Goal: Task Accomplishment & Management: Use online tool/utility

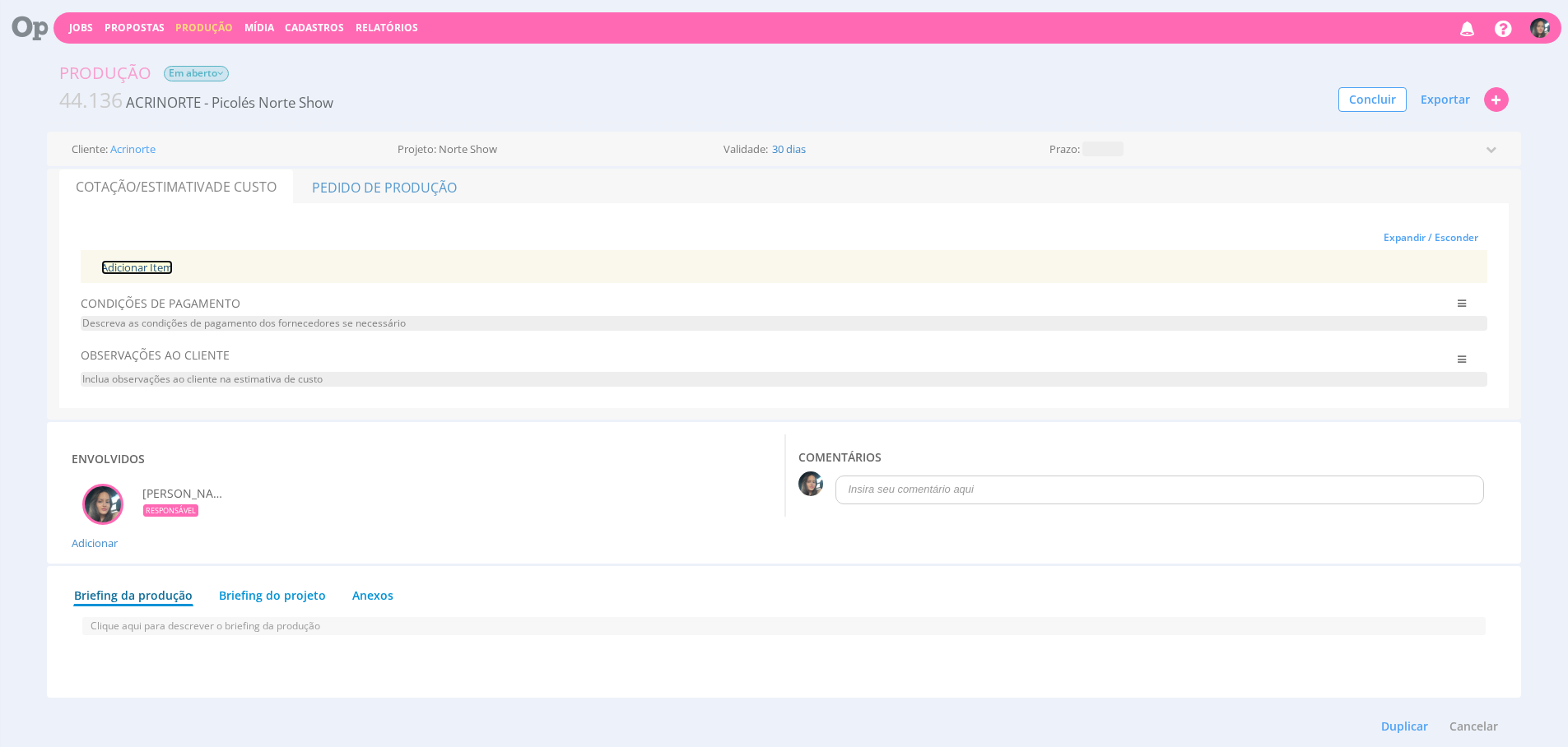
click at [162, 265] on link "Adicionar Item" at bounding box center [137, 267] width 72 height 15
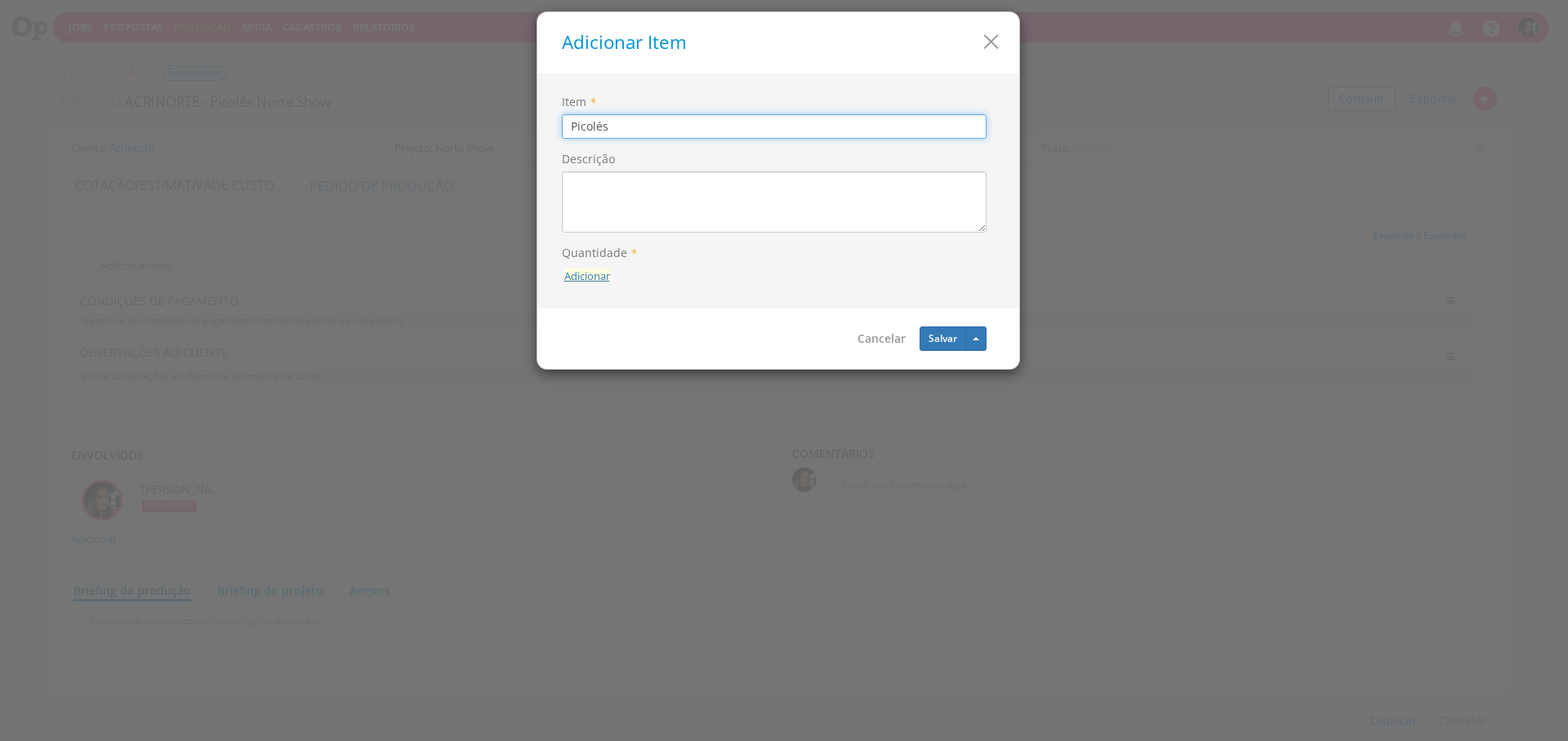
type input "Picolés"
click at [574, 273] on button "Adicionar" at bounding box center [587, 276] width 46 height 16
type input "1000"
click at [596, 227] on button "submit" at bounding box center [610, 239] width 28 height 25
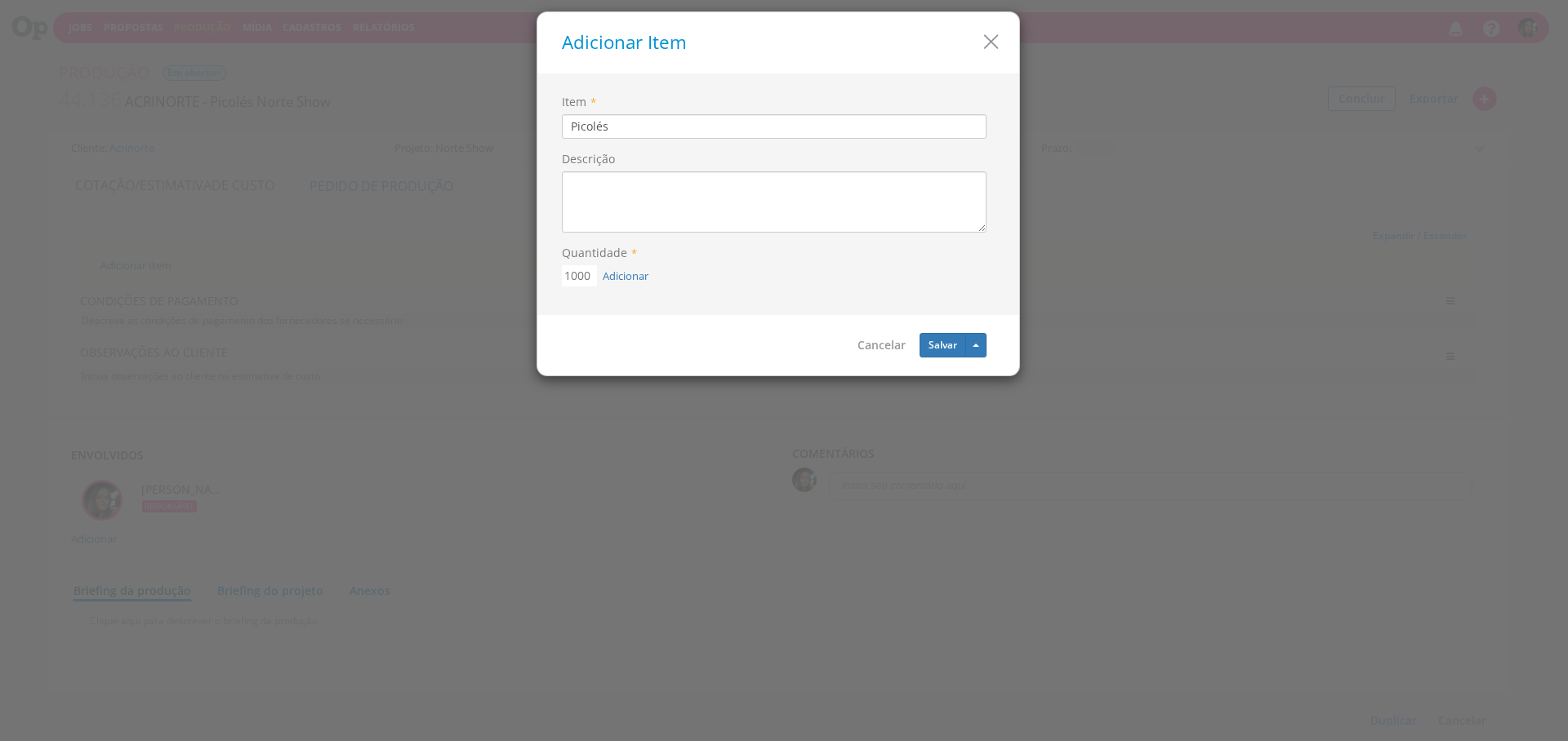
click at [603, 269] on button "Adicionar" at bounding box center [626, 276] width 46 height 16
type input "2000"
click at [630, 227] on button "submit" at bounding box center [644, 239] width 28 height 25
click at [641, 269] on button "Adicionar" at bounding box center [664, 276] width 46 height 16
type input "3000"
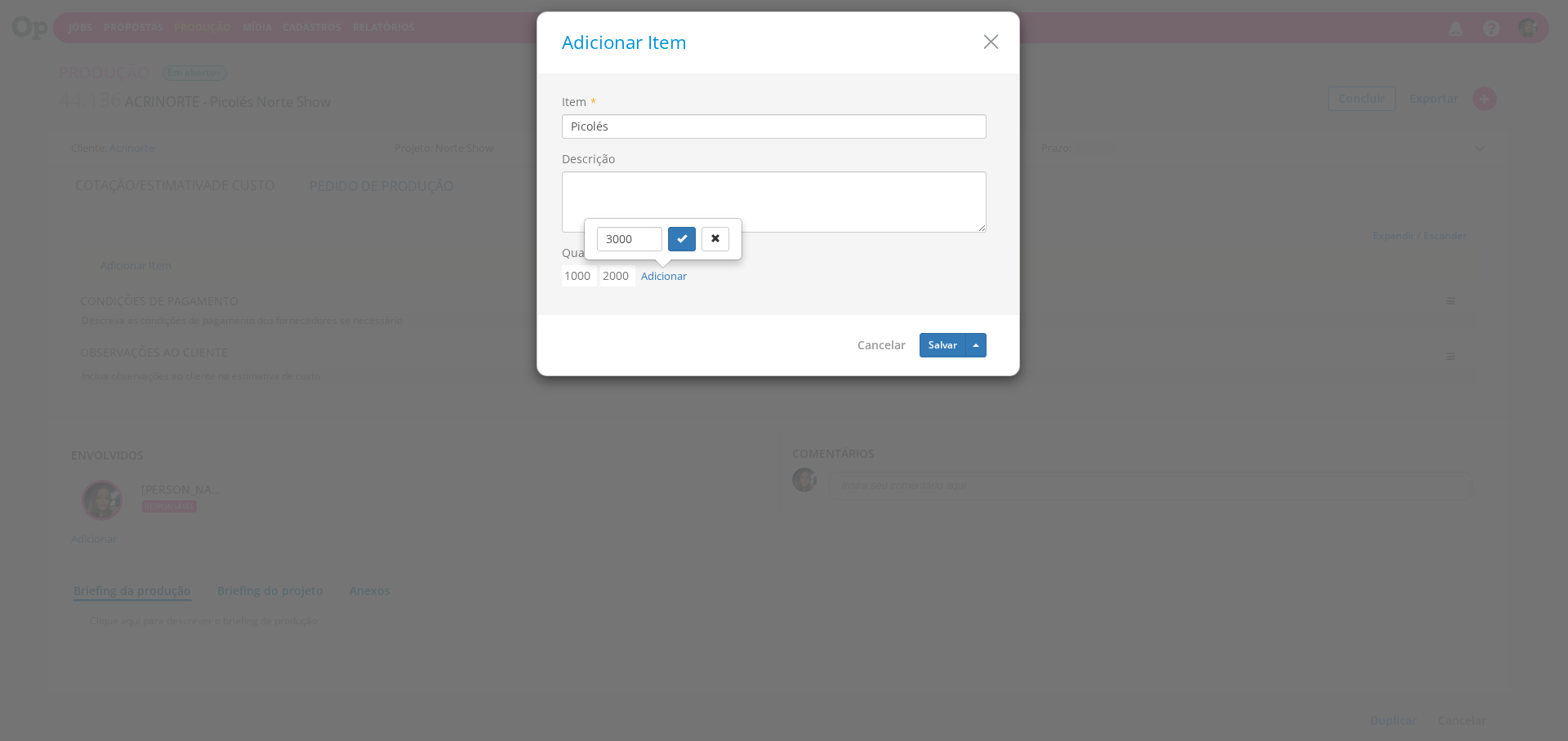
click at [668, 227] on button "submit" at bounding box center [682, 239] width 28 height 25
click at [680, 269] on button "Adicionar" at bounding box center [703, 276] width 46 height 16
type input "5000"
click at [706, 227] on button "submit" at bounding box center [720, 239] width 28 height 25
click at [923, 342] on button "Salvar" at bounding box center [943, 346] width 47 height 25
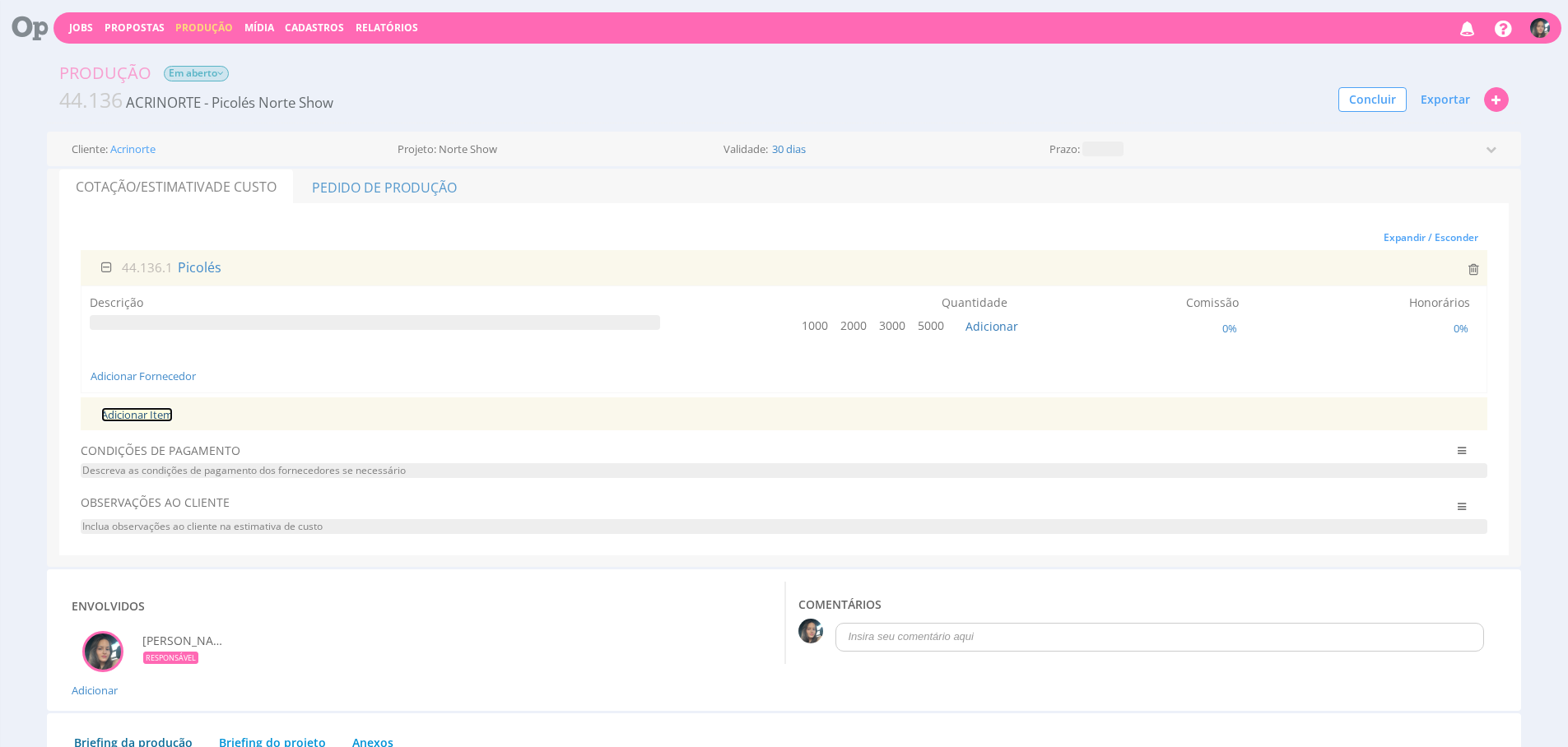
click at [162, 414] on link "Adicionar Item" at bounding box center [137, 415] width 72 height 15
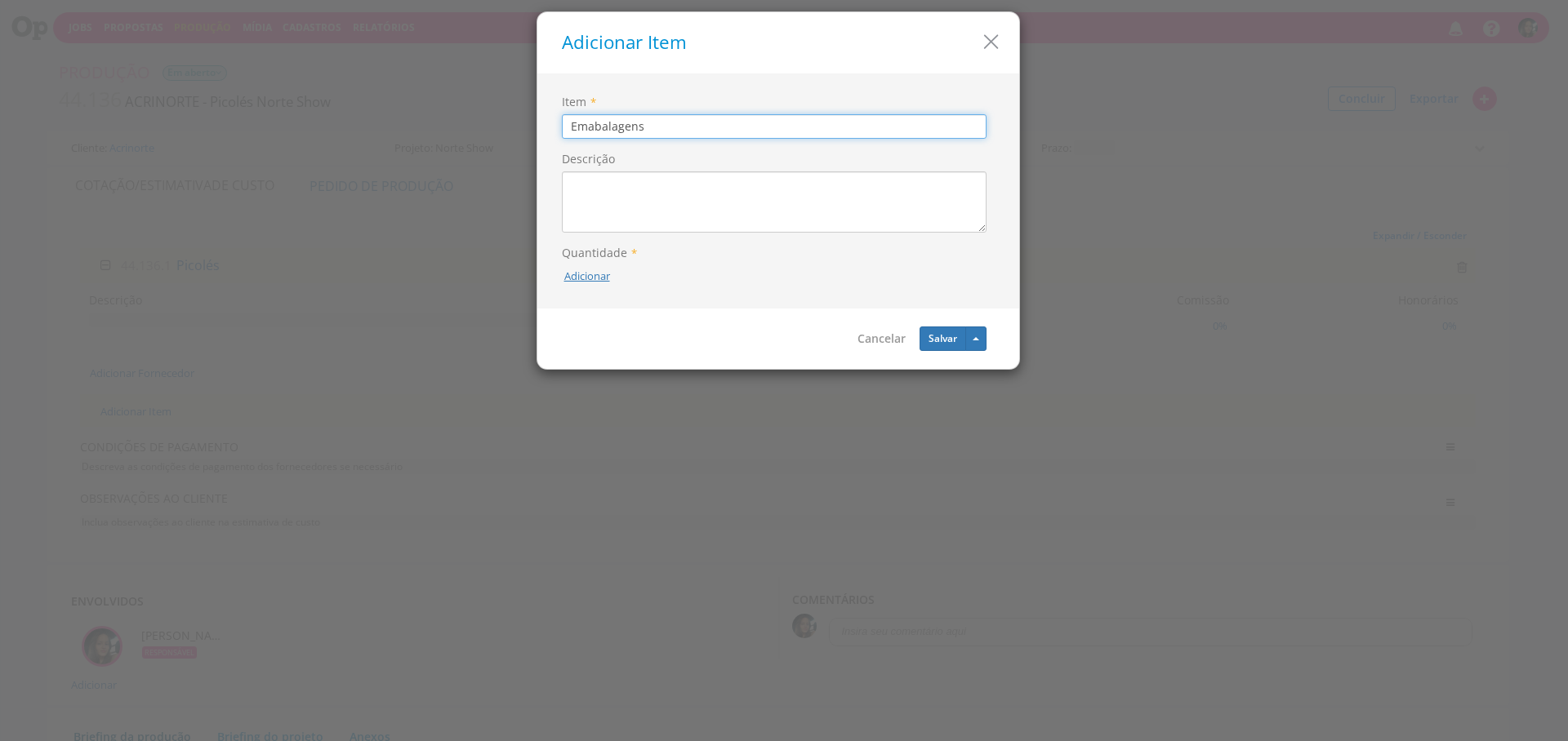
type input "Emabalagens"
click at [593, 276] on button "Adicionar" at bounding box center [587, 276] width 46 height 16
type input "5000"
click at [592, 227] on button "submit" at bounding box center [606, 239] width 28 height 25
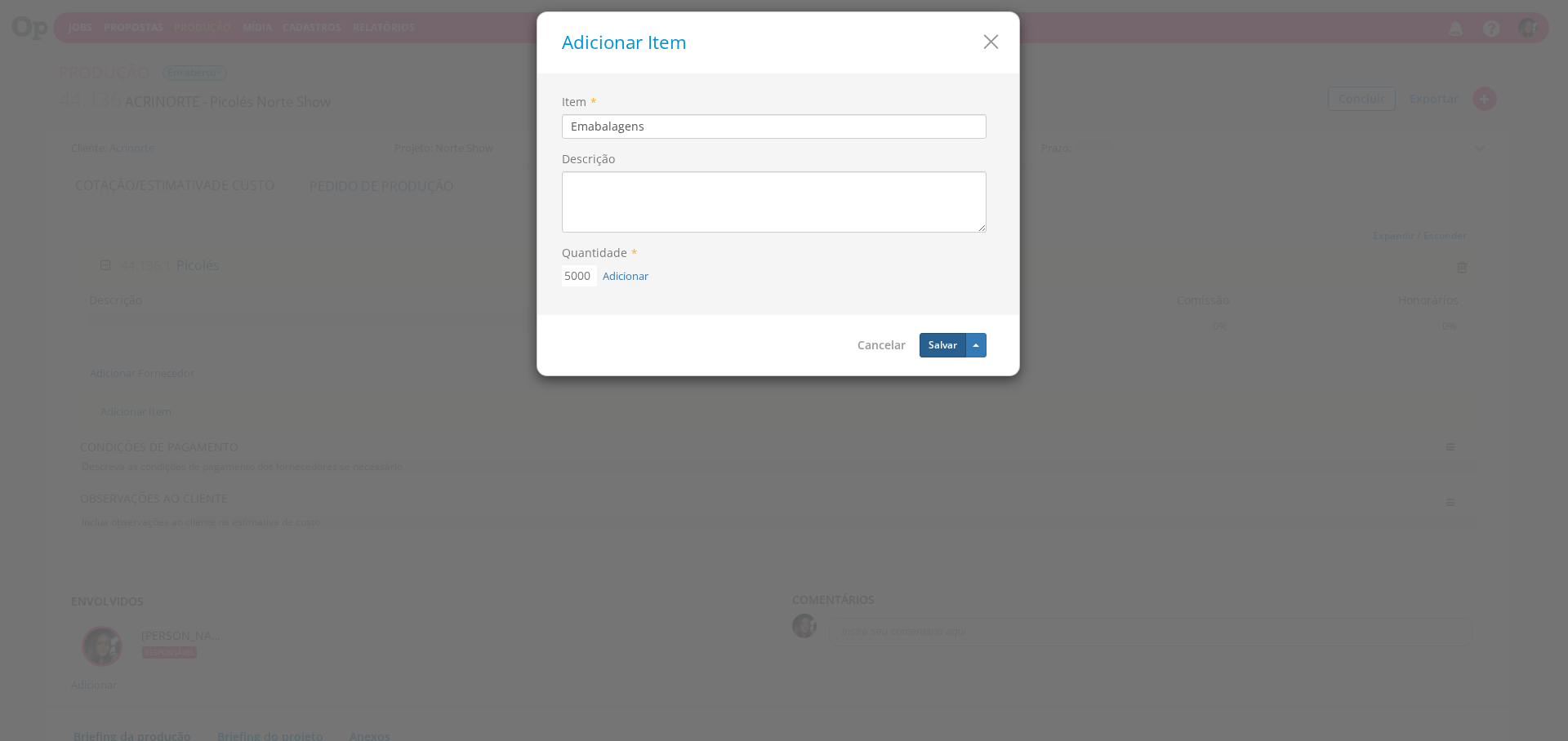
click at [925, 347] on button "Salvar" at bounding box center [943, 346] width 47 height 25
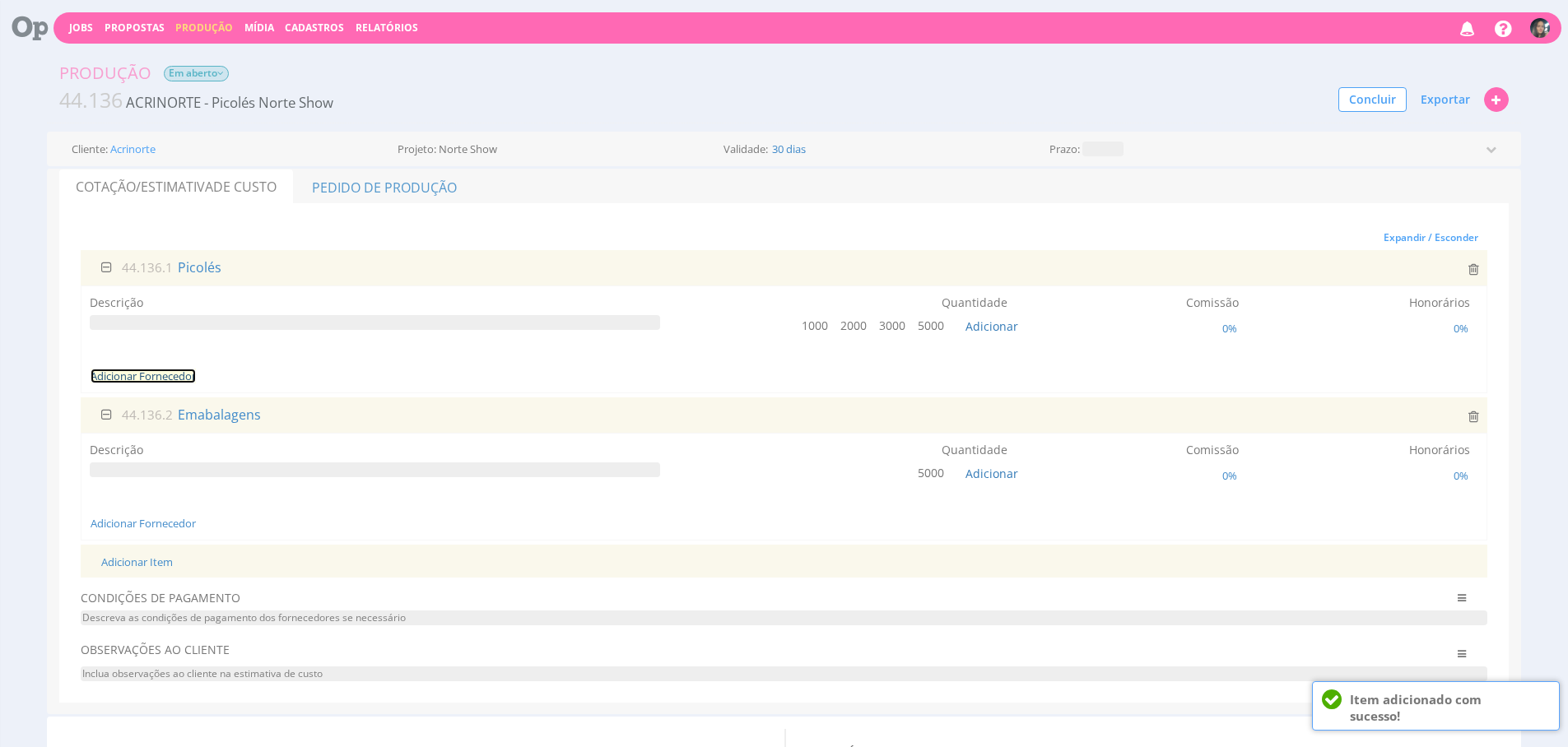
click at [146, 376] on link "Adicionar Fornecedor" at bounding box center [144, 376] width 106 height 15
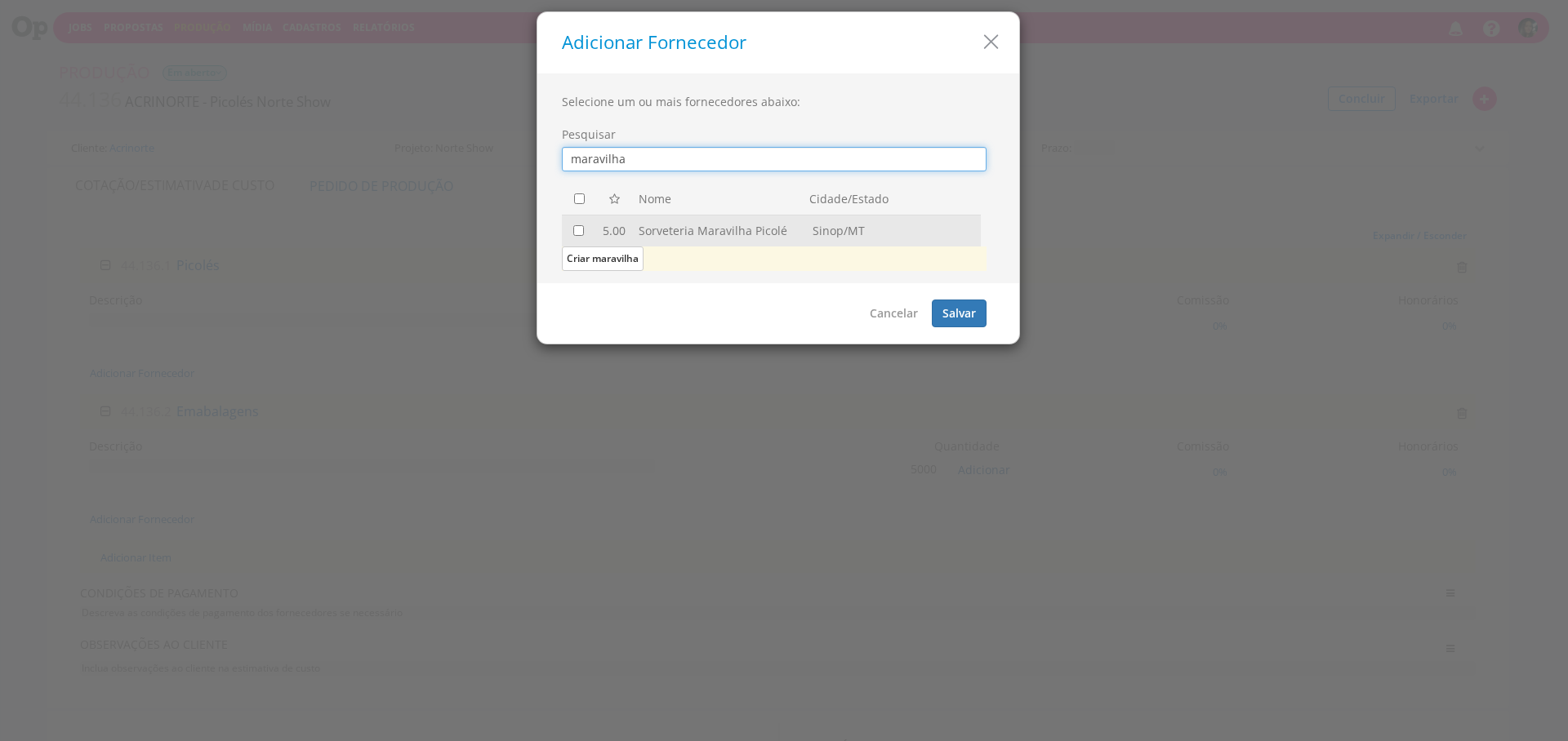
type input "maravilha"
click at [576, 236] on td at bounding box center [579, 230] width 35 height 31
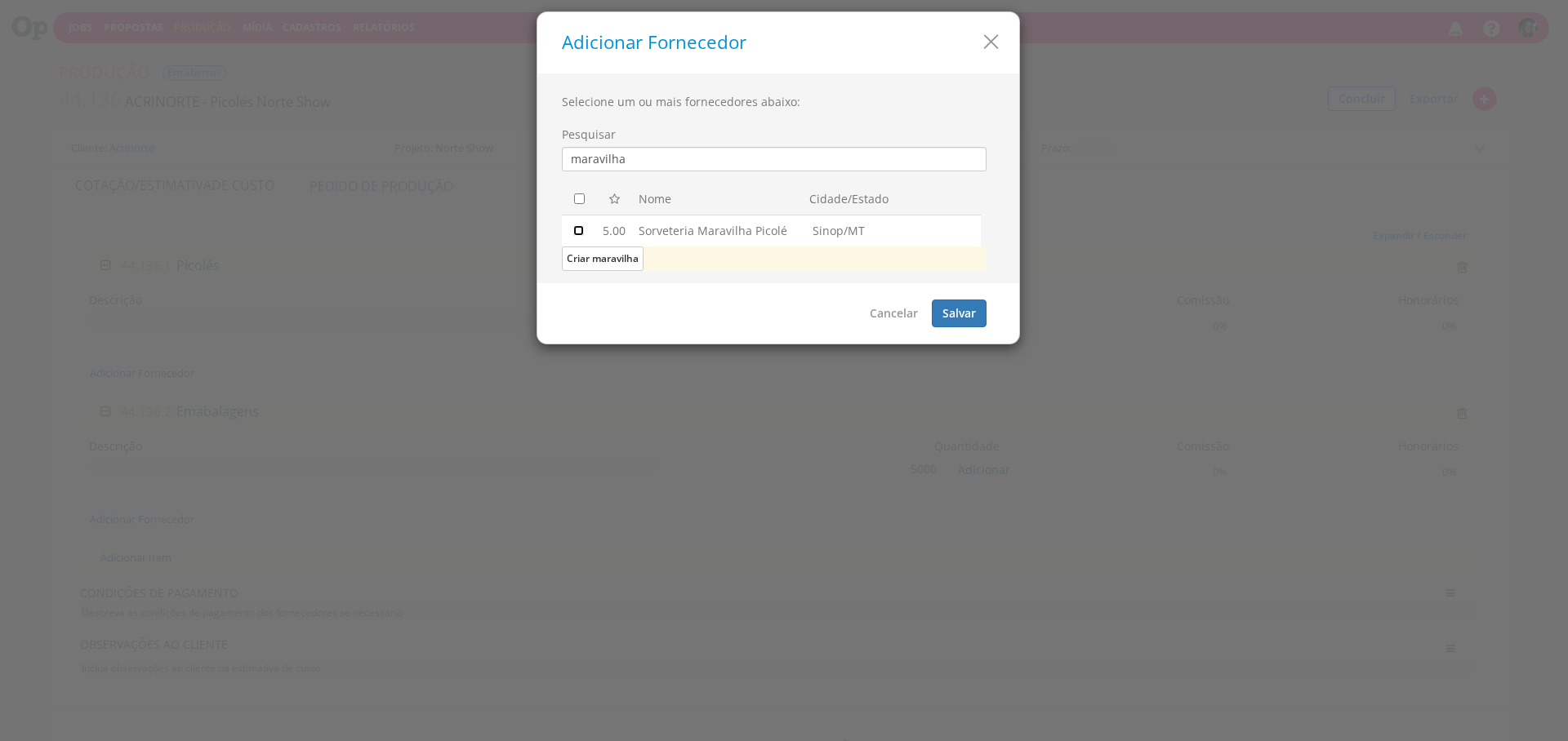
drag, startPoint x: 581, startPoint y: 226, endPoint x: 641, endPoint y: 239, distance: 61.4
click at [581, 226] on input "checkbox" at bounding box center [578, 230] width 11 height 11
checkbox input "true"
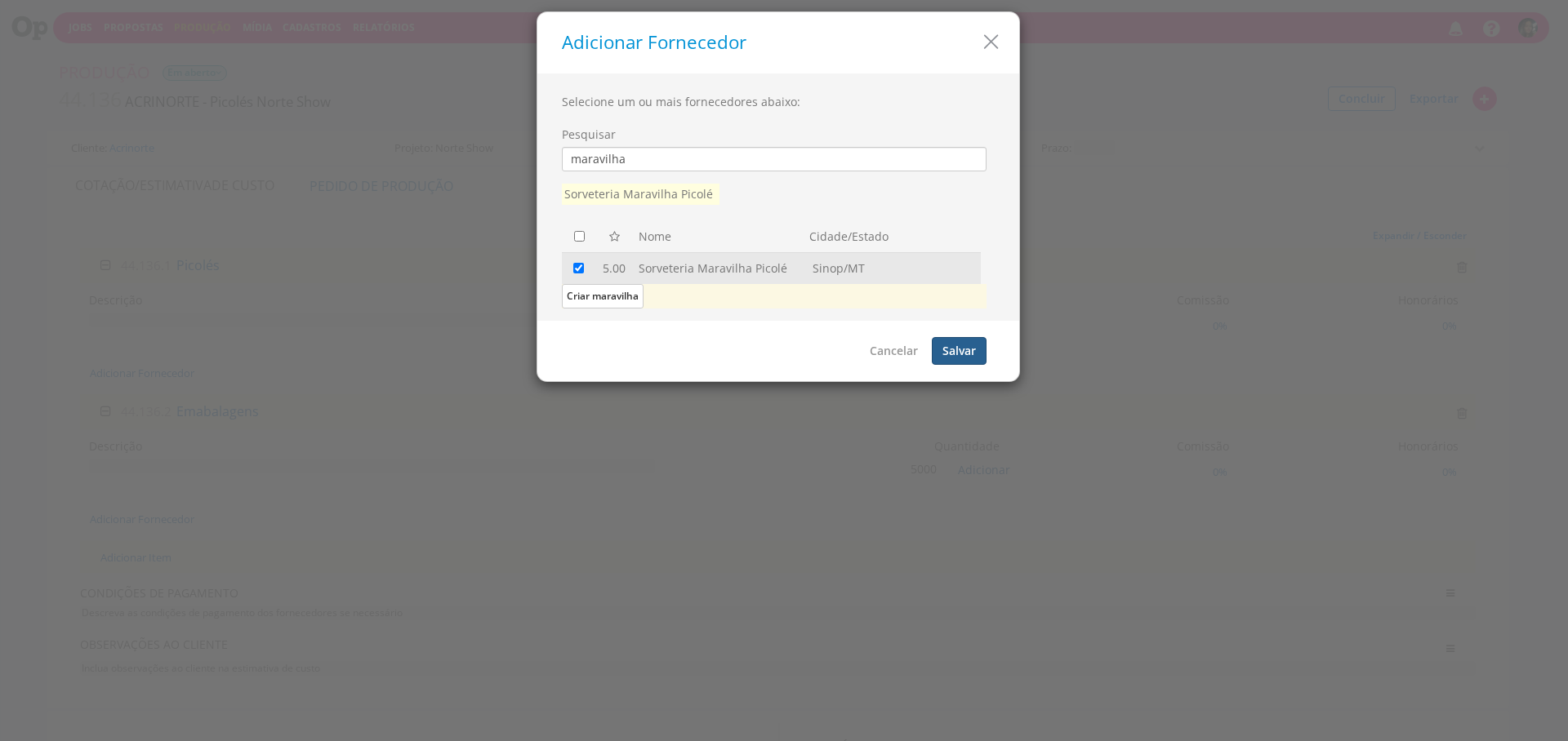
click at [966, 355] on button "Salvar" at bounding box center [959, 351] width 55 height 28
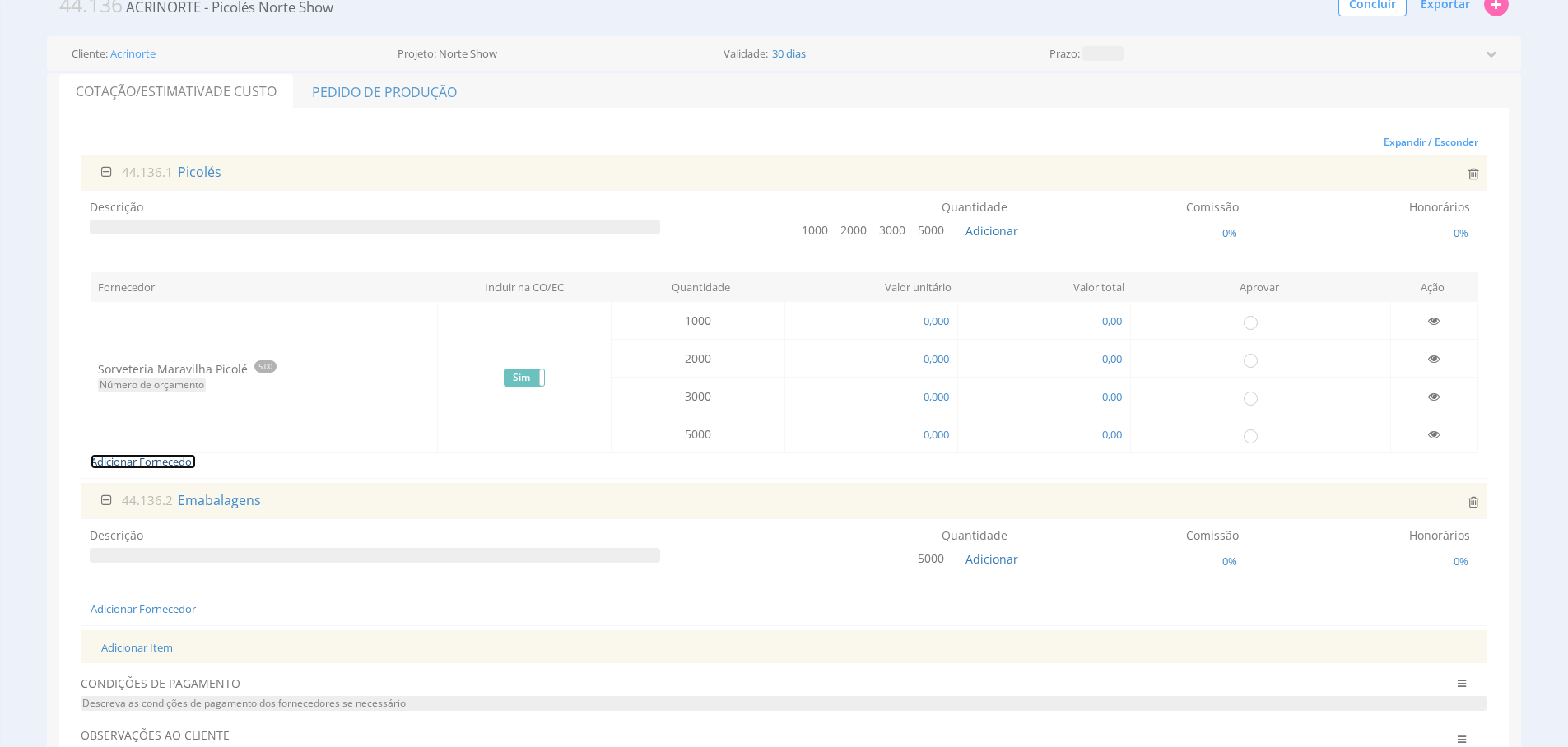
scroll to position [98, 0]
click at [250, 494] on span "Emabalagens" at bounding box center [219, 498] width 87 height 18
click at [204, 500] on input "Emabalagens" at bounding box center [299, 501] width 247 height 25
type input "Embalagens"
click at [500, 494] on div "44.136.2 Emabalagens Embalagens" at bounding box center [726, 501] width 1274 height 25
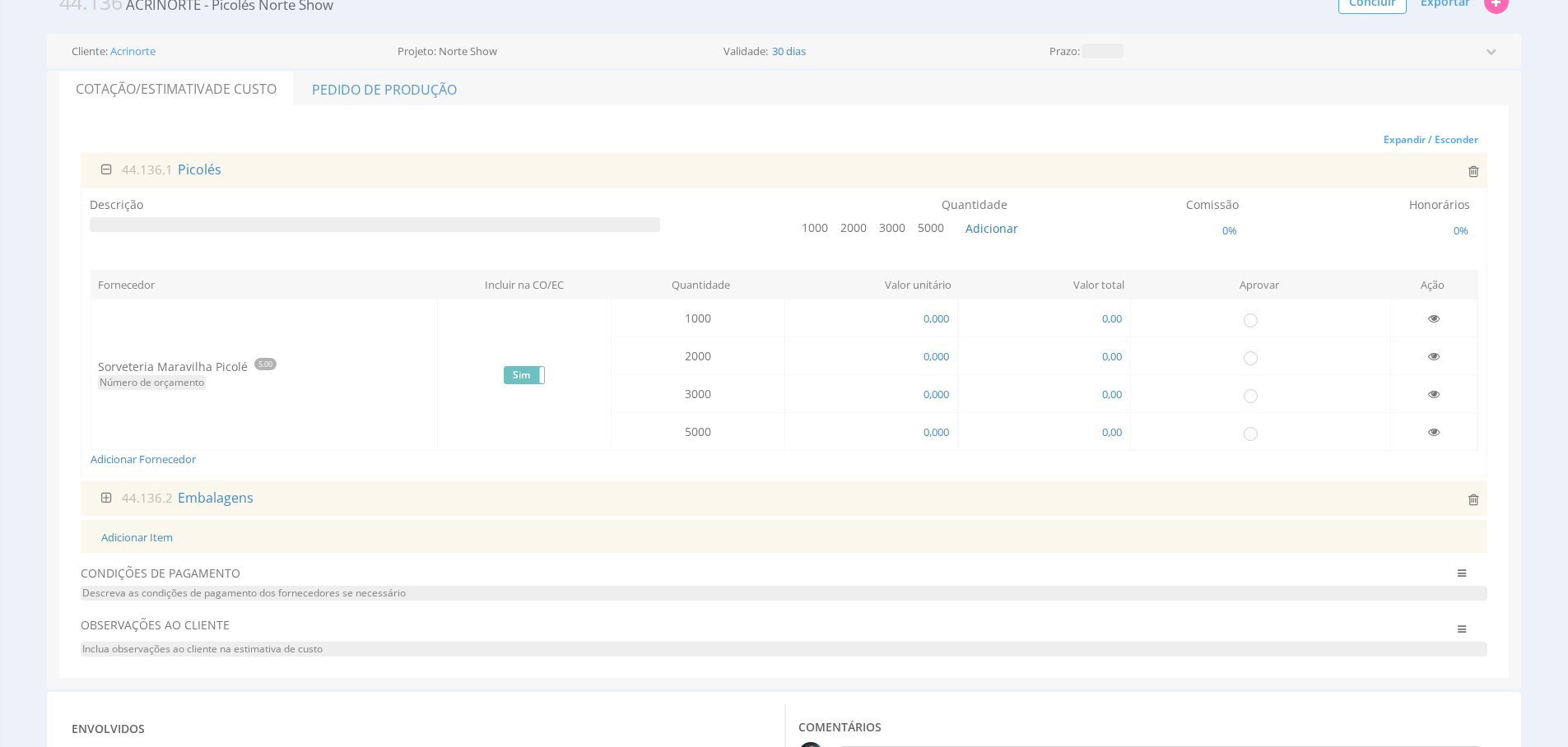
click at [284, 499] on div "44.136.2 Embalagens" at bounding box center [726, 498] width 1274 height 19
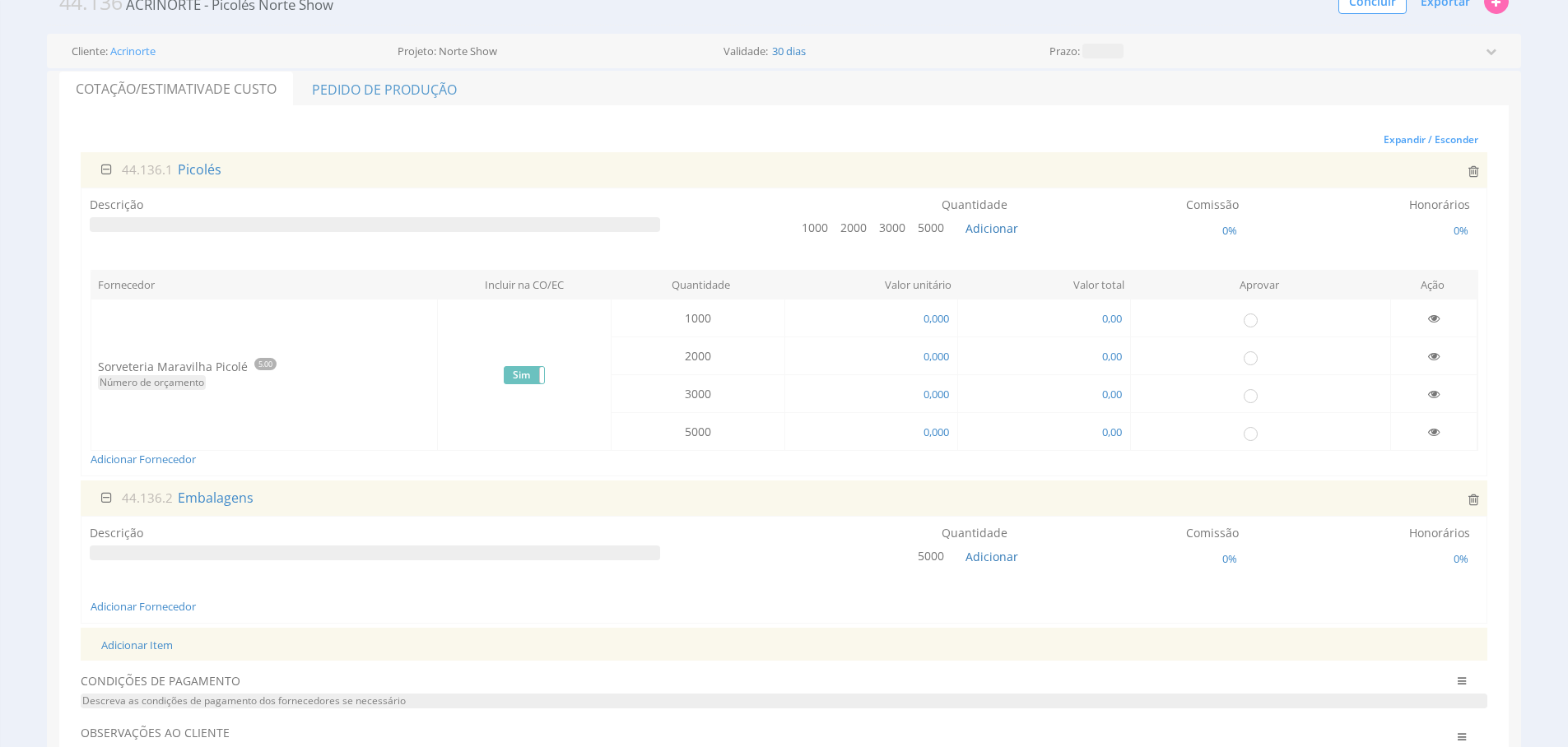
drag, startPoint x: 447, startPoint y: 625, endPoint x: 401, endPoint y: 290, distance: 338.1
click at [447, 625] on div "Expandir / Esconder 44.136.1 Picolés Descrição Quantidade 1000 0%" at bounding box center [784, 447] width 1406 height 637
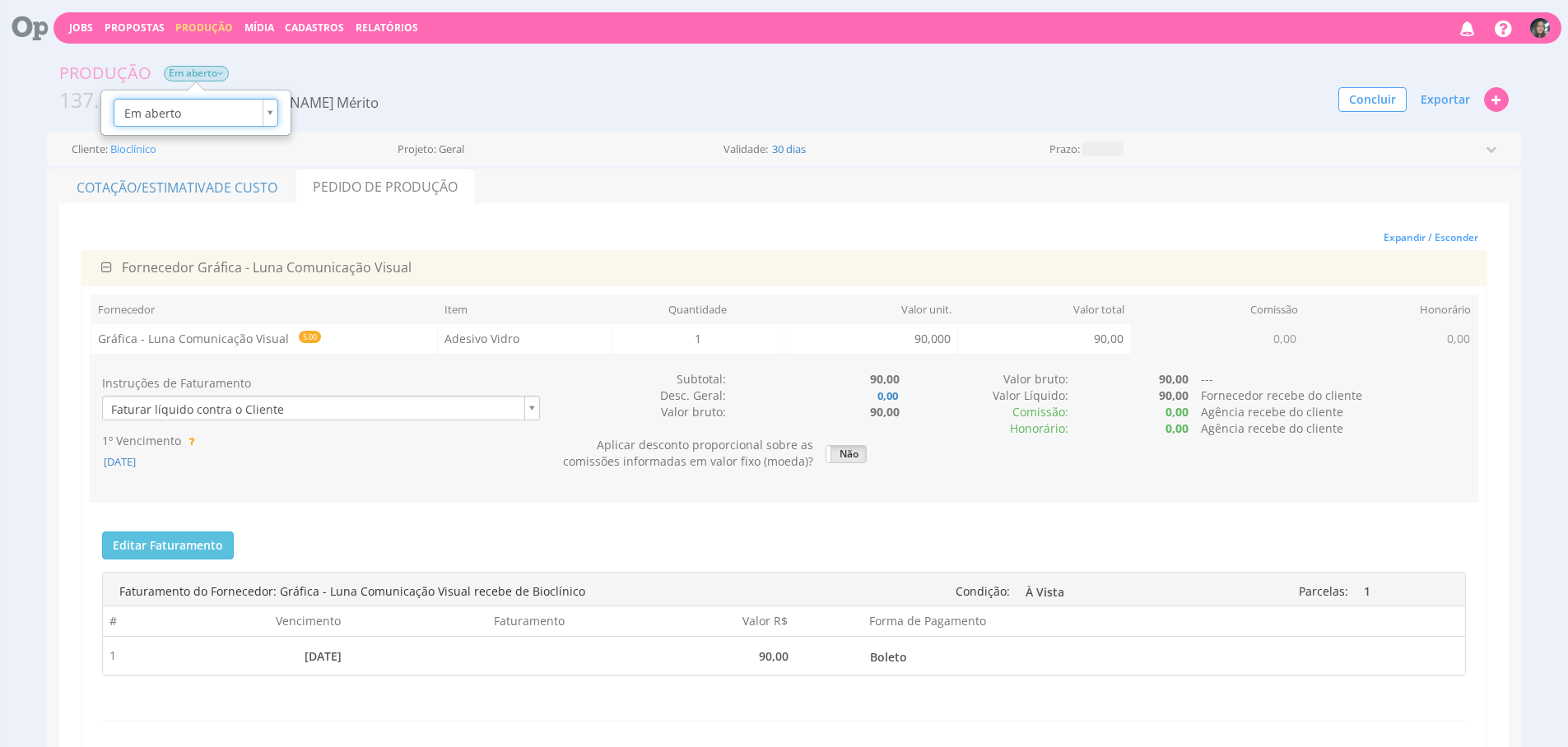
click at [205, 73] on span "Em aberto" at bounding box center [196, 73] width 65 height 16
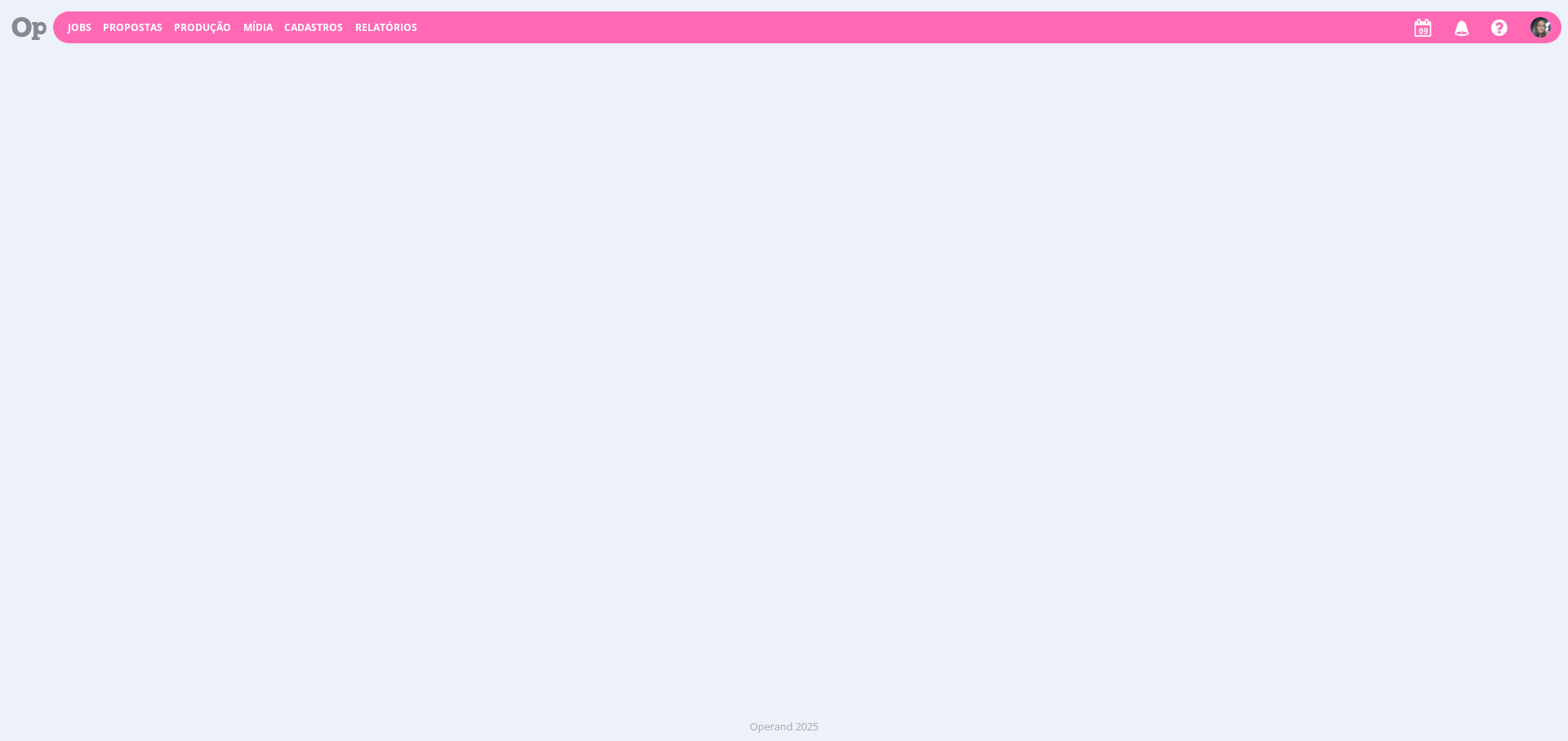
drag, startPoint x: 84, startPoint y: 29, endPoint x: 311, endPoint y: 11, distance: 227.7
click at [84, 29] on link "Jobs" at bounding box center [79, 27] width 24 height 14
click at [75, 23] on link "Jobs" at bounding box center [79, 27] width 24 height 14
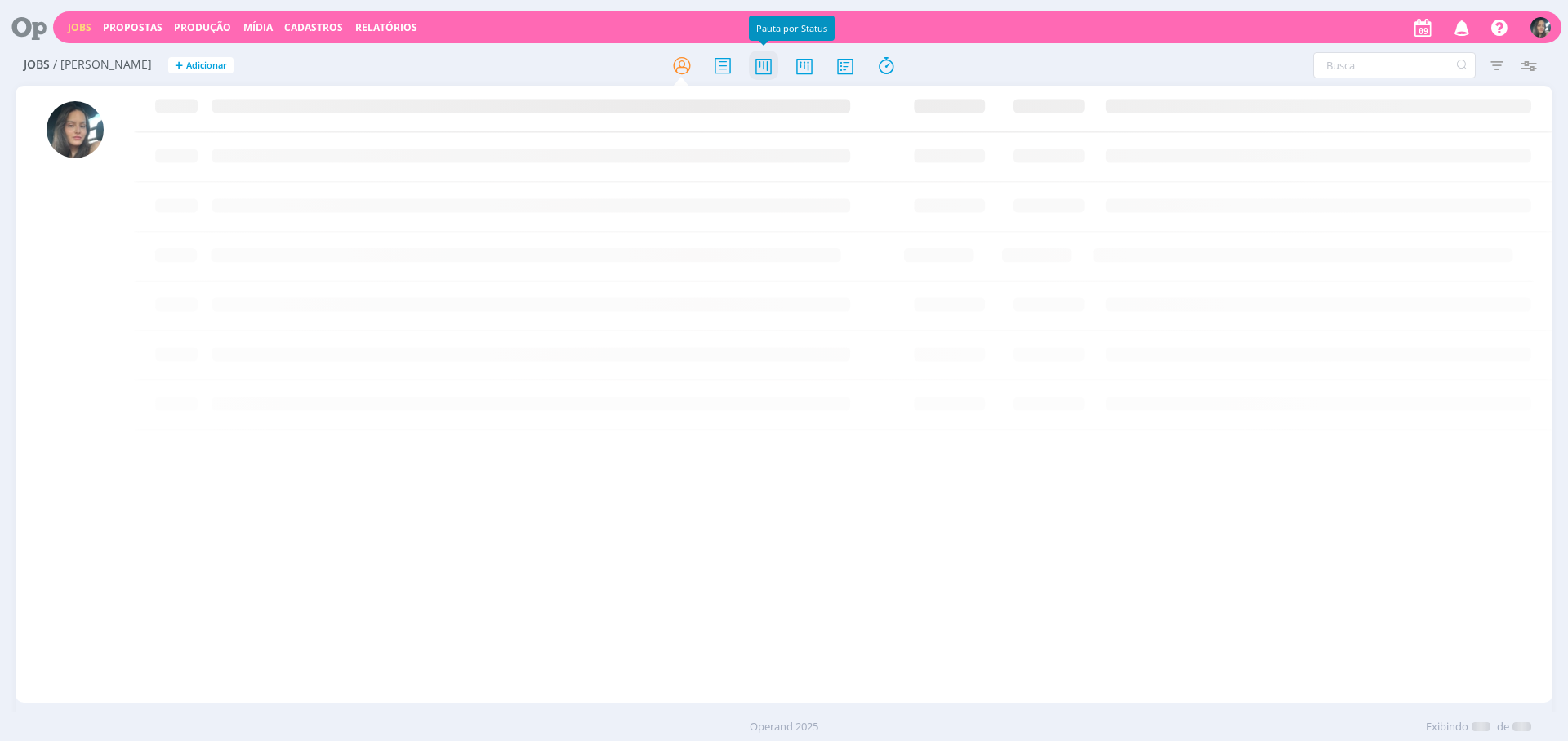
click at [772, 64] on icon at bounding box center [764, 66] width 29 height 32
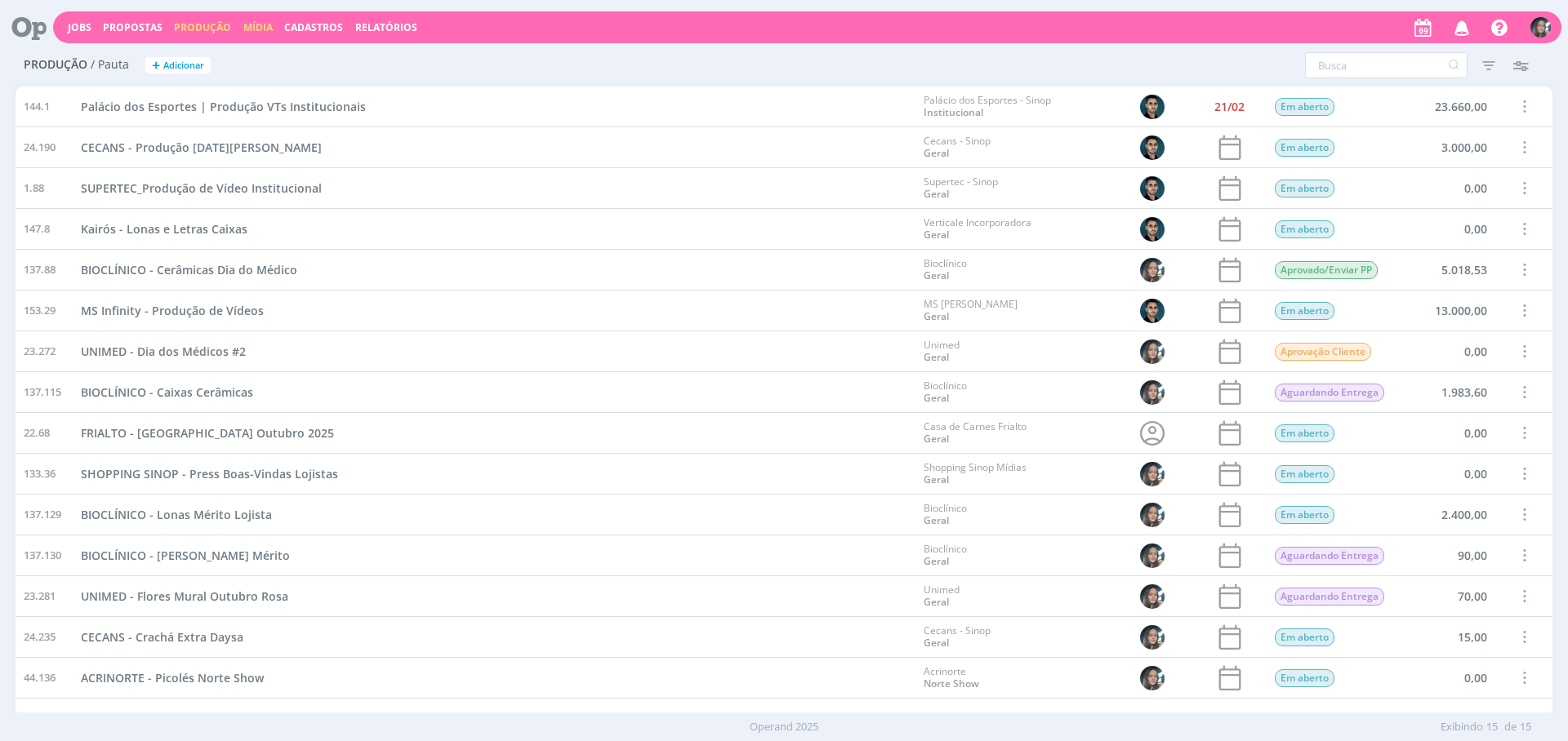
click at [247, 29] on link "Mídia" at bounding box center [258, 27] width 29 height 14
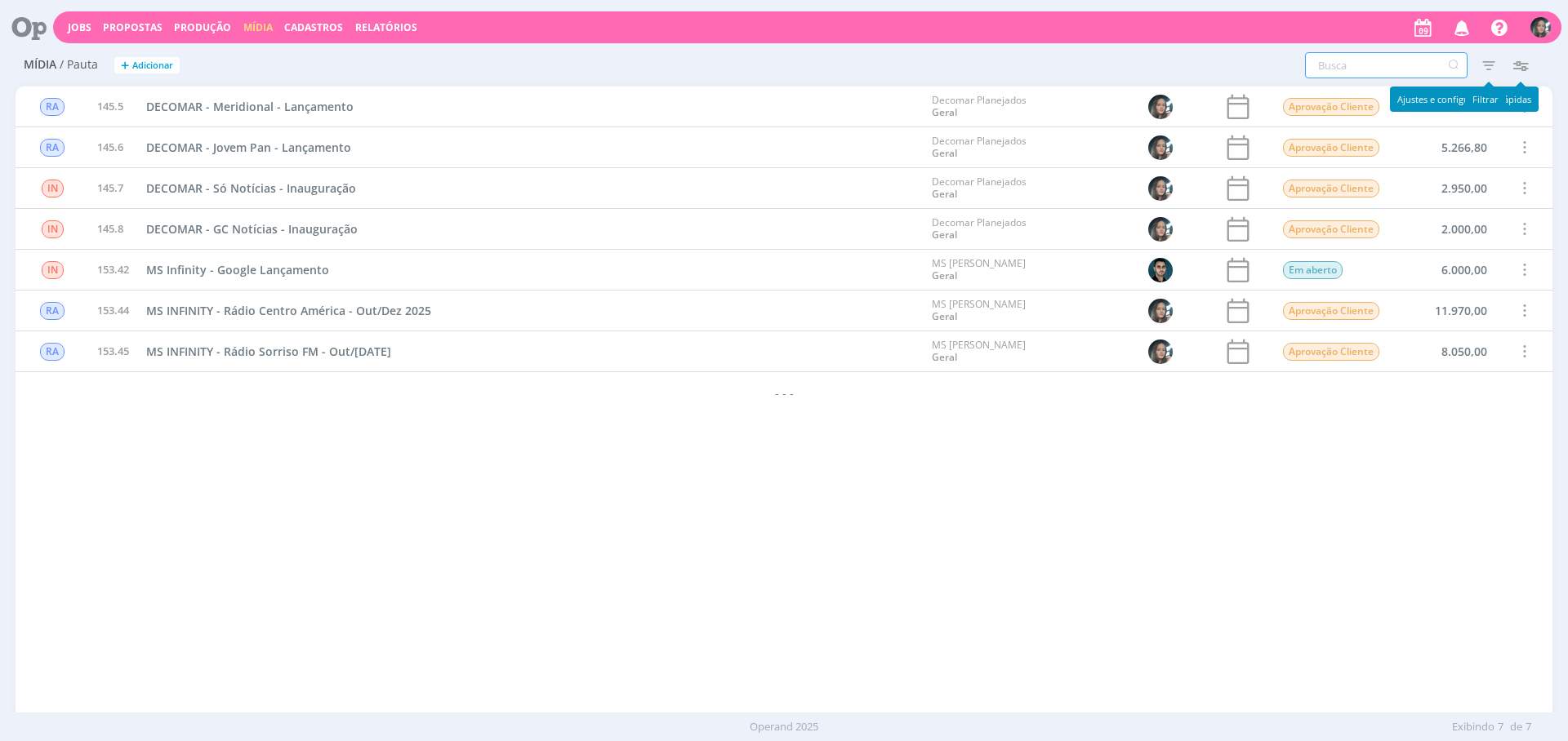
click at [1406, 63] on input "text" at bounding box center [1386, 66] width 162 height 26
type input "shopping sinop"
click at [1500, 68] on icon "button" at bounding box center [1489, 66] width 29 height 29
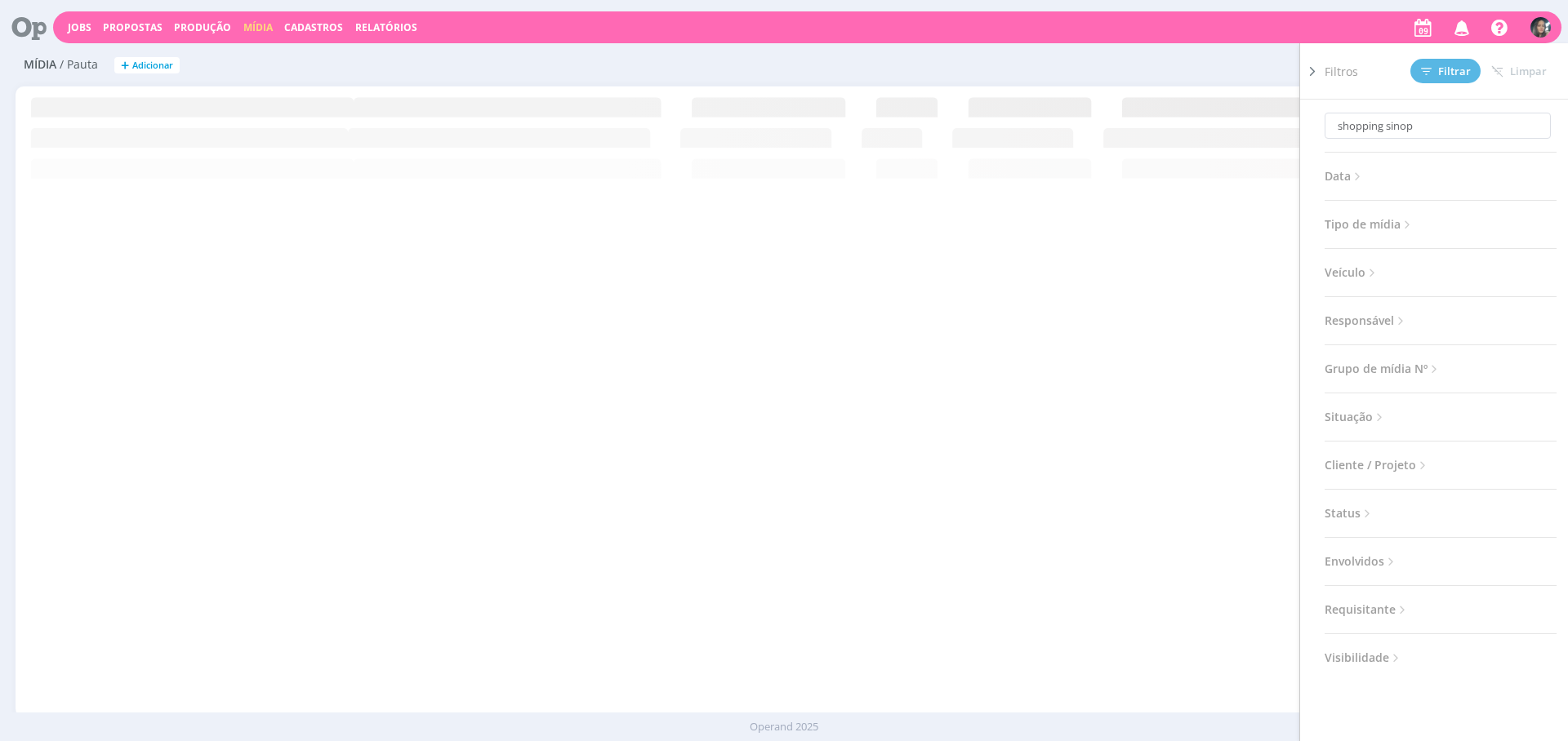
drag, startPoint x: 1360, startPoint y: 411, endPoint x: 1412, endPoint y: 288, distance: 133.5
click at [1360, 411] on span "Situação" at bounding box center [1356, 418] width 62 height 21
click at [1425, 454] on span at bounding box center [1431, 461] width 33 height 16
click at [1441, 69] on span "Filtrar" at bounding box center [1446, 71] width 50 height 11
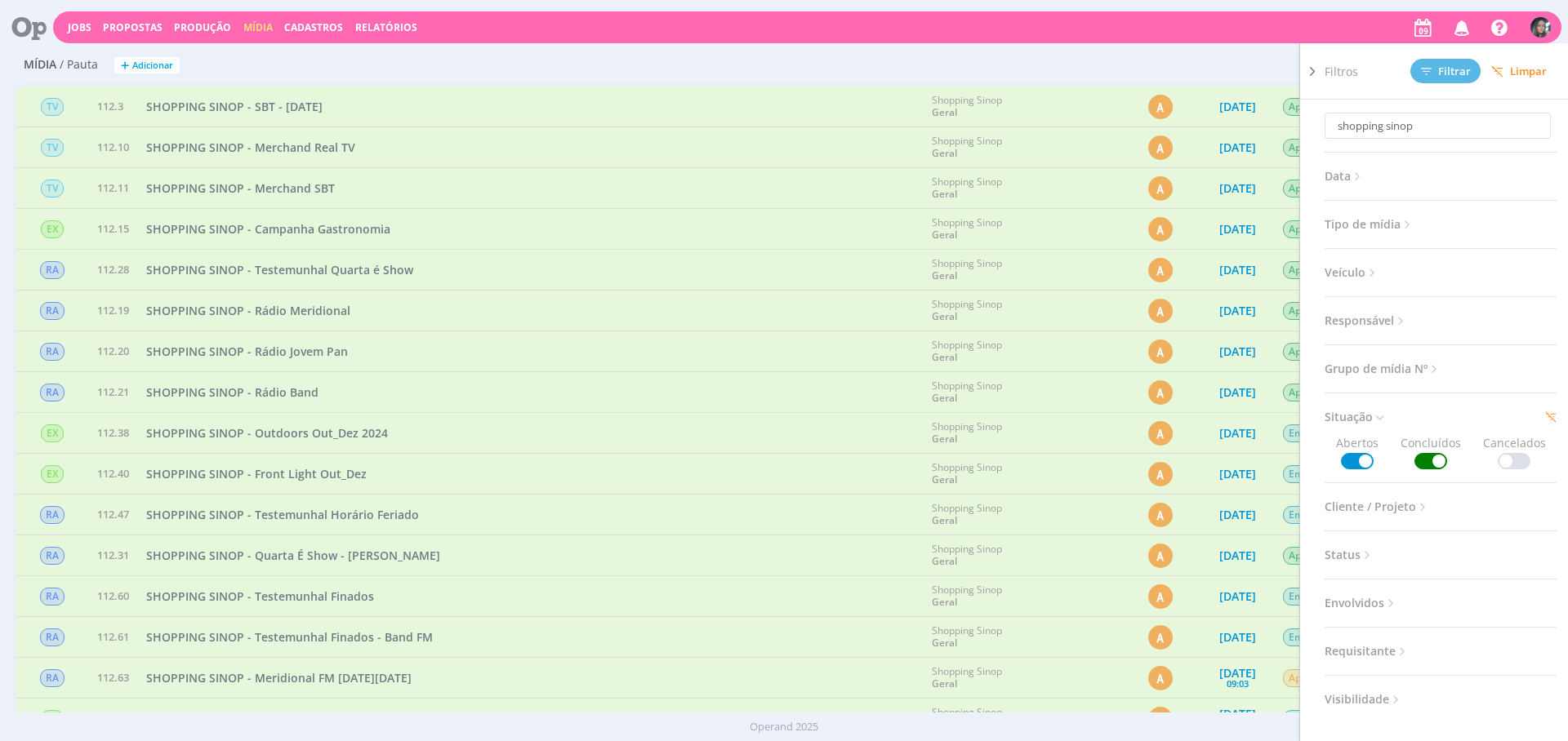
click at [1115, 64] on div "shopping sinop Filtros Filtrar Limpar shopping sinop Data Personalizado a Tipo …" at bounding box center [1040, 66] width 1024 height 26
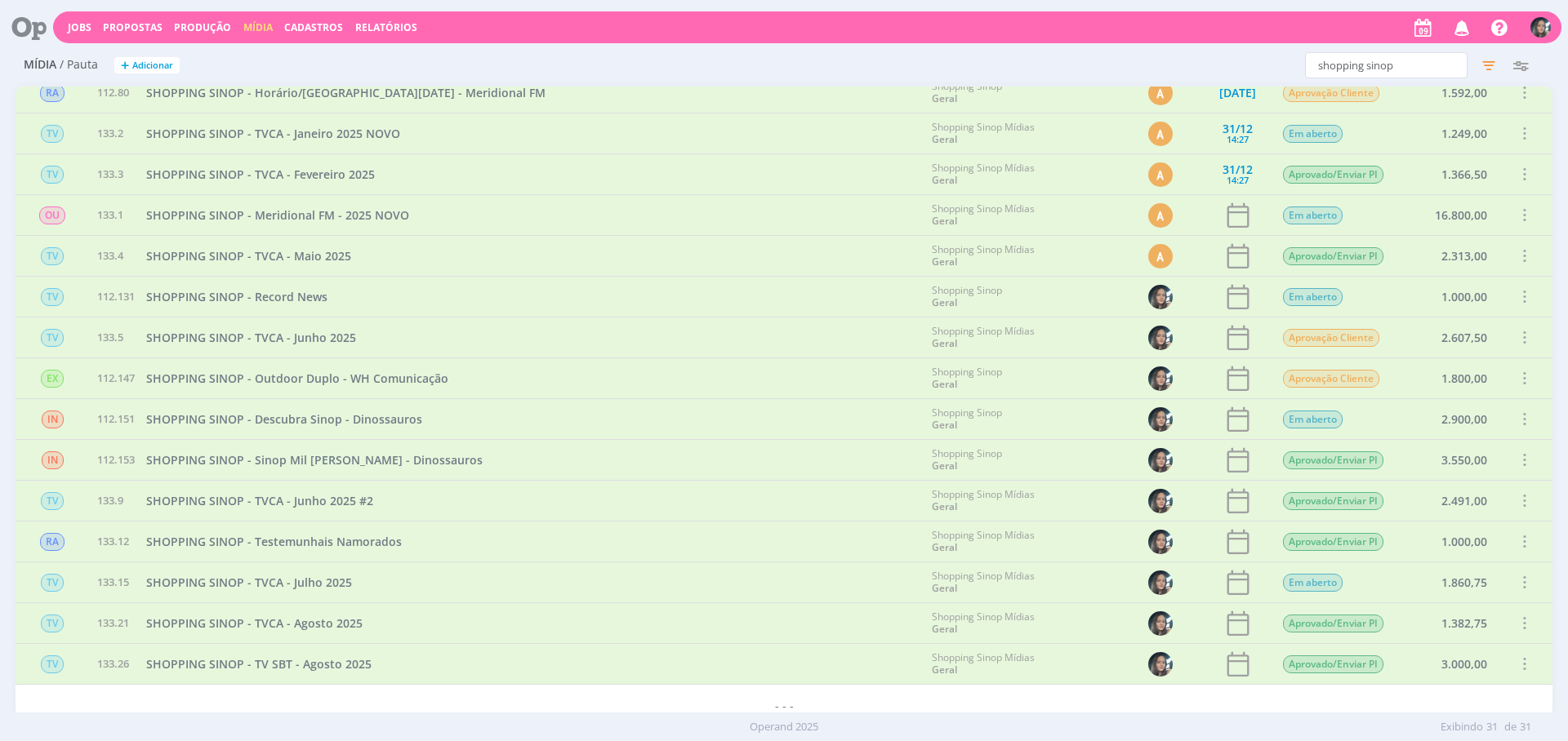
scroll to position [676, 0]
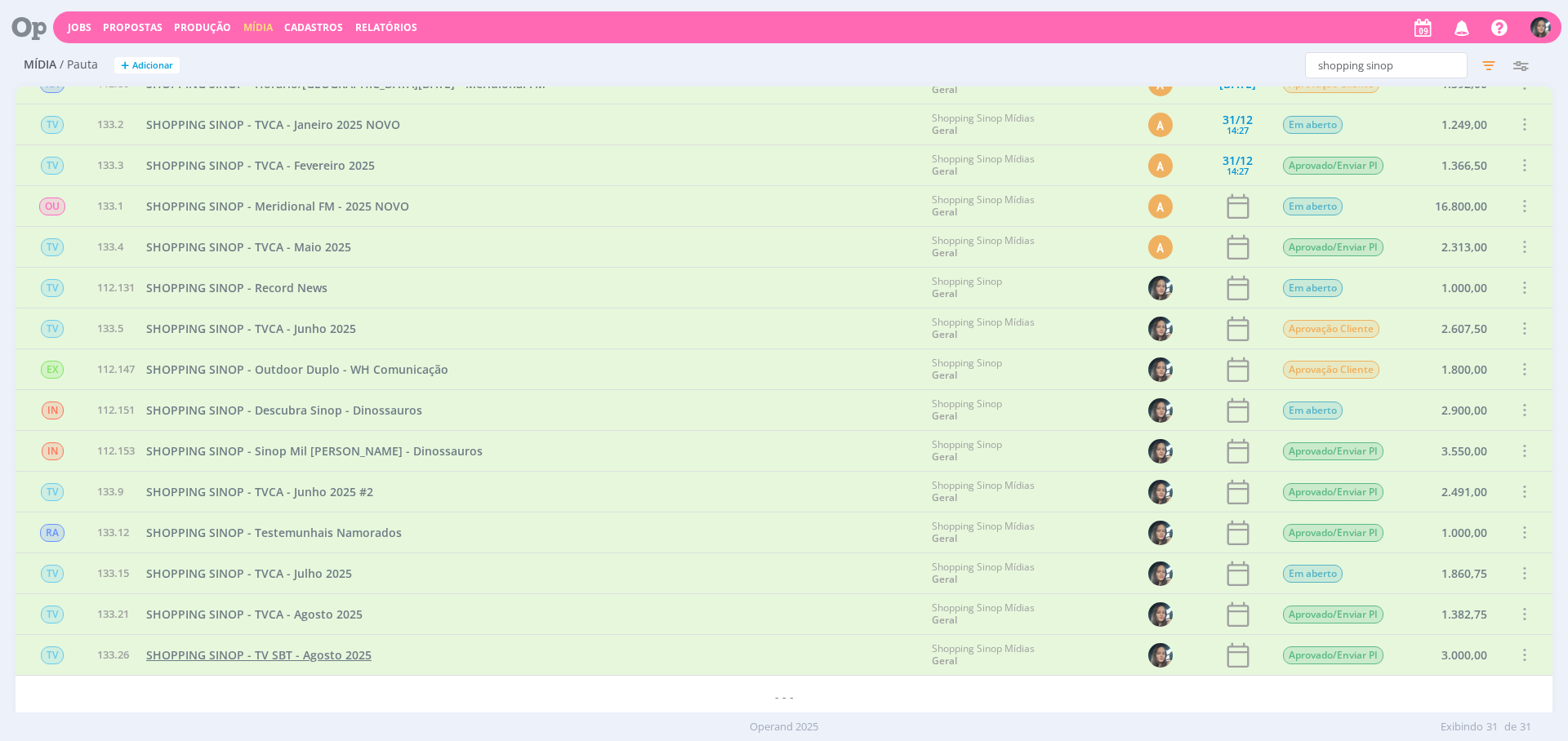
click at [360, 660] on span "SHOPPING SINOP - TV SBT - Agosto 2025" at bounding box center [258, 655] width 225 height 16
click at [323, 658] on span "SHOPPING SINOP - TV SBT - Agosto 2025" at bounding box center [258, 655] width 225 height 16
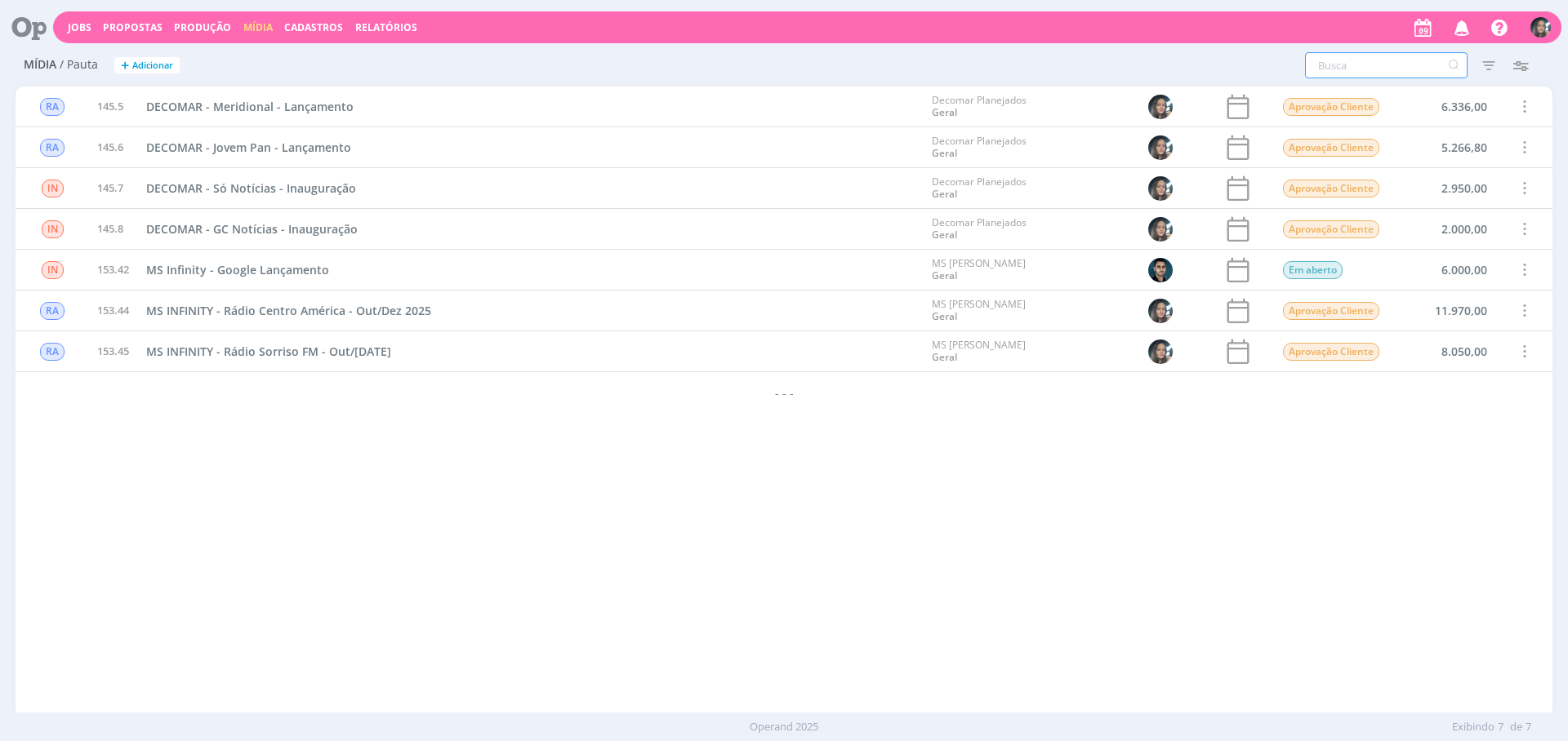
click at [1332, 61] on input "text" at bounding box center [1386, 66] width 162 height 26
type input "shopping sin"
type input "shopping sinno"
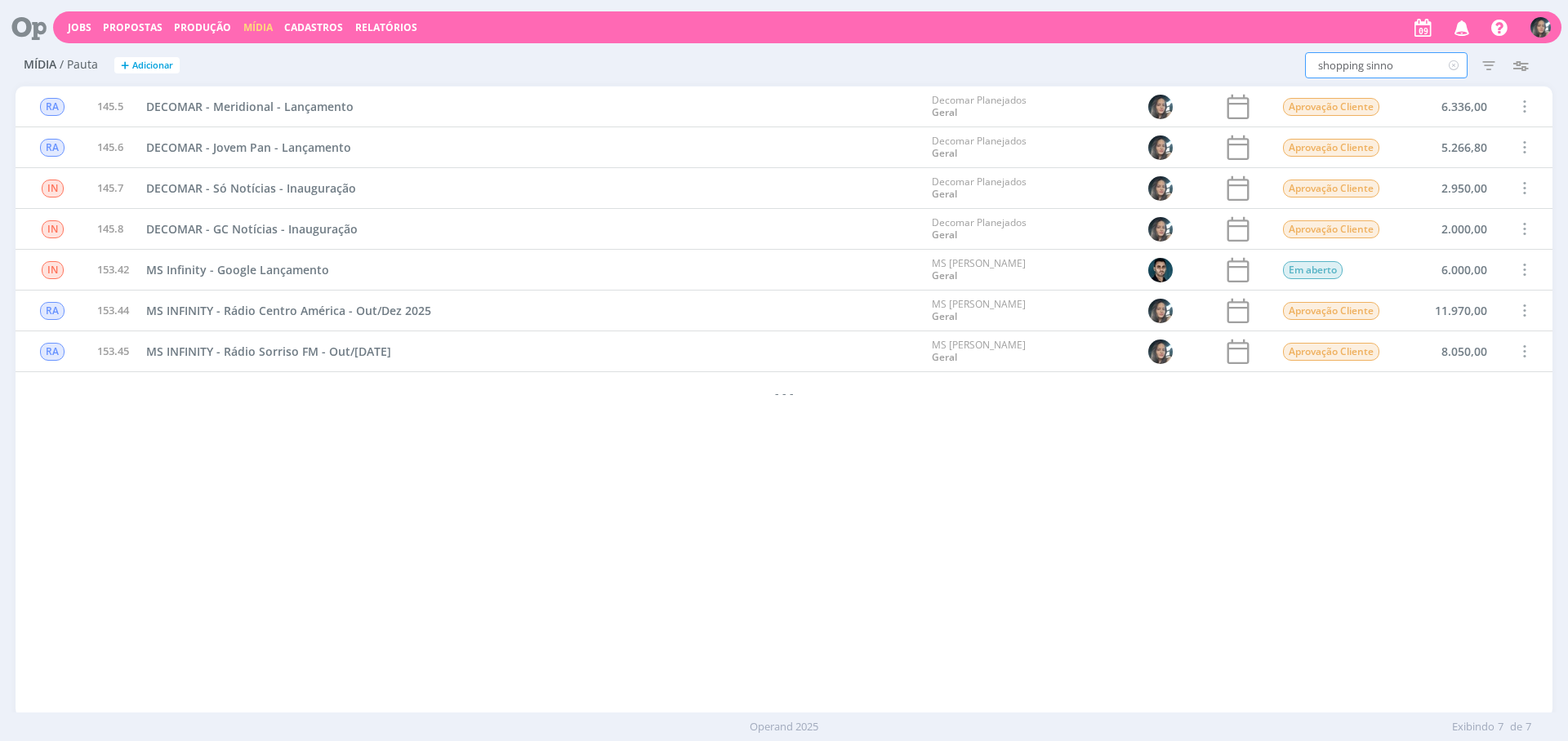
type input "shopping sinnop"
click at [1484, 60] on icon "button" at bounding box center [1489, 66] width 29 height 29
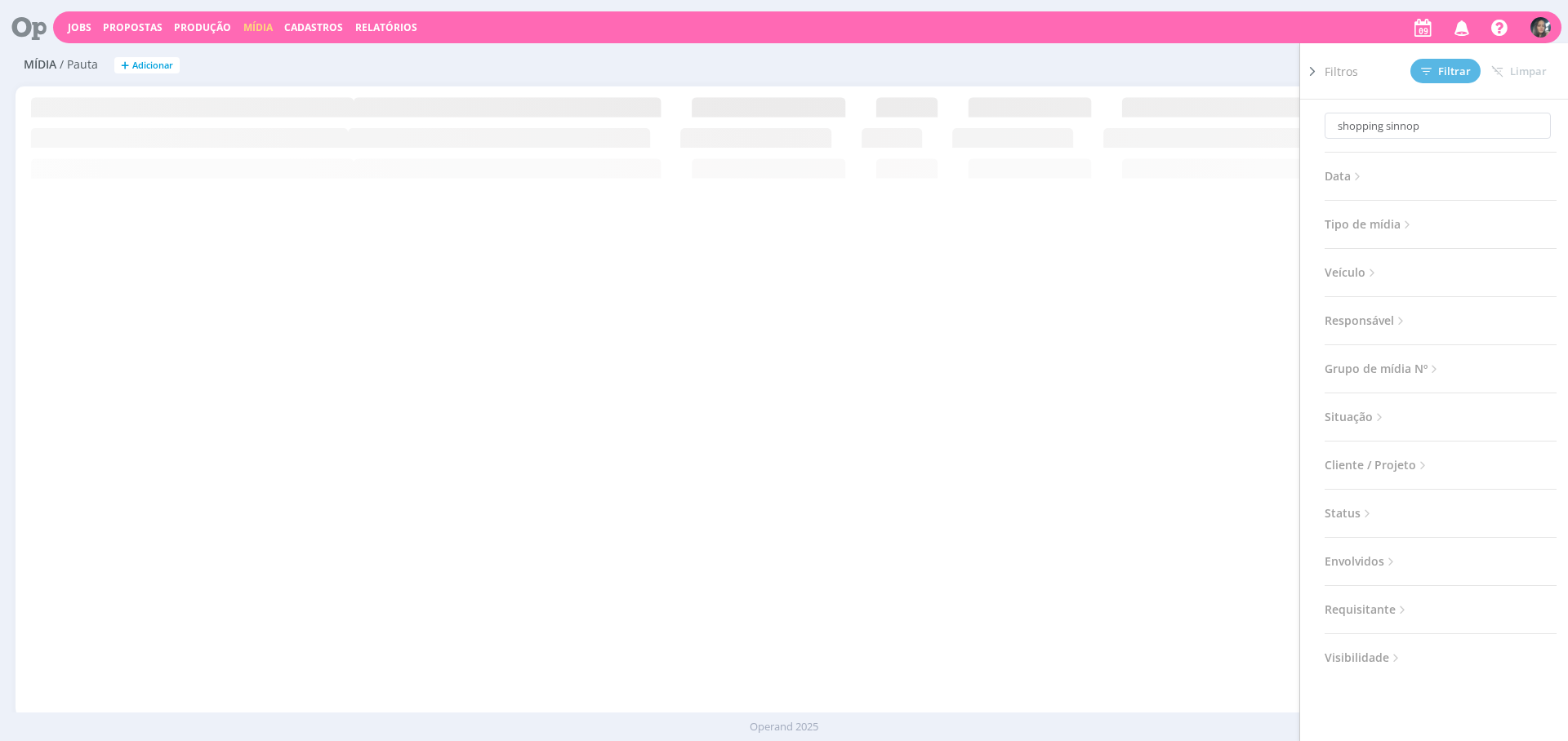
click at [1362, 415] on span "Situação" at bounding box center [1356, 418] width 62 height 21
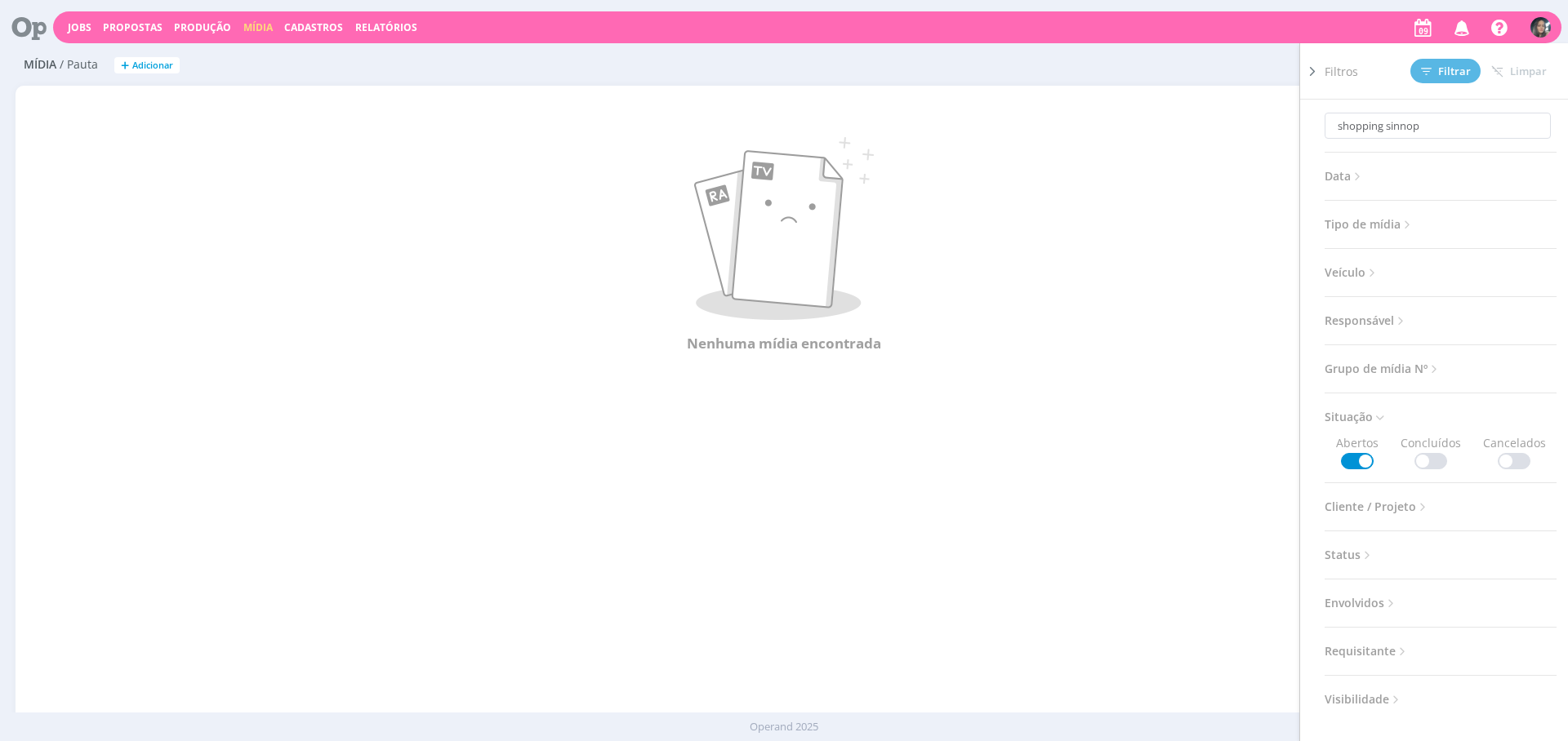
drag, startPoint x: 1435, startPoint y: 461, endPoint x: 1439, endPoint y: 450, distance: 11.7
click at [1435, 460] on span at bounding box center [1431, 461] width 33 height 16
click at [1453, 73] on span "Filtrar" at bounding box center [1446, 71] width 50 height 11
click at [1413, 130] on input "shopping sinnop" at bounding box center [1438, 126] width 226 height 26
type input "shopping sinop"
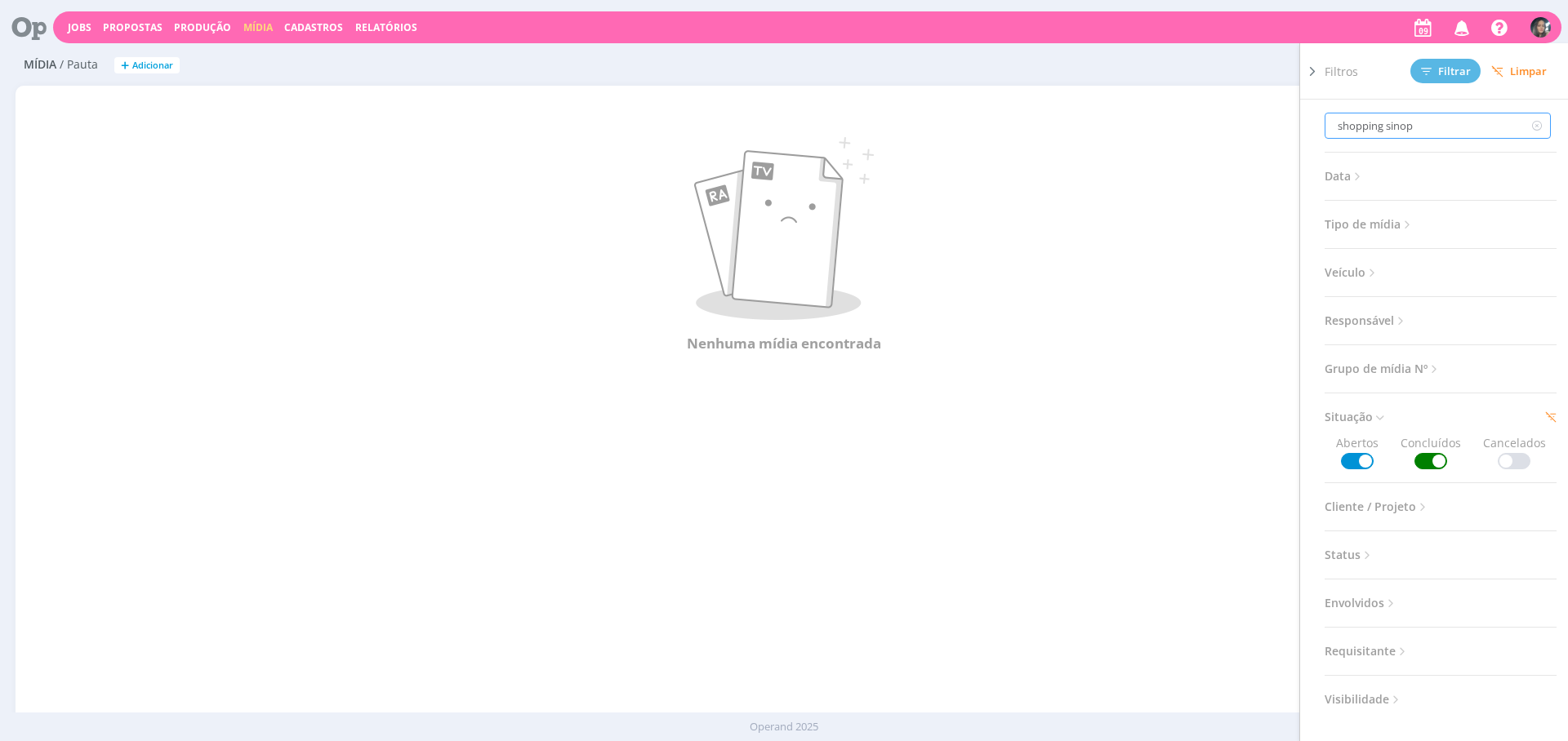
type input "shopping sinop"
click at [1158, 376] on div "Nenhuma mídia encontrada" at bounding box center [784, 246] width 1538 height 287
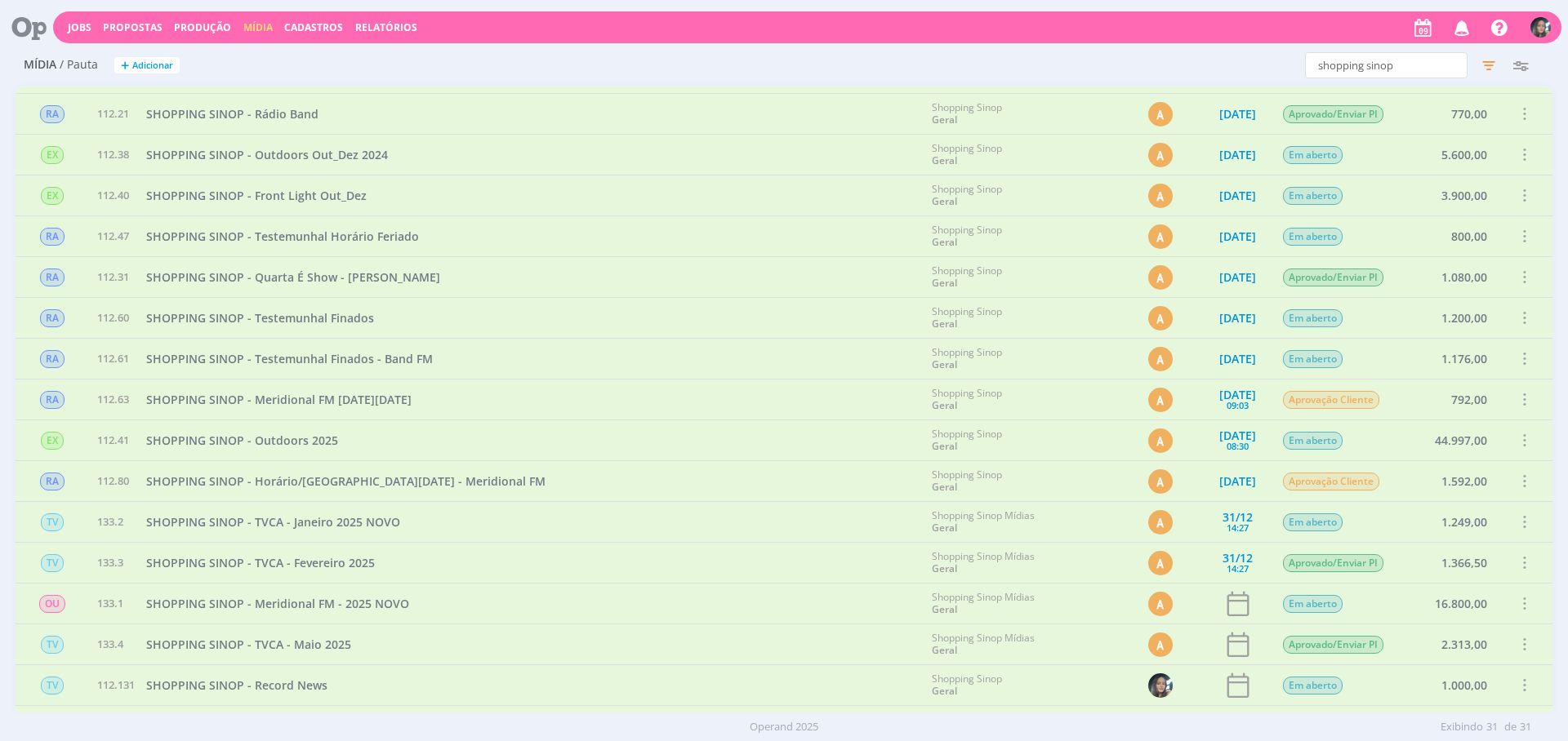
scroll to position [676, 0]
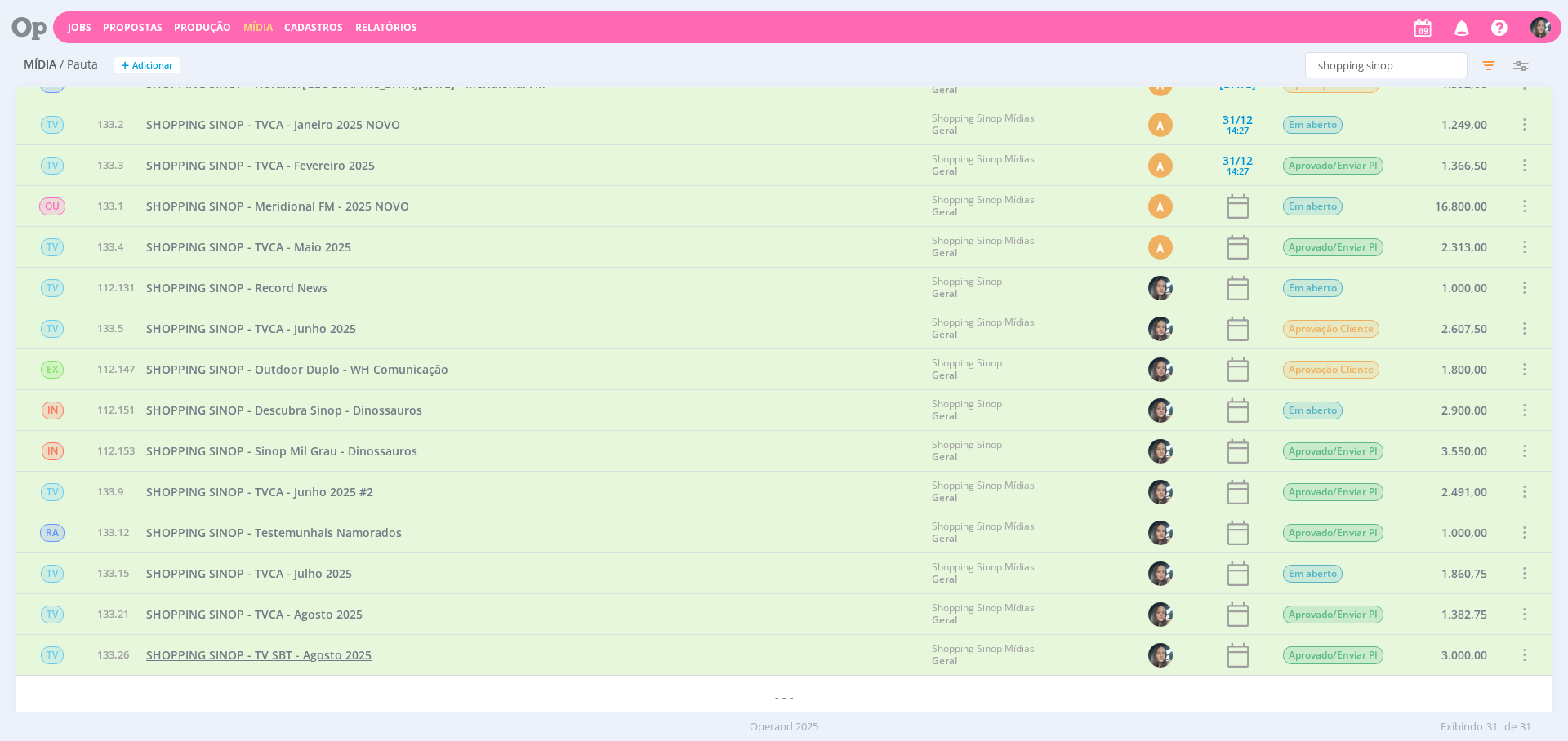
click at [297, 657] on span "SHOPPING SINOP - TV SBT - Agosto 2025" at bounding box center [258, 655] width 225 height 16
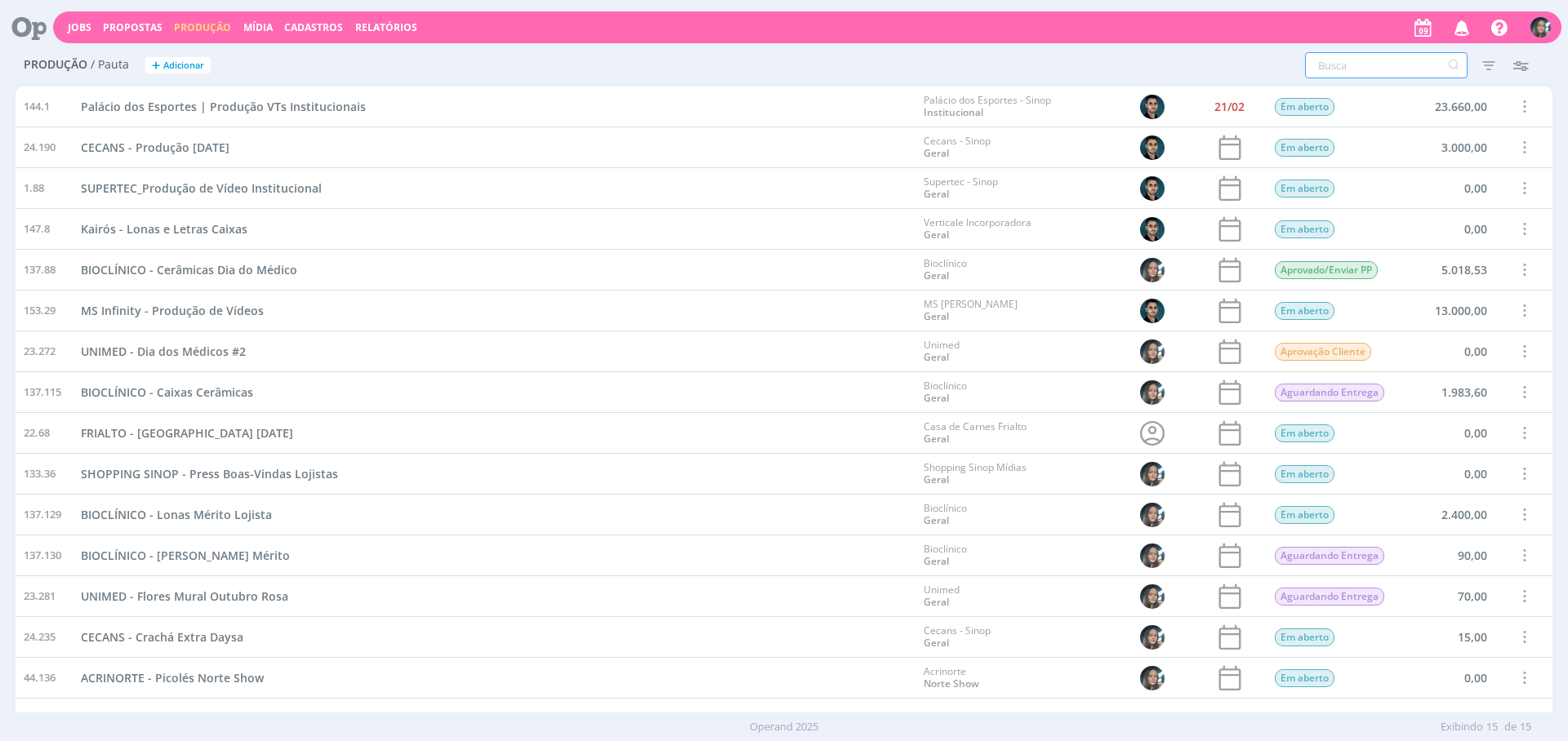
click at [1366, 67] on input "text" at bounding box center [1386, 66] width 162 height 26
type input "s"
type input "sh"
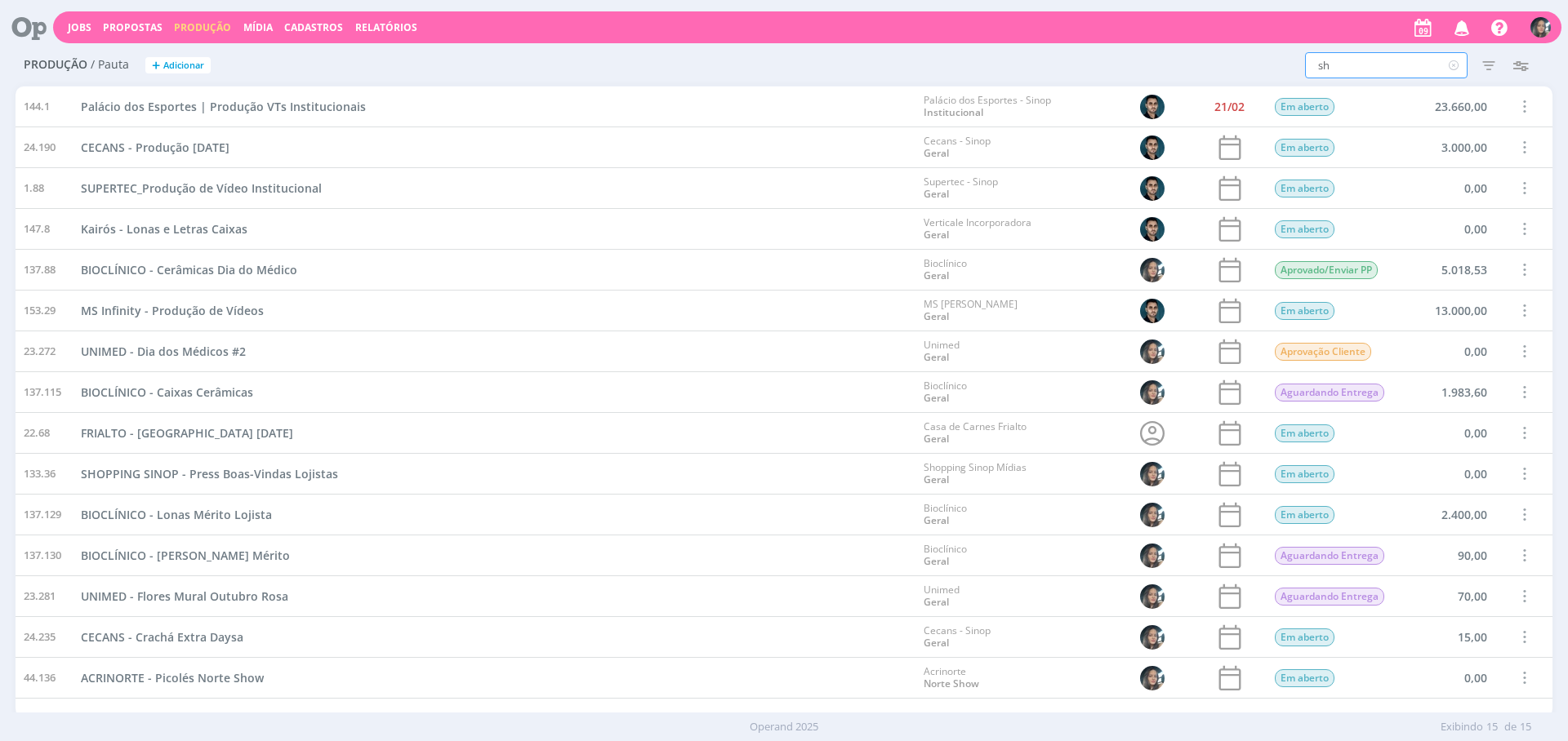
type input "sho"
type input "shop"
type input "shopp"
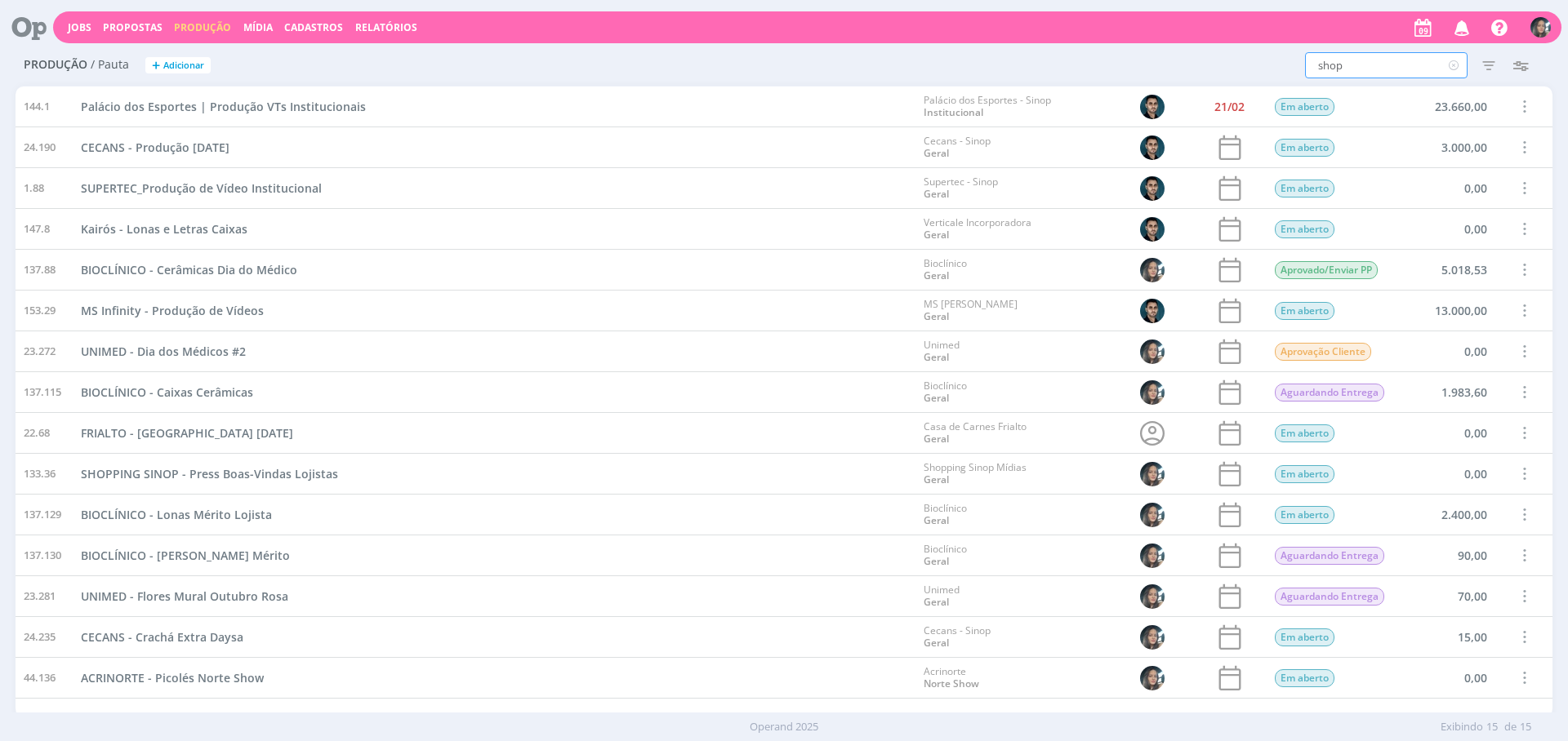
type input "shopp"
type input "shoppi"
type input "shoppin"
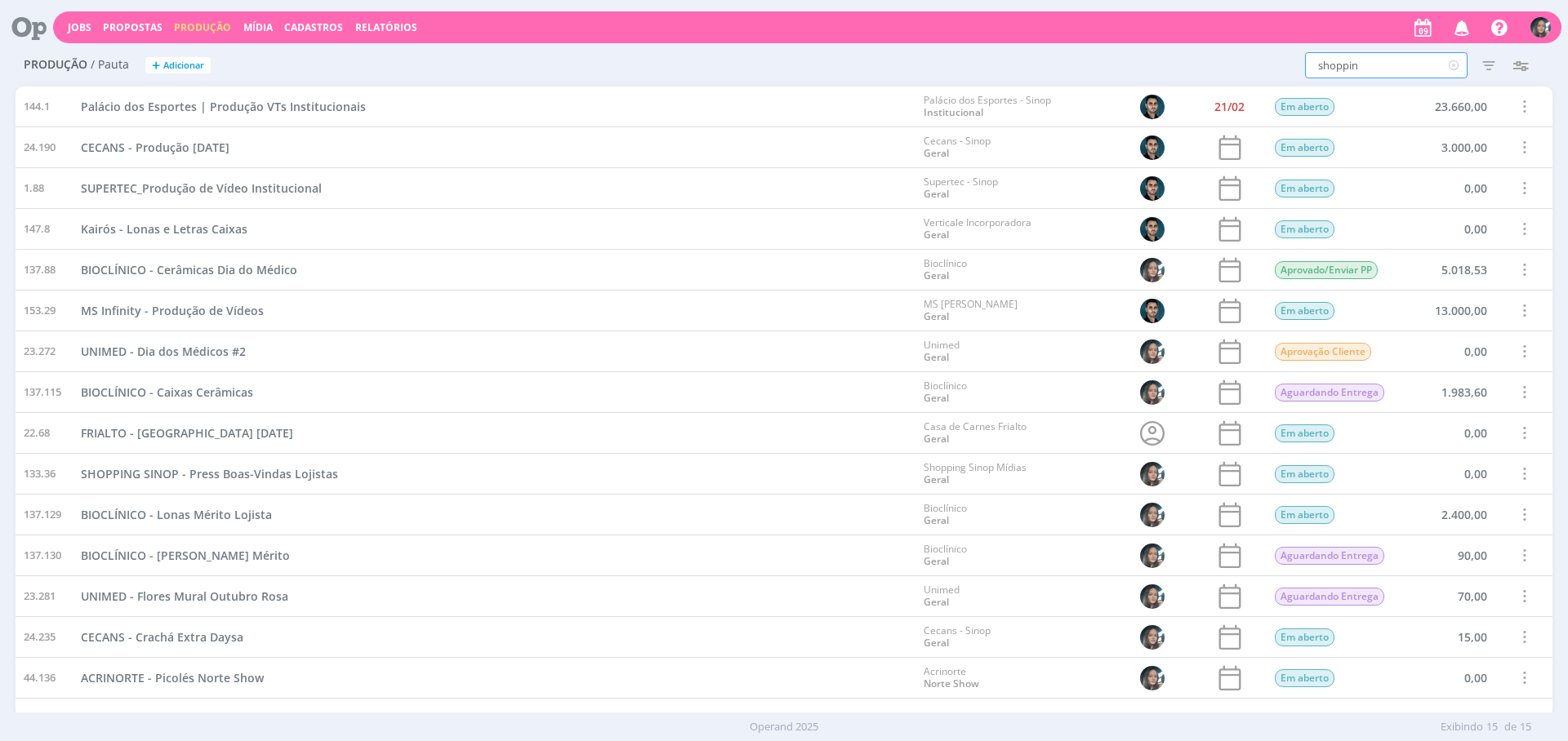
type input "shopping"
type input "shopping s"
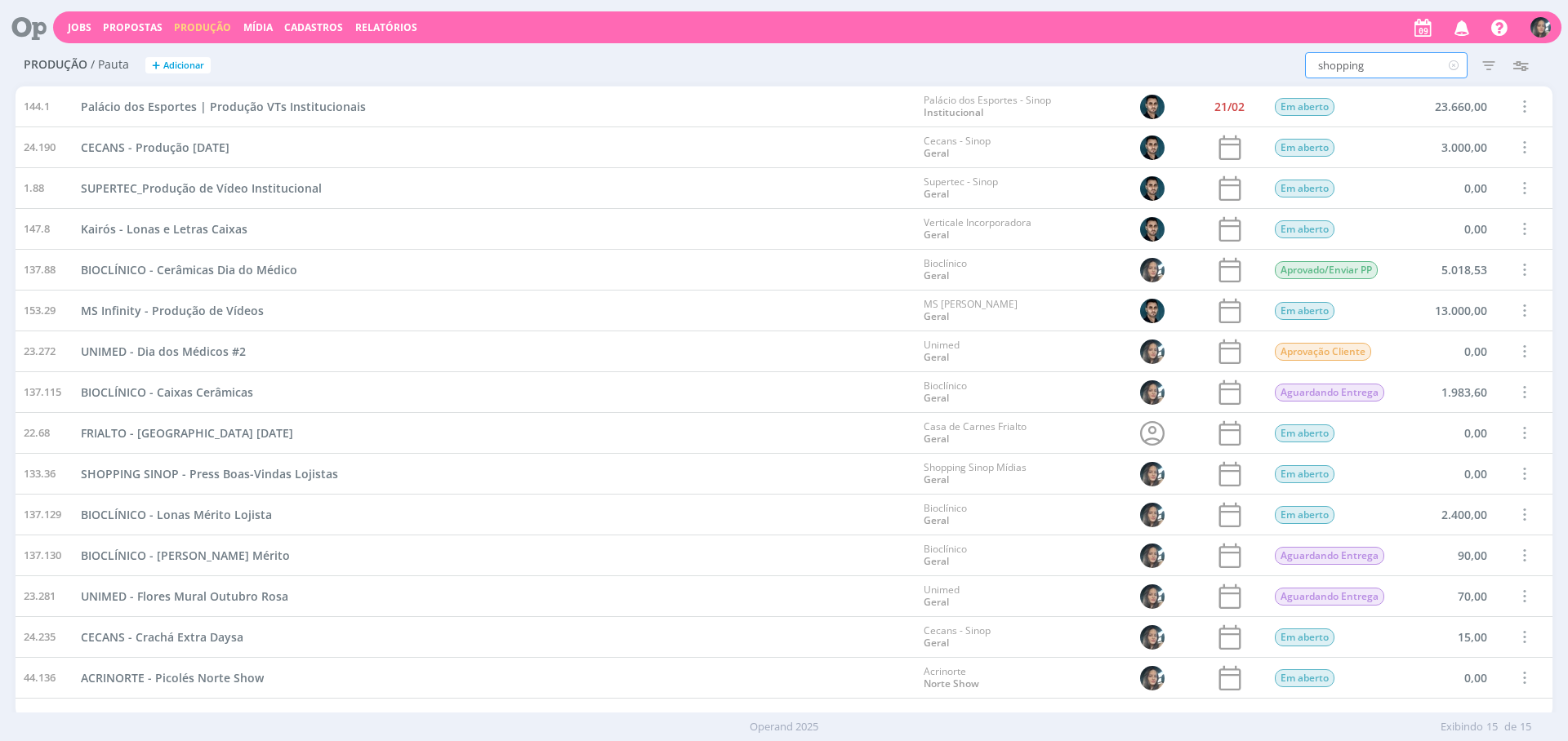
type input "shopping s"
type input "shopping si"
type input "shopping sin"
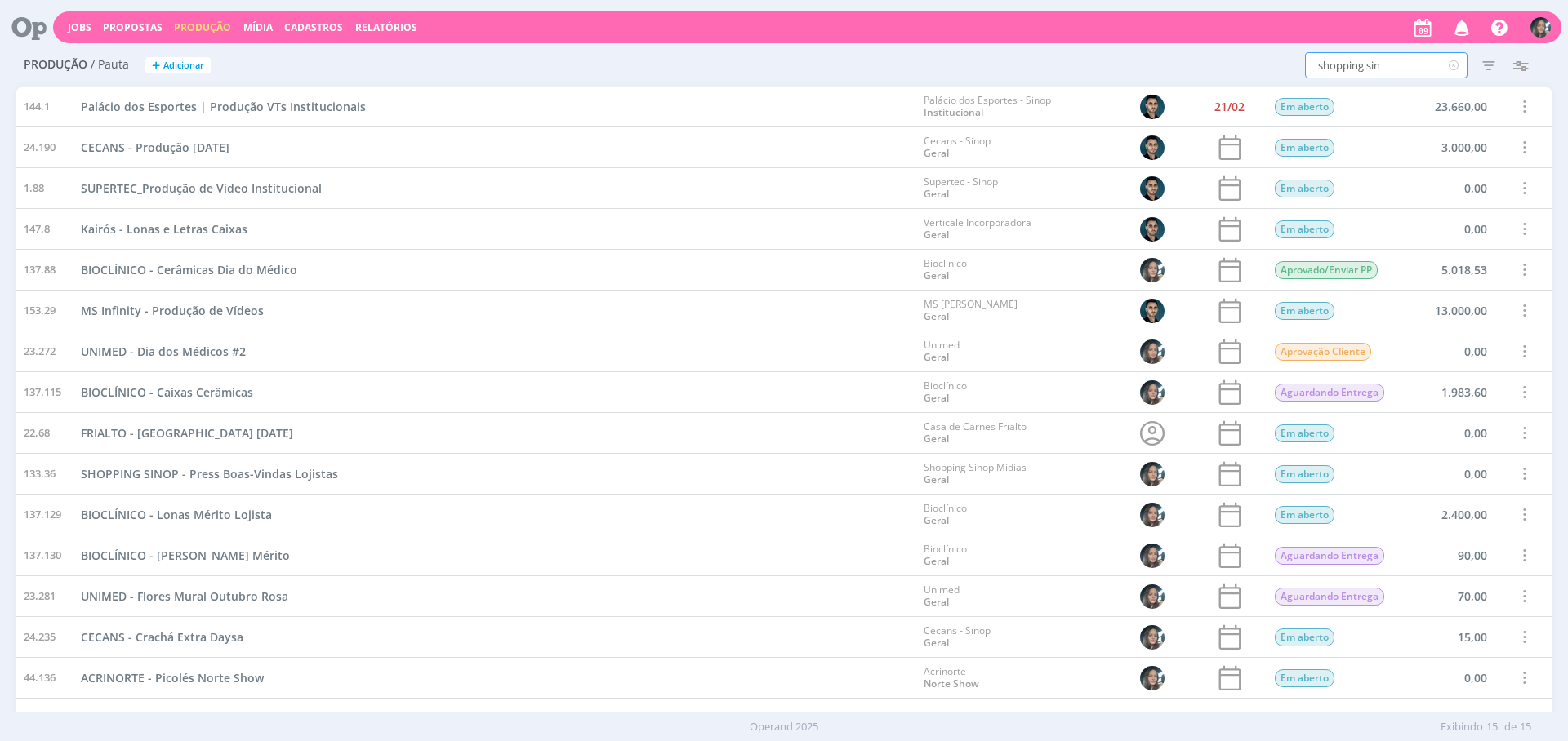
type input "shopping sino"
type input "shopping sinop"
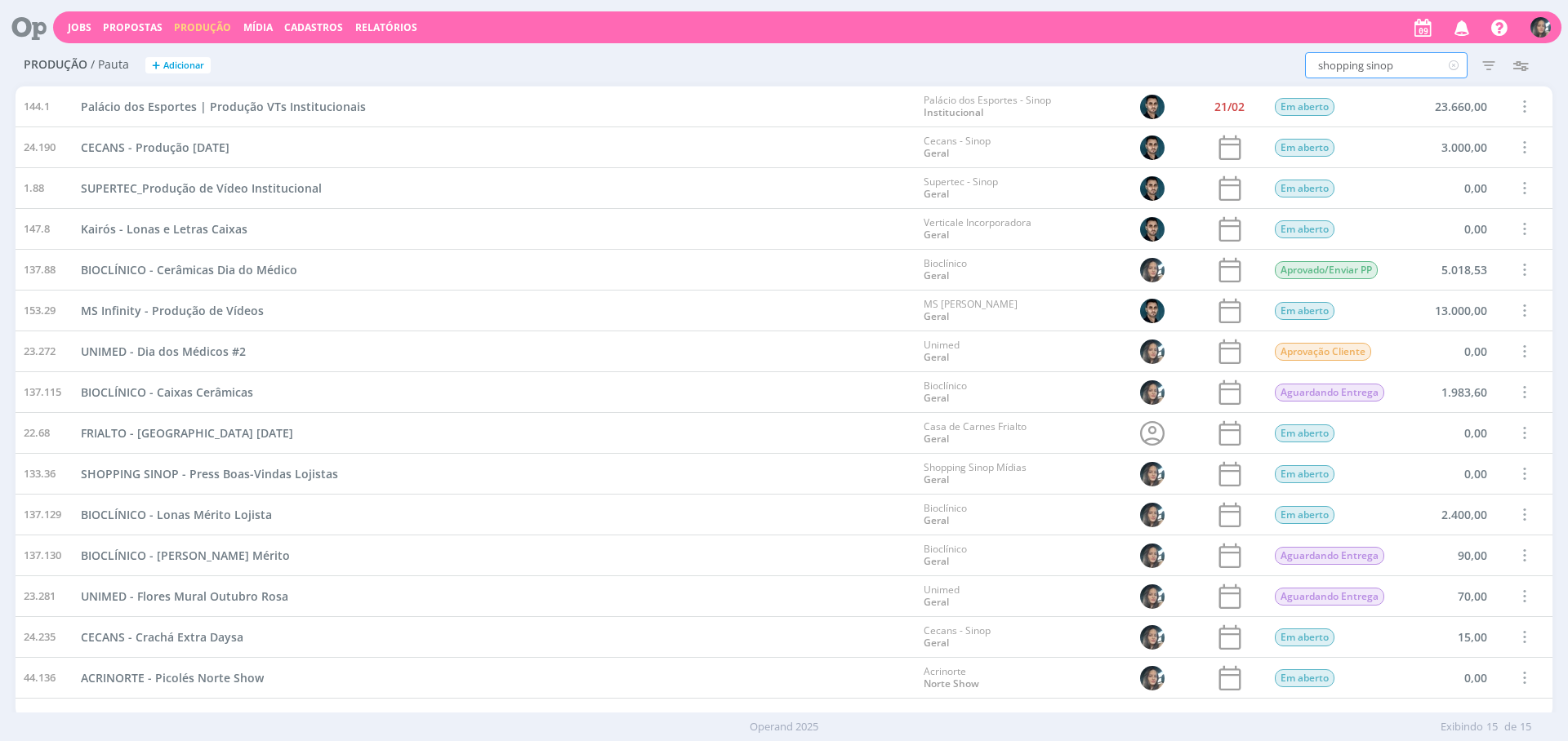
type input "shopping sinop"
click at [1482, 63] on icon "button" at bounding box center [1489, 66] width 29 height 29
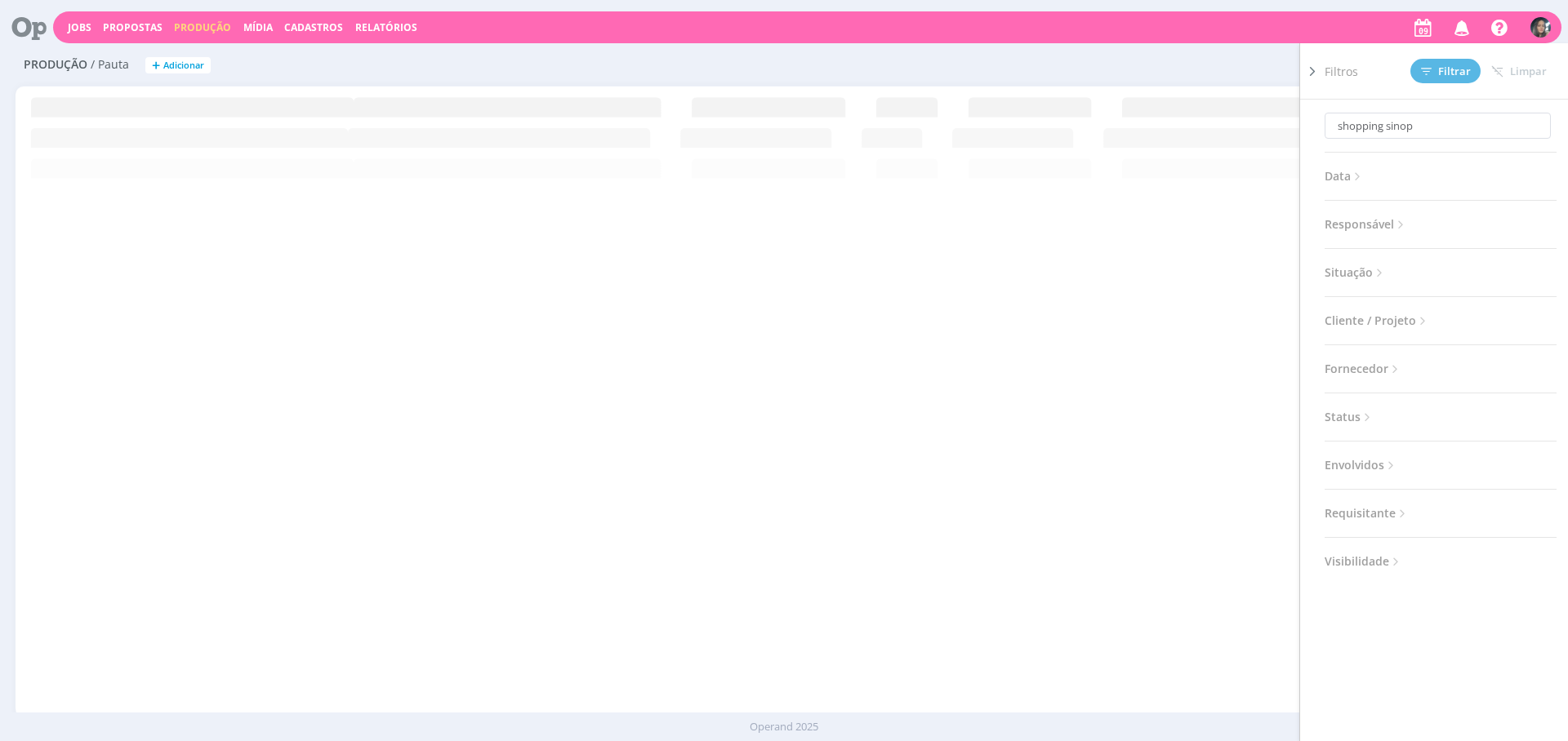
click at [1362, 265] on span "Situação" at bounding box center [1356, 273] width 62 height 21
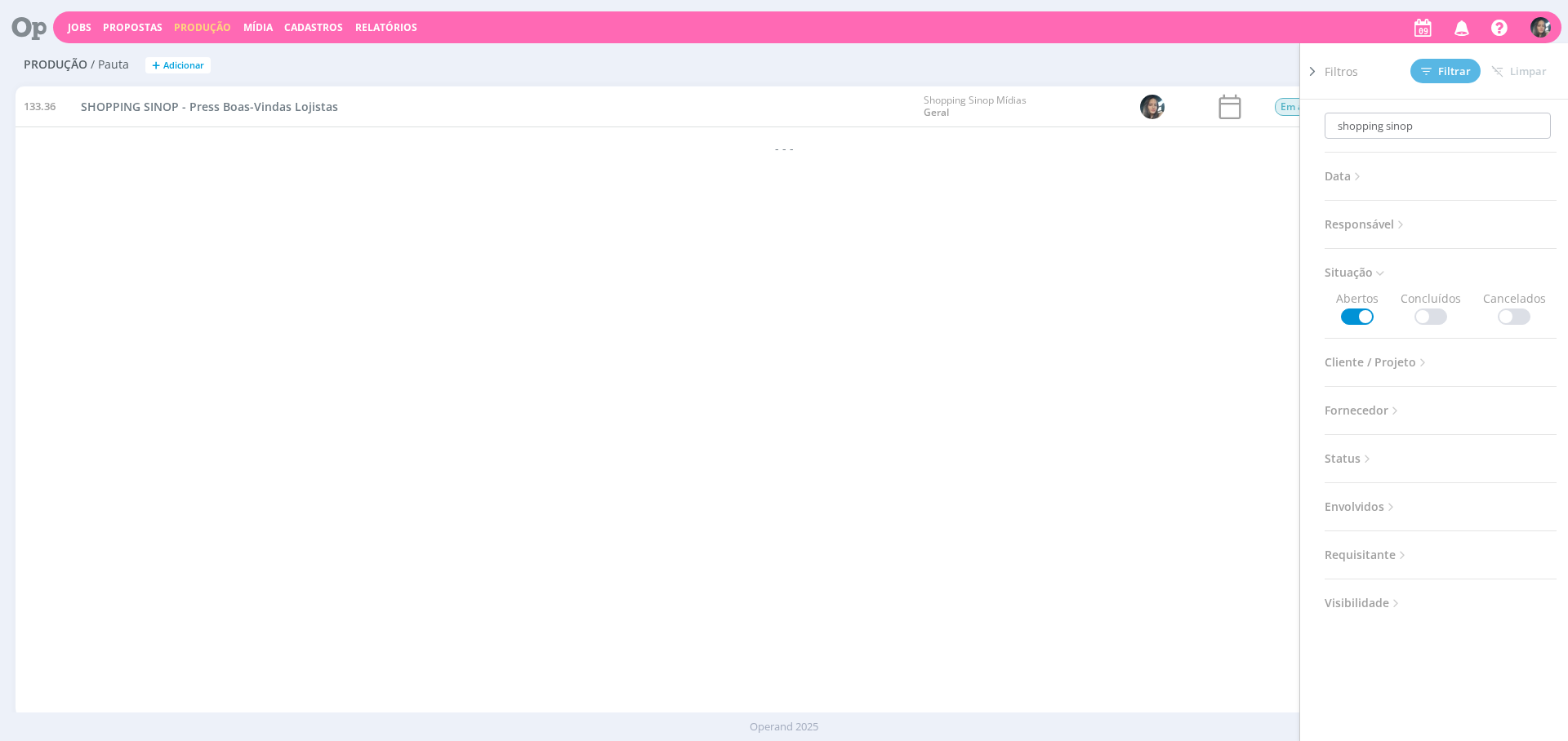
drag, startPoint x: 1433, startPoint y: 320, endPoint x: 1456, endPoint y: 138, distance: 183.4
click at [1433, 320] on span at bounding box center [1431, 317] width 33 height 16
click at [1471, 66] on button "Filtrar" at bounding box center [1446, 71] width 70 height 25
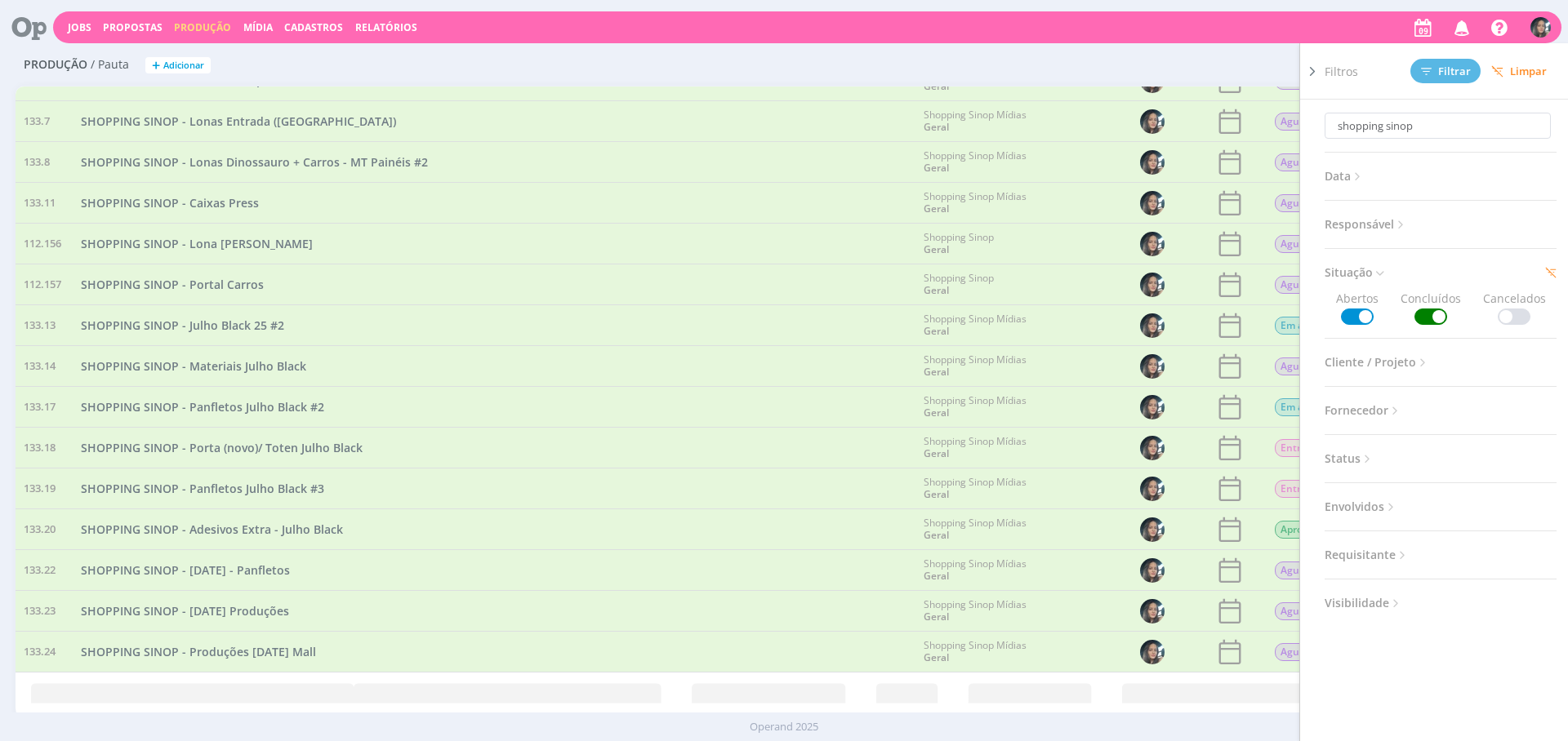
scroll to position [278, 0]
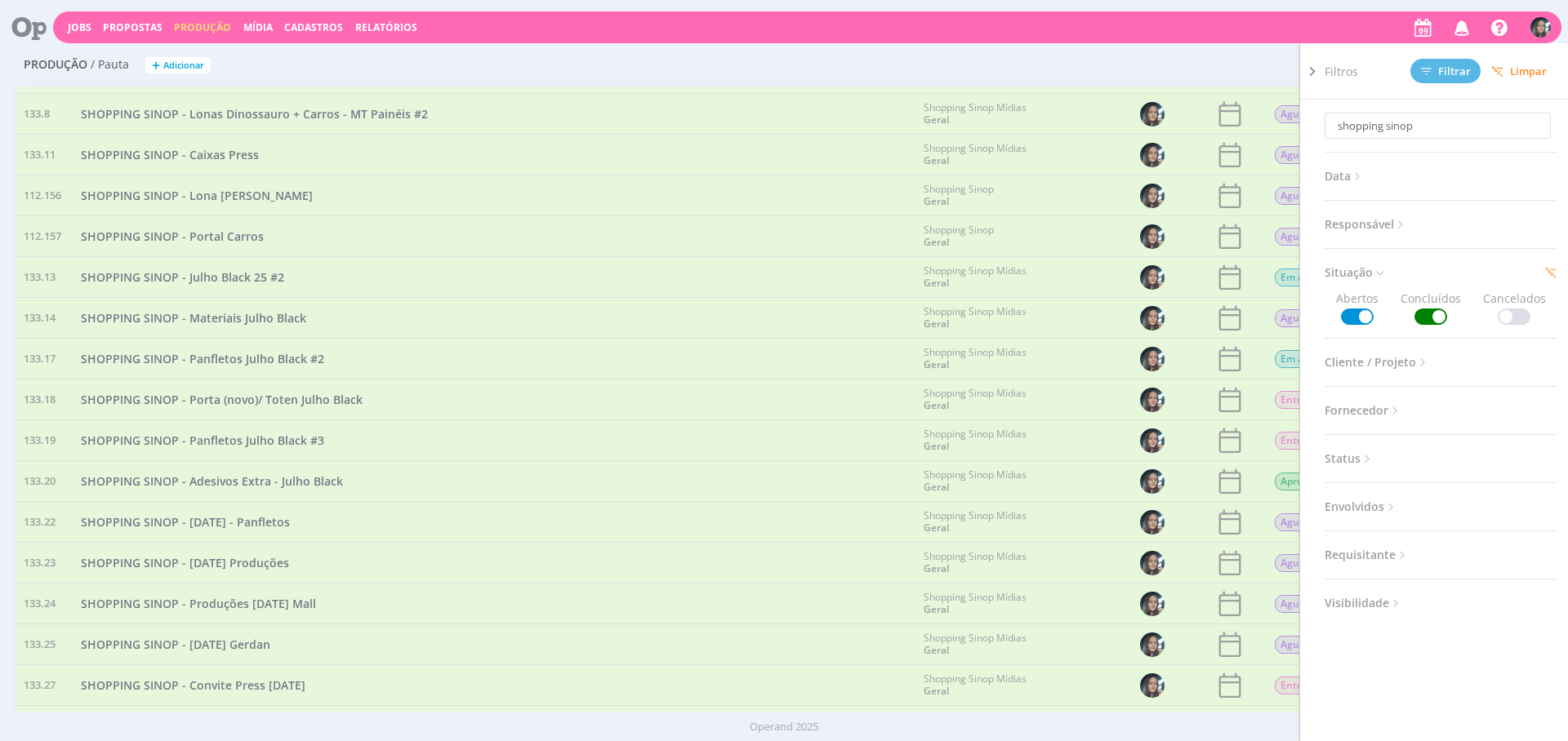
click at [1329, 71] on span "Filtros" at bounding box center [1341, 71] width 34 height 17
click at [1321, 73] on div at bounding box center [1312, 386] width 25 height 687
click at [1319, 73] on icon at bounding box center [1312, 71] width 16 height 17
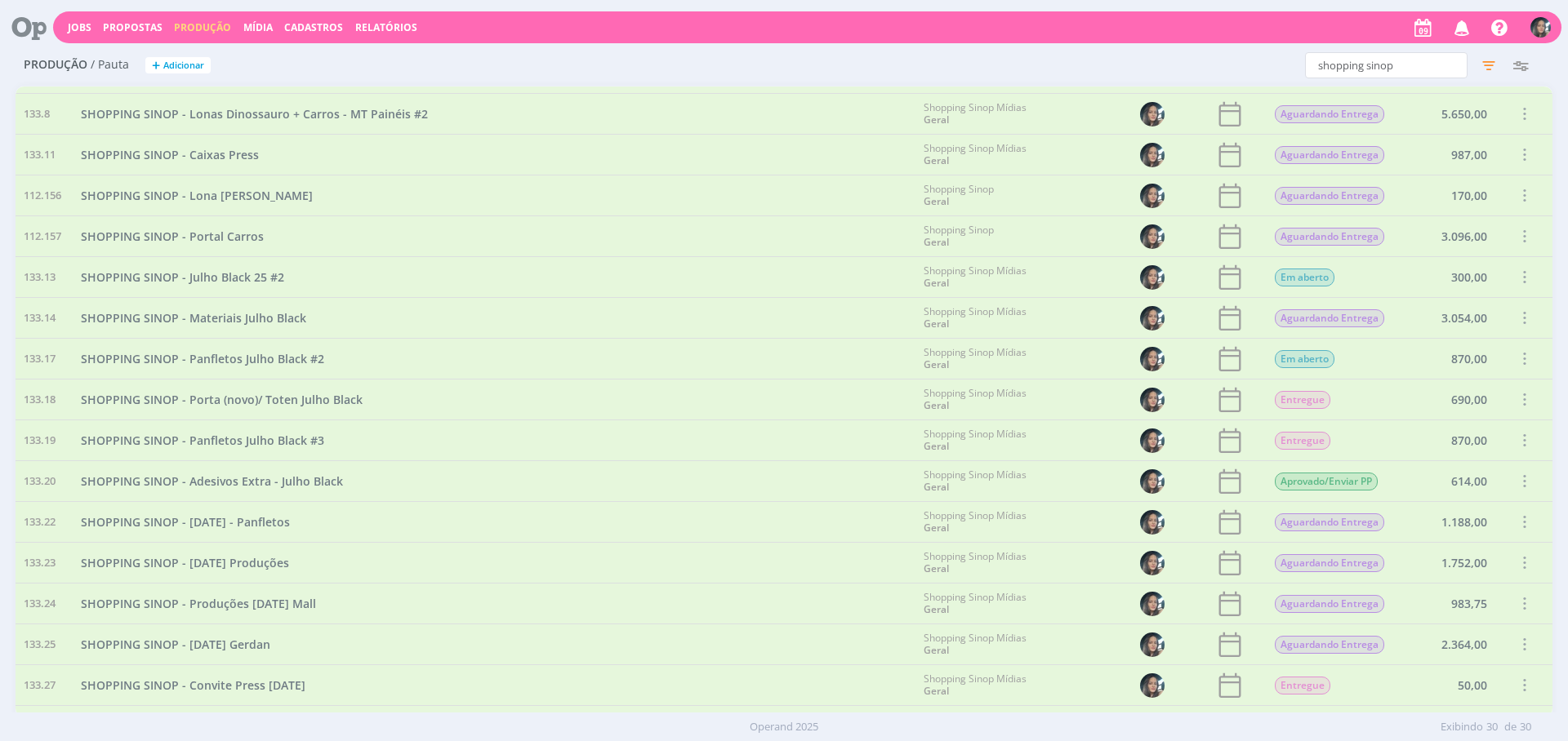
scroll to position [635, 0]
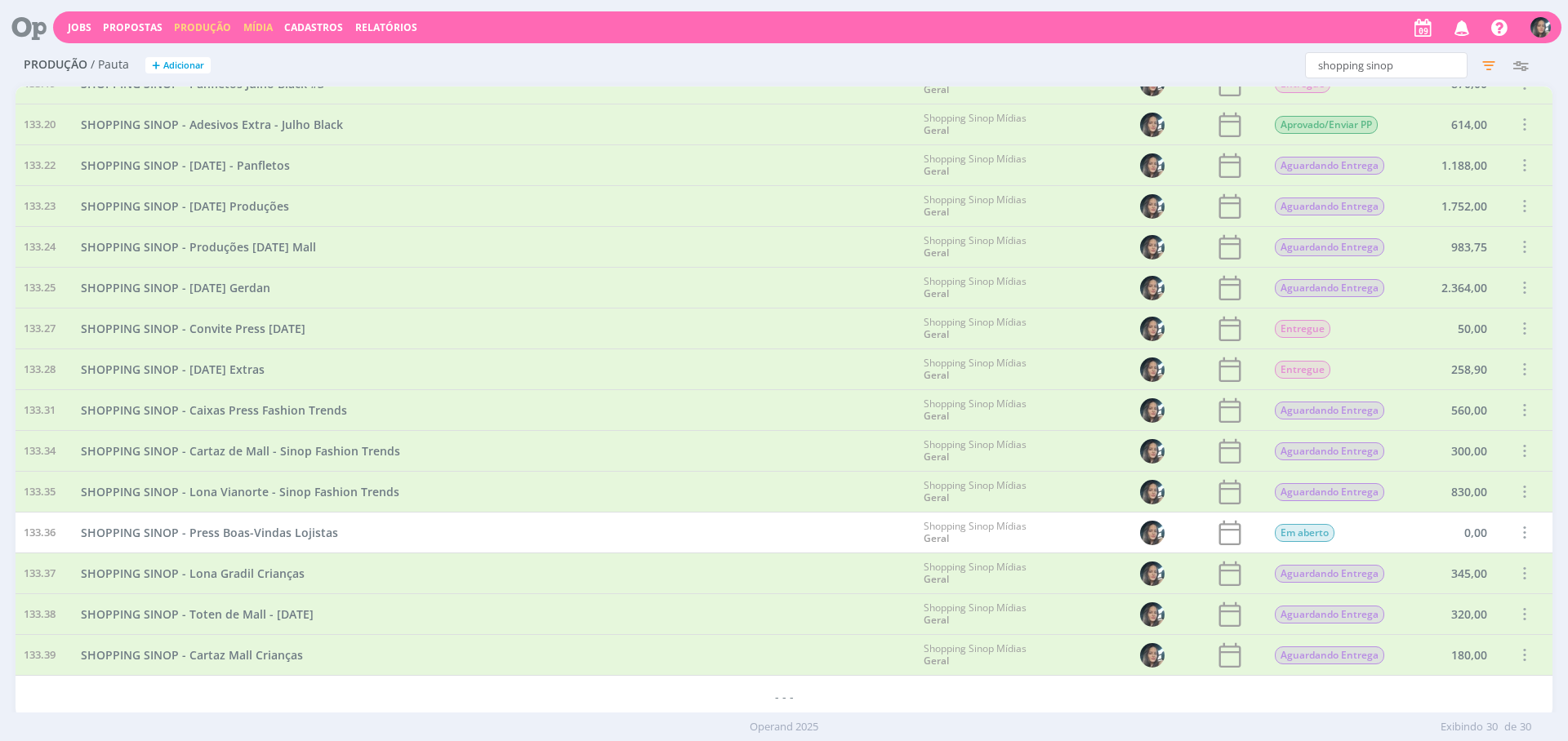
click at [243, 23] on link "Mídia" at bounding box center [258, 27] width 29 height 14
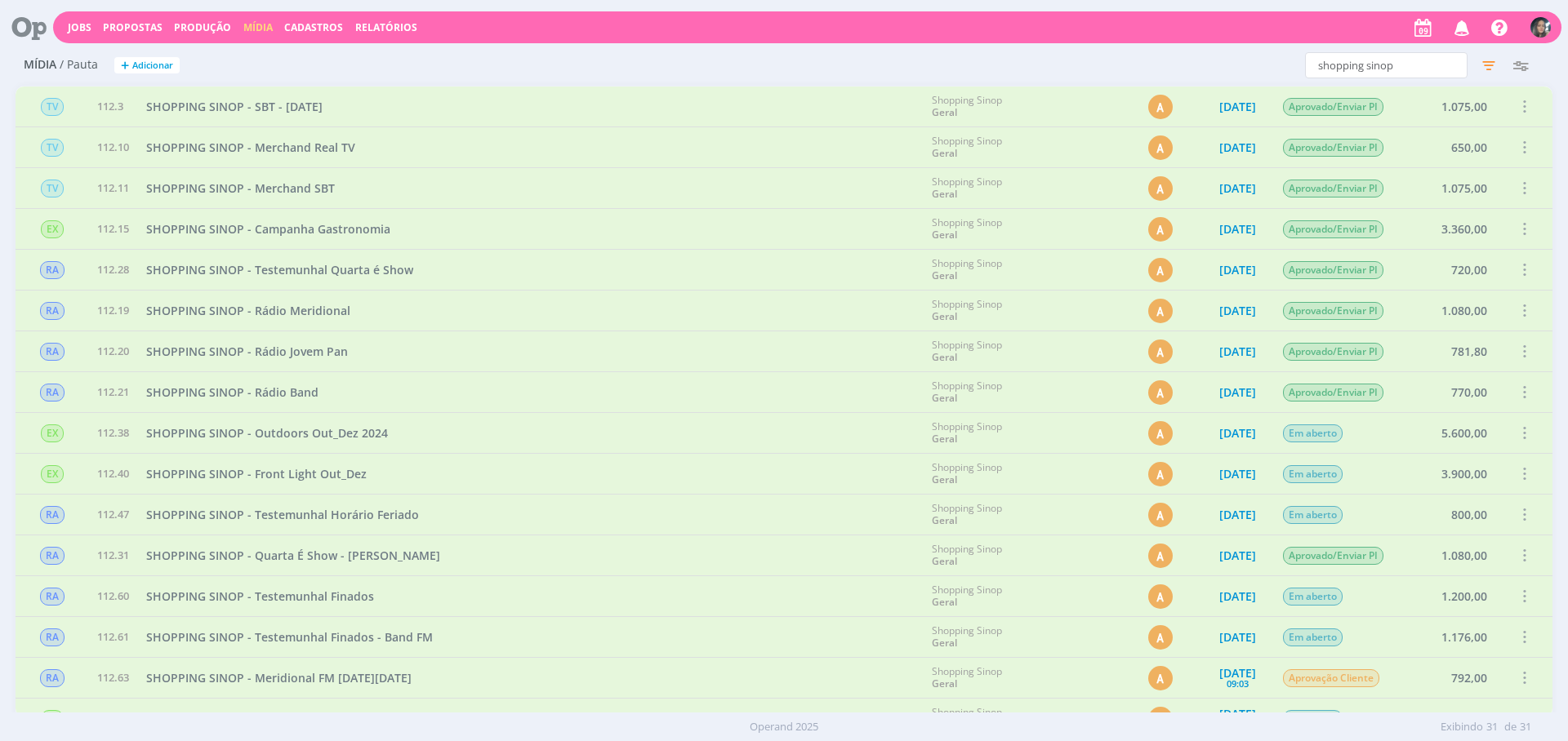
scroll to position [676, 0]
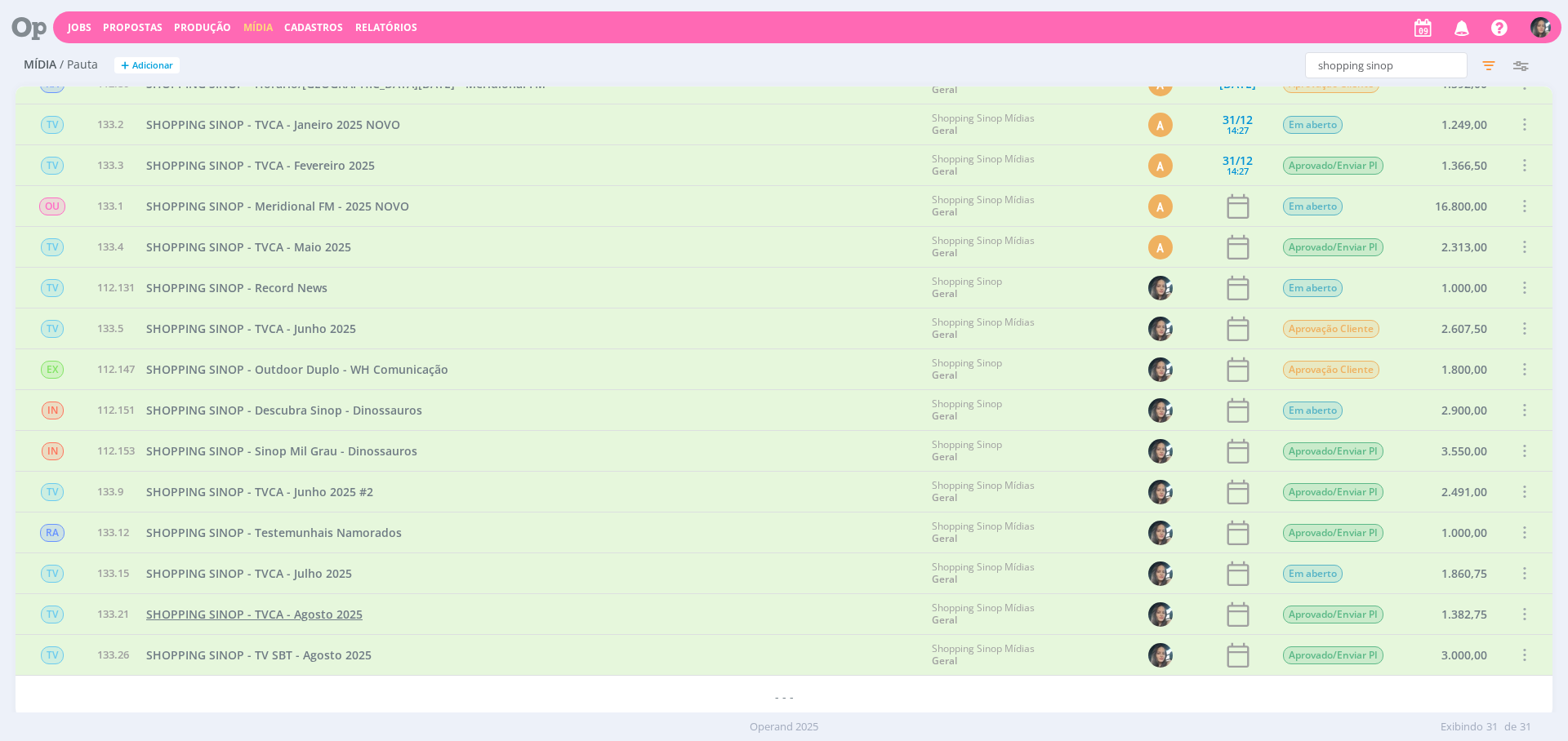
click at [347, 617] on span "SHOPPING SINOP - TVCA - Agosto 2025" at bounding box center [254, 614] width 216 height 16
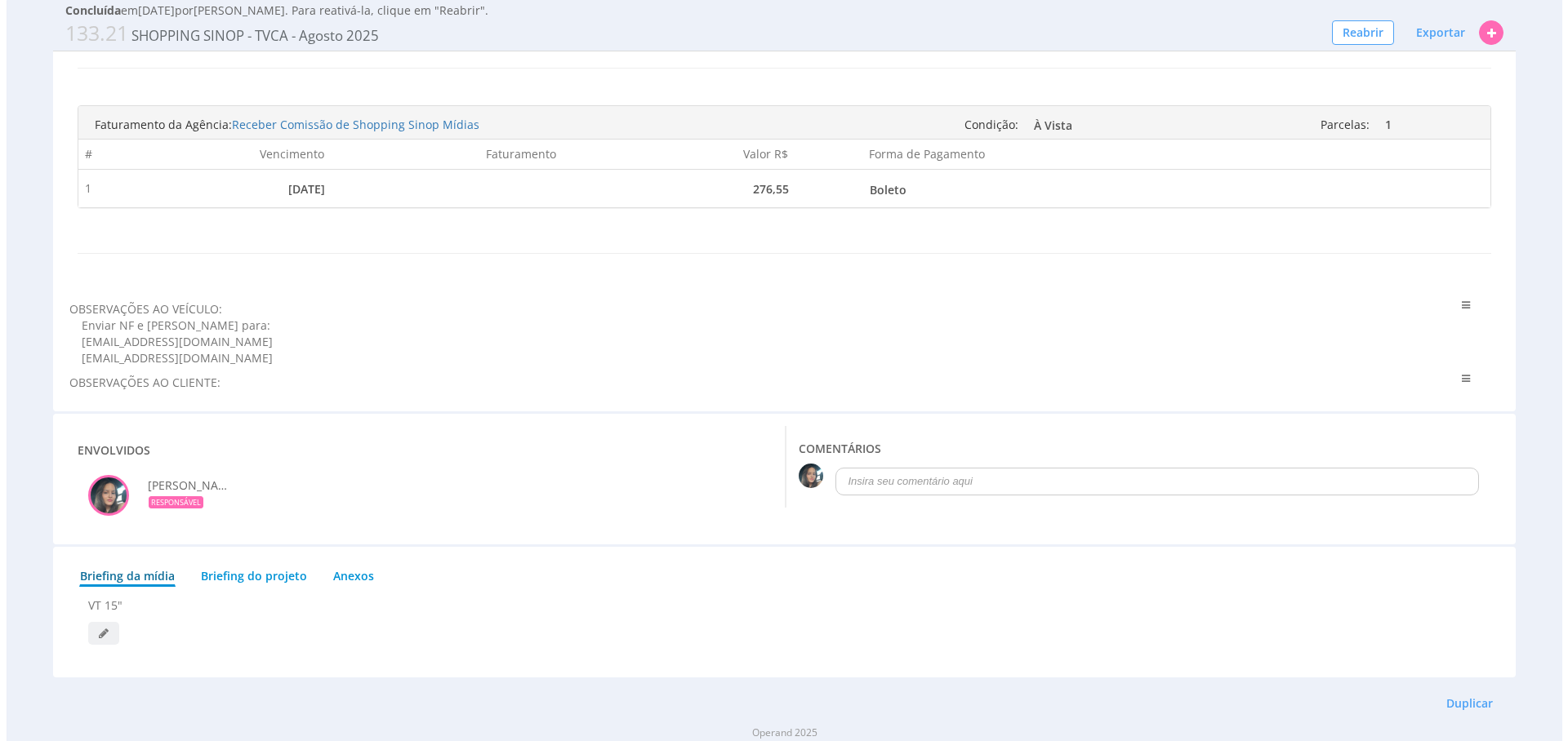
scroll to position [1010, 0]
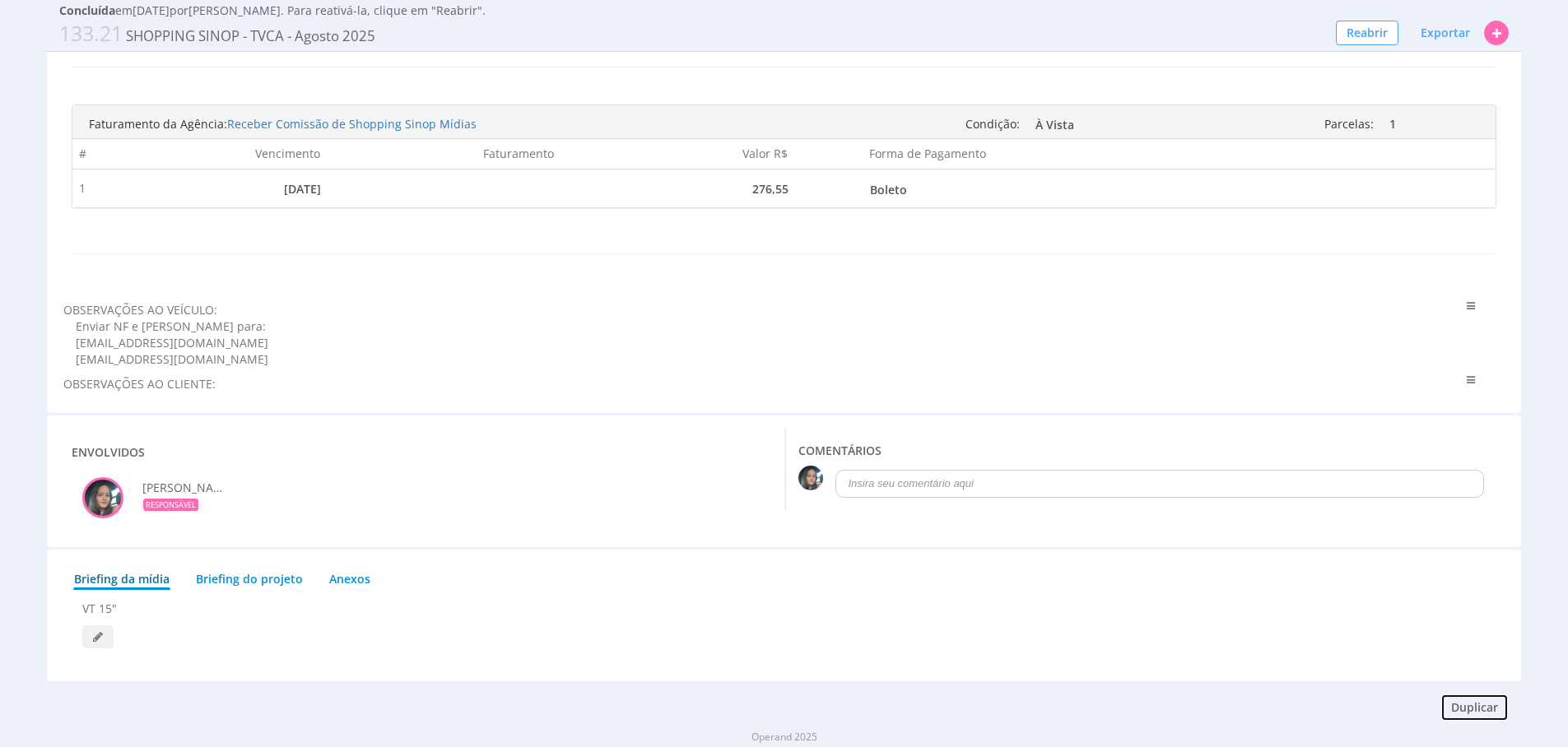
click at [1466, 694] on button "Duplicar" at bounding box center [1474, 708] width 68 height 28
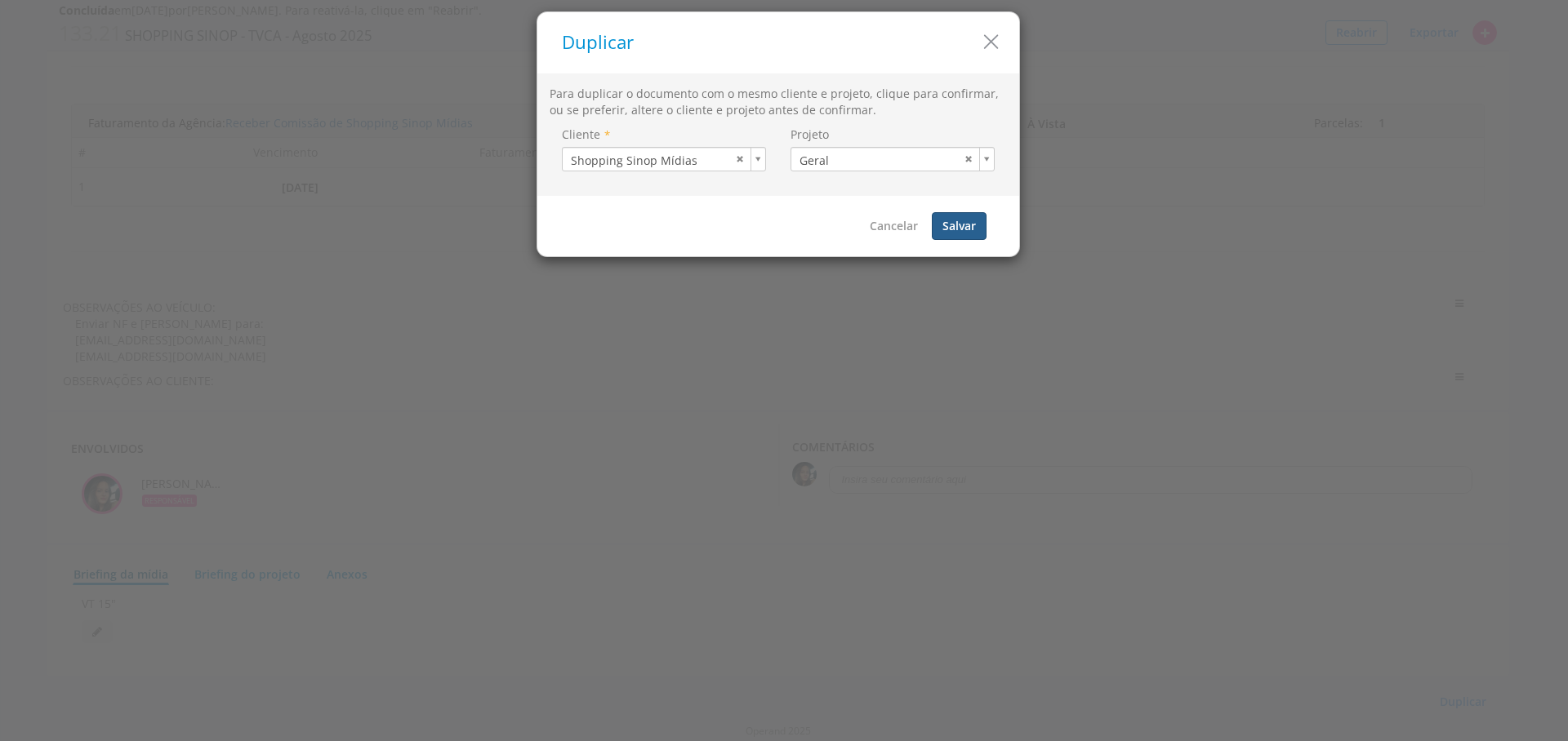
click at [963, 229] on button "Salvar" at bounding box center [959, 226] width 55 height 28
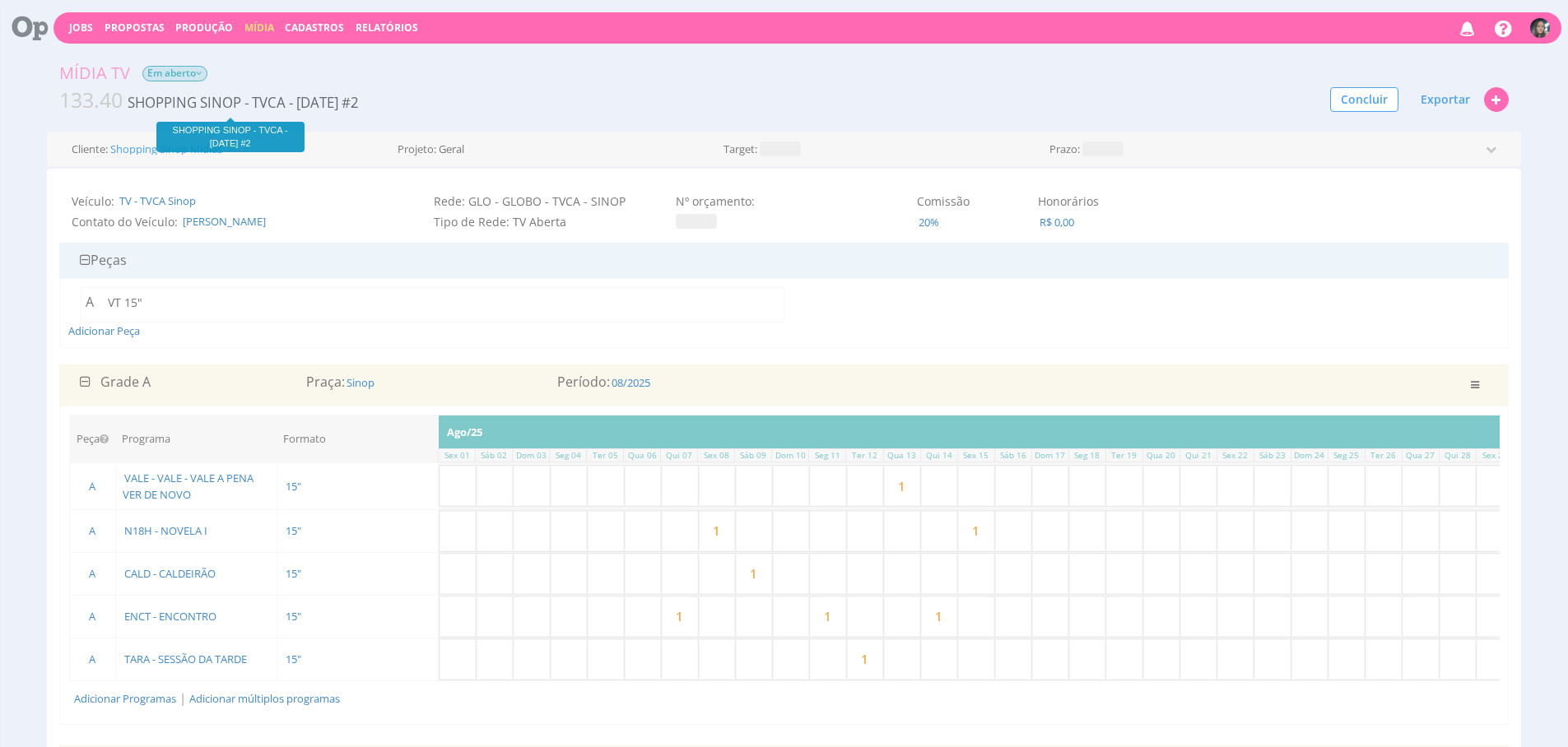
click at [314, 107] on span "SHOPPING SINOP - TVCA - [DATE] #2" at bounding box center [243, 102] width 234 height 19
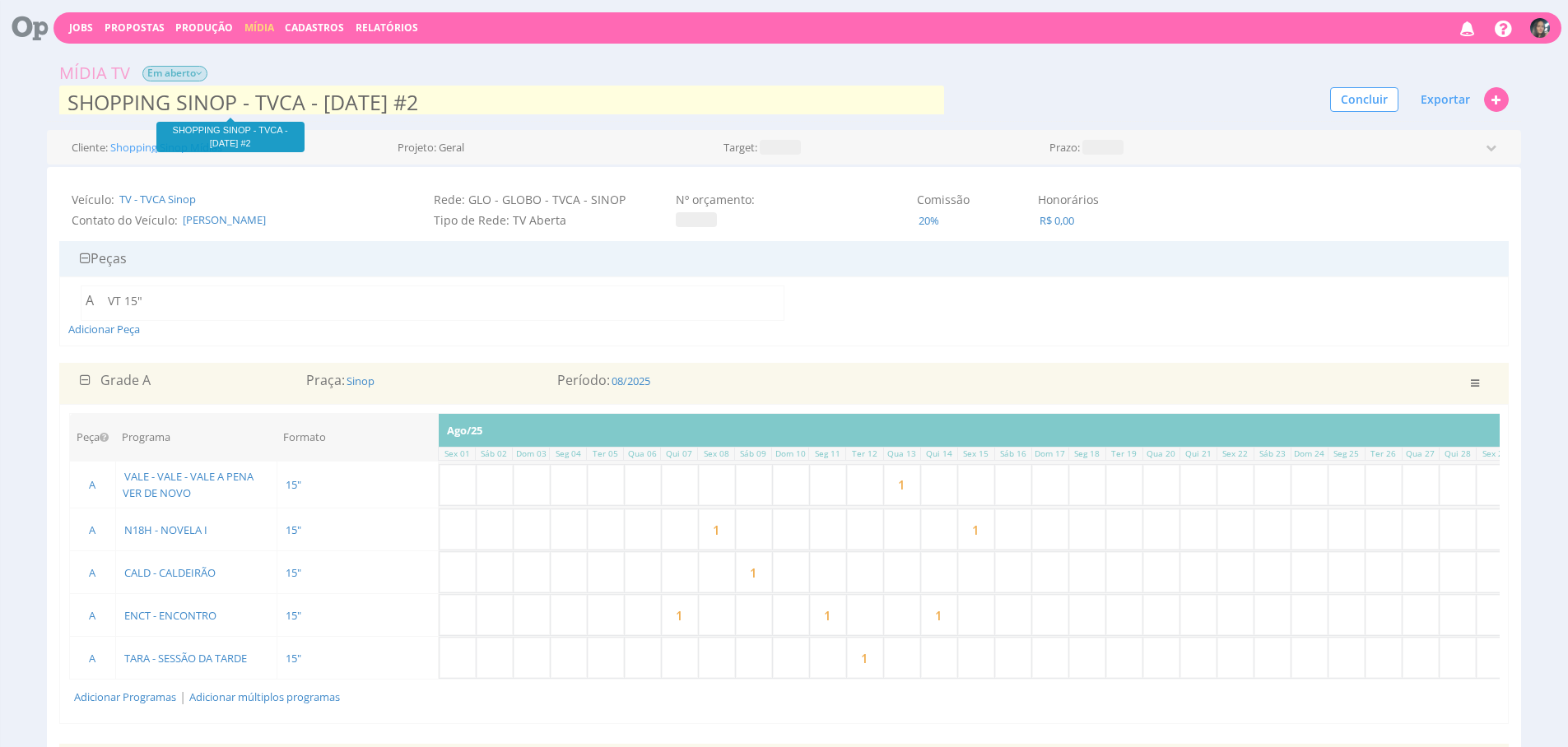
scroll to position [2, 0]
click at [346, 104] on input "SHOPPING SINOP - TVCA - [DATE] #2" at bounding box center [501, 101] width 884 height 33
click at [555, 102] on input "SHOPPING SINOP - TVCA - [DATE] #2" at bounding box center [501, 101] width 884 height 33
type input "SHOPPING SINOP - TVCA - [DATE]"
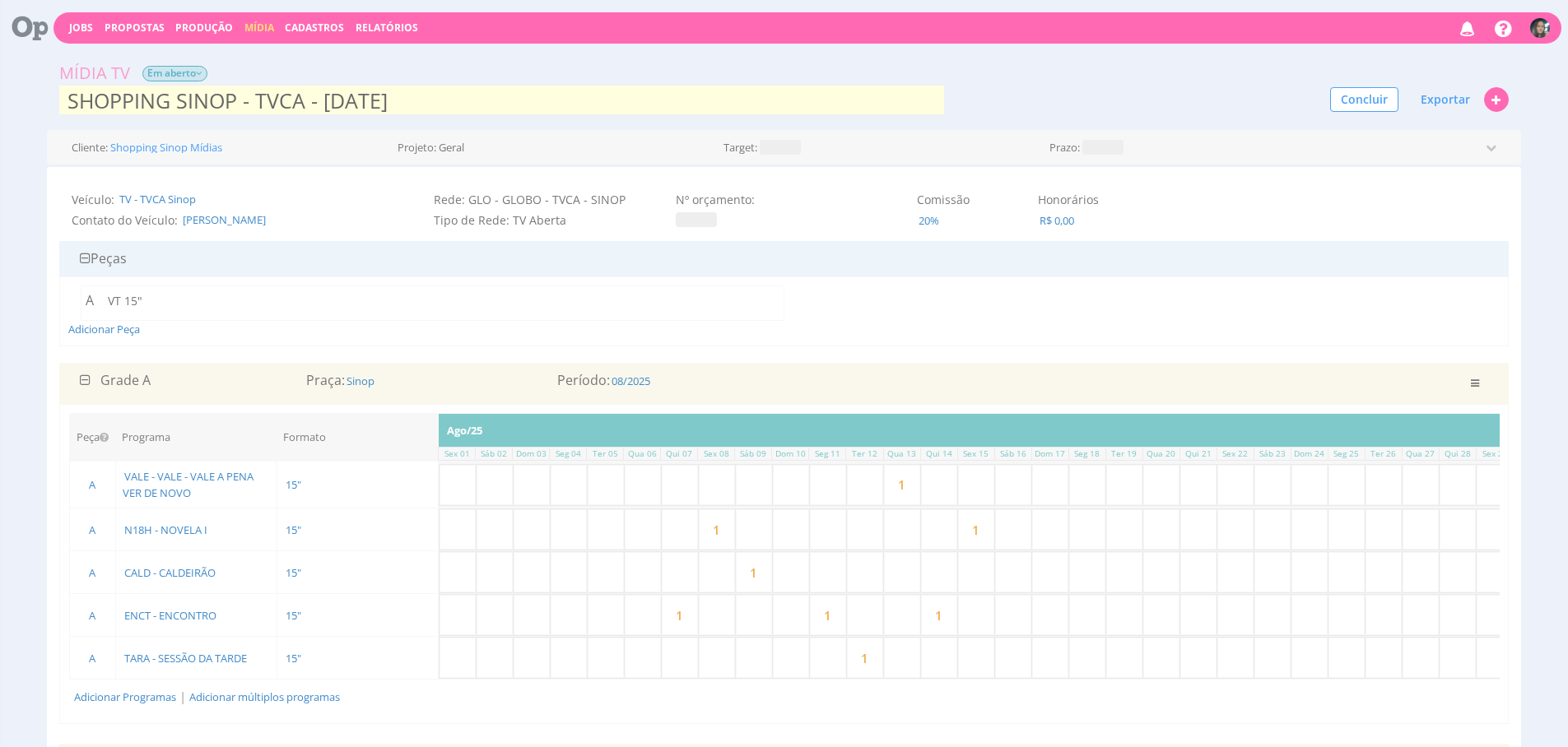
click at [704, 287] on div "A VT 15"" at bounding box center [432, 303] width 703 height 35
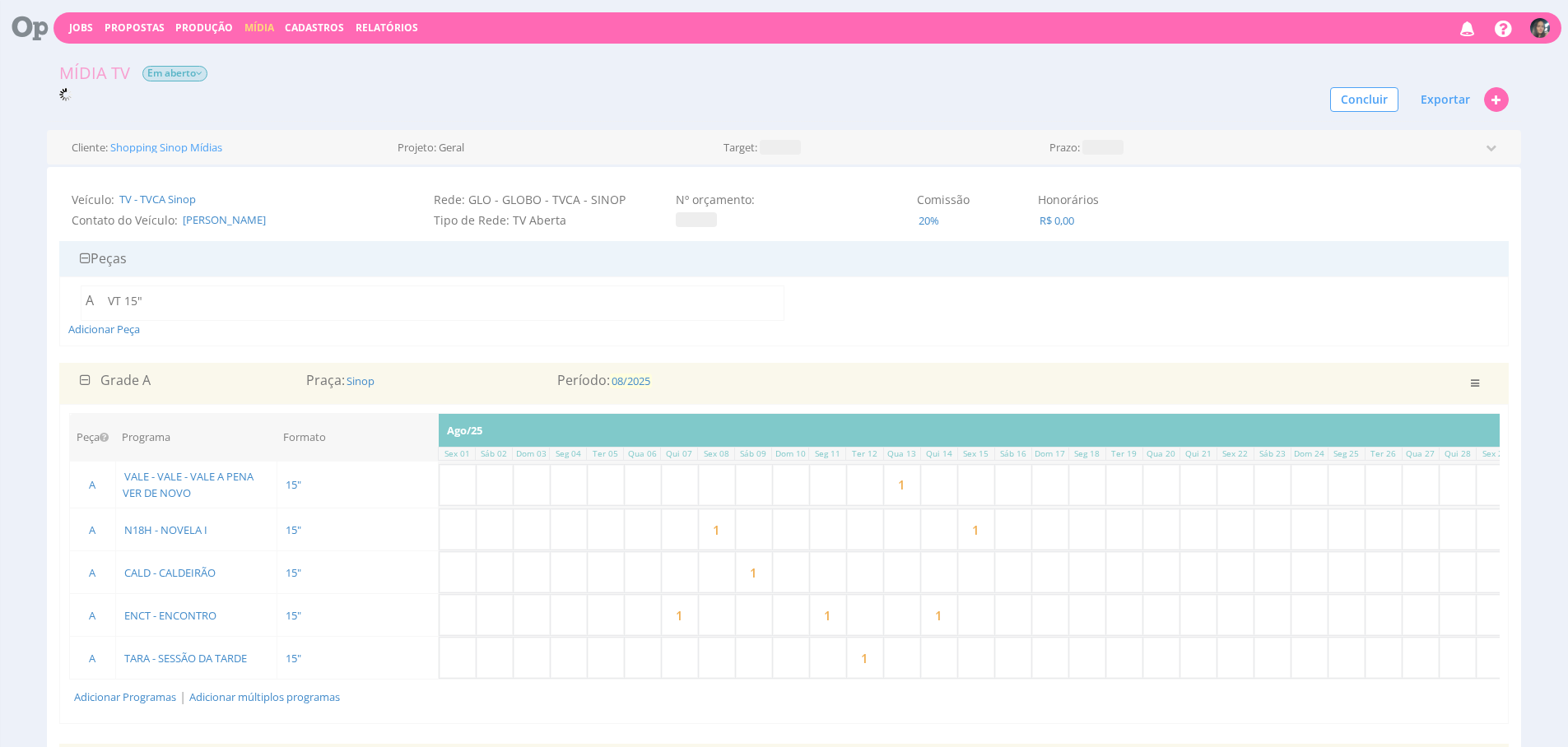
click at [620, 376] on span "08/2025" at bounding box center [631, 381] width 42 height 15
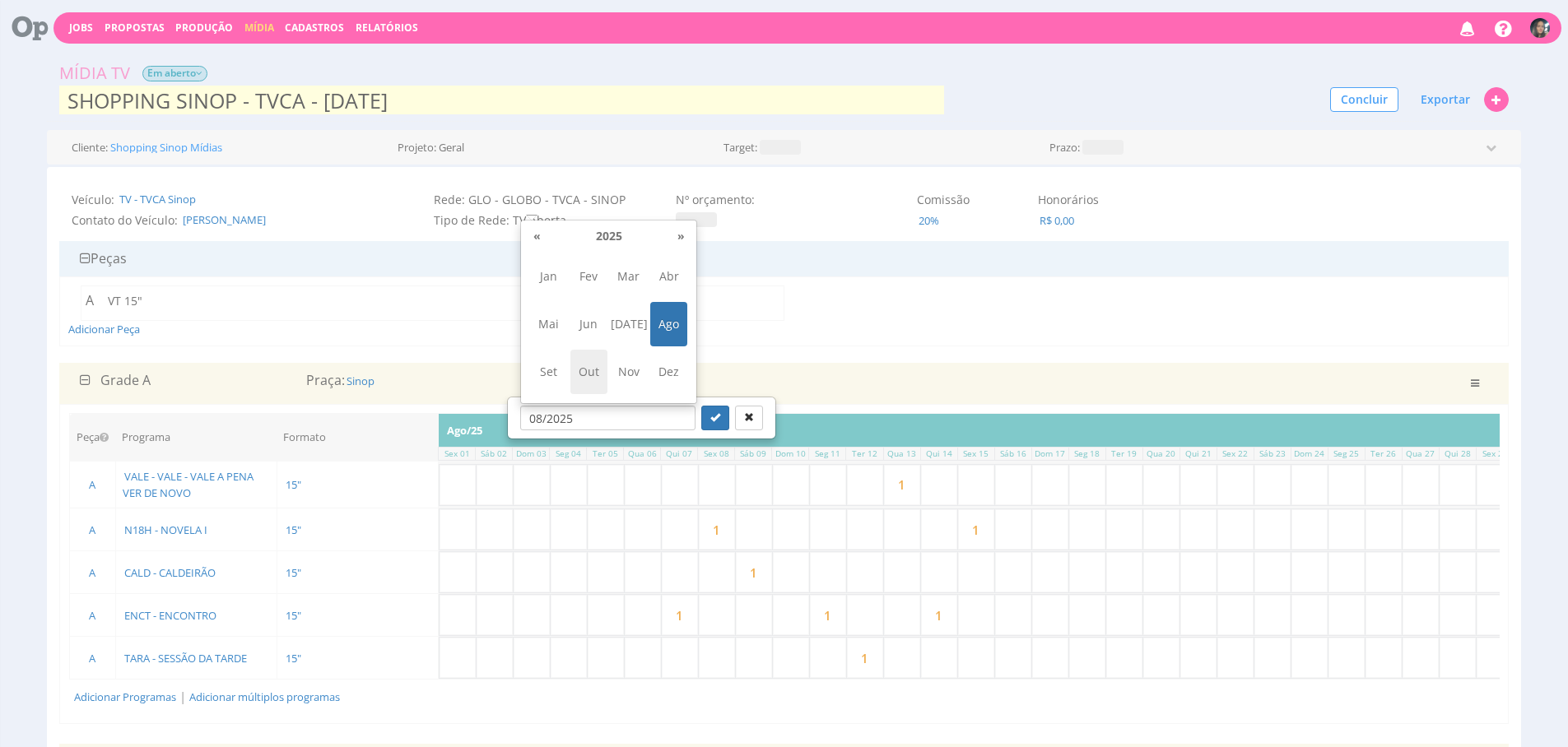
click at [584, 374] on span "Out" at bounding box center [588, 372] width 37 height 45
type input "10/2025"
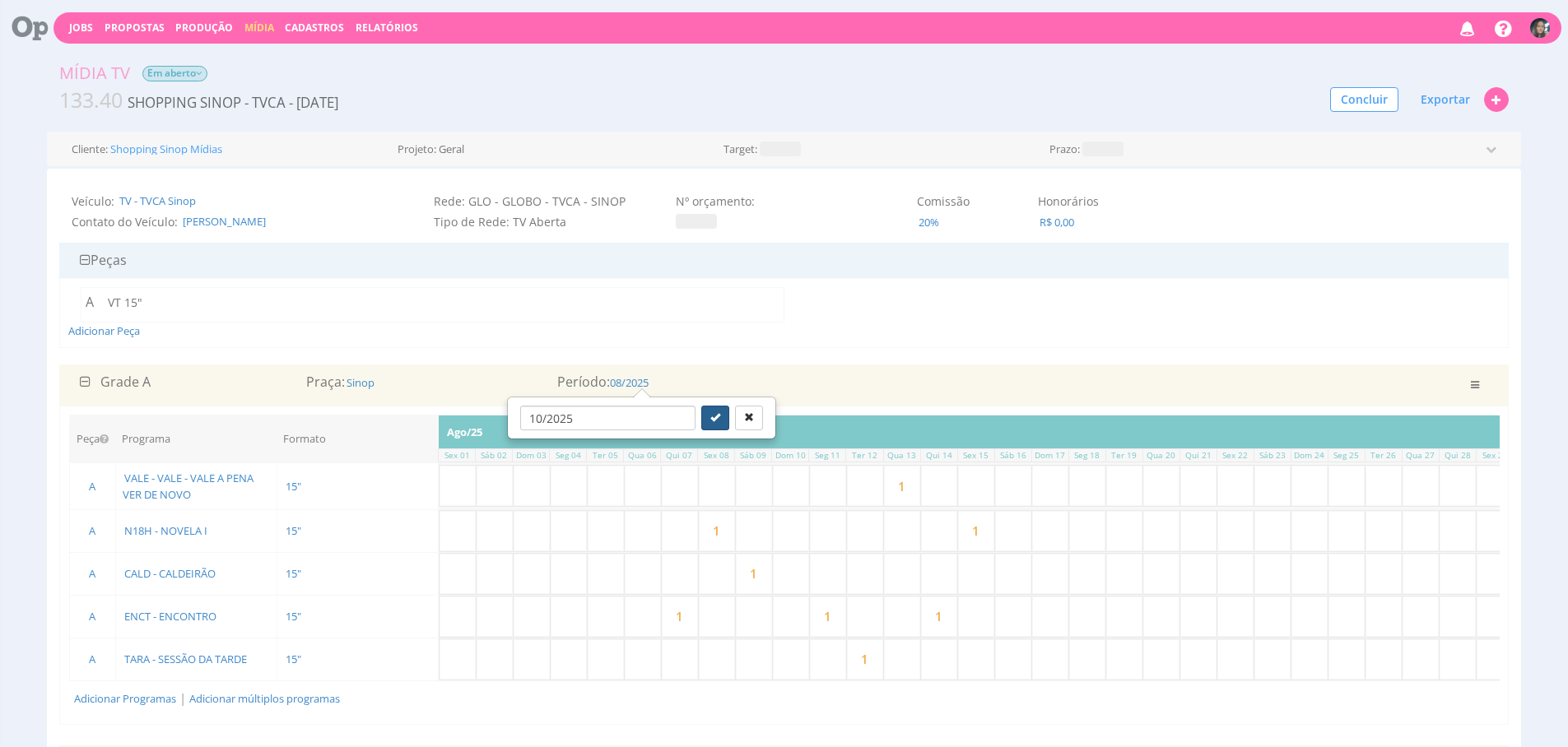
scroll to position [0, 0]
click at [711, 417] on icon "submit" at bounding box center [716, 418] width 10 height 10
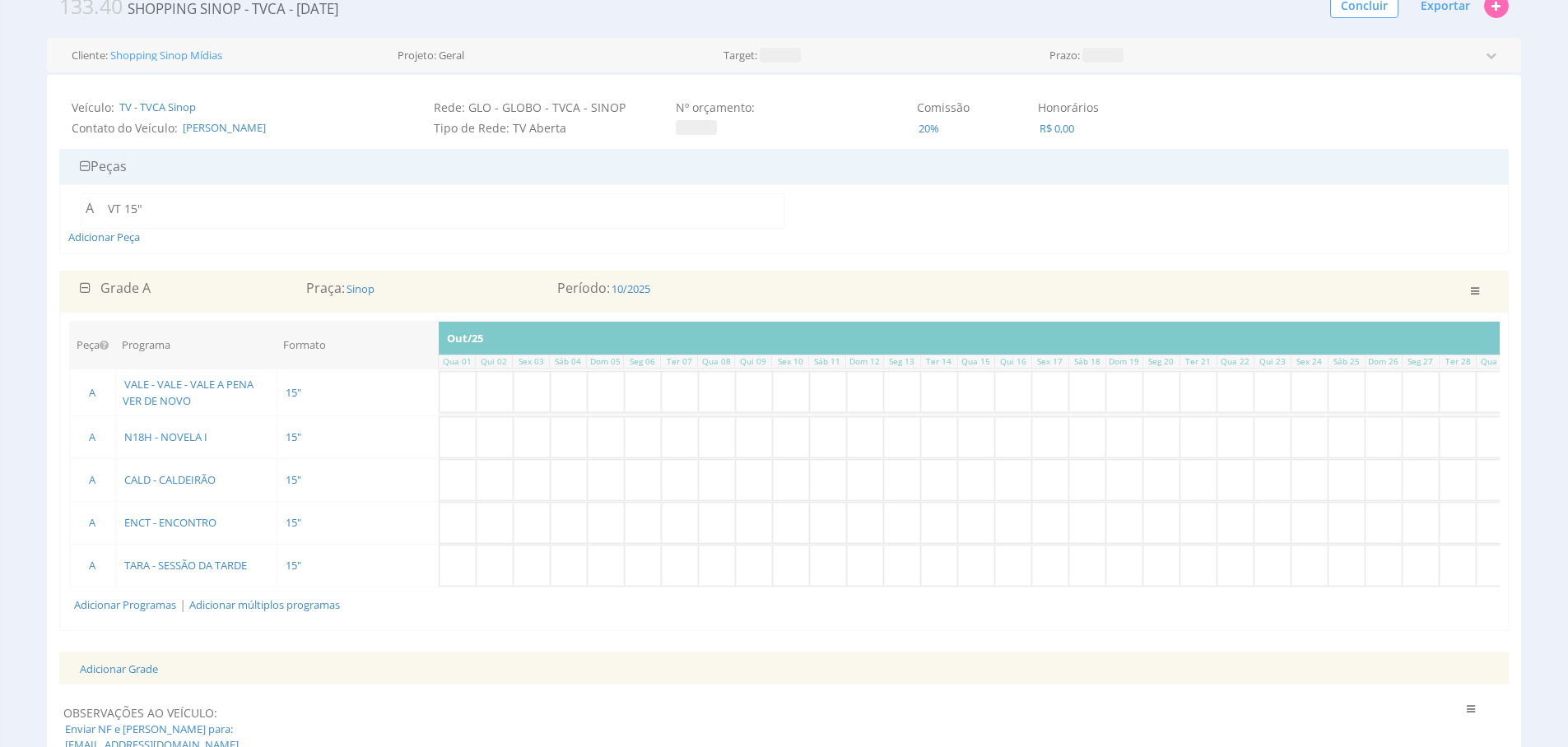
scroll to position [97, 0]
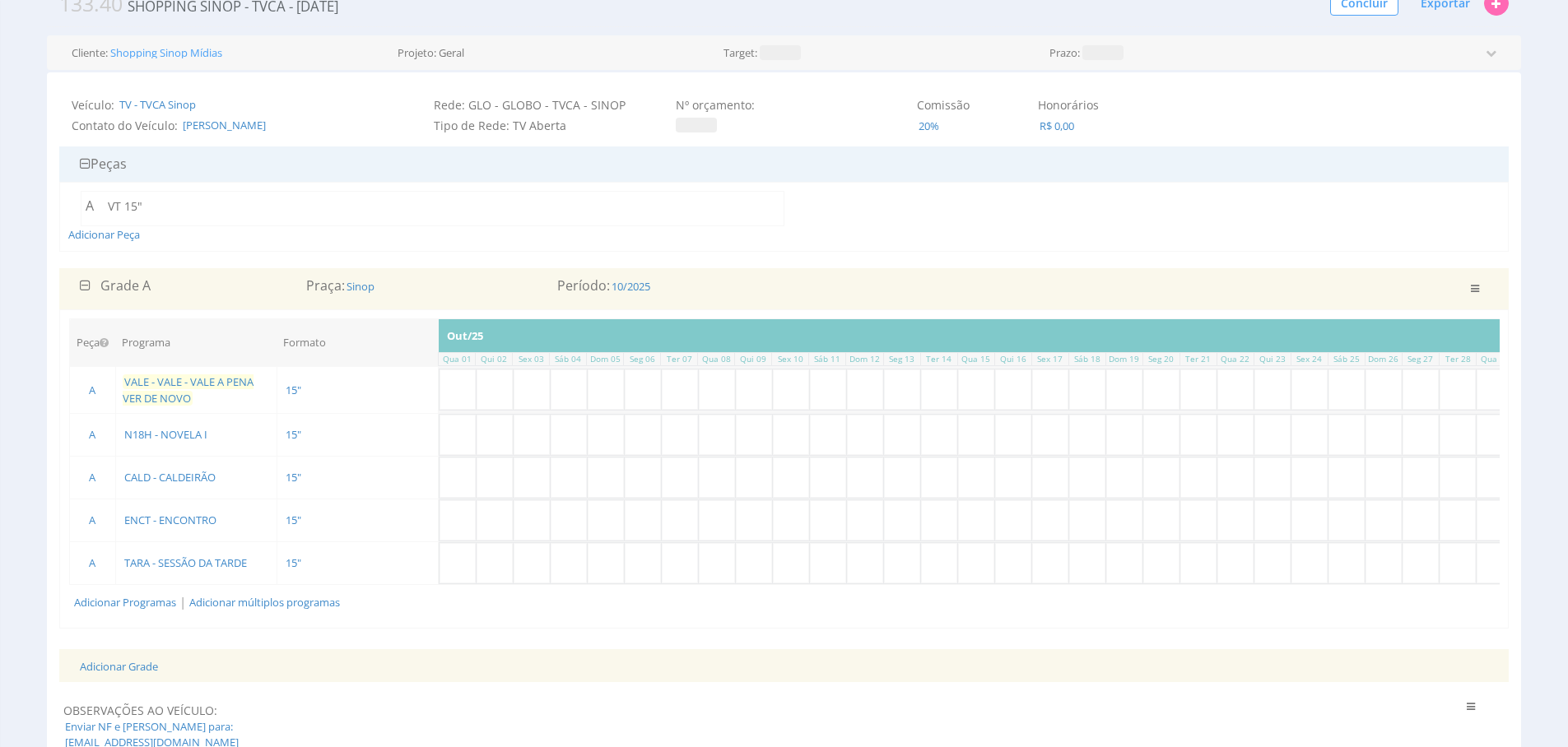
click at [153, 381] on span "VALE - VALE - VALE A PENA VER DE NOVO" at bounding box center [188, 390] width 131 height 31
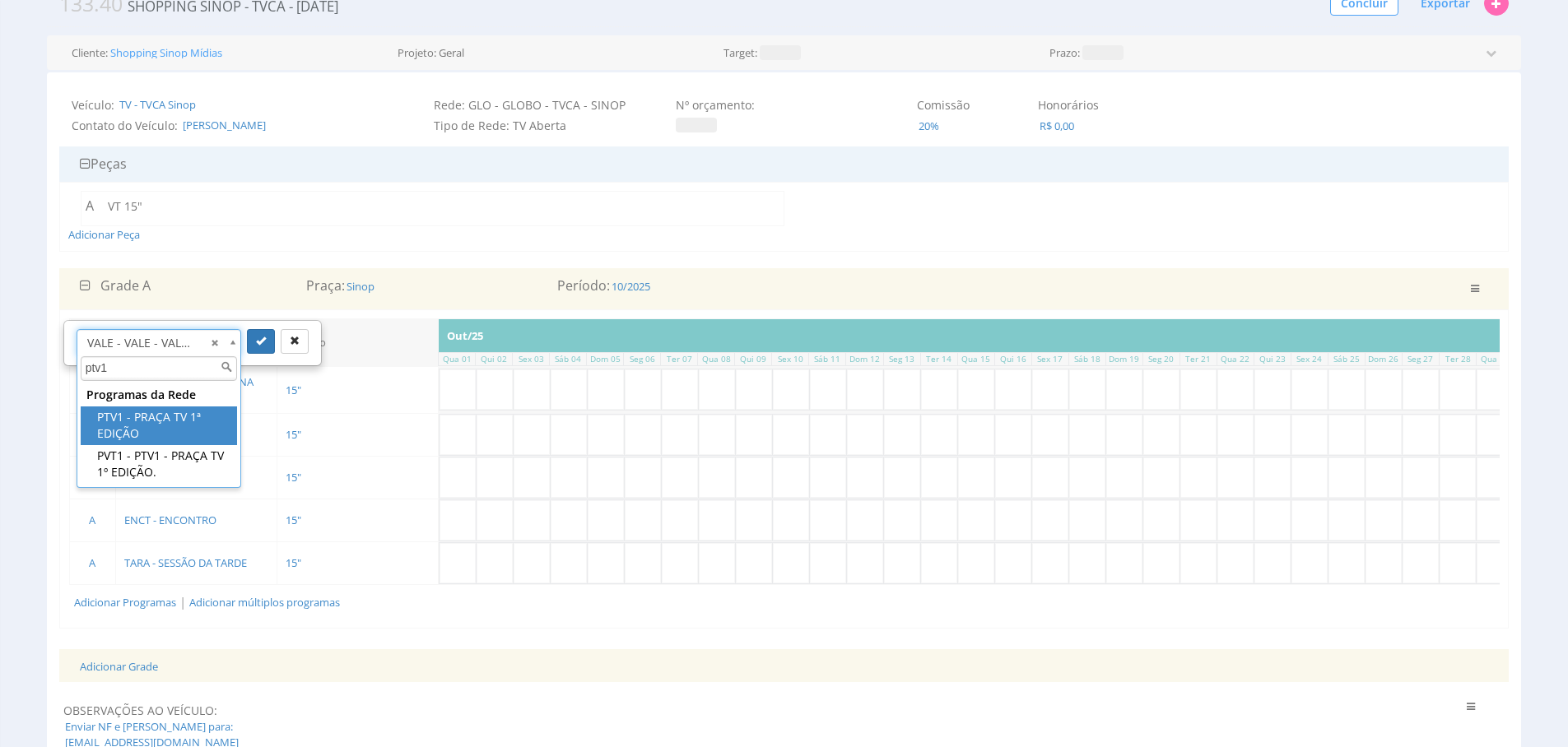
scroll to position [0, 0]
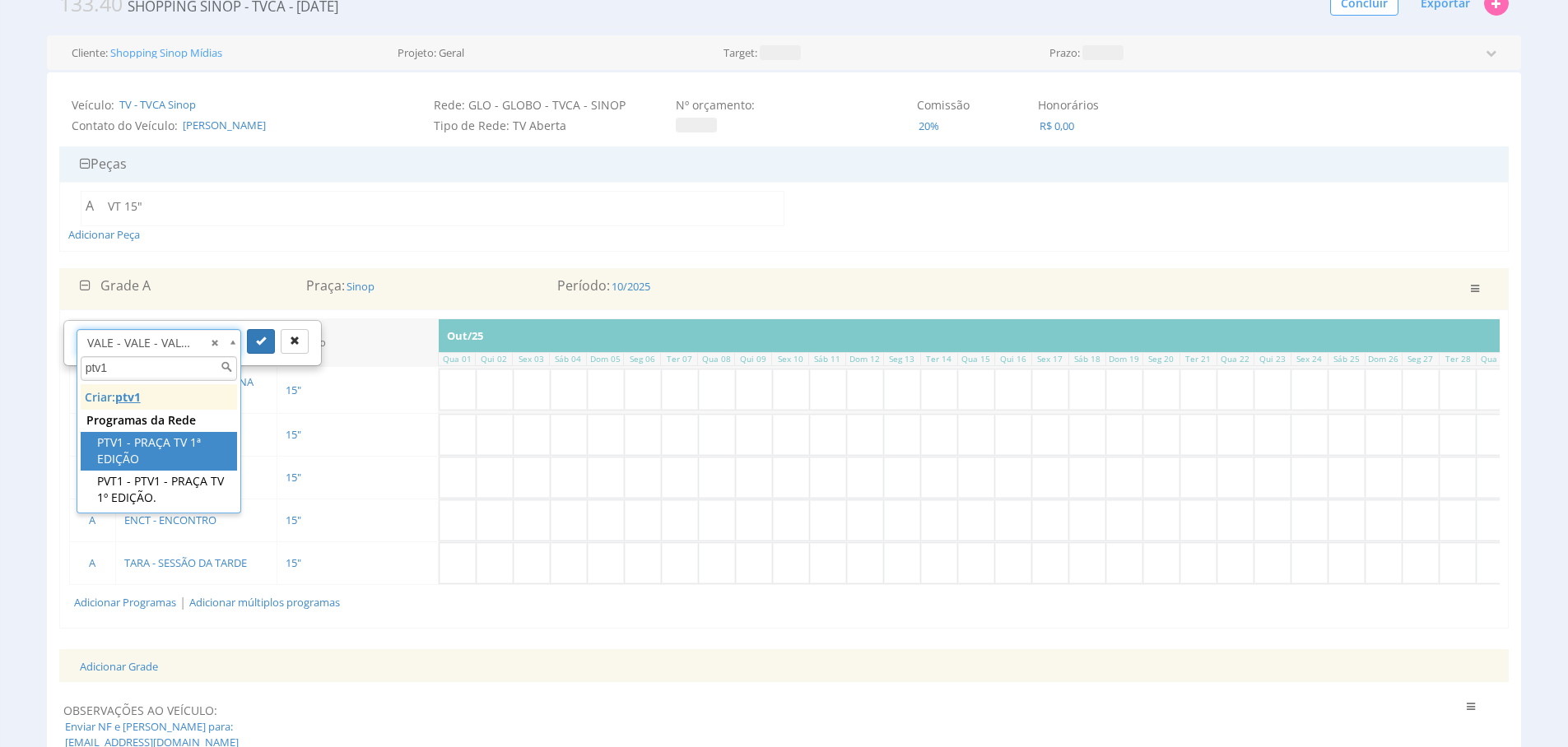
type input "ptv1"
drag, startPoint x: 177, startPoint y: 435, endPoint x: 225, endPoint y: 379, distance: 73.8
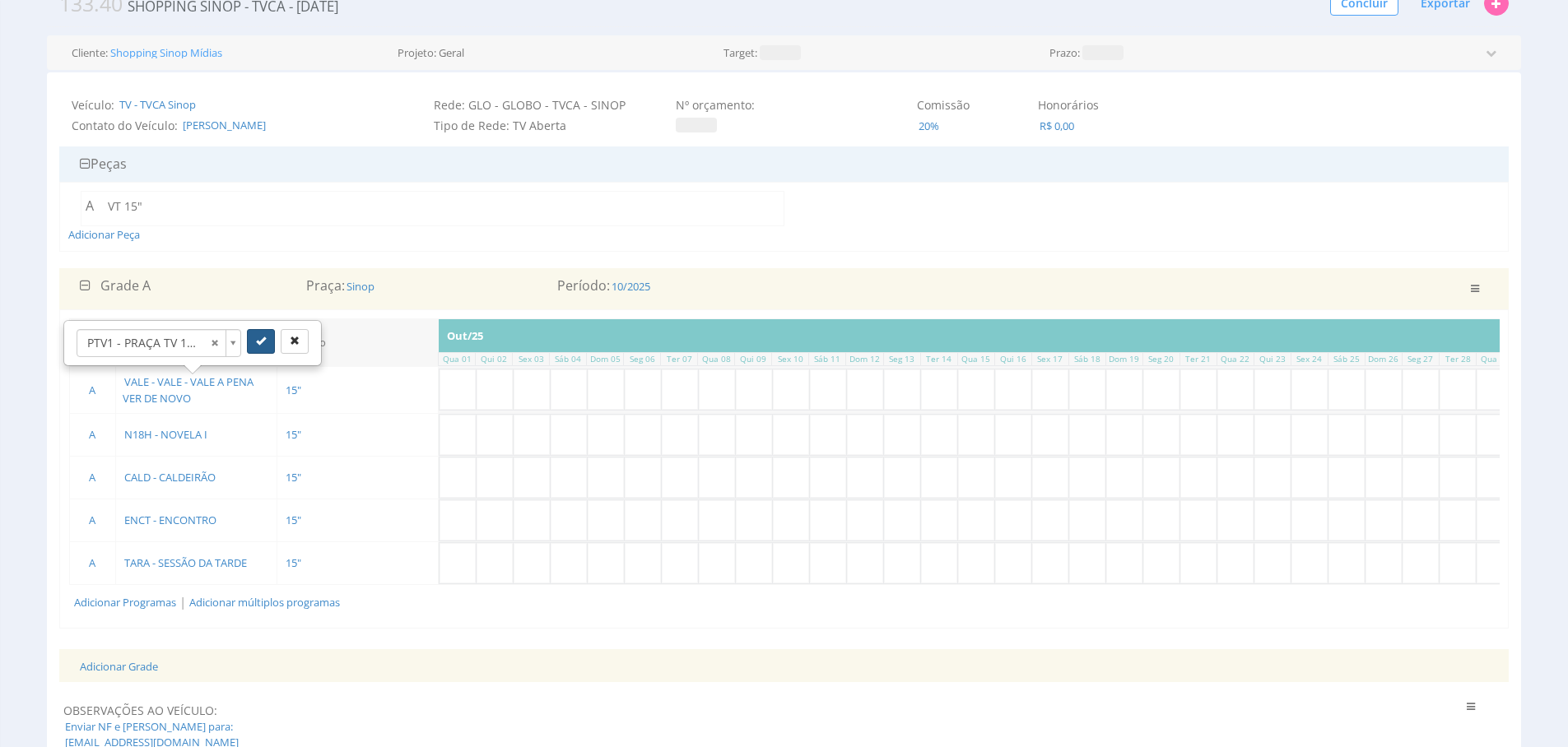
click at [258, 343] on icon "submit" at bounding box center [261, 341] width 10 height 10
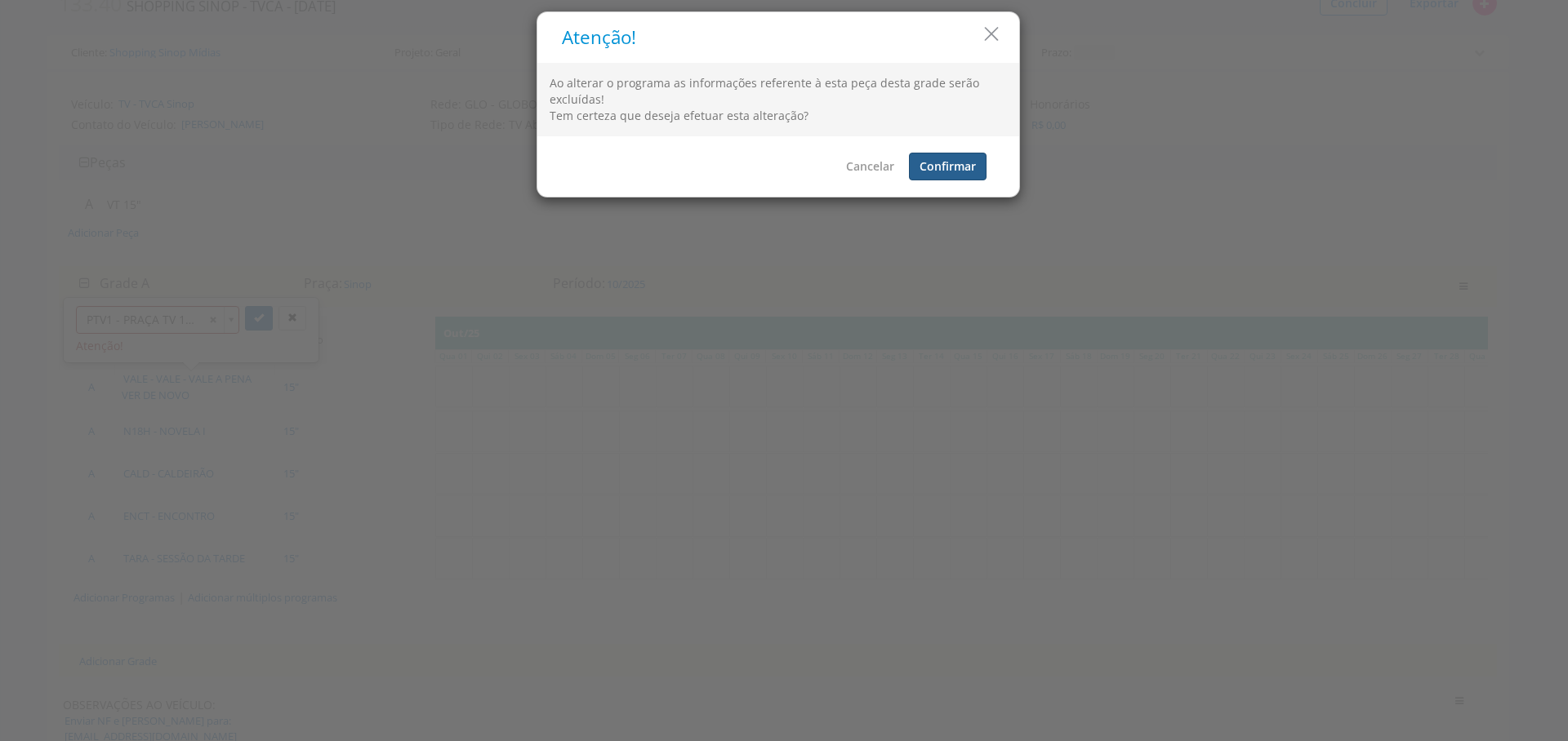
click at [949, 164] on button "Confirmar" at bounding box center [948, 166] width 78 height 28
checkbox input "false"
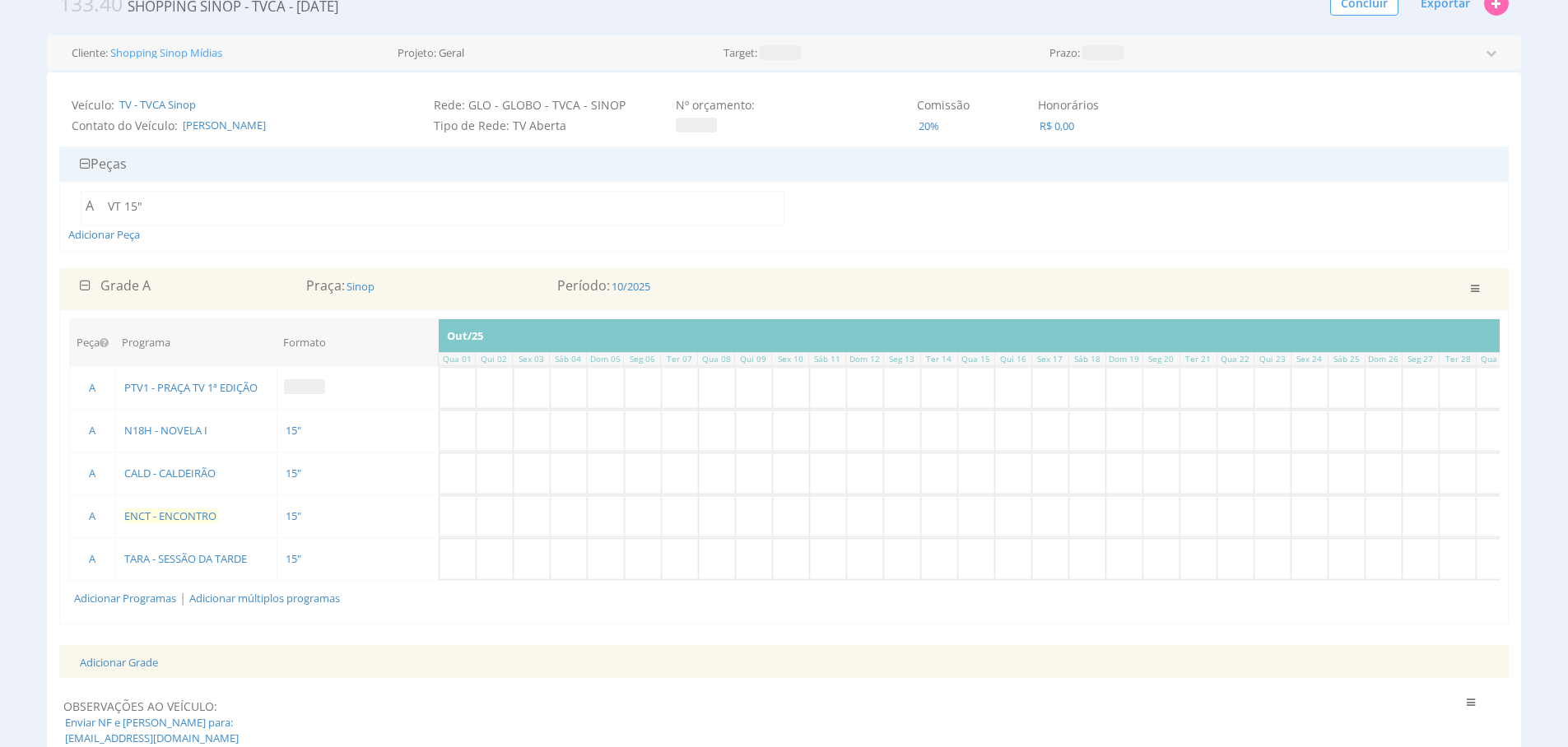
click at [191, 521] on span "ENCT - ENCONTRO" at bounding box center [171, 516] width 96 height 15
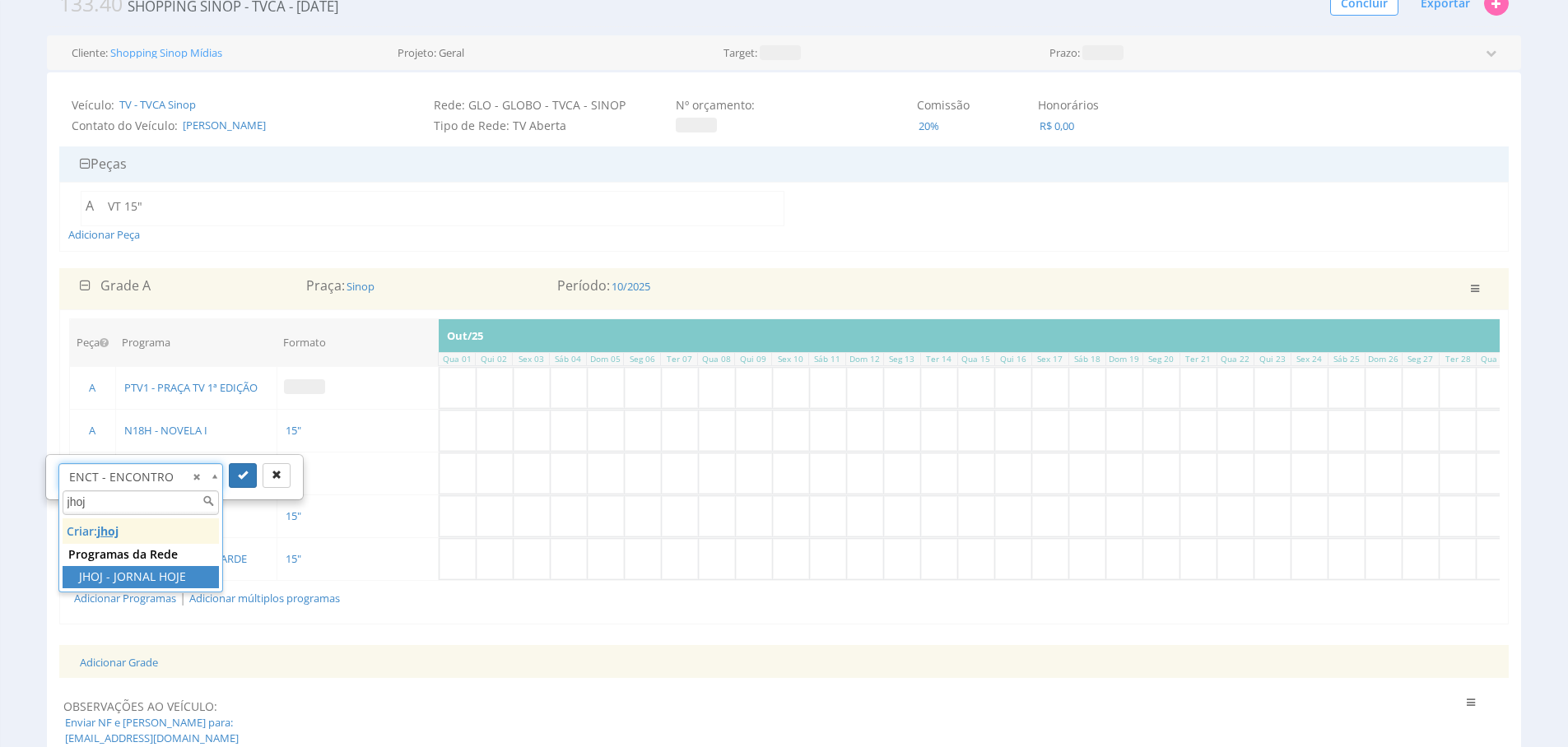
type input "jhoj"
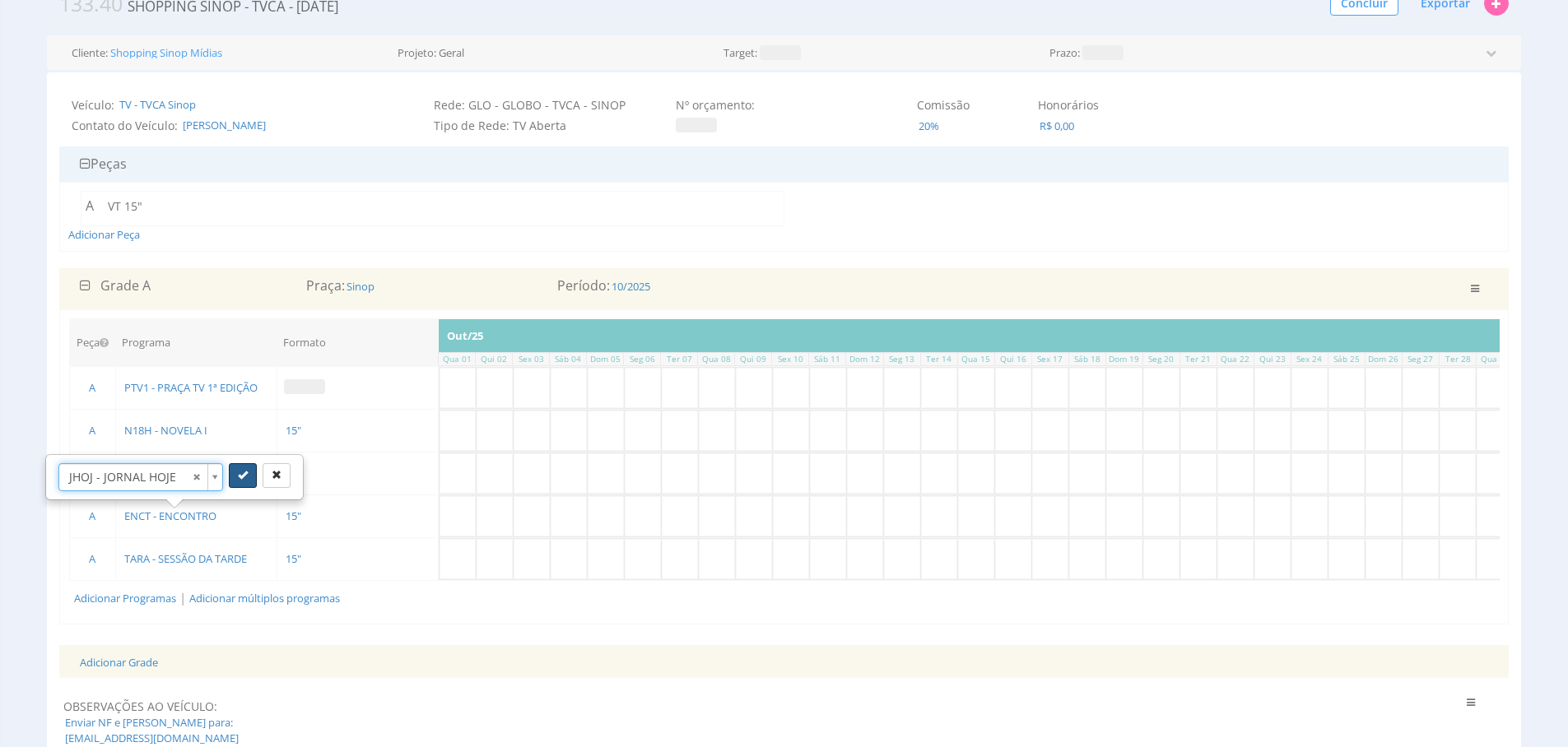
click at [252, 485] on button "submit" at bounding box center [243, 475] width 28 height 25
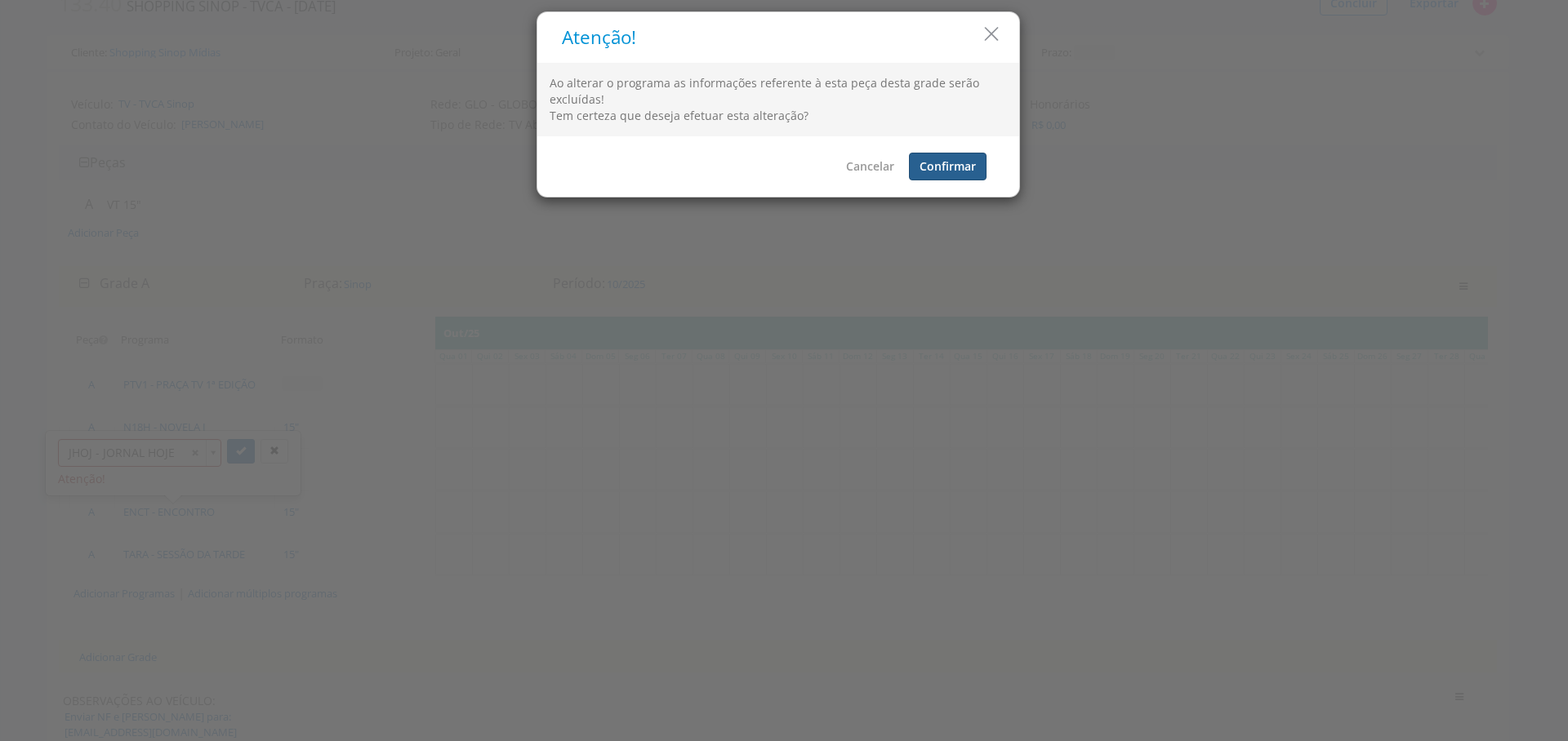
click at [942, 166] on button "Confirmar" at bounding box center [948, 166] width 78 height 28
checkbox input "false"
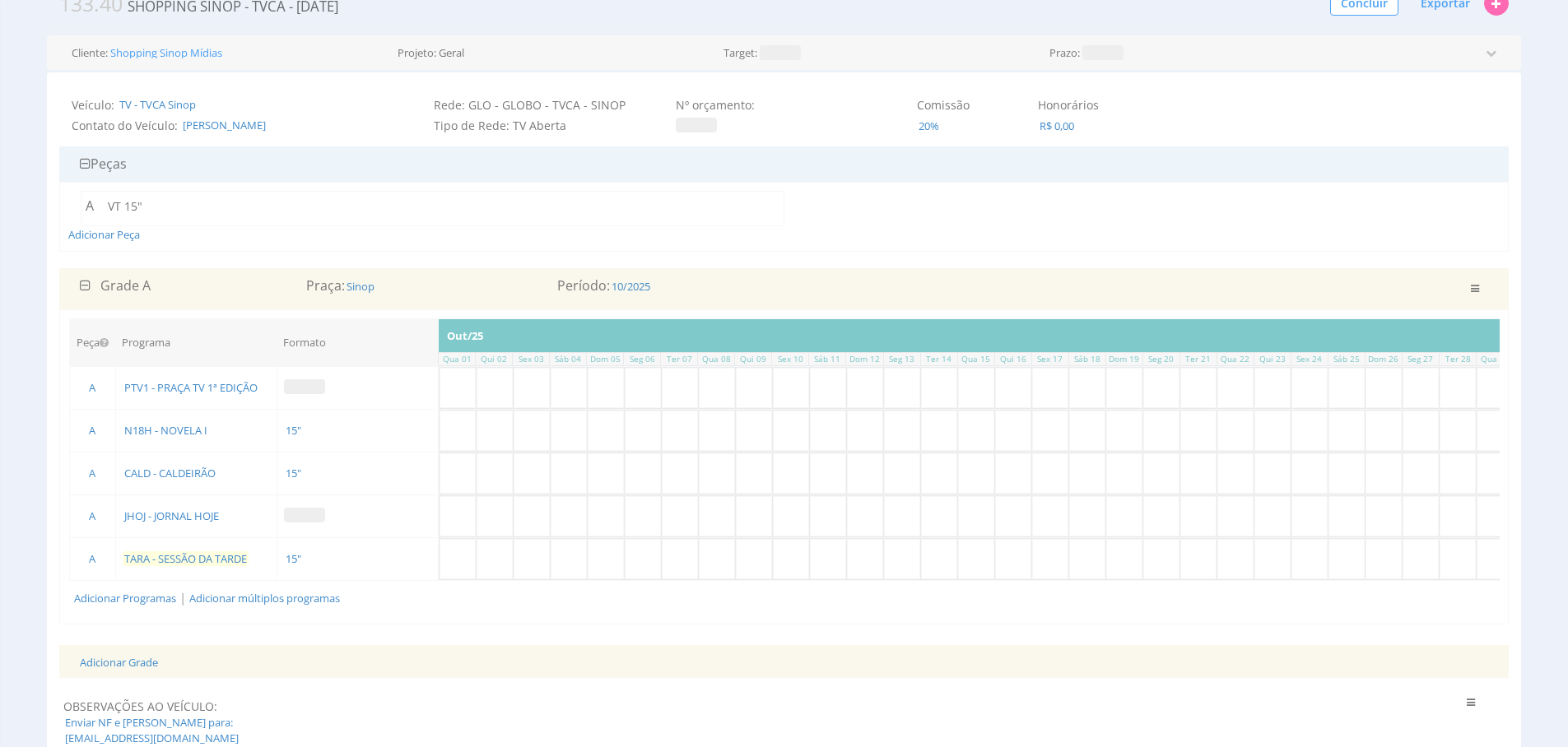
click at [198, 561] on span "TARA - SESSÃO DA TARDE" at bounding box center [186, 559] width 126 height 15
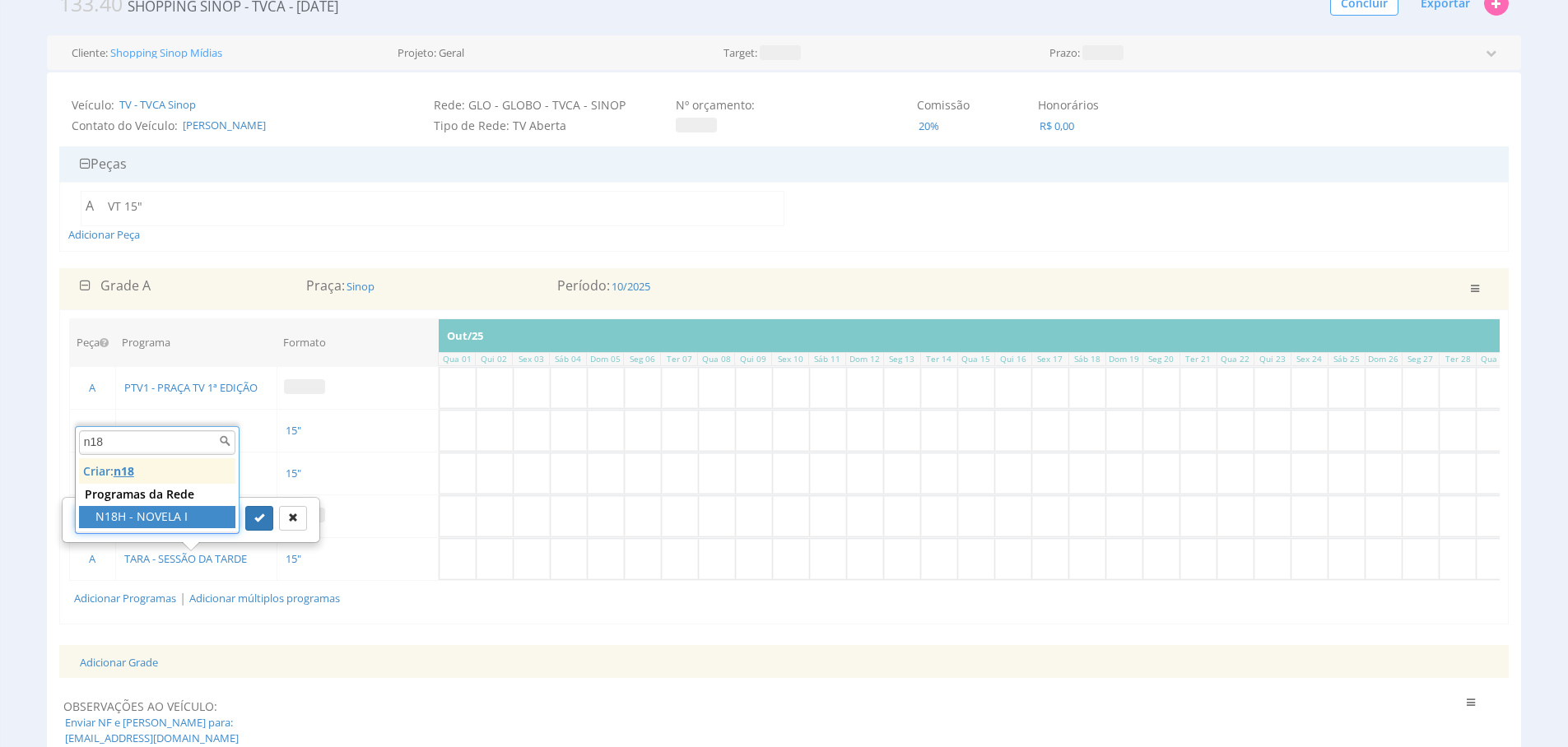
type input "n18"
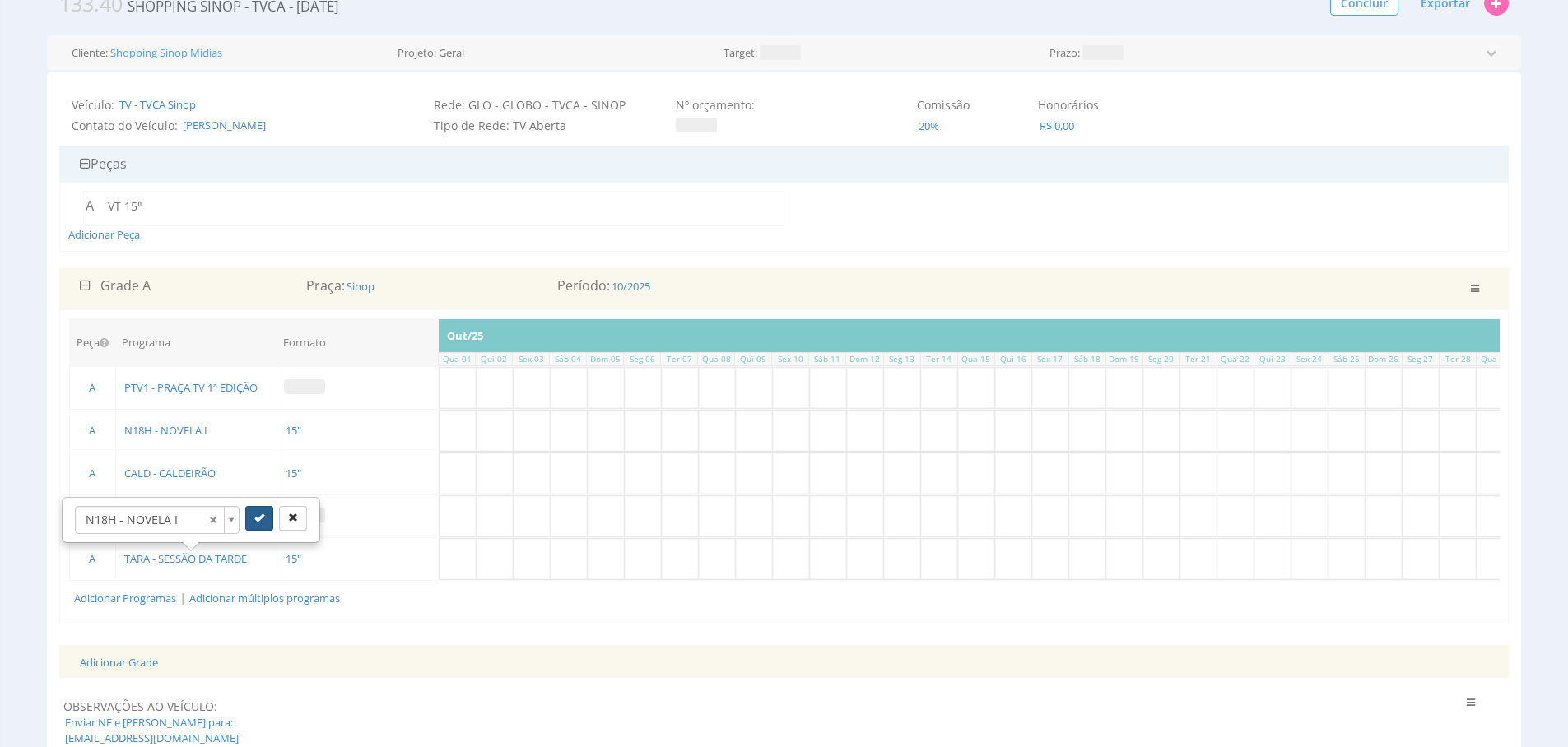
click at [254, 516] on icon "submit" at bounding box center [259, 518] width 10 height 10
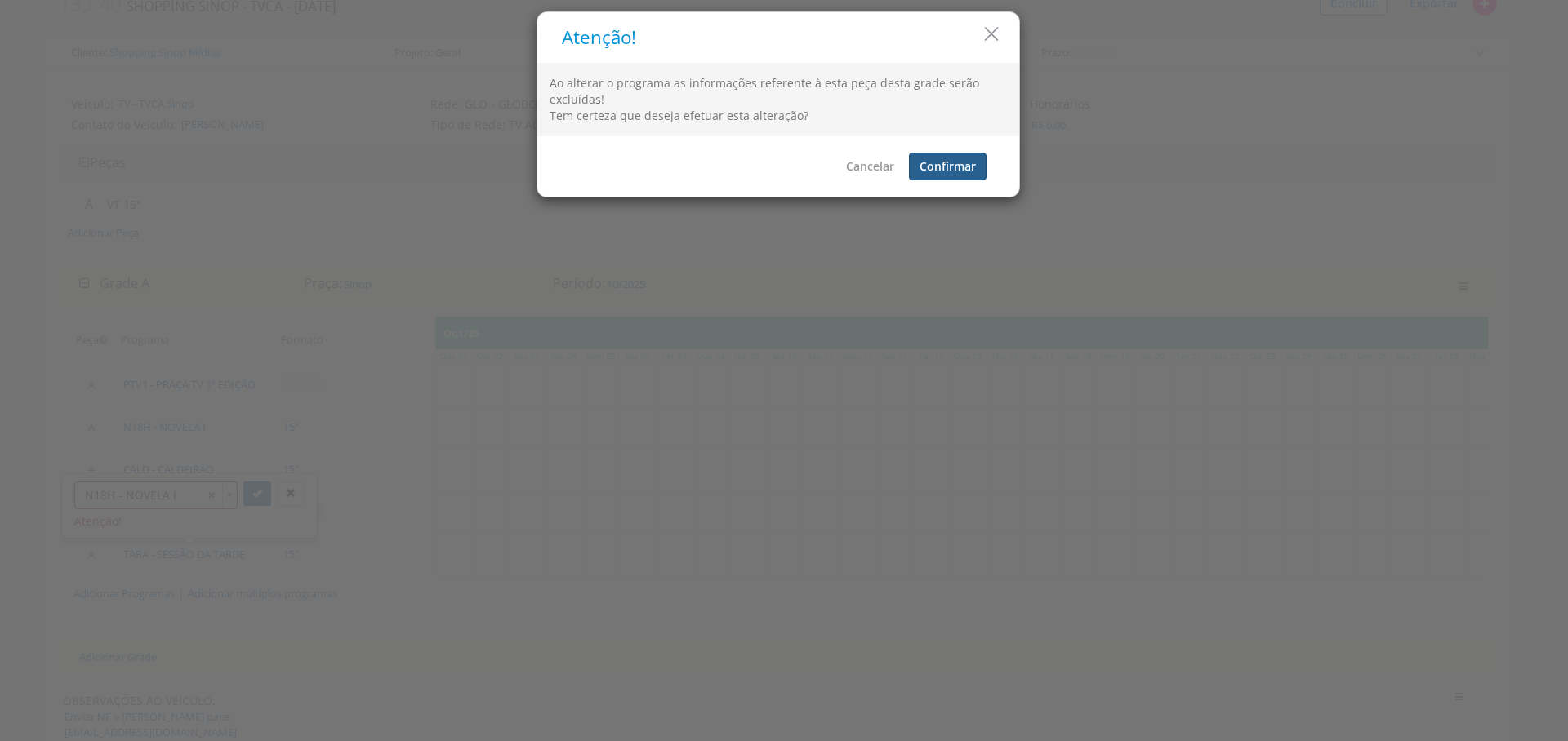
click at [950, 153] on button "Confirmar" at bounding box center [948, 166] width 78 height 28
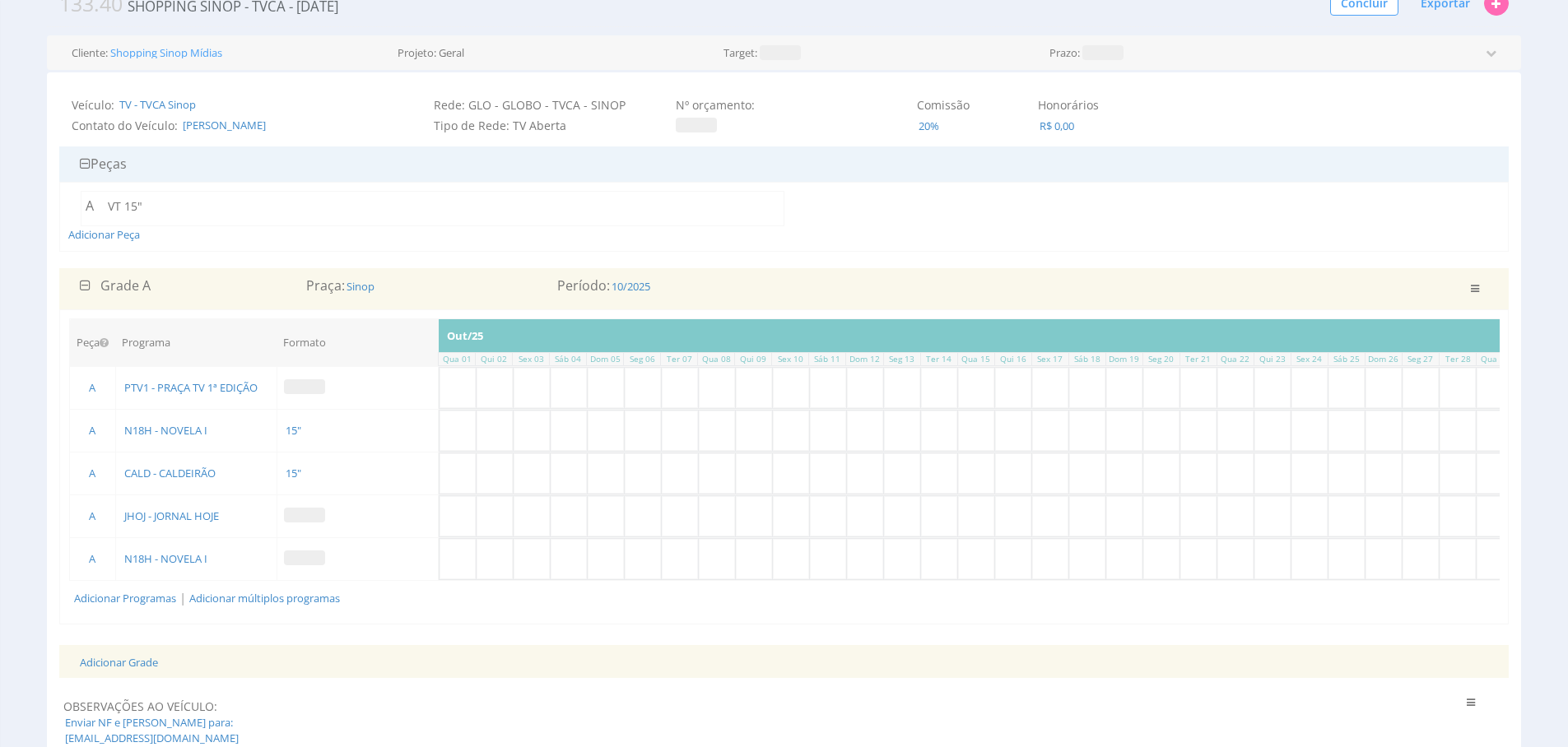
click at [304, 397] on td at bounding box center [357, 388] width 161 height 43
click at [312, 386] on span at bounding box center [305, 387] width 41 height 15
click at [317, 514] on span at bounding box center [305, 515] width 41 height 15
click at [314, 560] on span at bounding box center [305, 558] width 41 height 15
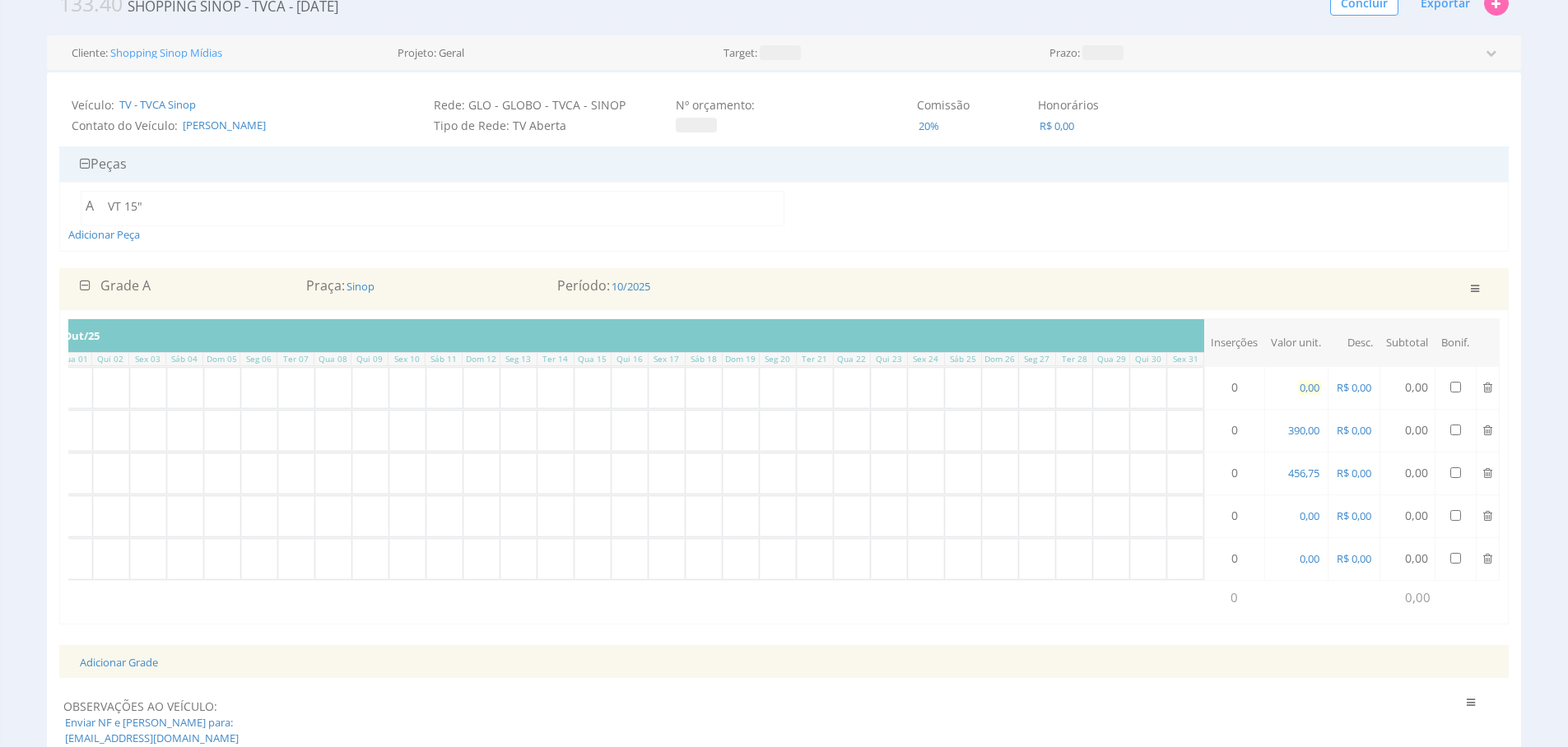
click at [1301, 391] on span "0,00" at bounding box center [1309, 388] width 23 height 15
type input "286,00"
click at [1303, 430] on span "390,00" at bounding box center [1303, 431] width 35 height 15
type input "465,00"
click at [1287, 464] on td "456,75" at bounding box center [1296, 473] width 64 height 43
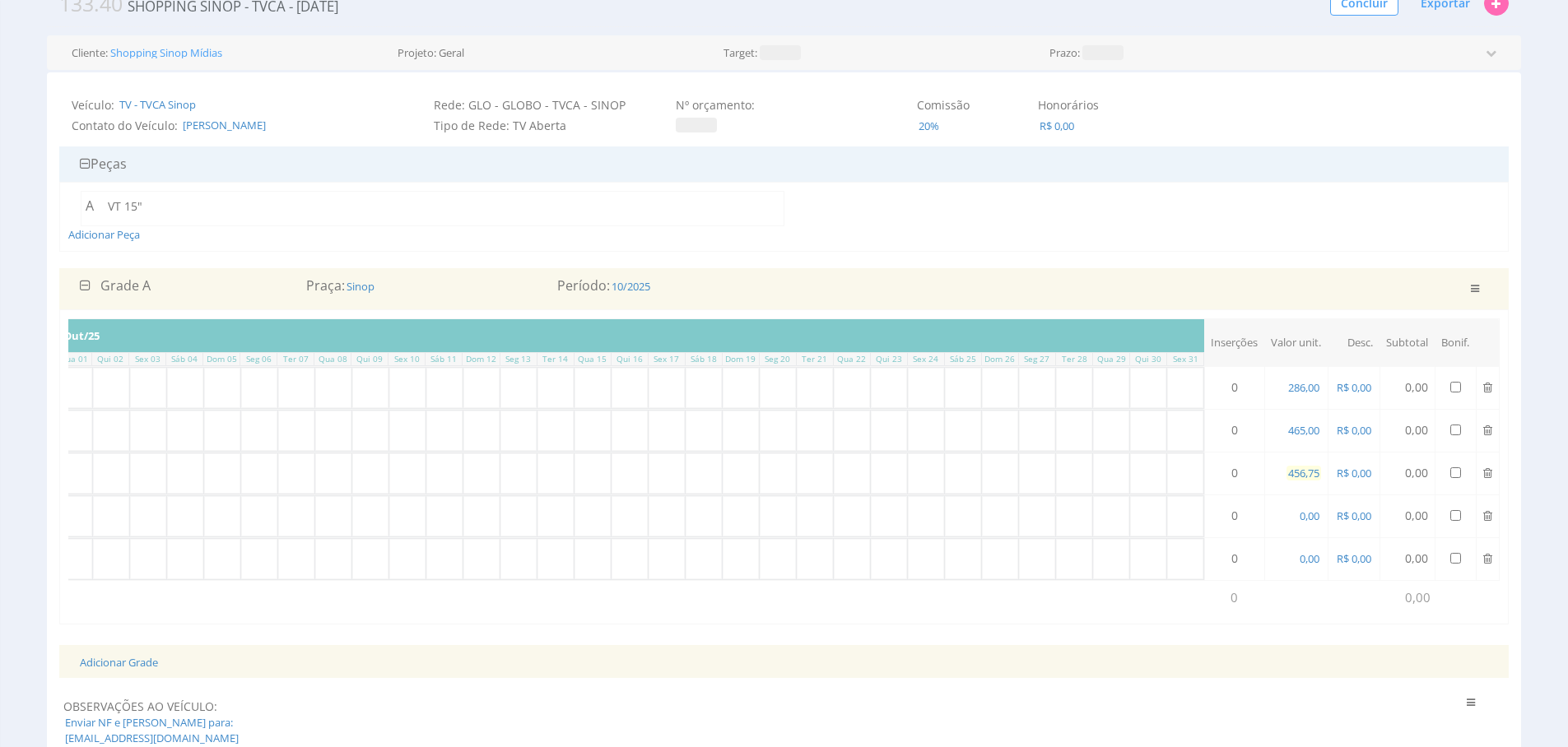
click at [1293, 467] on span "456,75" at bounding box center [1303, 473] width 35 height 15
type input "453,75"
click at [1310, 515] on span "0,00" at bounding box center [1309, 516] width 23 height 15
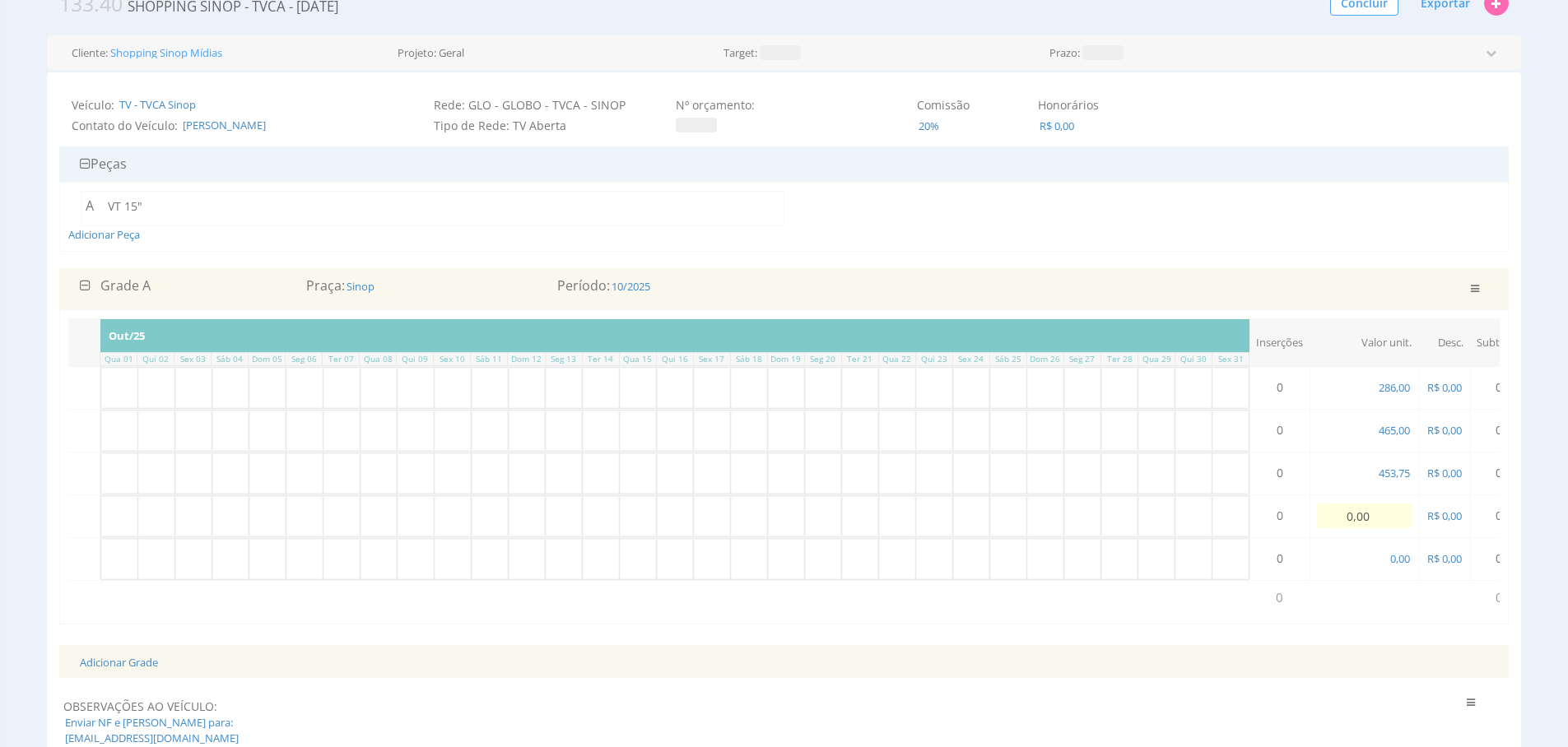
scroll to position [0, 435]
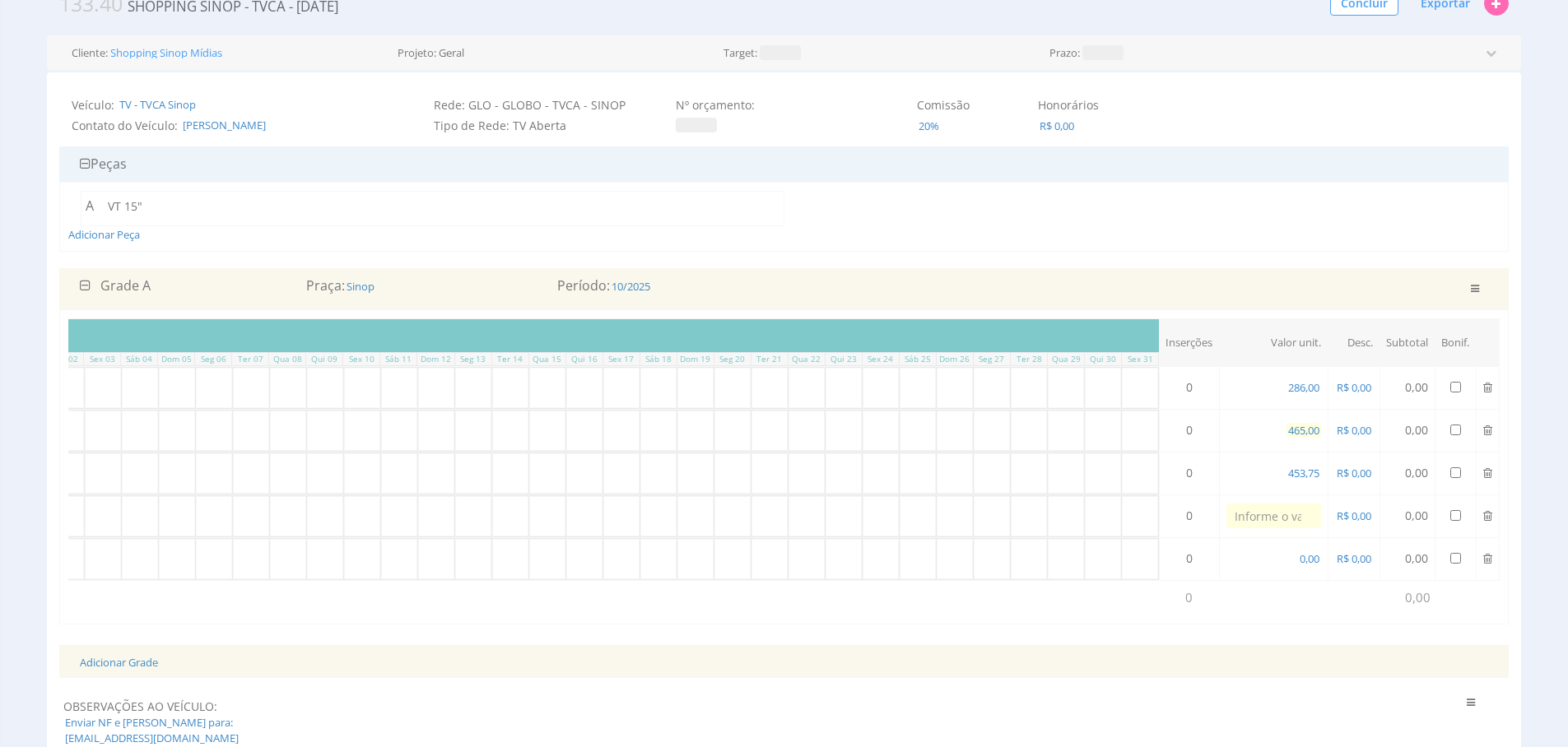
click at [1311, 430] on span "465,00" at bounding box center [1303, 431] width 35 height 15
type input "390,00"
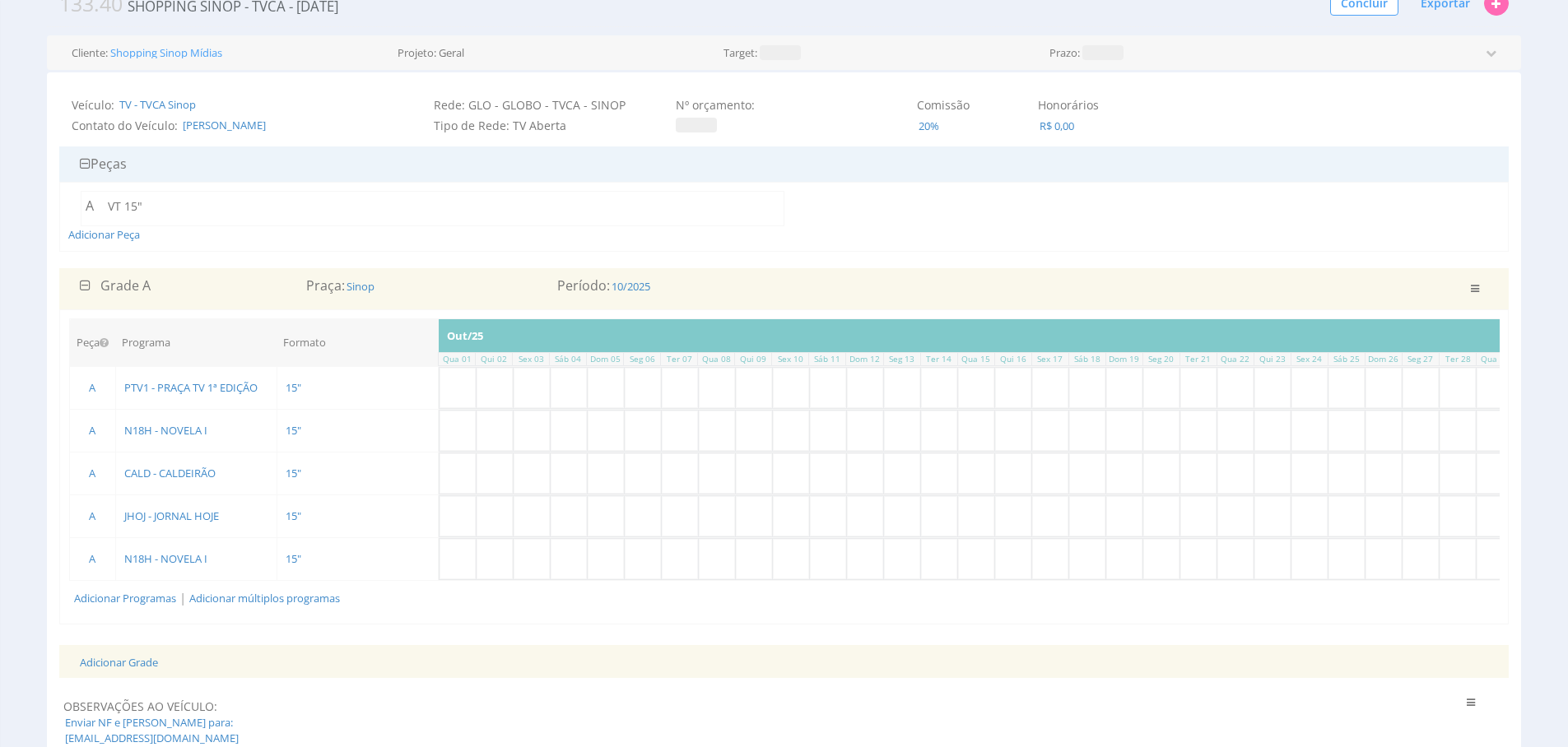
scroll to position [0, 391]
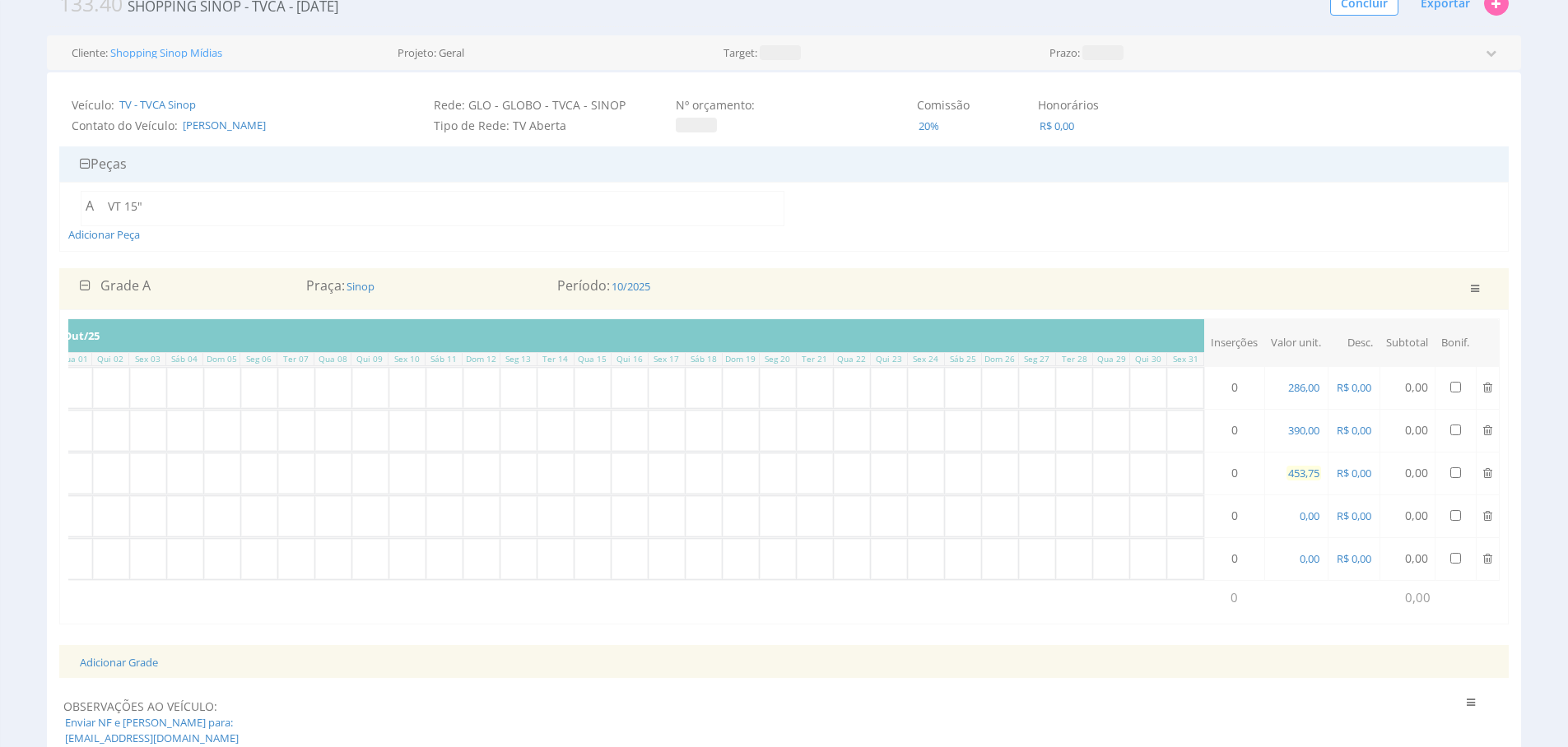
click at [1293, 473] on span "453,75" at bounding box center [1303, 473] width 35 height 15
type input "465,00"
click at [1306, 514] on span "0,00" at bounding box center [1309, 516] width 23 height 15
type input "453,75"
click at [1297, 557] on span "0,00" at bounding box center [1309, 559] width 23 height 15
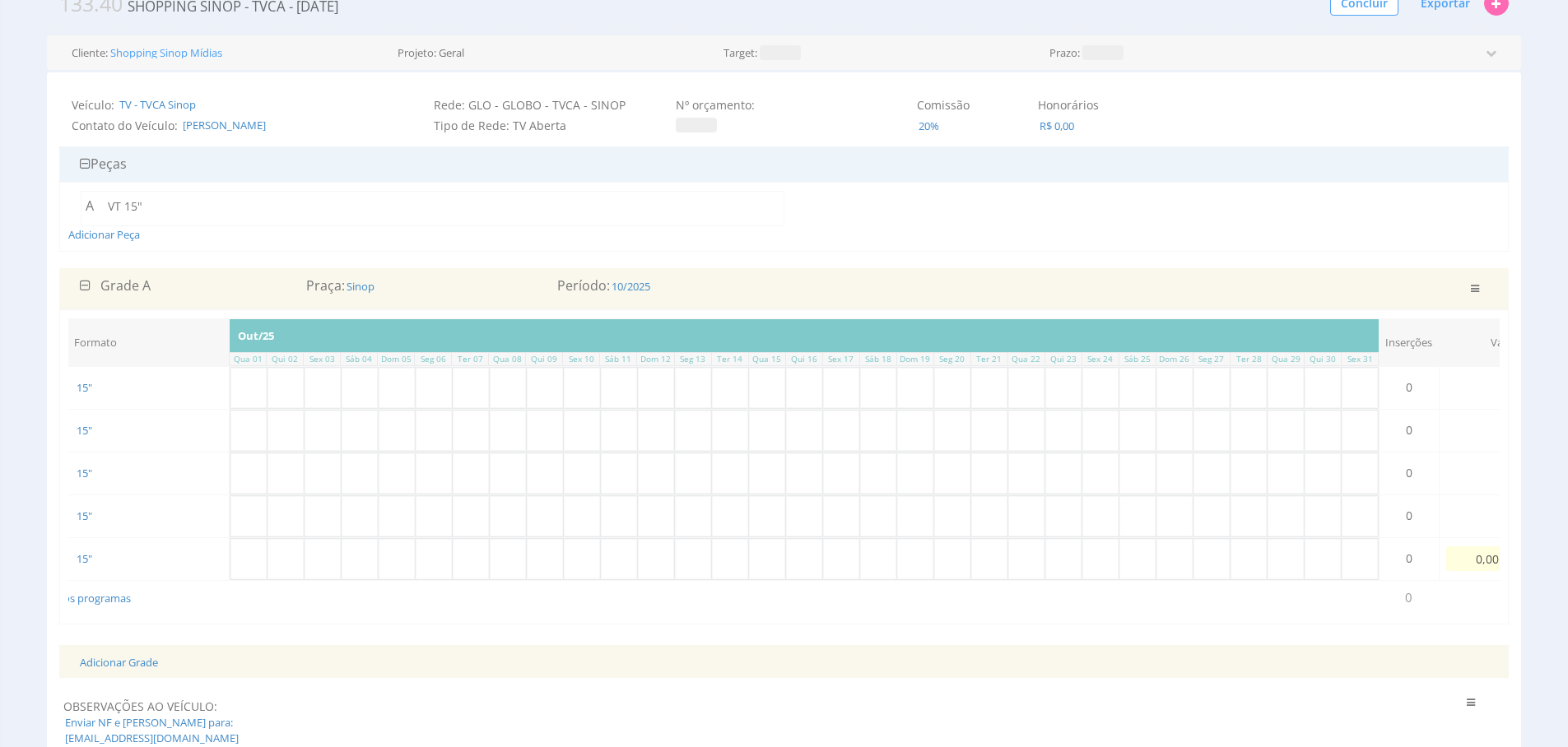
scroll to position [0, 435]
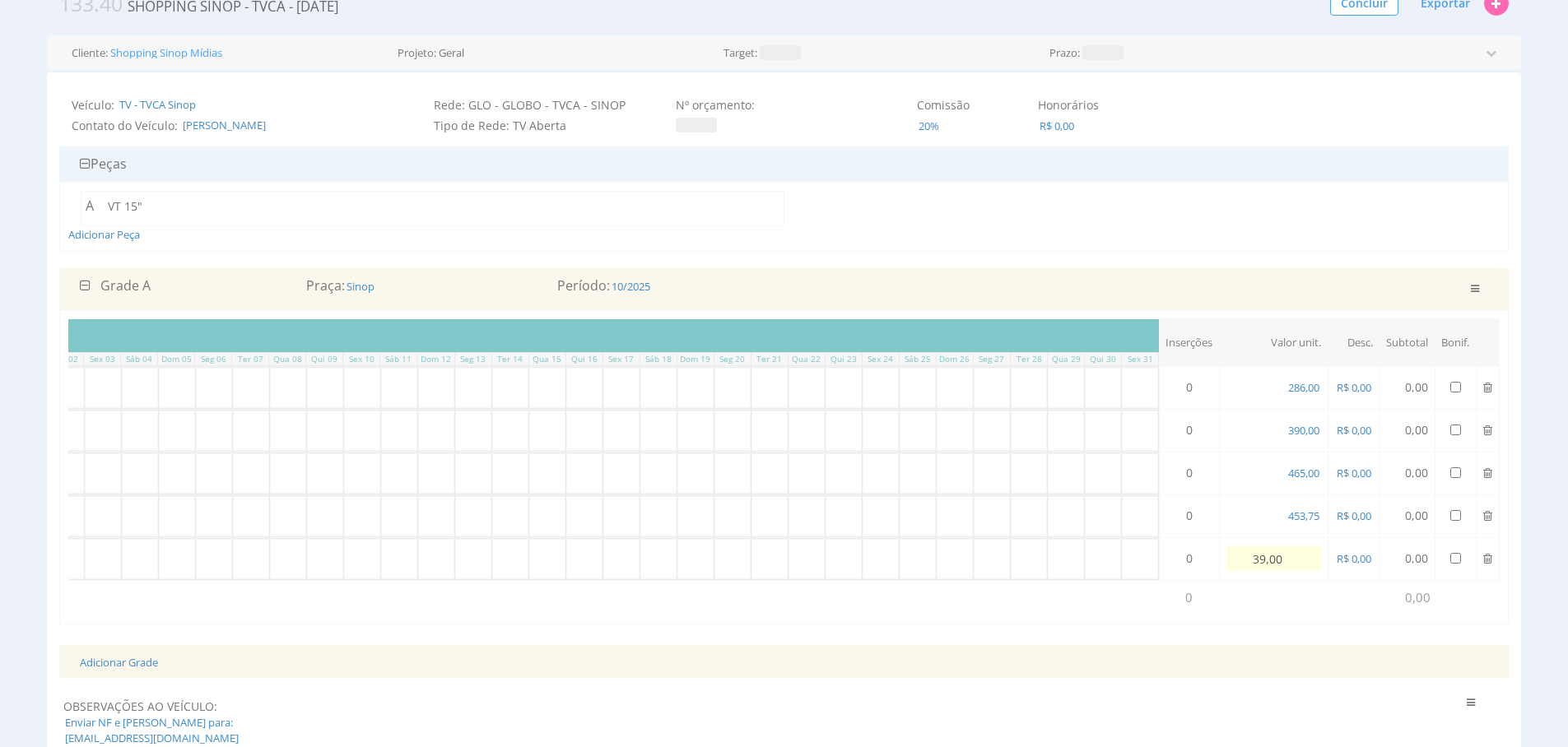
type input "390,00"
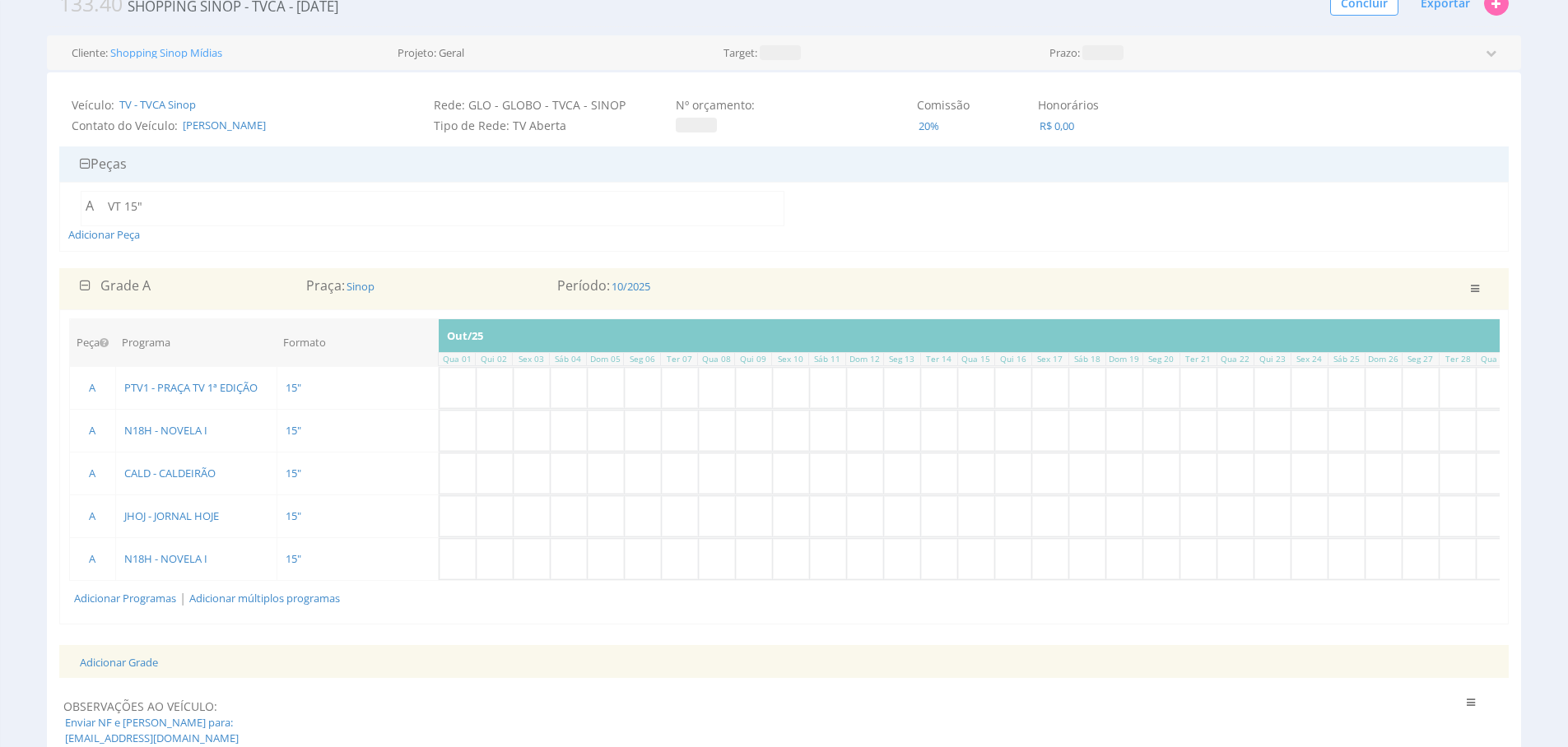
scroll to position [0, 391]
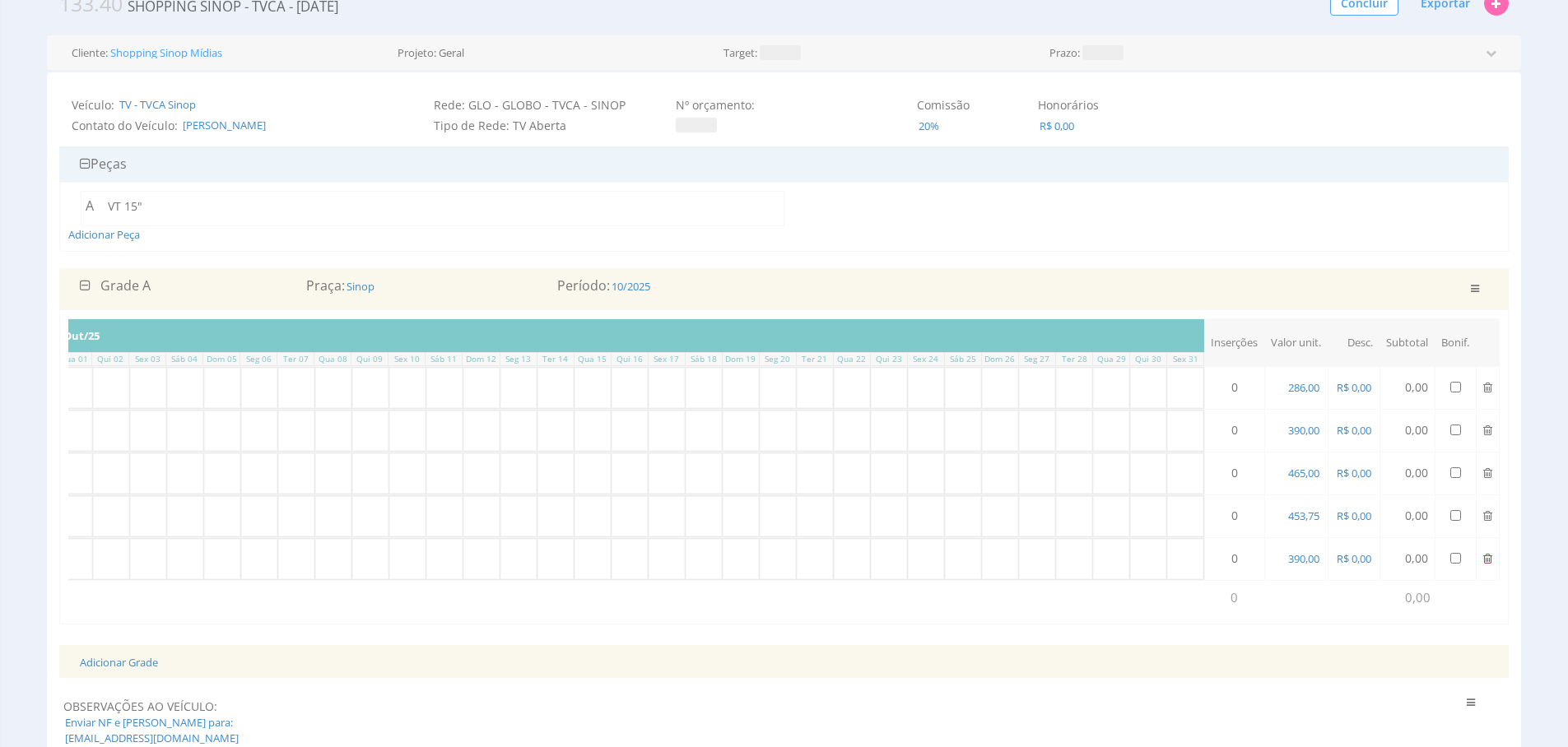
click at [1485, 559] on icon at bounding box center [1487, 559] width 9 height 12
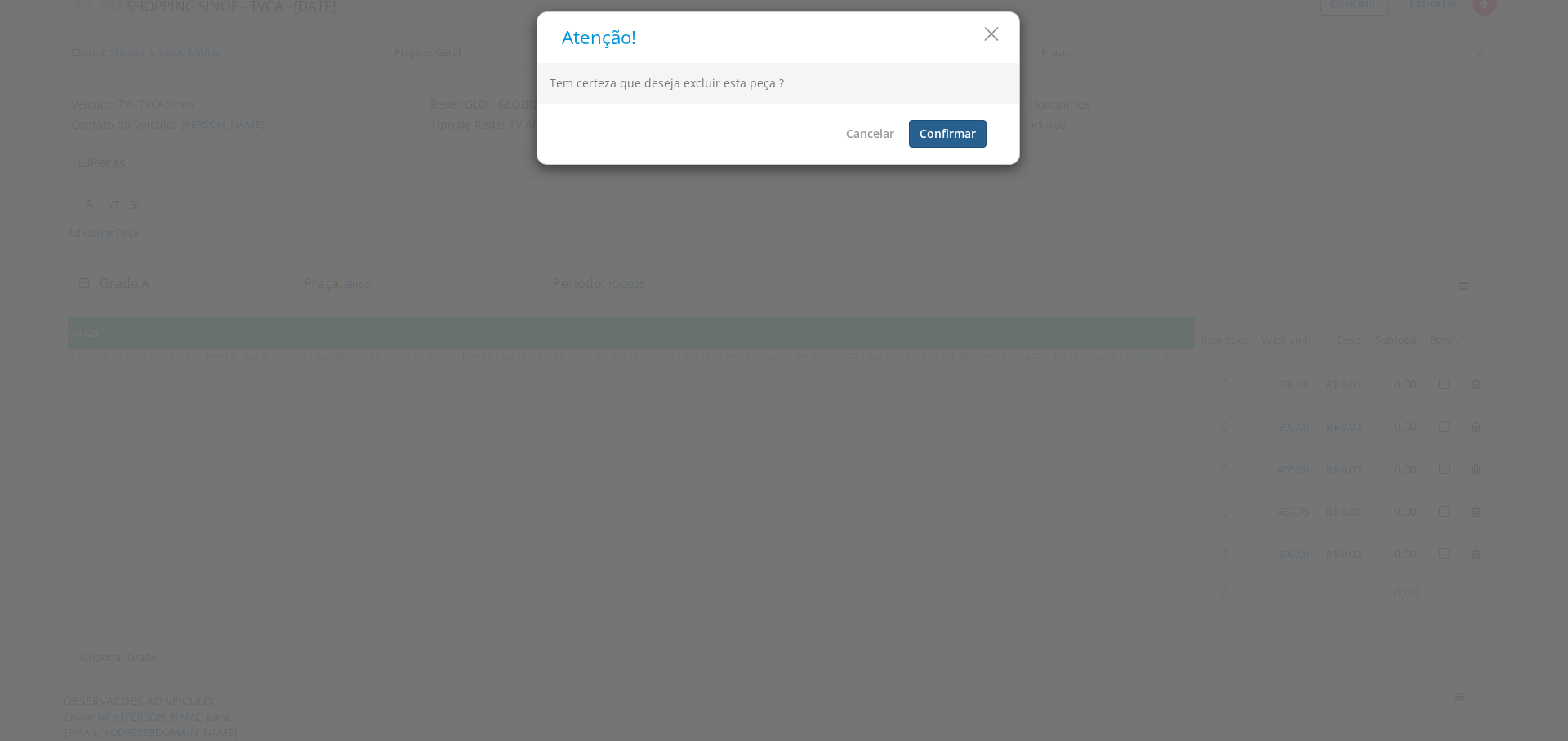
click at [930, 133] on button "Confirmar" at bounding box center [948, 134] width 78 height 28
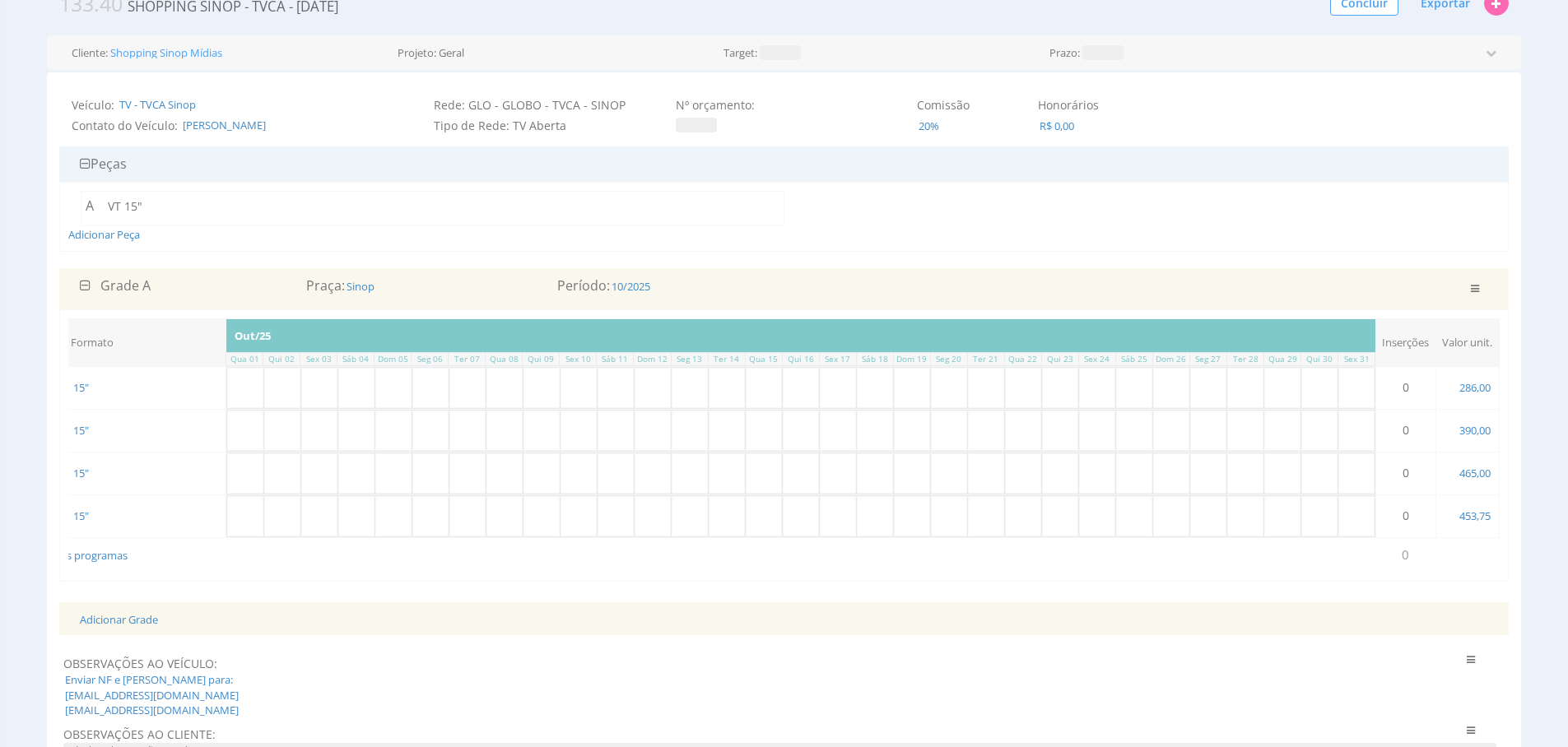
scroll to position [0, 255]
click at [579, 475] on input "text" at bounding box center [573, 473] width 36 height 40
type input "1"
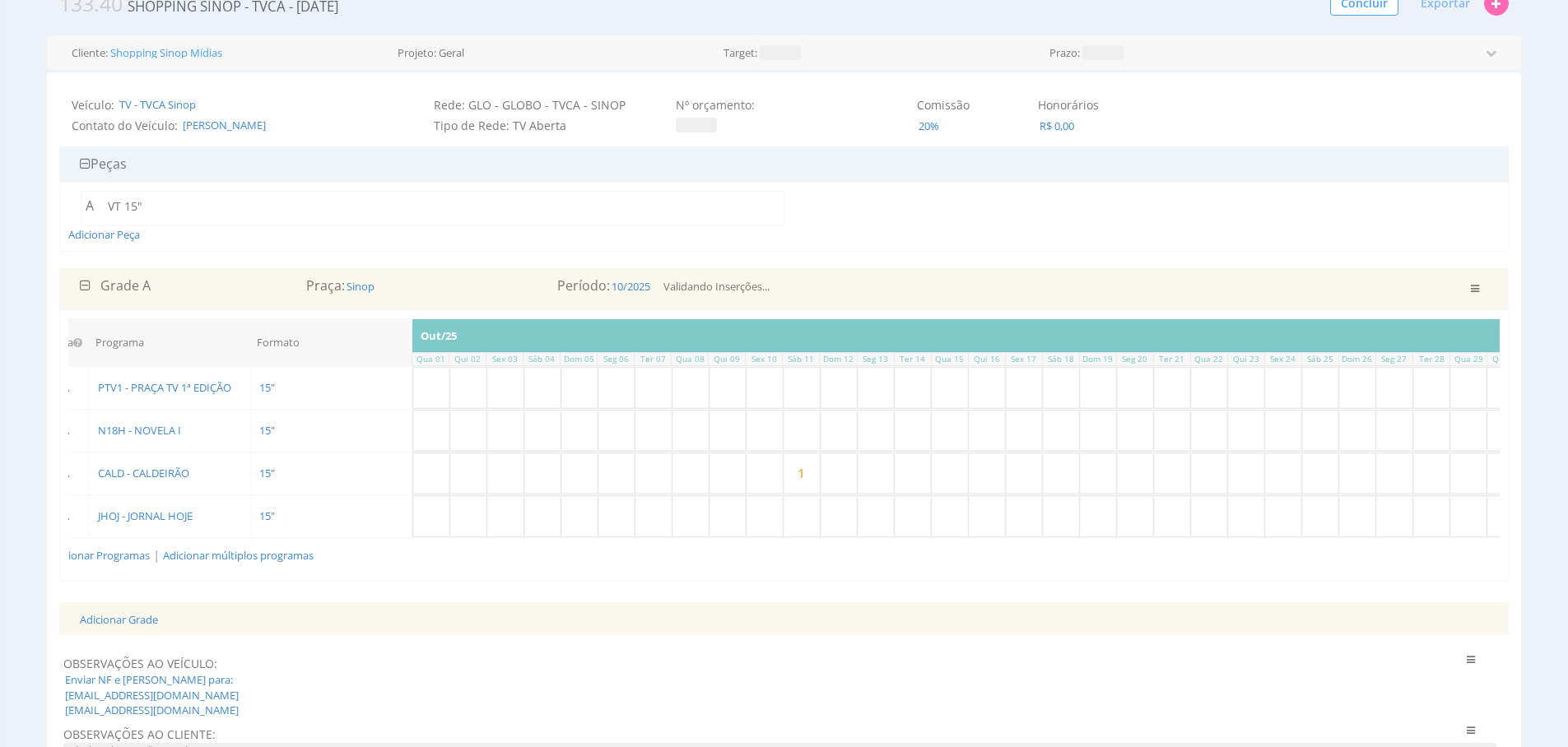
scroll to position [0, 0]
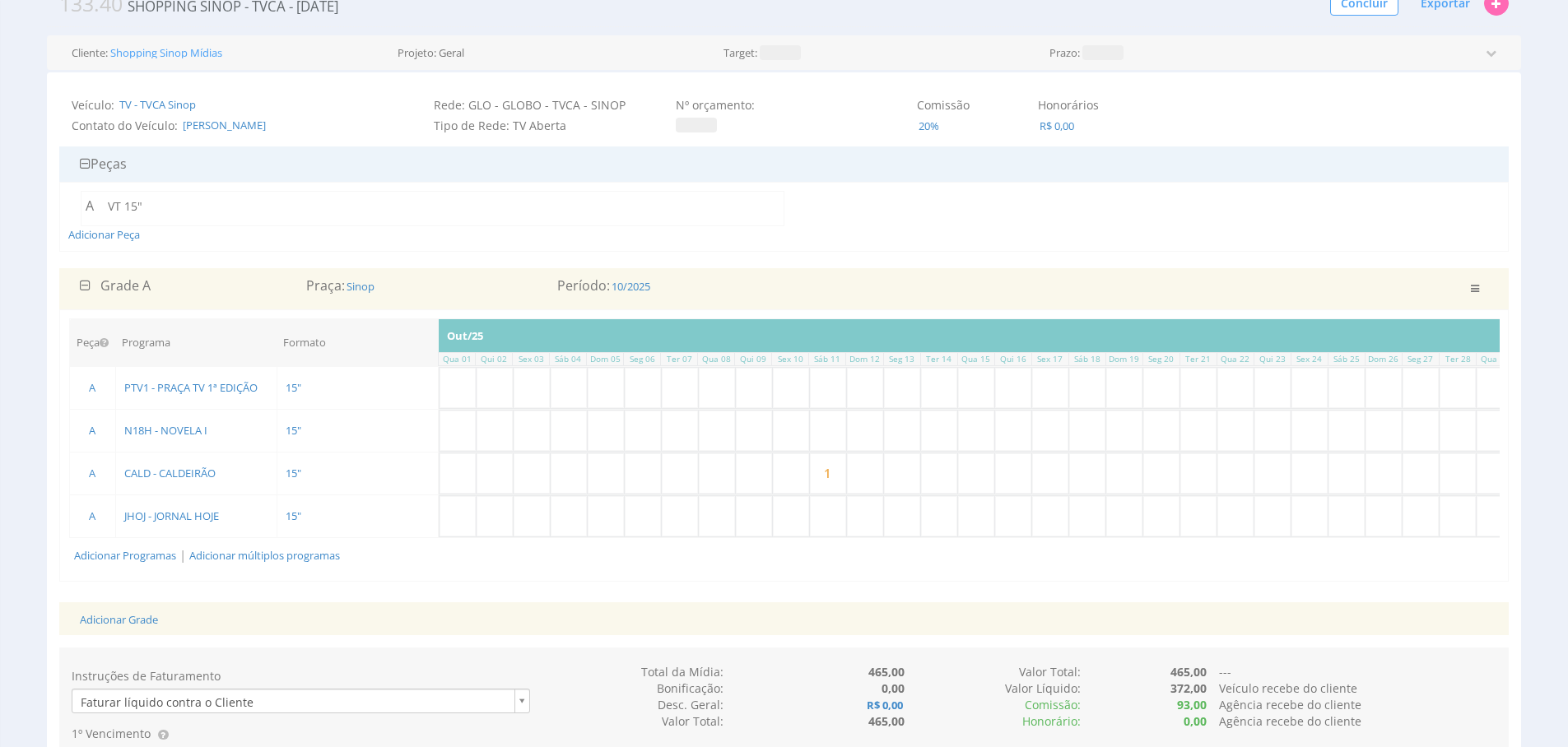
click at [791, 401] on input "text" at bounding box center [791, 388] width 36 height 40
type input "1"
click at [791, 443] on input "text" at bounding box center [791, 431] width 36 height 40
type input "1"
click at [798, 502] on input "text" at bounding box center [791, 516] width 36 height 40
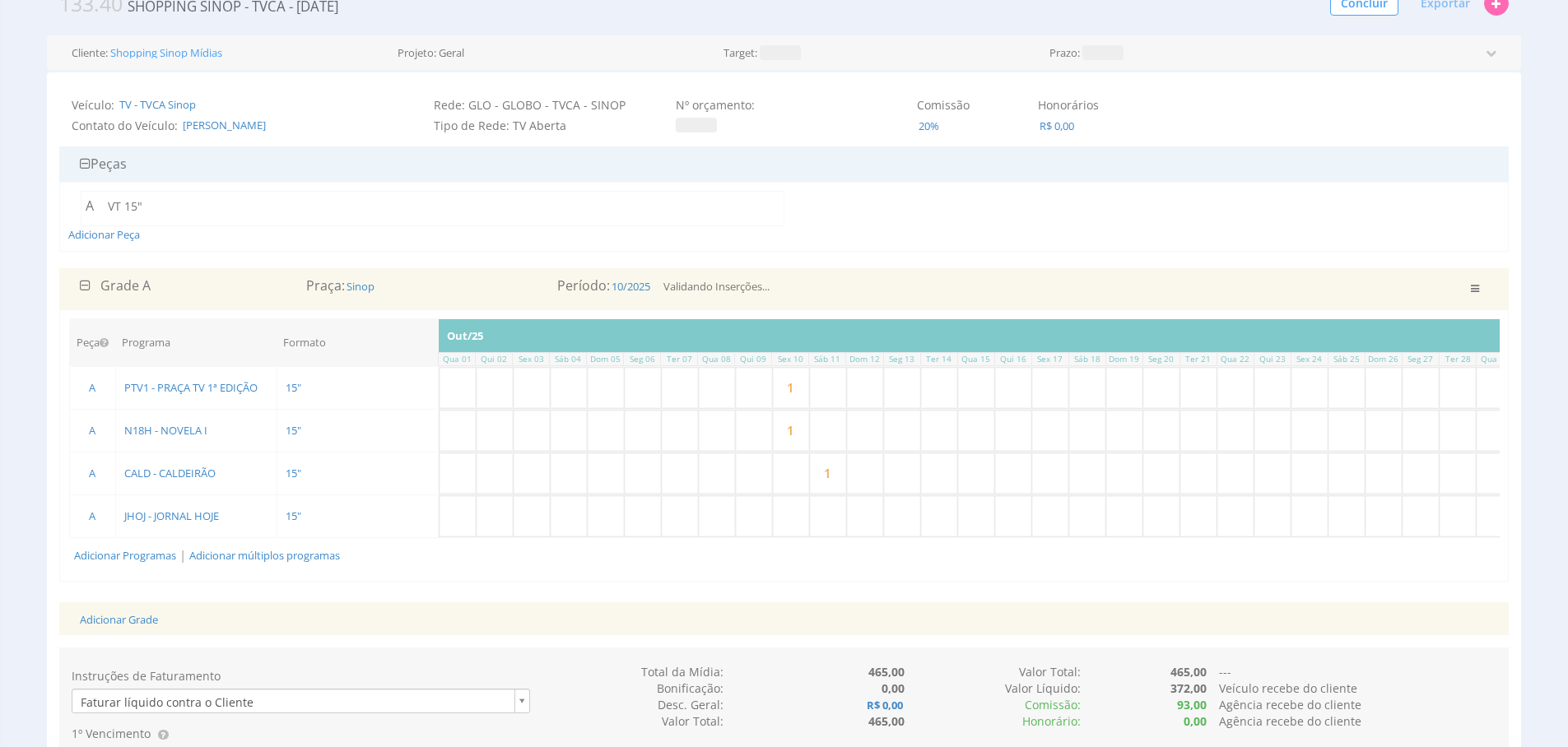
type input "1"
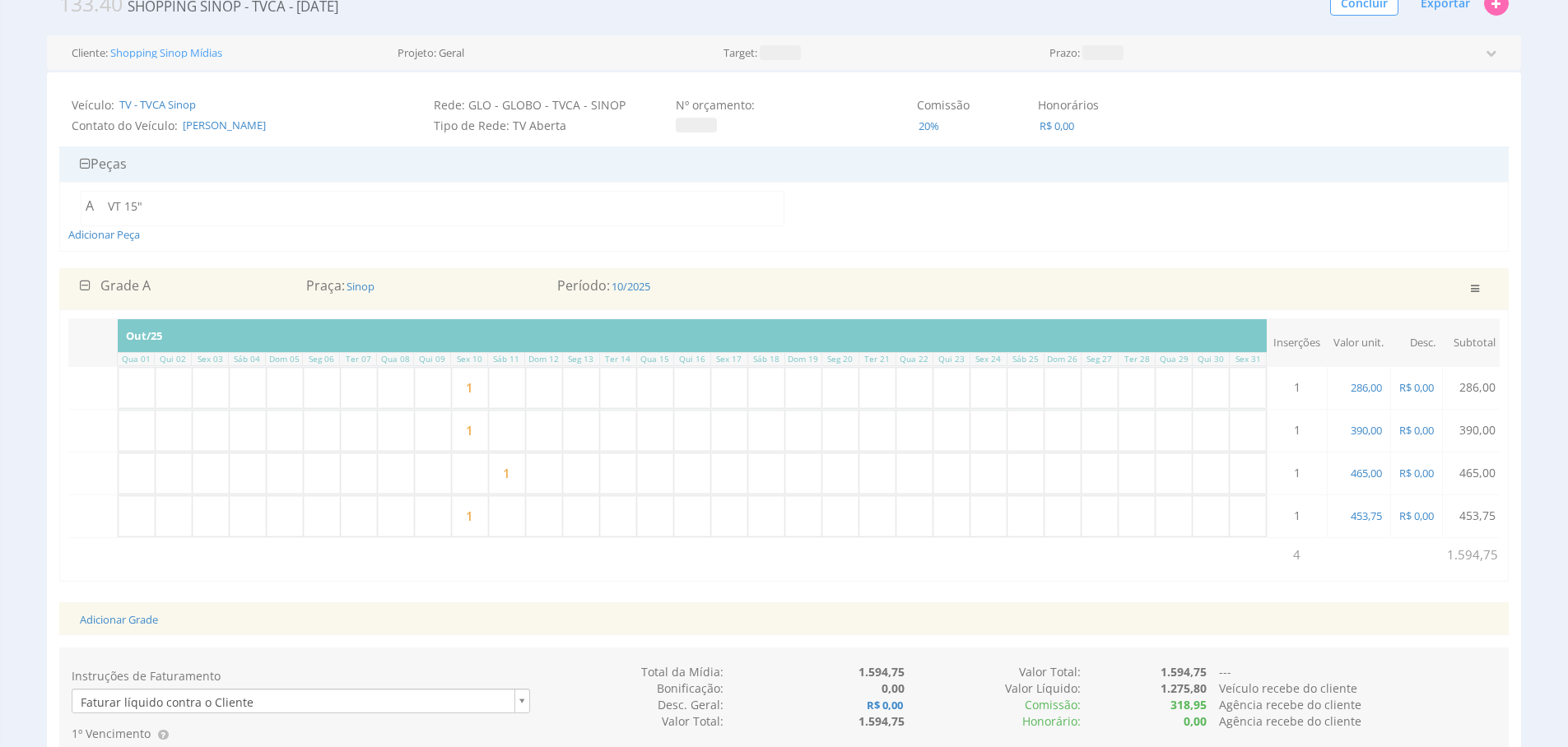
scroll to position [0, 394]
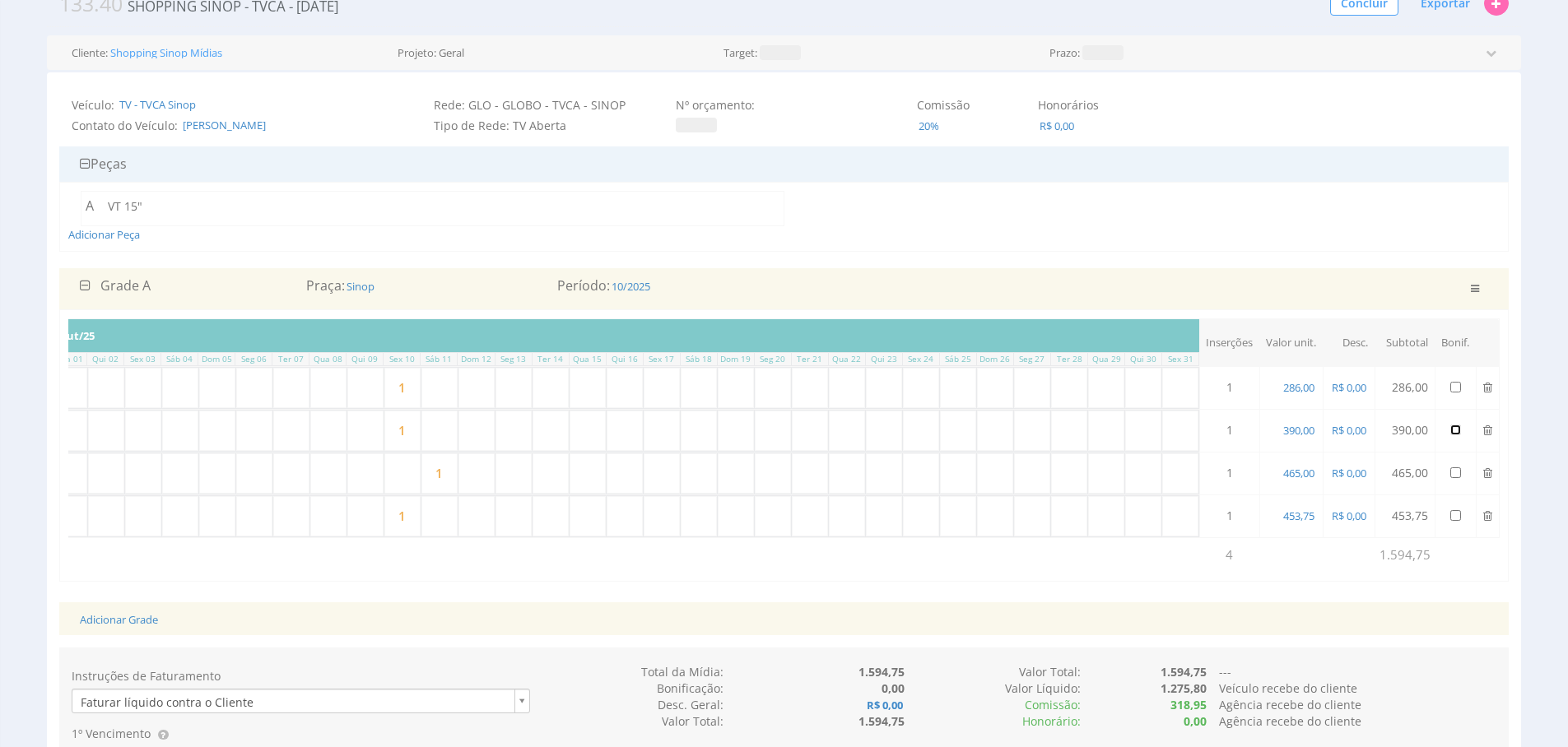
click at [1452, 428] on input "checkbox" at bounding box center [1455, 430] width 11 height 11
click at [1456, 430] on input "checkbox" at bounding box center [1455, 430] width 11 height 11
checkbox input "false"
click at [1452, 511] on input "checkbox" at bounding box center [1455, 515] width 11 height 11
checkbox input "true"
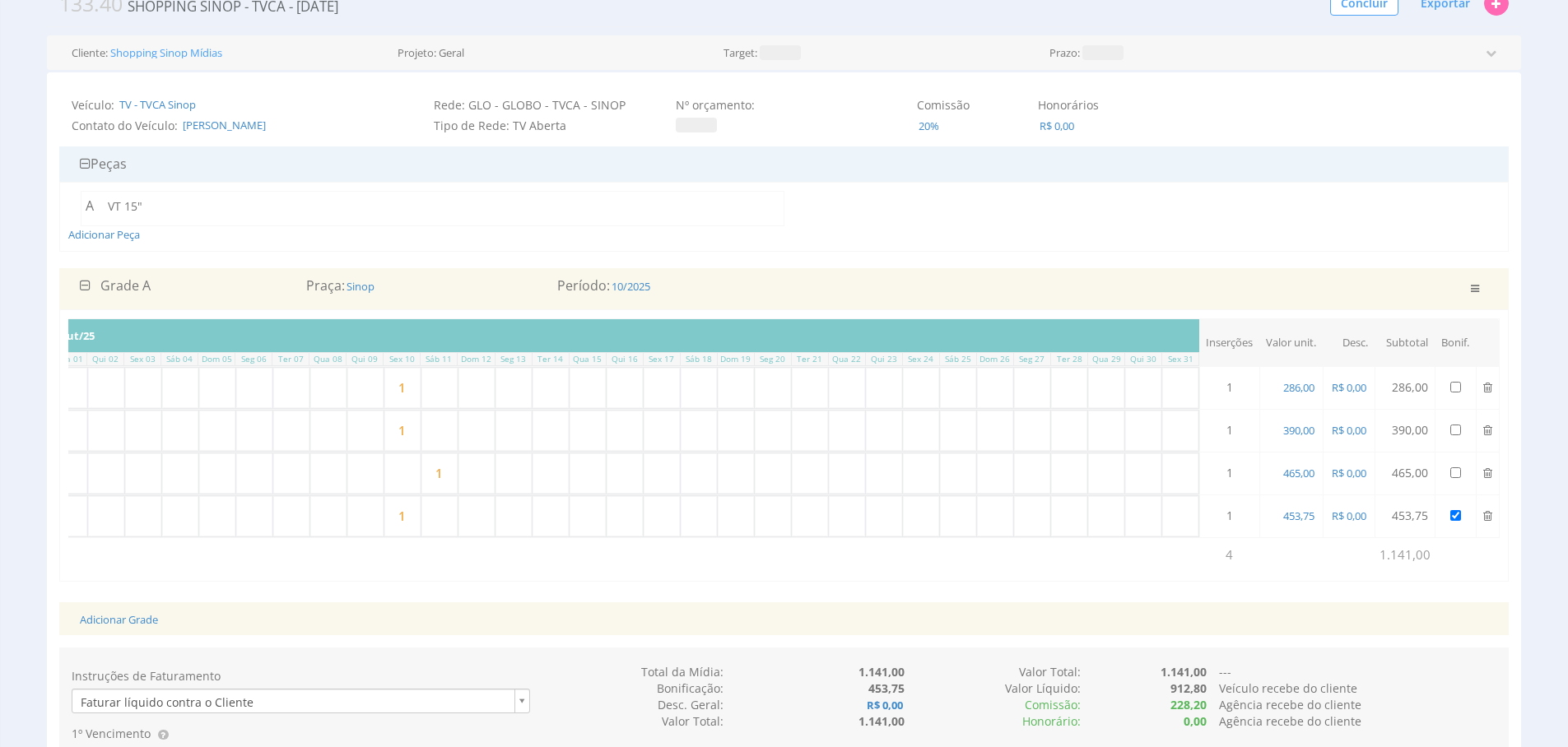
click at [1292, 621] on div "Adicionar Grade" at bounding box center [784, 619] width 1433 height 34
click at [348, 582] on div "Peça Programa Formato Inserções Out/25 Qua 01 Qui 02 Sex 03 Sáb 04 Dom 05 Seg 0…" at bounding box center [784, 446] width 1449 height 272
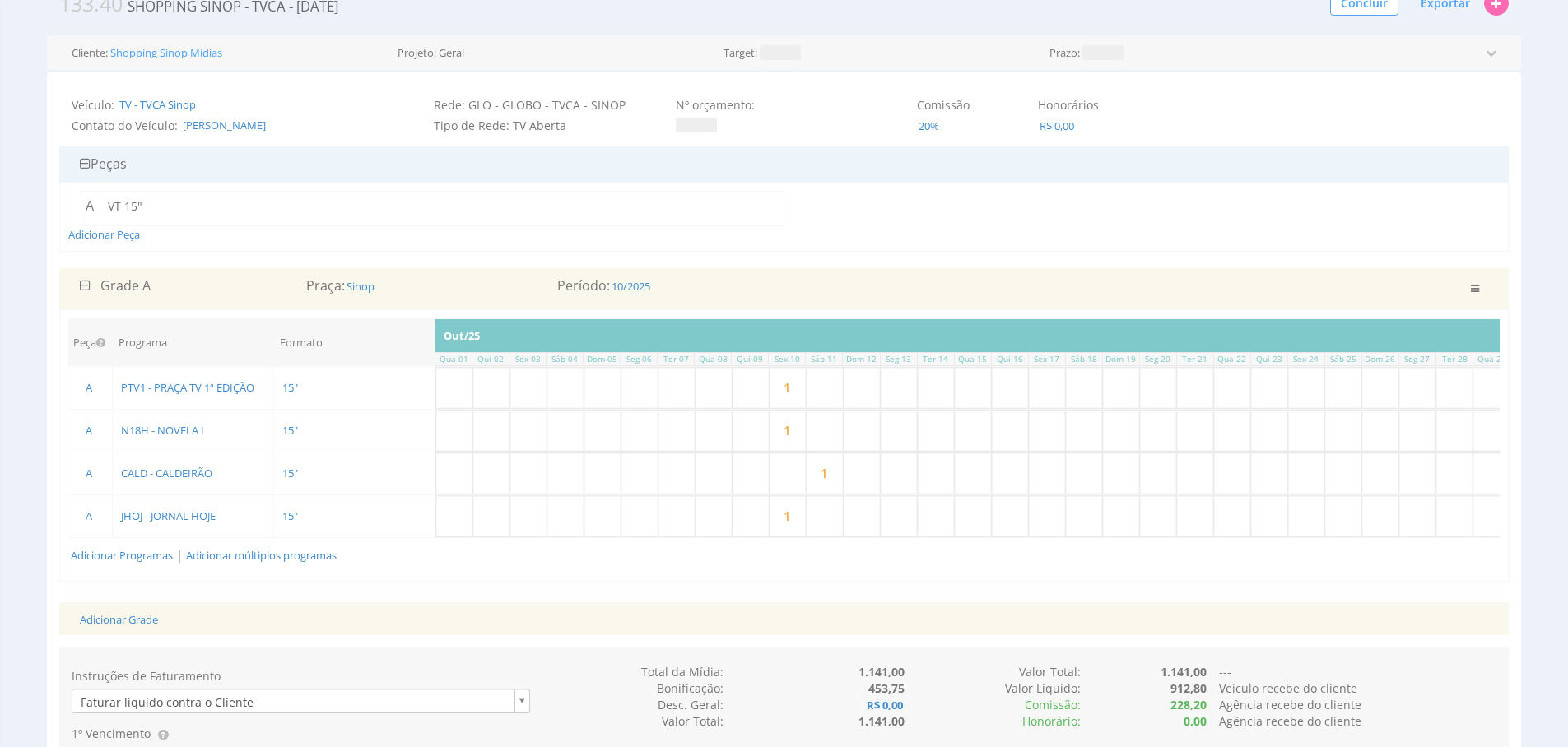
scroll to position [0, 0]
click at [150, 548] on link "Adicionar Programas" at bounding box center [125, 556] width 102 height 15
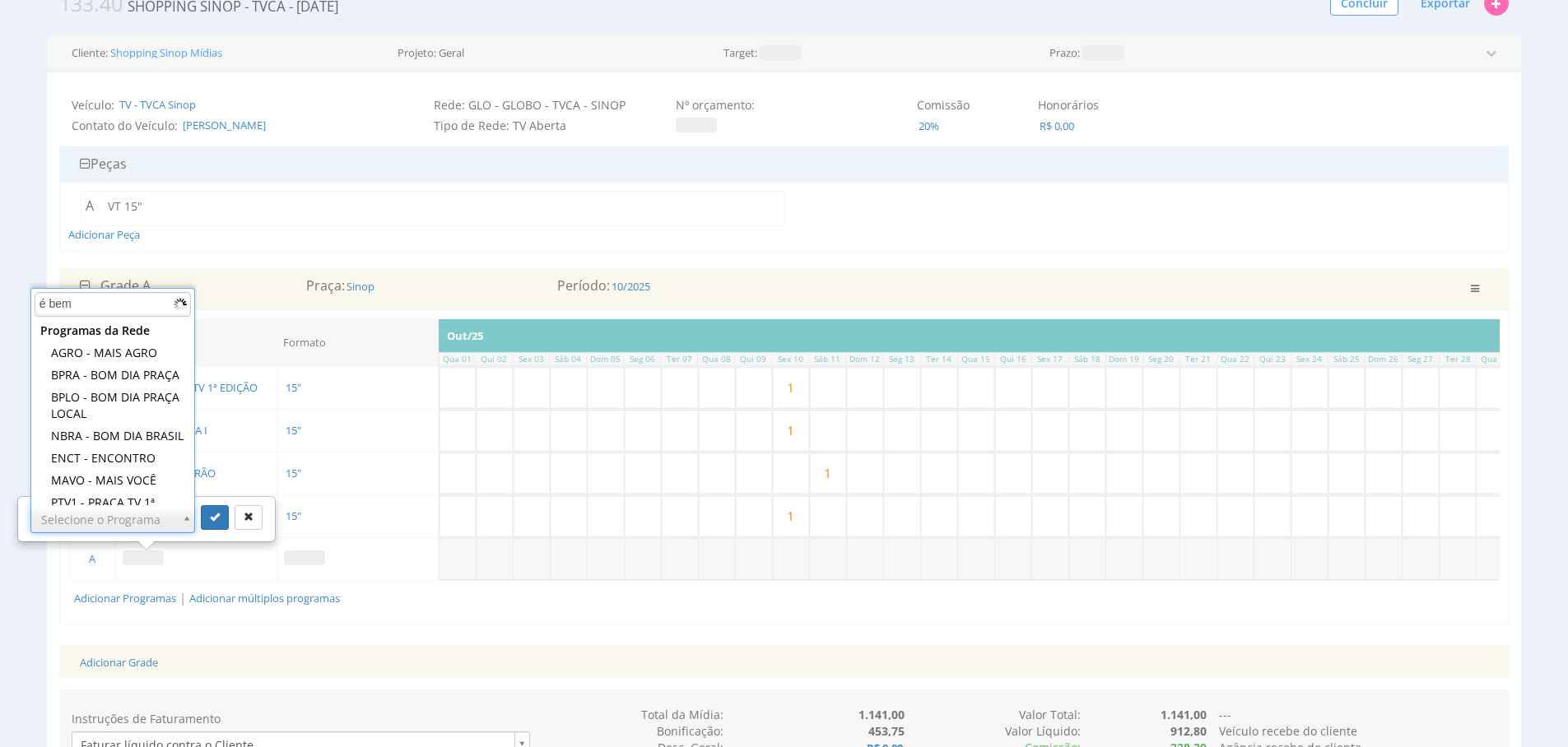
type input "é bem"
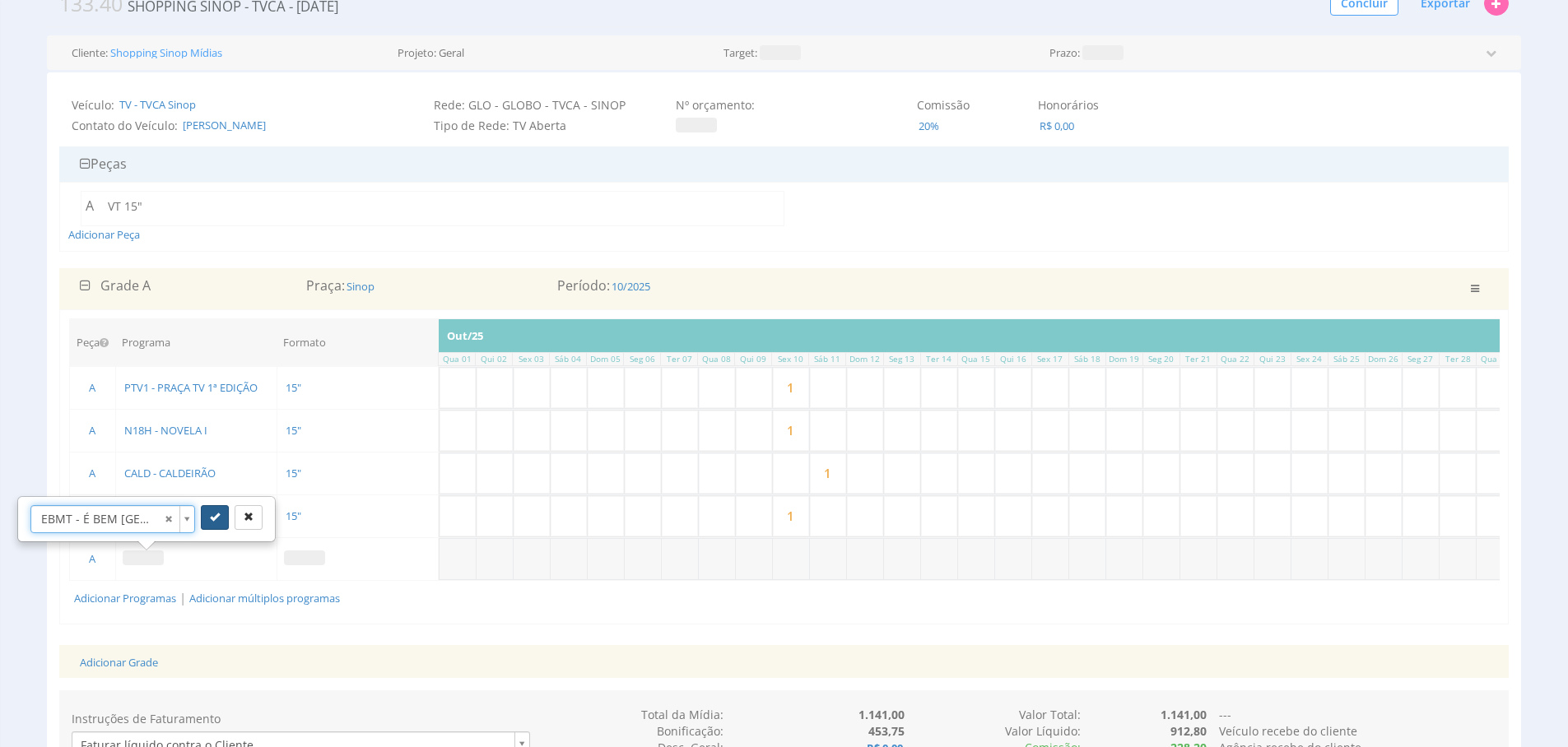
click at [210, 516] on icon "submit" at bounding box center [215, 517] width 10 height 10
click at [309, 554] on span at bounding box center [305, 560] width 41 height 15
click at [310, 568] on td at bounding box center [357, 560] width 161 height 47
click at [313, 559] on span at bounding box center [305, 560] width 41 height 15
click at [833, 553] on tr at bounding box center [1012, 561] width 1148 height 41
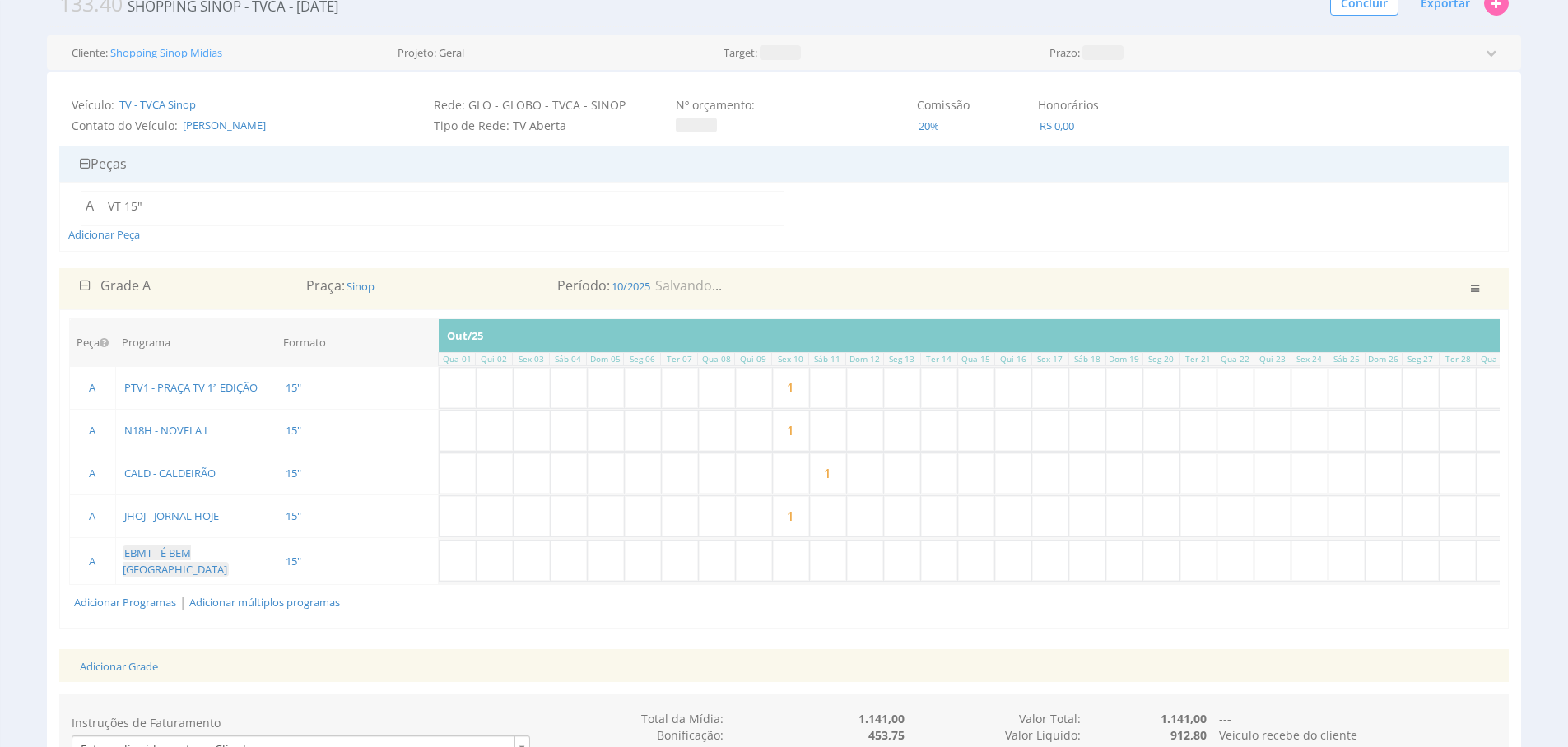
scroll to position [0, 394]
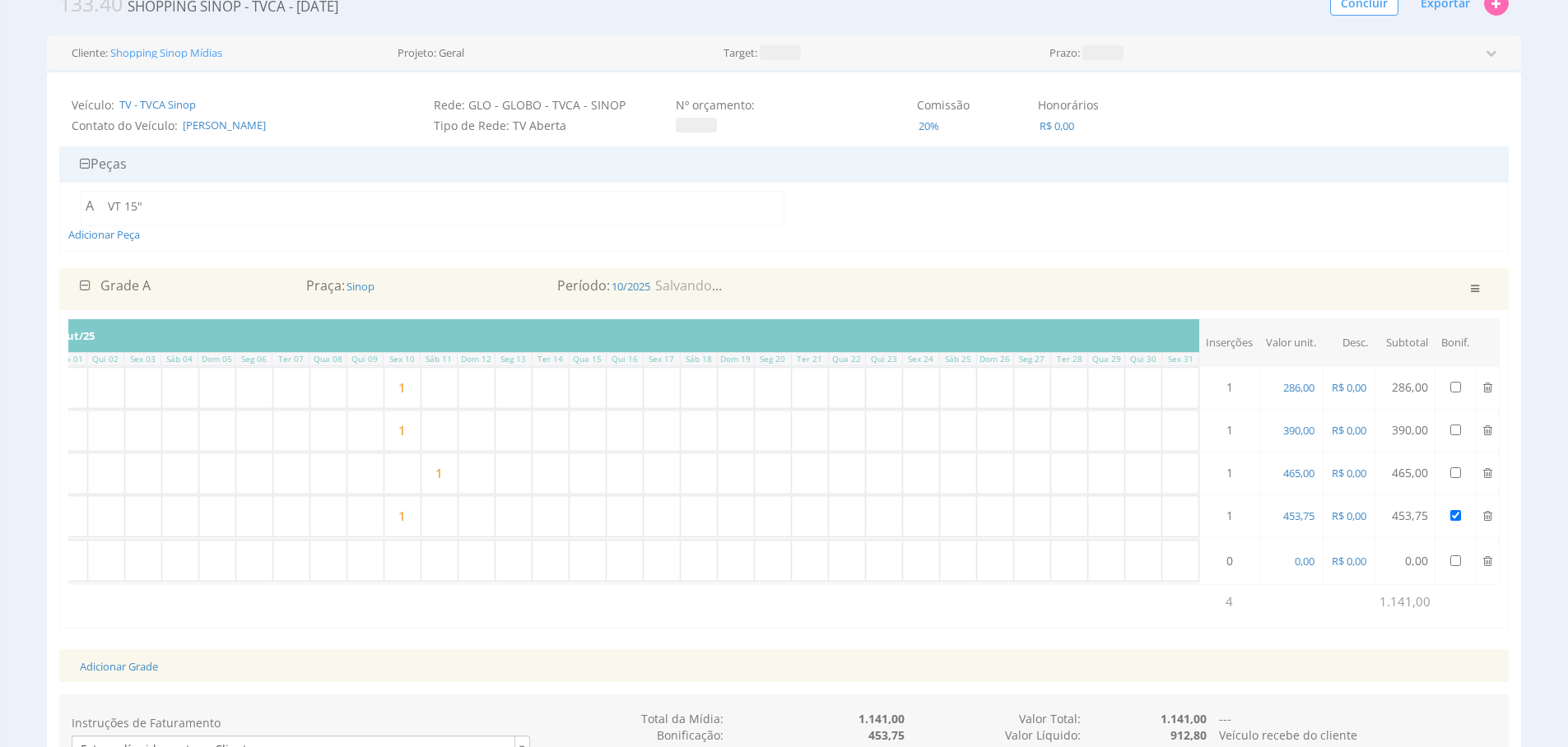
click at [437, 562] on input "text" at bounding box center [440, 560] width 36 height 40
type input "1"
click at [590, 629] on div "Peça Programa Formato Inserções Out/25 Qua 01 Qui 02 Sex 03 Sáb 04 Dom 05 Seg 0…" at bounding box center [784, 469] width 1449 height 319
click at [1305, 565] on span "0,00" at bounding box center [1304, 561] width 23 height 15
type input "180,00"
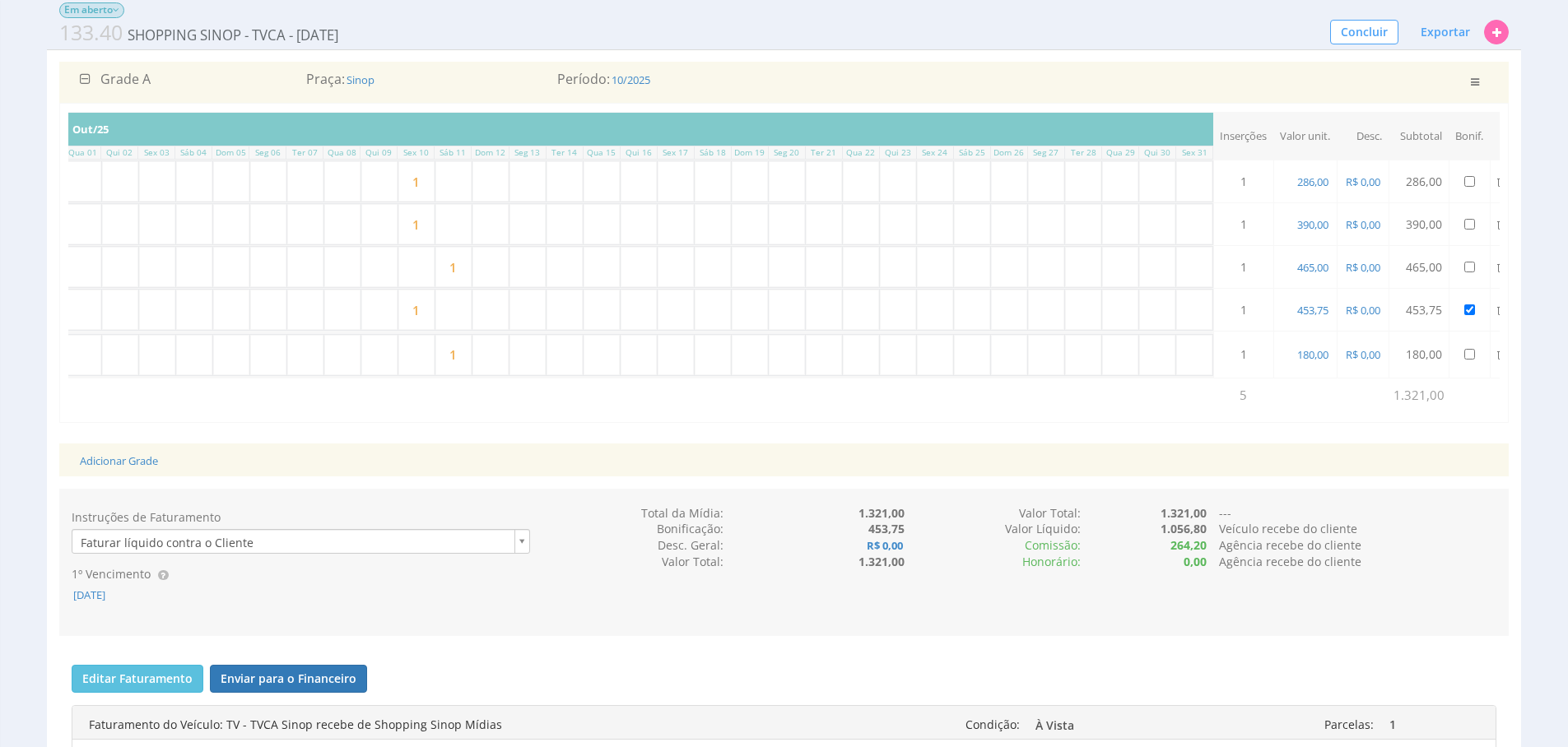
scroll to position [298, 0]
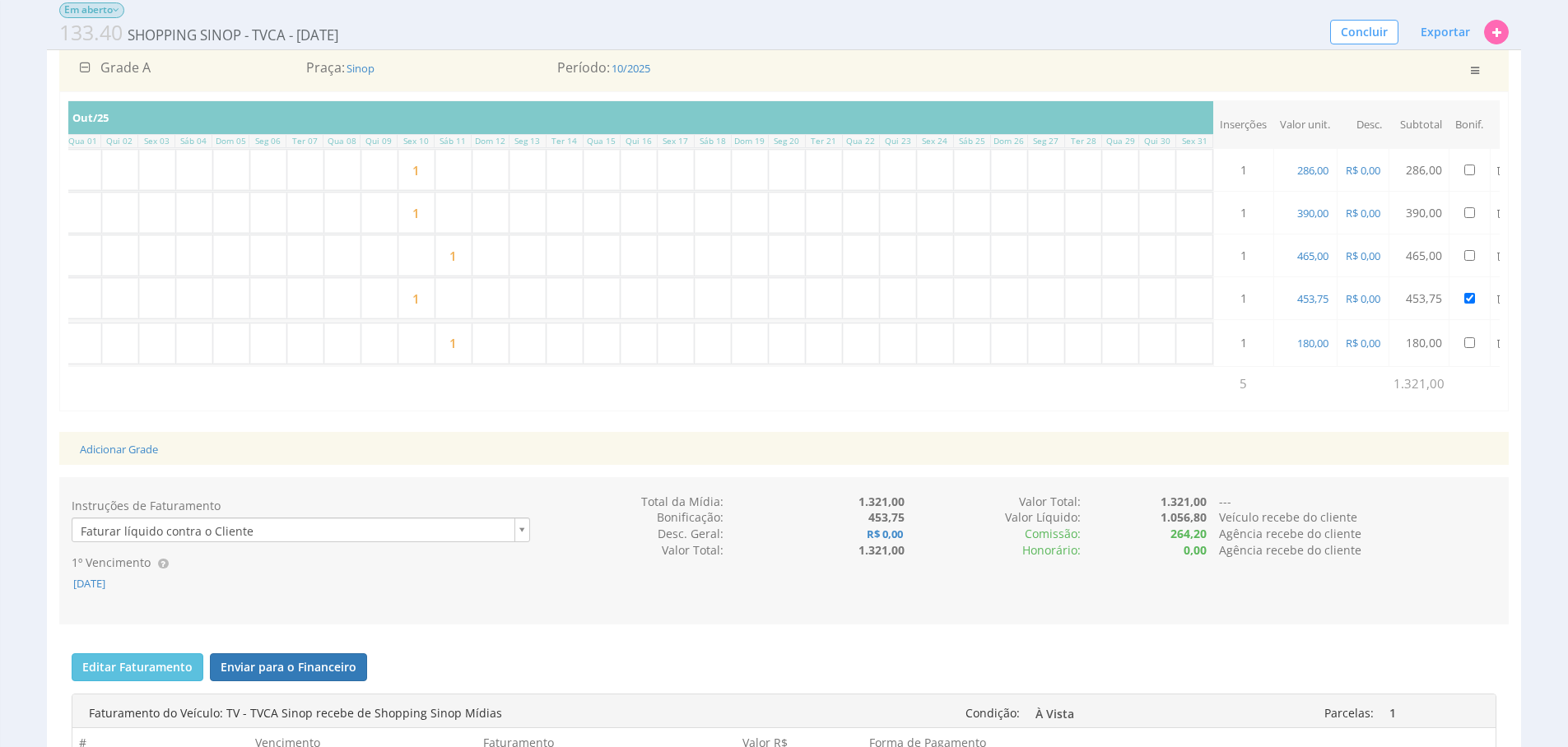
click at [1068, 442] on div "Adicionar Grade" at bounding box center [784, 448] width 1433 height 34
click at [1071, 459] on div "Adicionar Grade" at bounding box center [784, 448] width 1433 height 34
click at [1473, 296] on input "checkbox" at bounding box center [1469, 298] width 11 height 11
checkbox input "false"
click at [1474, 255] on input "checkbox" at bounding box center [1469, 255] width 11 height 11
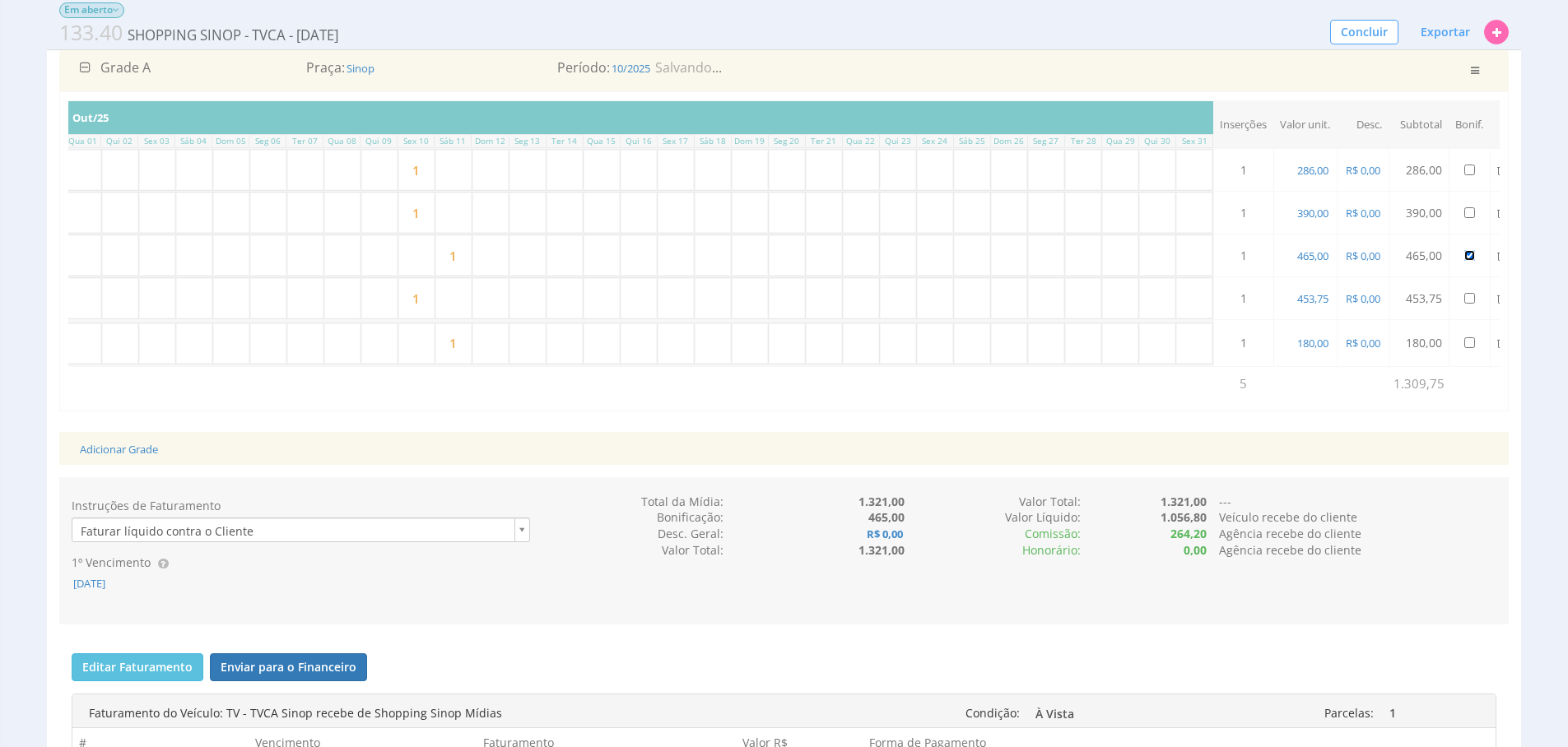
click at [1474, 255] on input "checkbox" at bounding box center [1469, 255] width 11 height 11
checkbox input "false"
click at [1471, 297] on input "checkbox" at bounding box center [1469, 298] width 11 height 11
checkbox input "true"
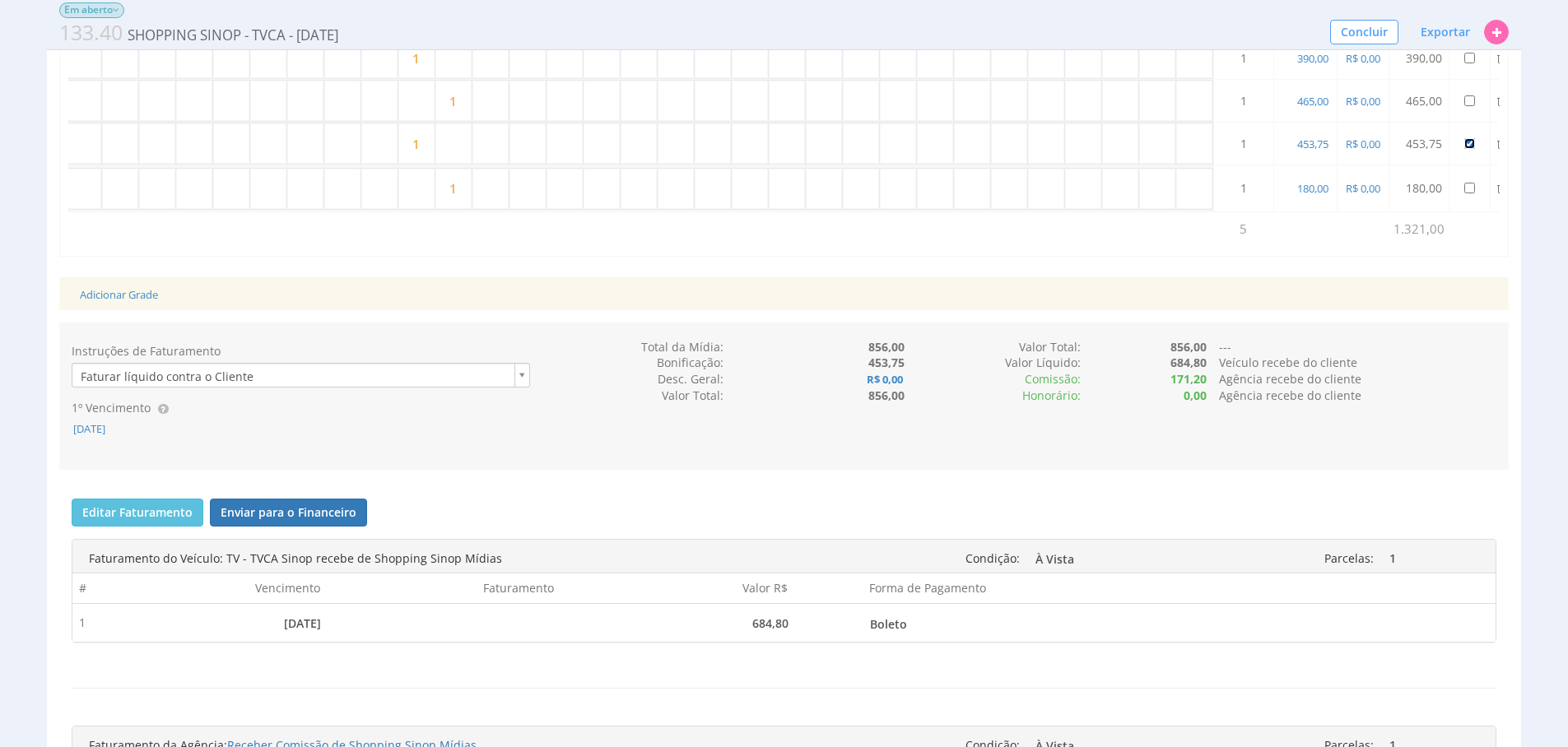
scroll to position [492, 0]
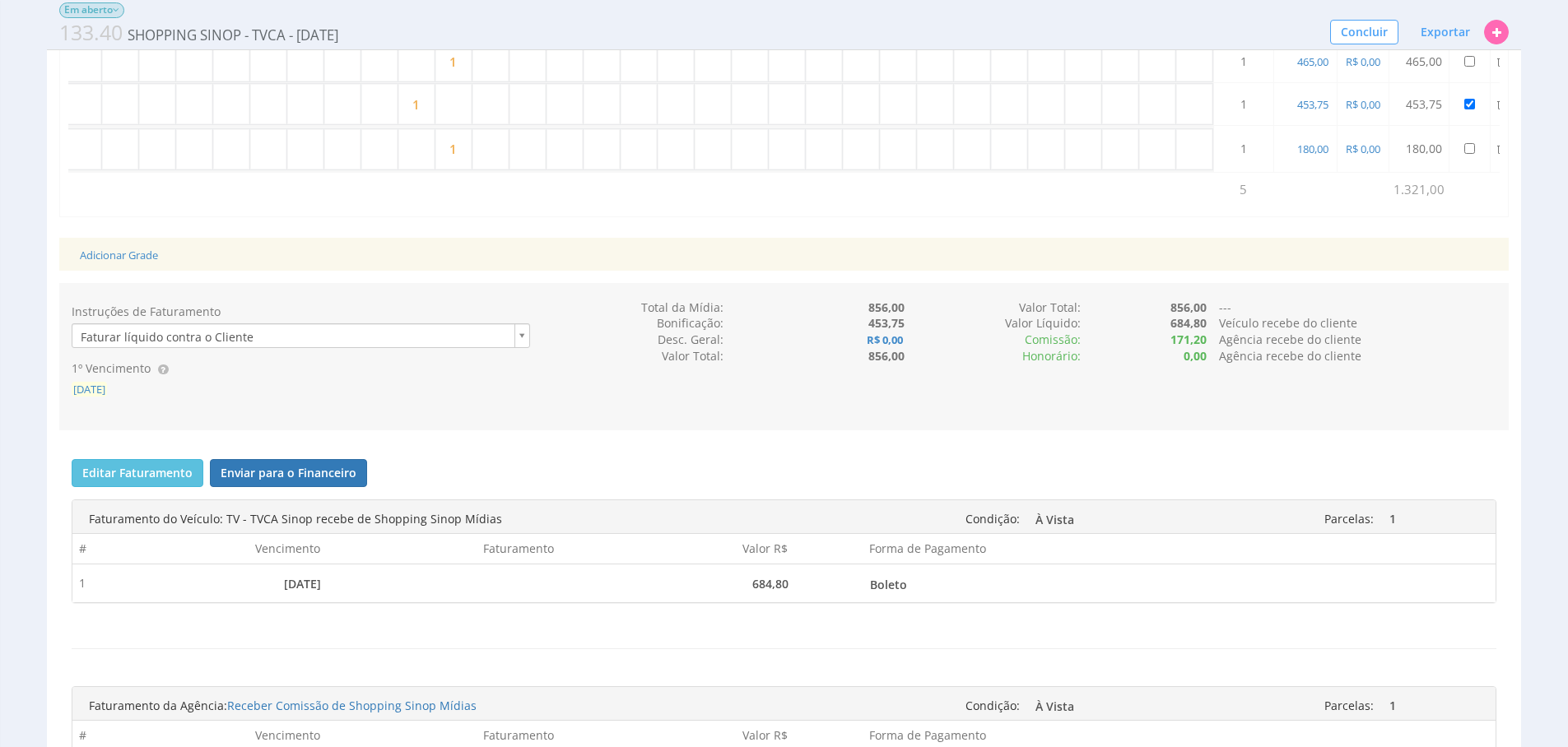
click at [107, 397] on span "[DATE]" at bounding box center [89, 390] width 35 height 15
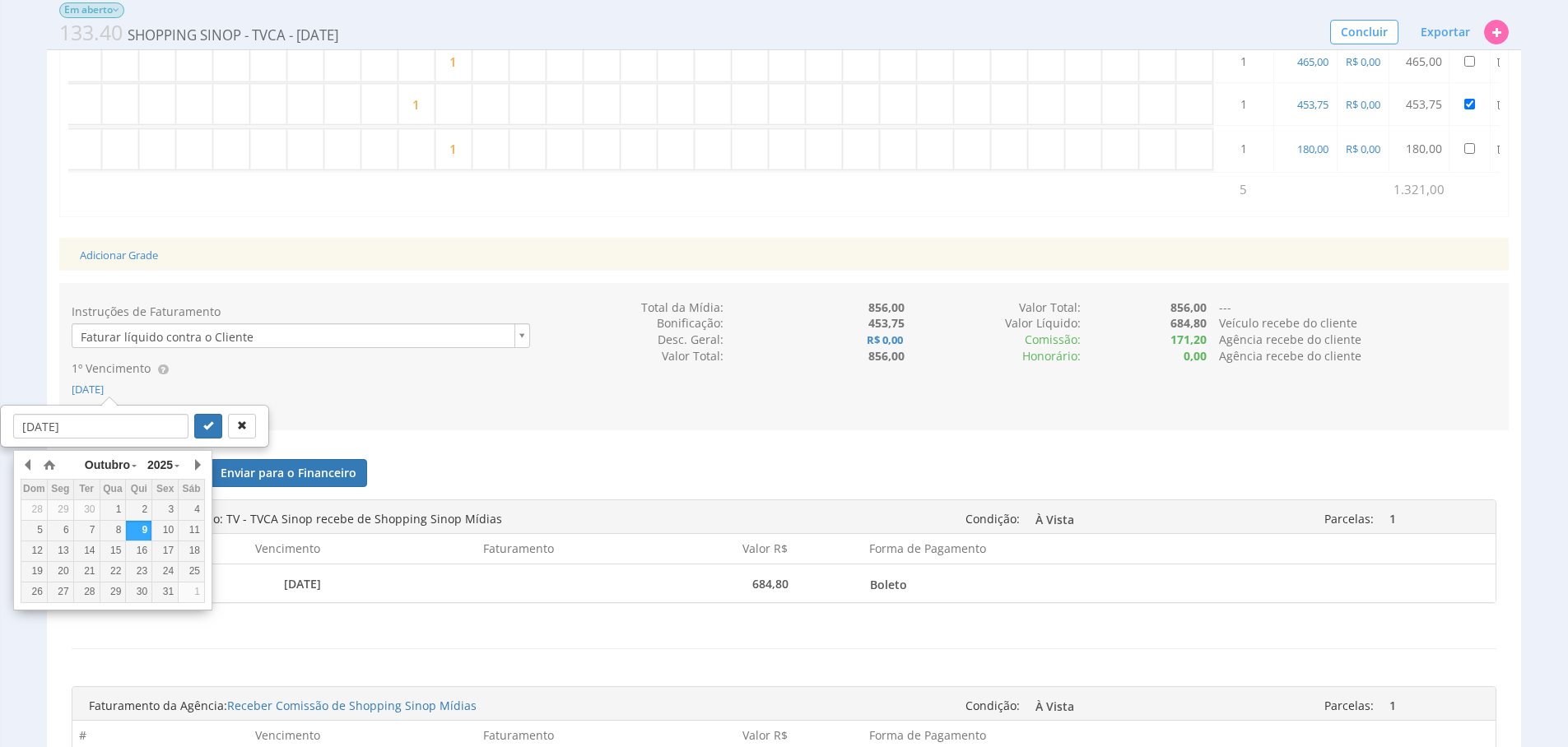
click at [186, 473] on div "Outubro Janeiro Fevereiro Março Abril Maio Junho Julho Agosto Setembro Outubro …" at bounding box center [112, 527] width 184 height 149
click at [193, 471] on button "button" at bounding box center [196, 465] width 17 height 25
click at [185, 547] on div "15" at bounding box center [191, 551] width 26 height 14
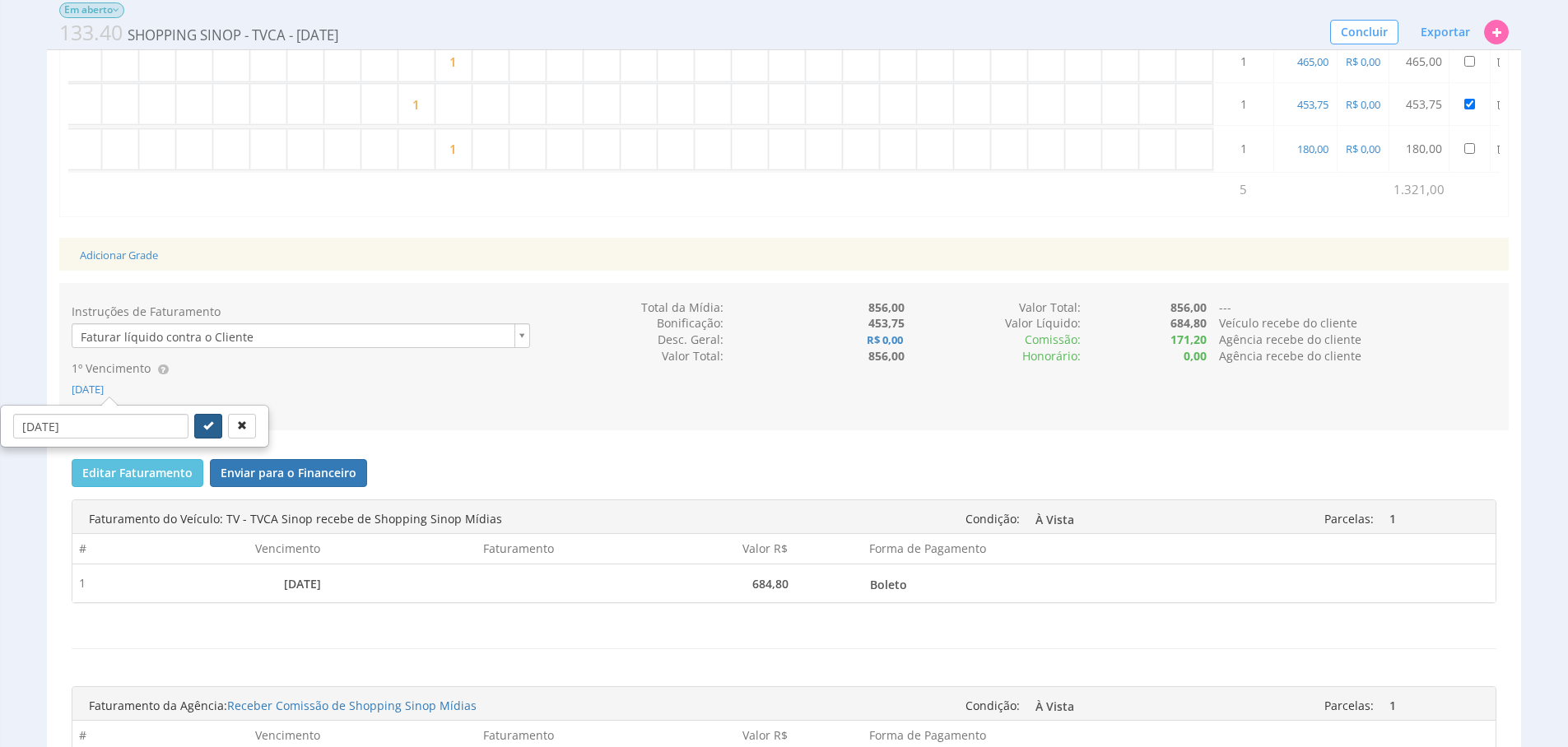
click at [194, 438] on button "submit" at bounding box center [208, 427] width 28 height 25
type input "[DATE]"
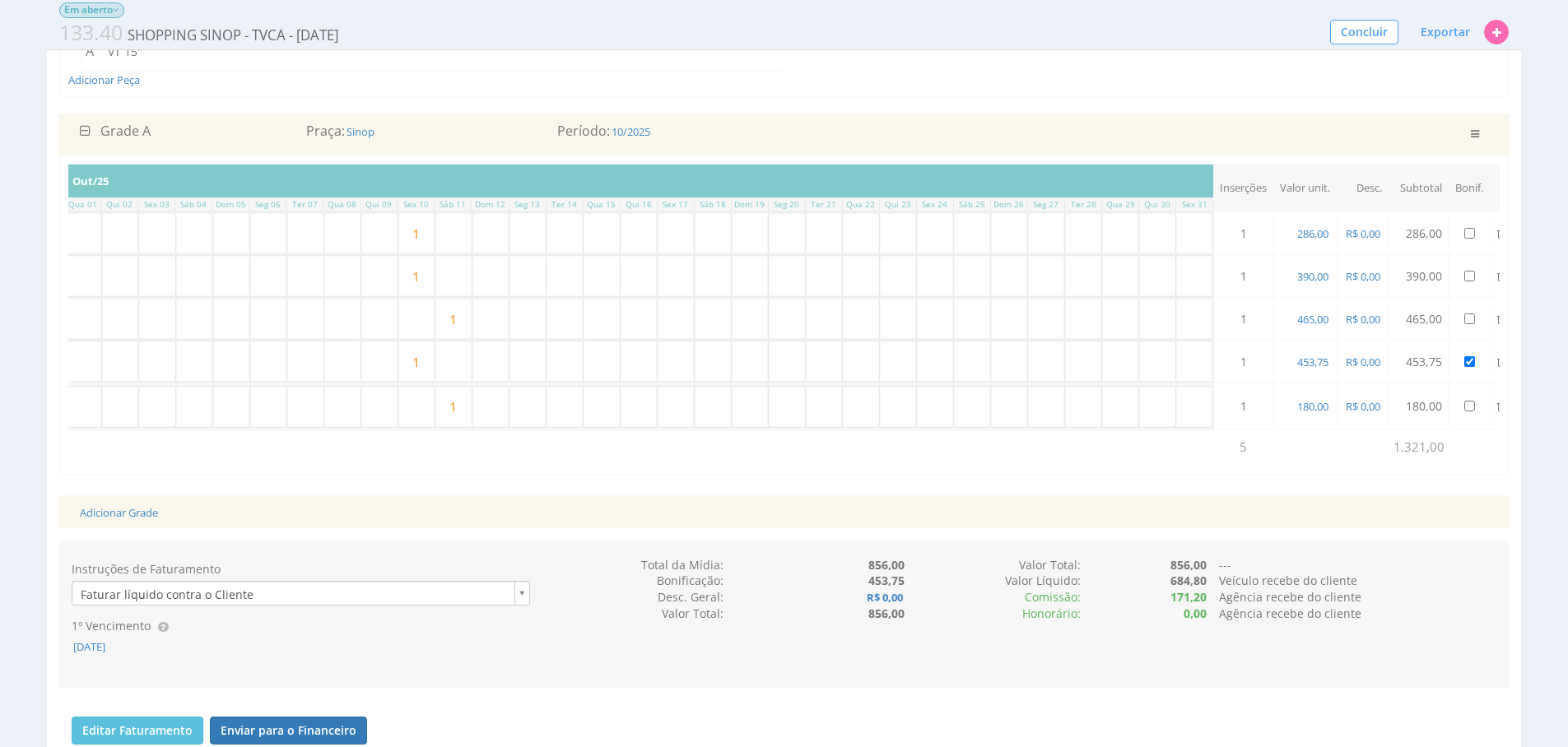
scroll to position [404, 0]
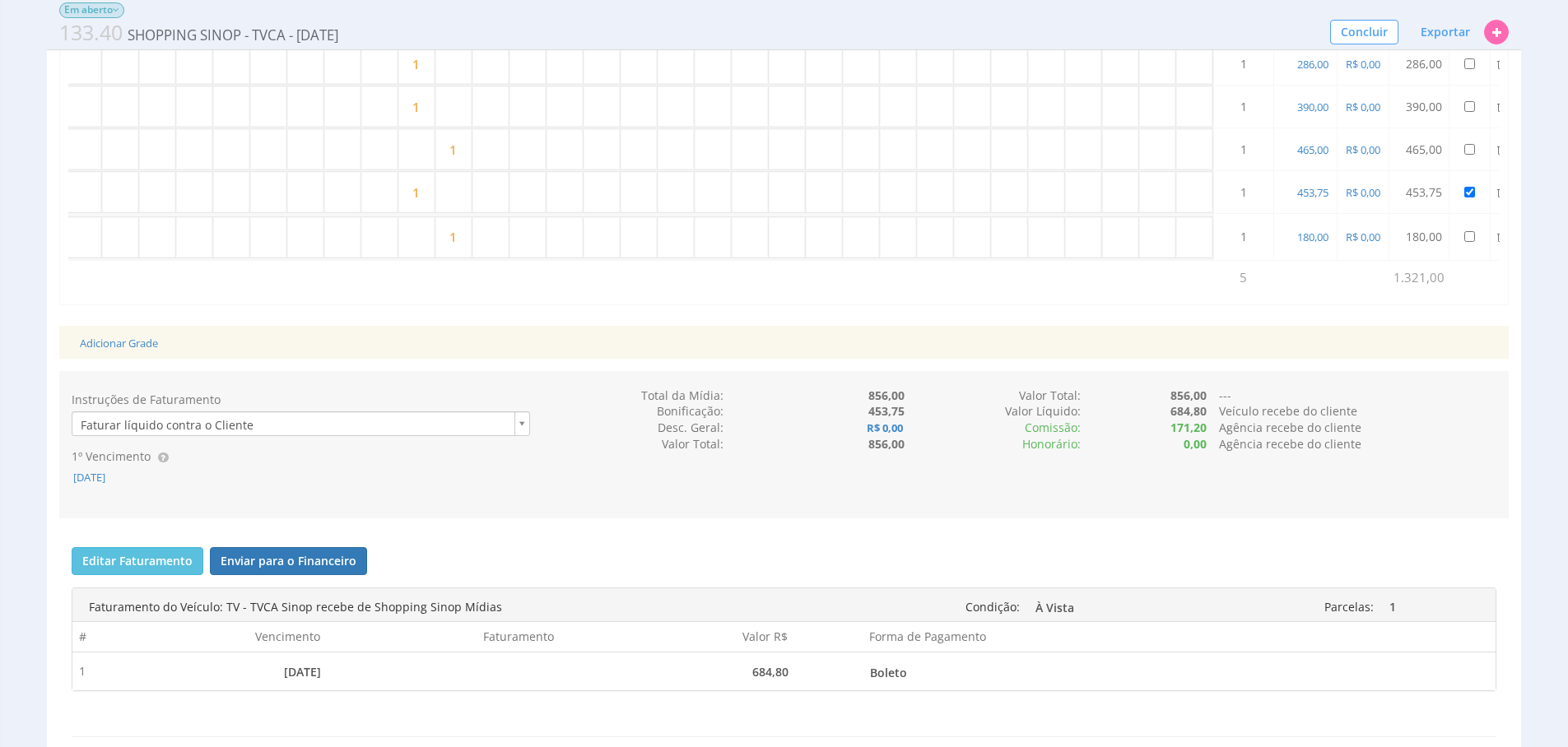
click at [1174, 491] on div "Instruções de Faturamento Faturar líquido contra o Cliente 1º Vencimento [DATE]…" at bounding box center [784, 446] width 1449 height 116
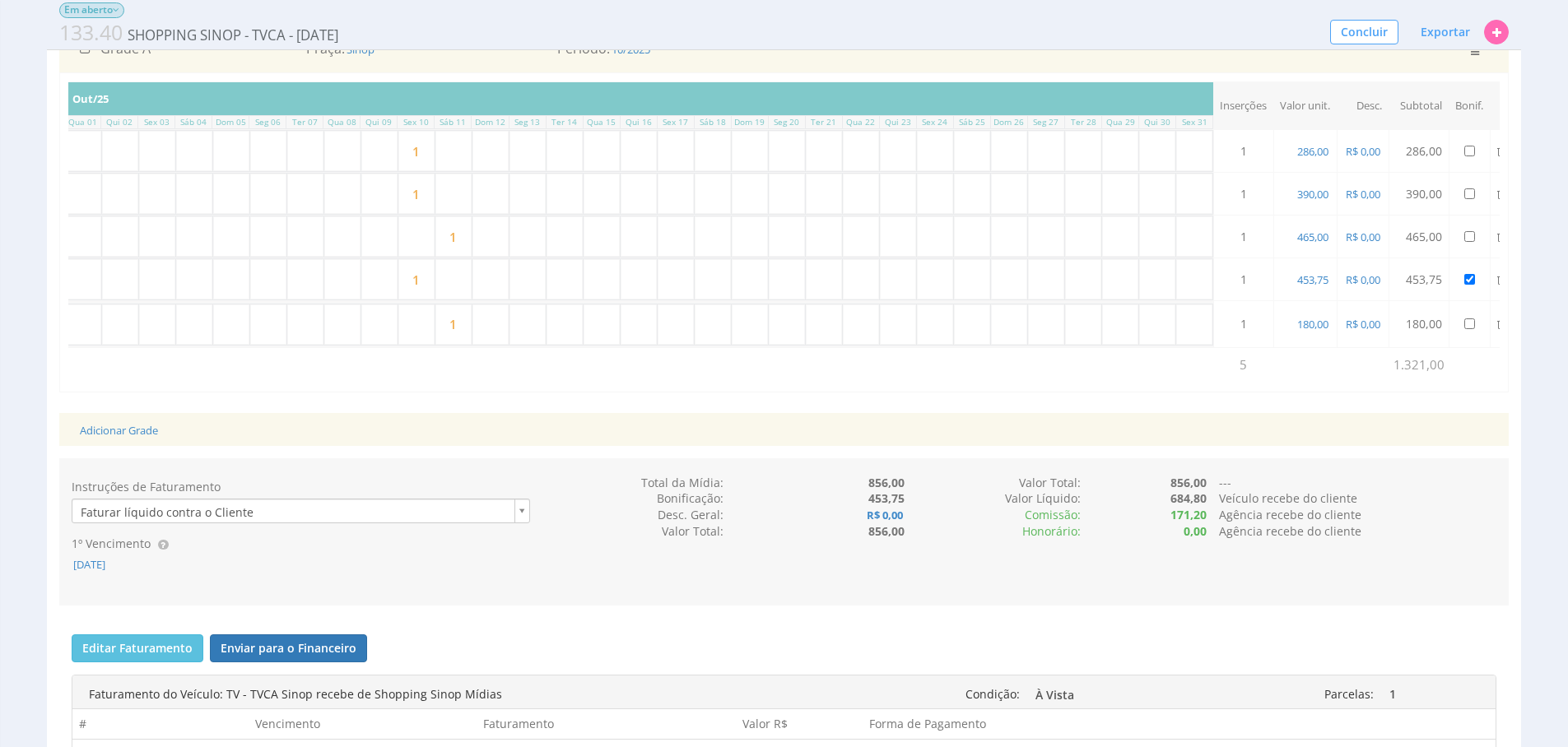
scroll to position [305, 0]
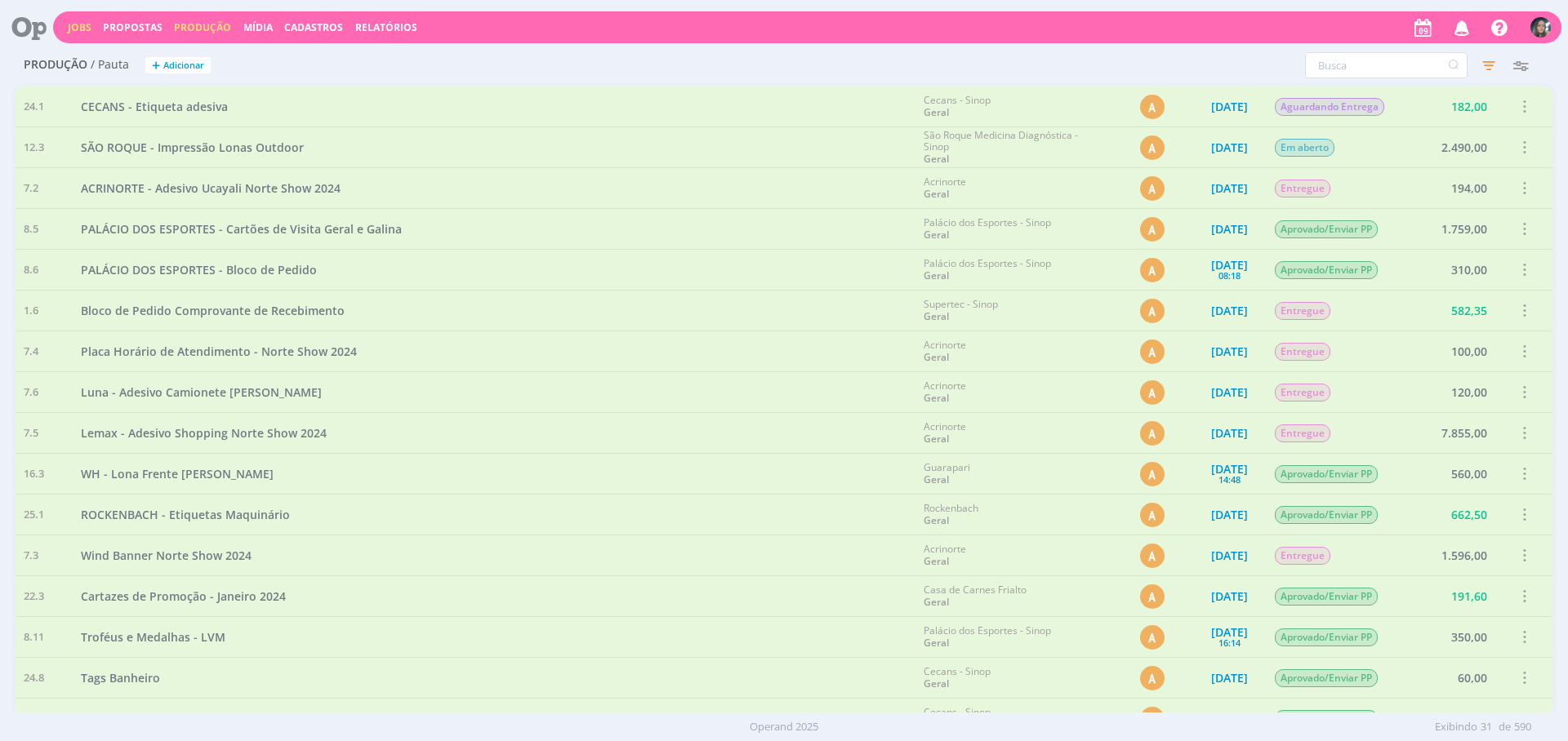
click at [90, 32] on link "Jobs" at bounding box center [79, 27] width 24 height 14
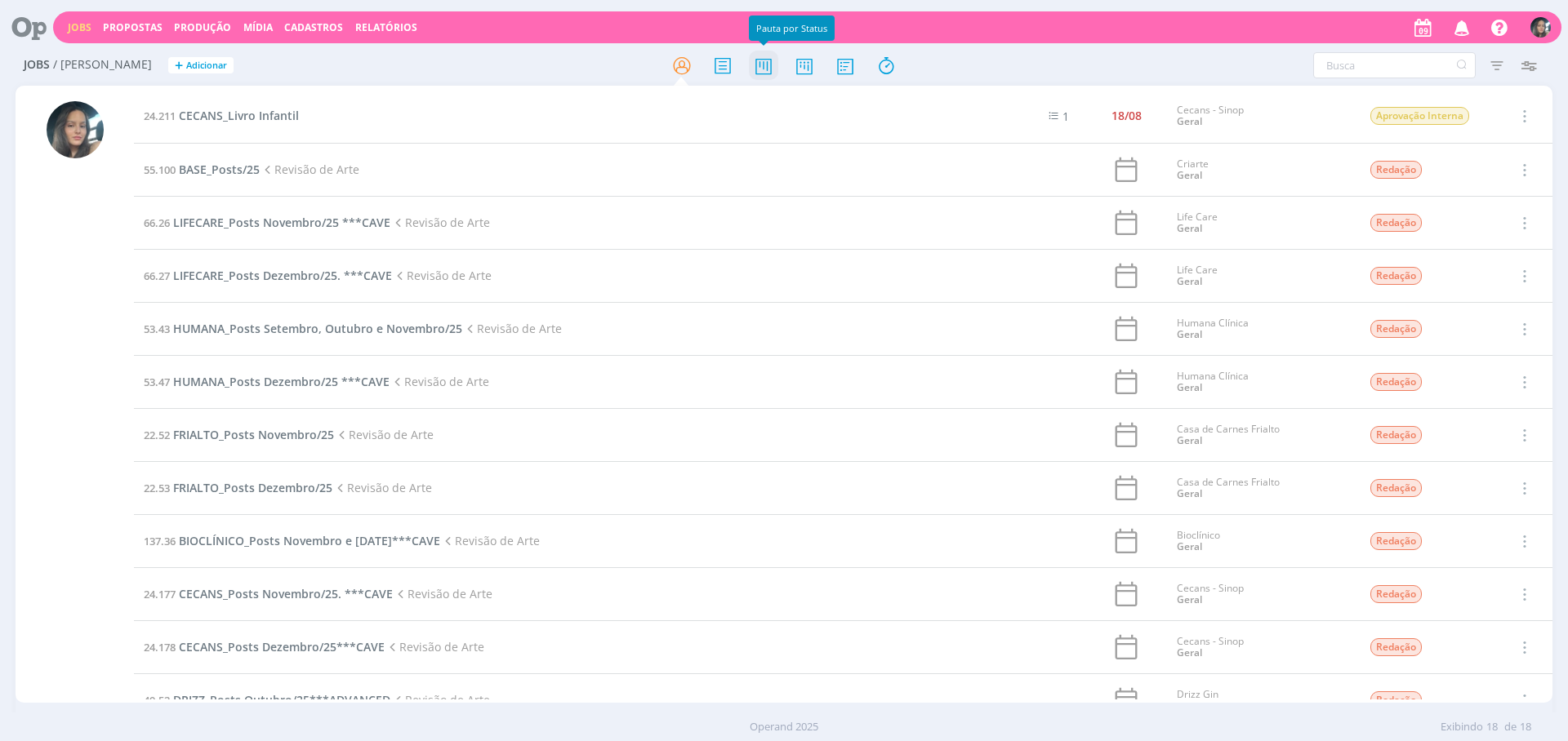
click at [775, 70] on icon at bounding box center [764, 66] width 29 height 32
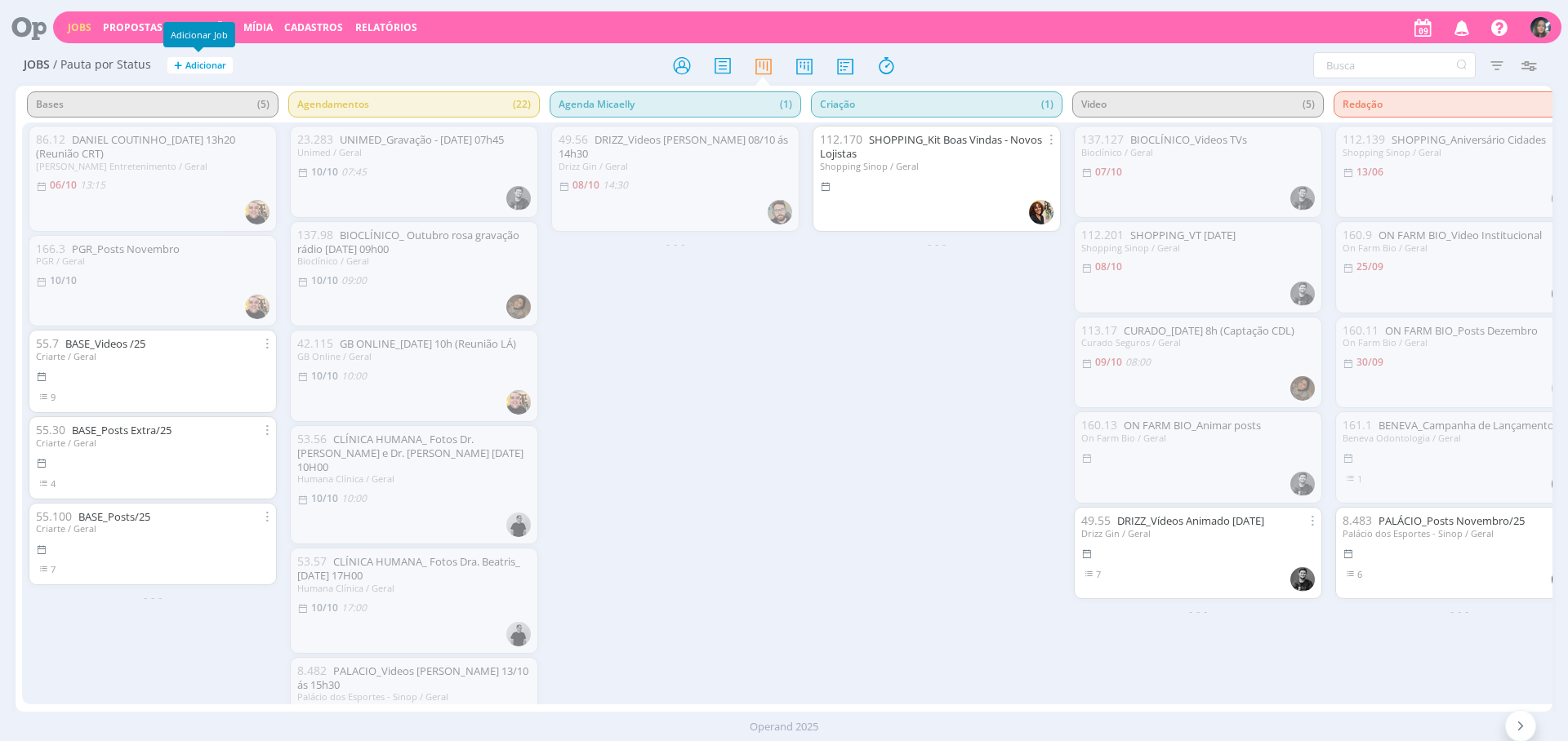
click at [202, 61] on span "Adicionar" at bounding box center [206, 66] width 41 height 11
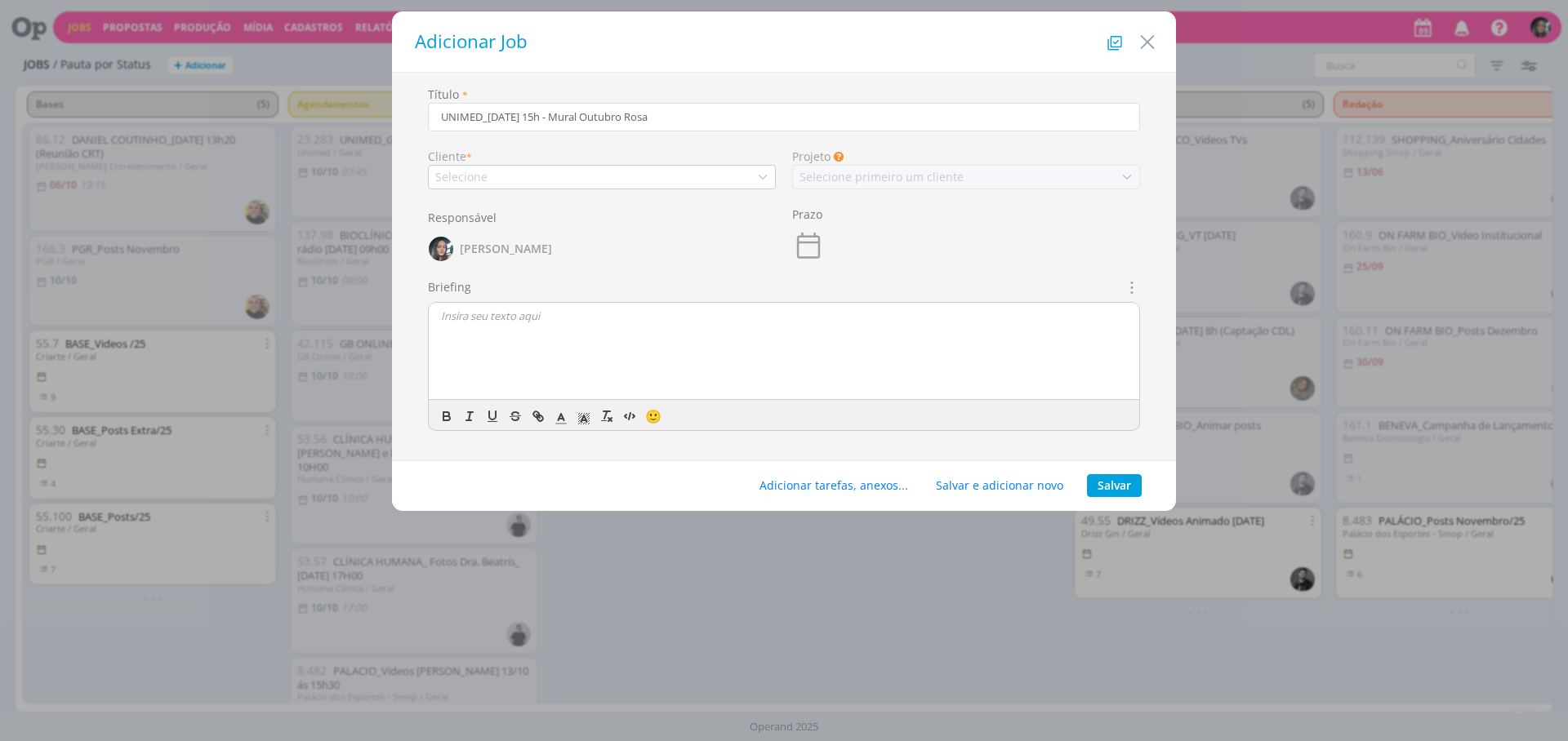
type input "UNIMED_[DATE] 15h - Mural Outubro Rosa"
click at [574, 180] on div "Selecione" at bounding box center [601, 177] width 348 height 25
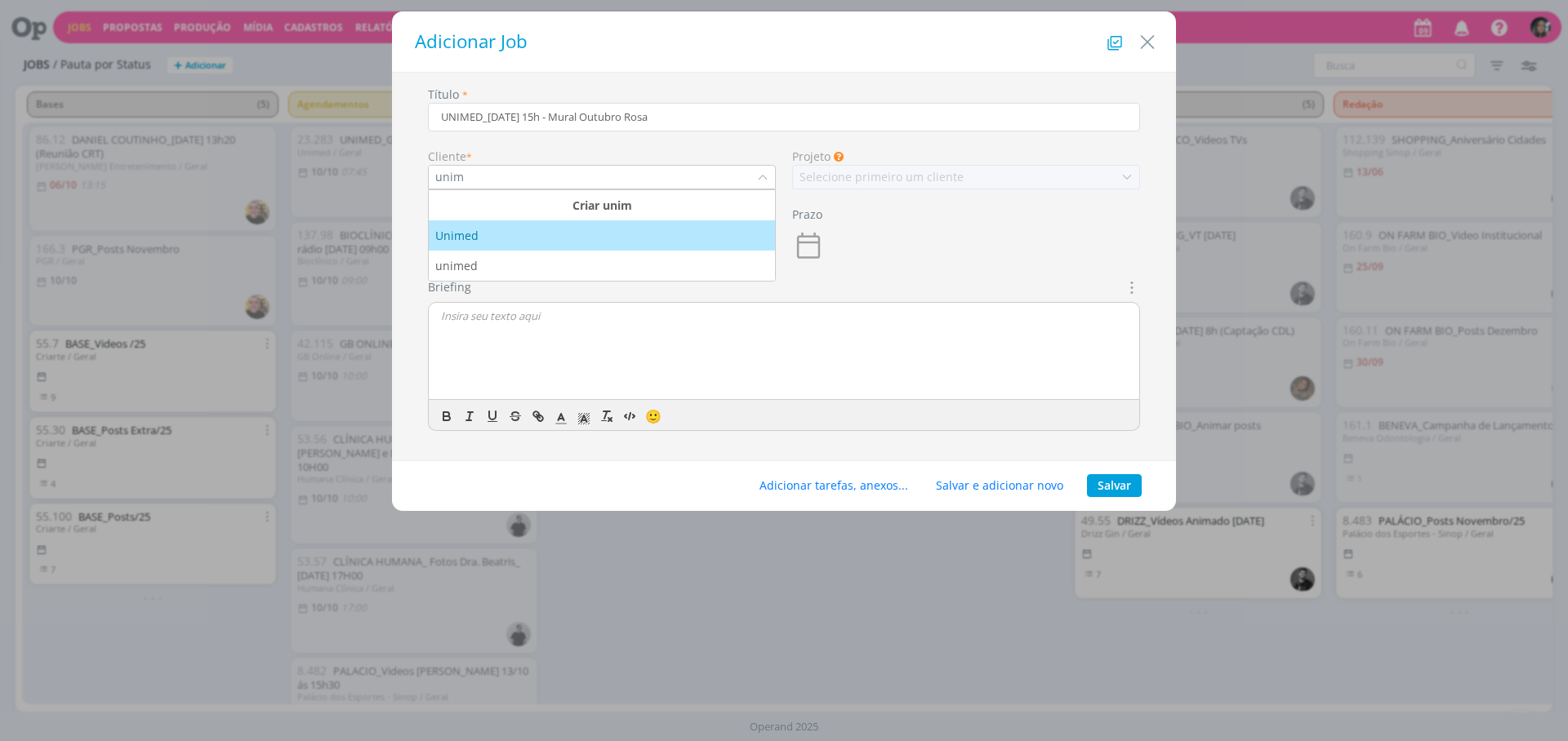
type input "unim"
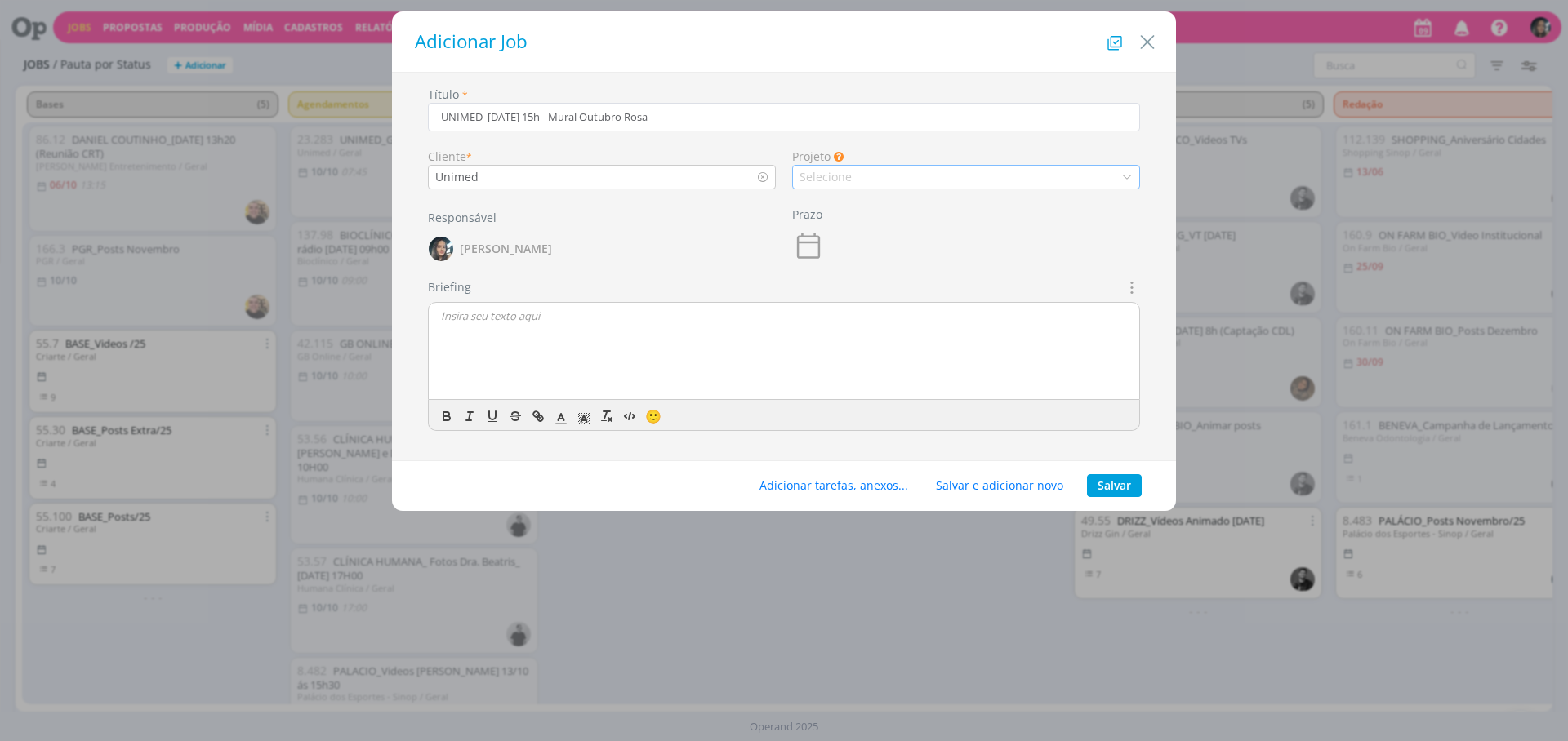
click at [939, 183] on div "Selecione" at bounding box center [966, 177] width 348 height 25
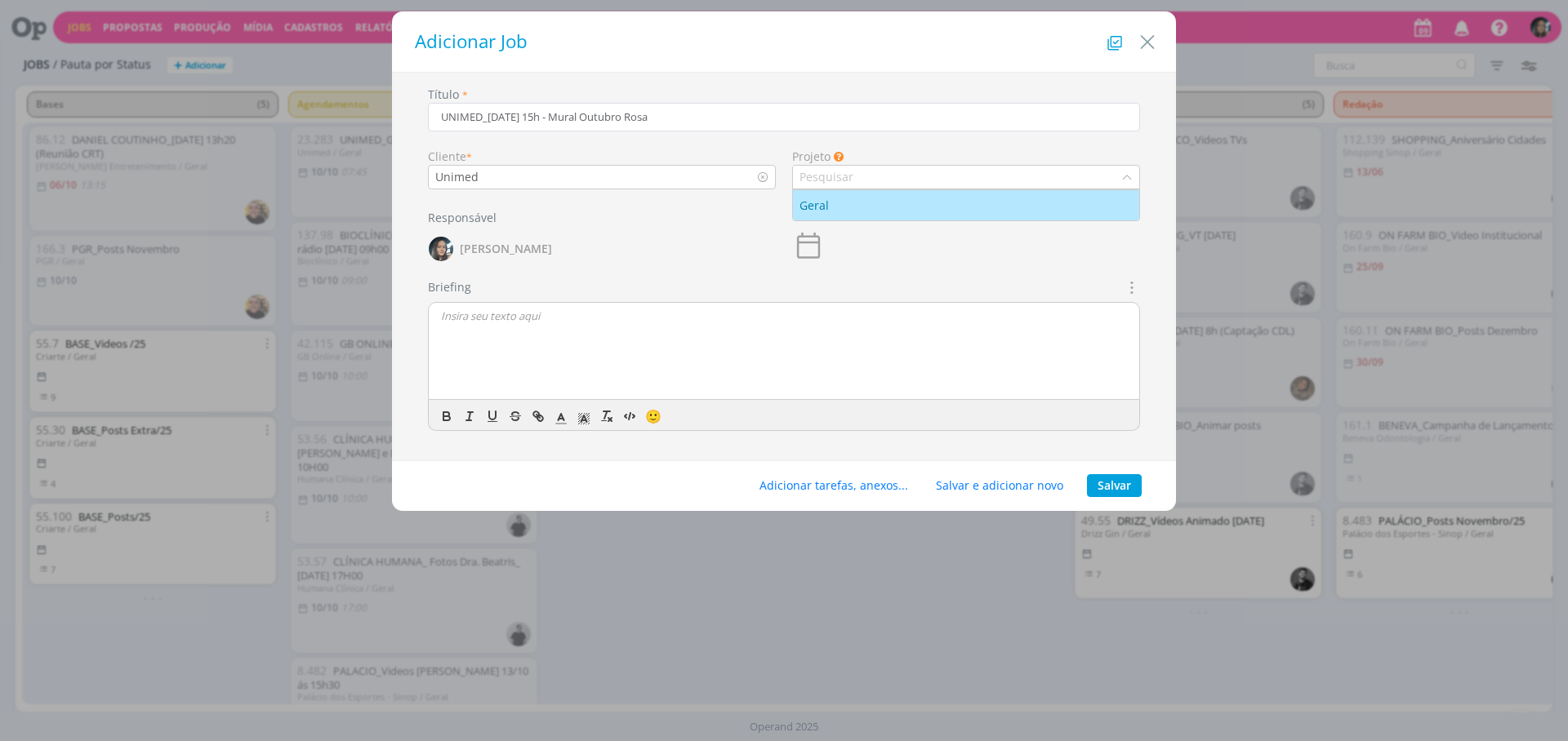
click at [900, 214] on li "Geral" at bounding box center [966, 205] width 347 height 30
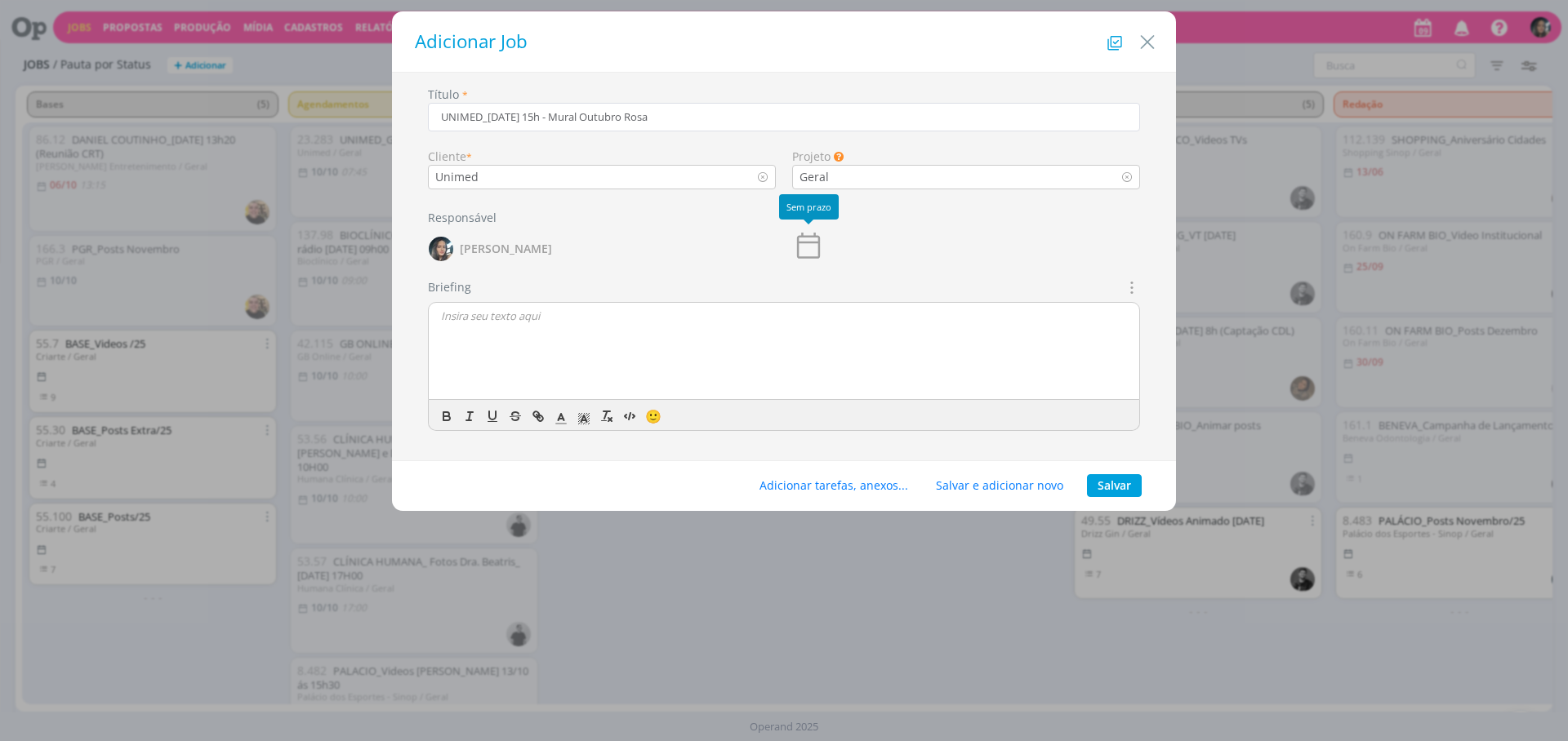
click at [796, 257] on icon "dialog" at bounding box center [809, 246] width 33 height 33
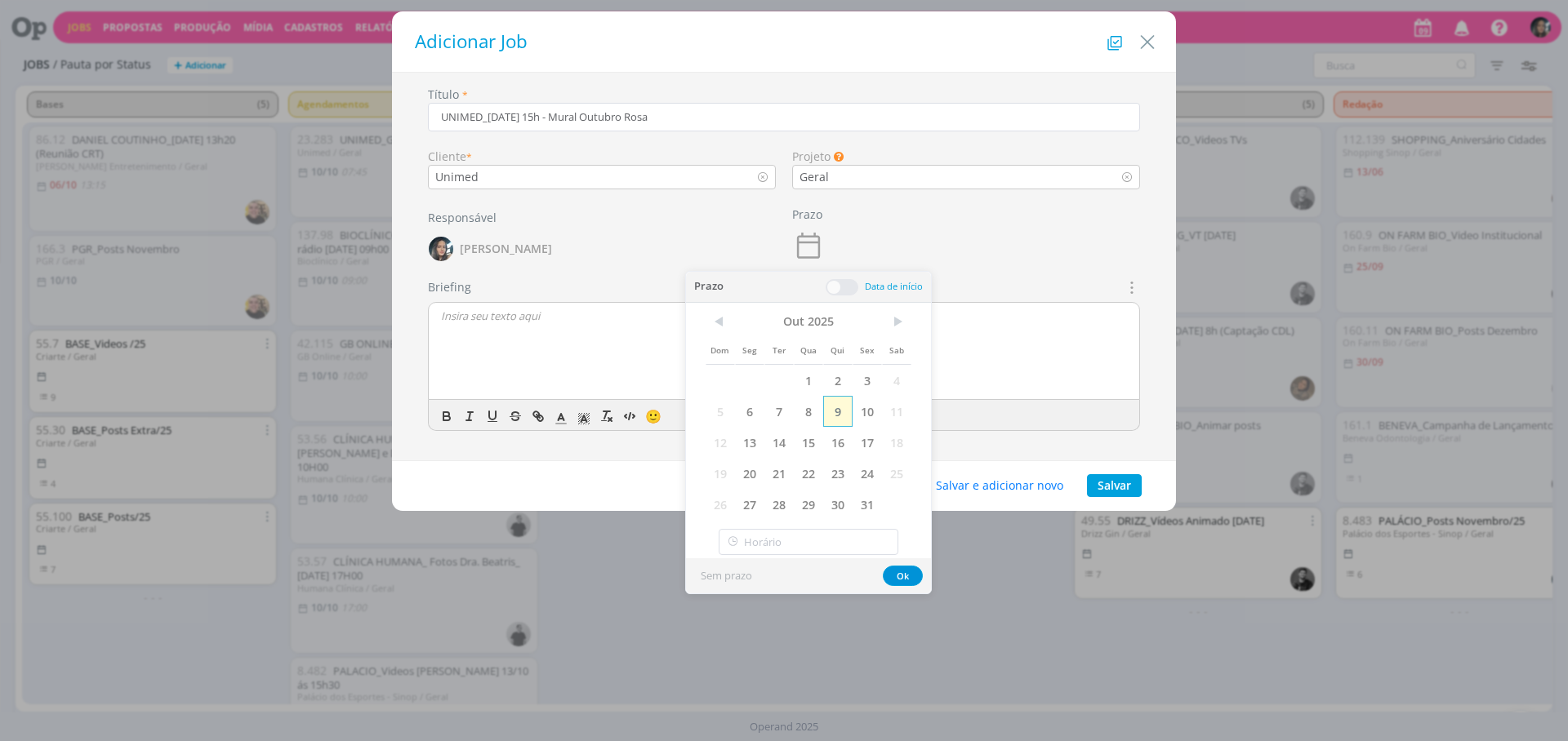
click at [846, 408] on span "9" at bounding box center [838, 412] width 29 height 31
click at [792, 535] on input "16:00" at bounding box center [808, 542] width 179 height 26
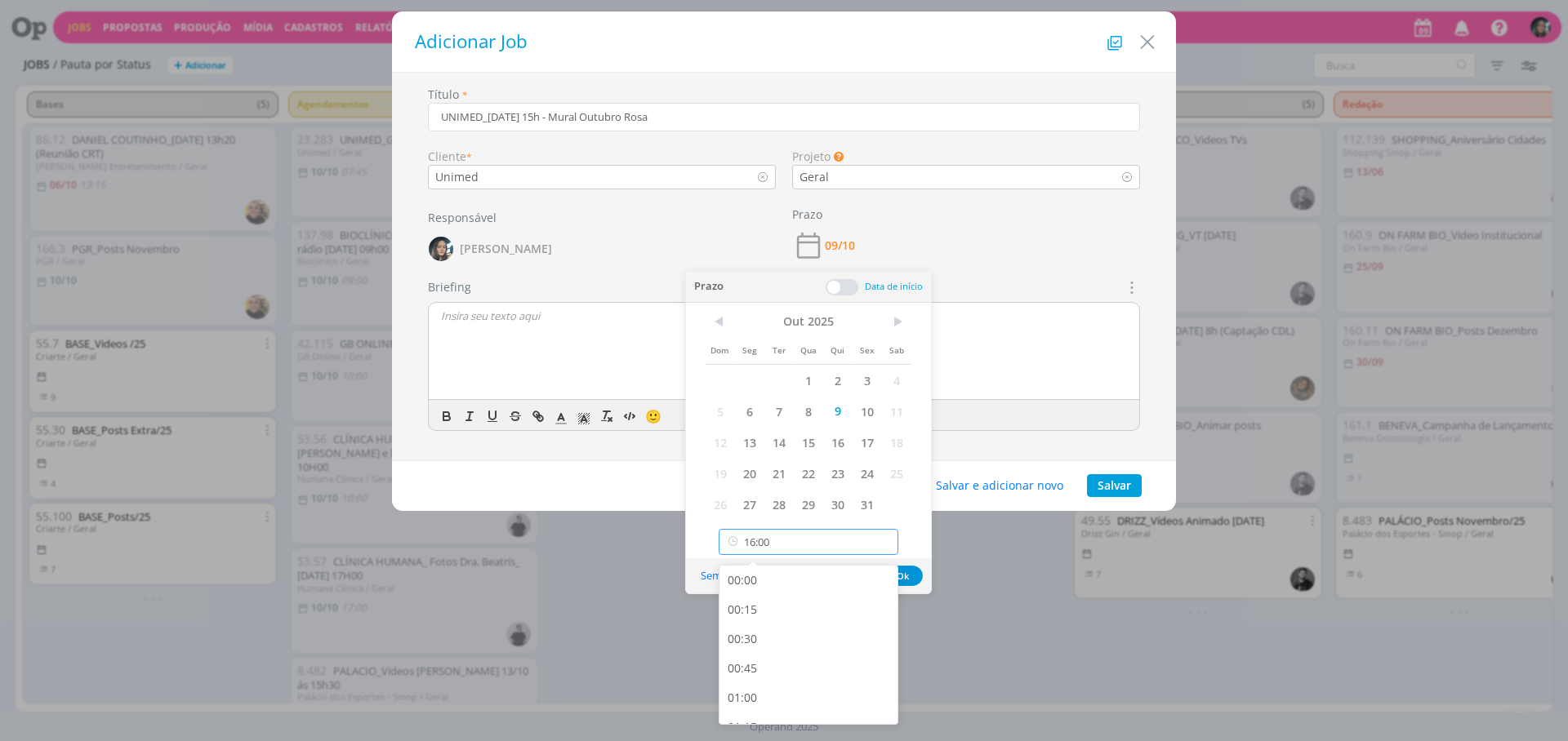
scroll to position [1757, 0]
click at [789, 584] on div "15:00" at bounding box center [810, 587] width 183 height 29
type input "15:00"
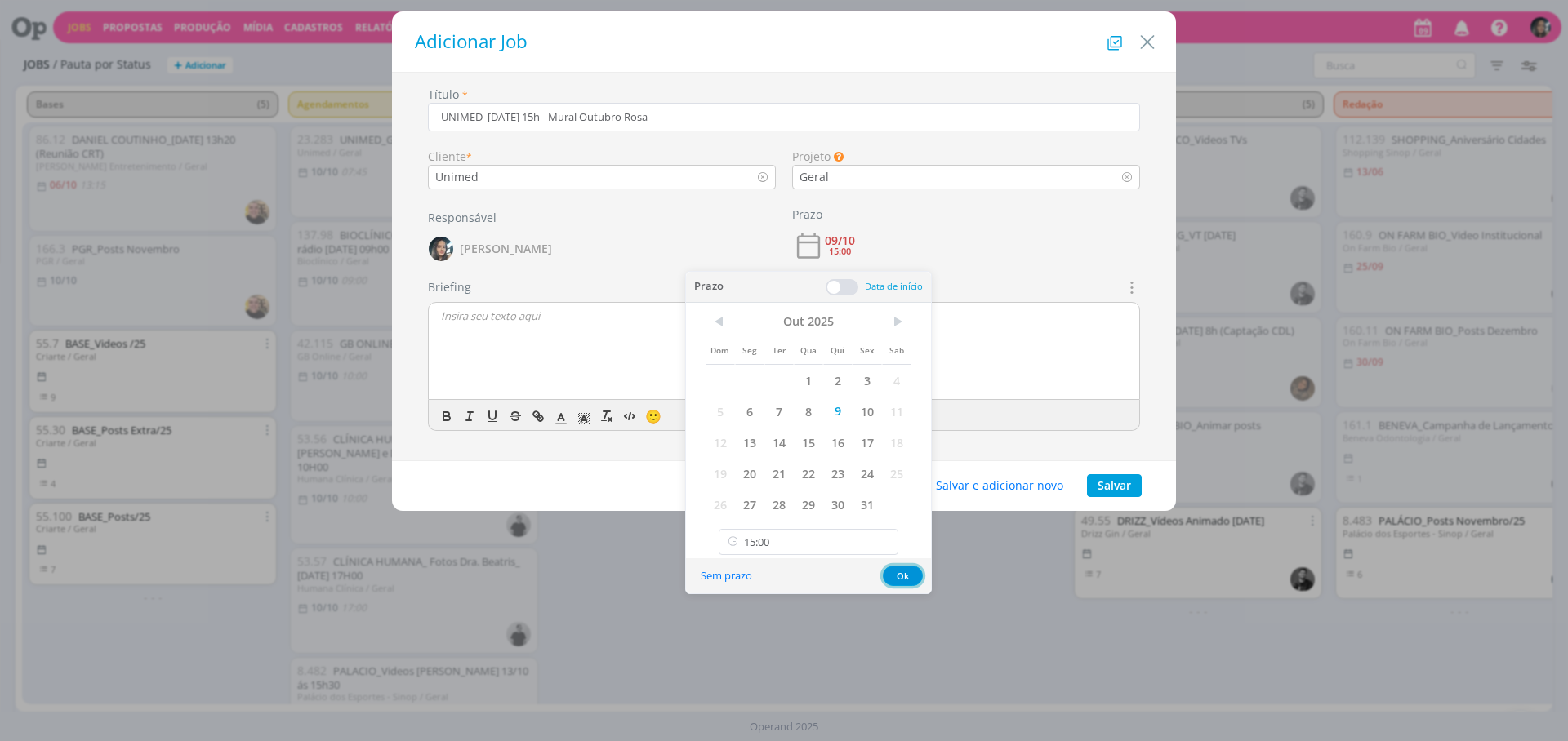
click at [909, 572] on button "Ok" at bounding box center [903, 576] width 40 height 20
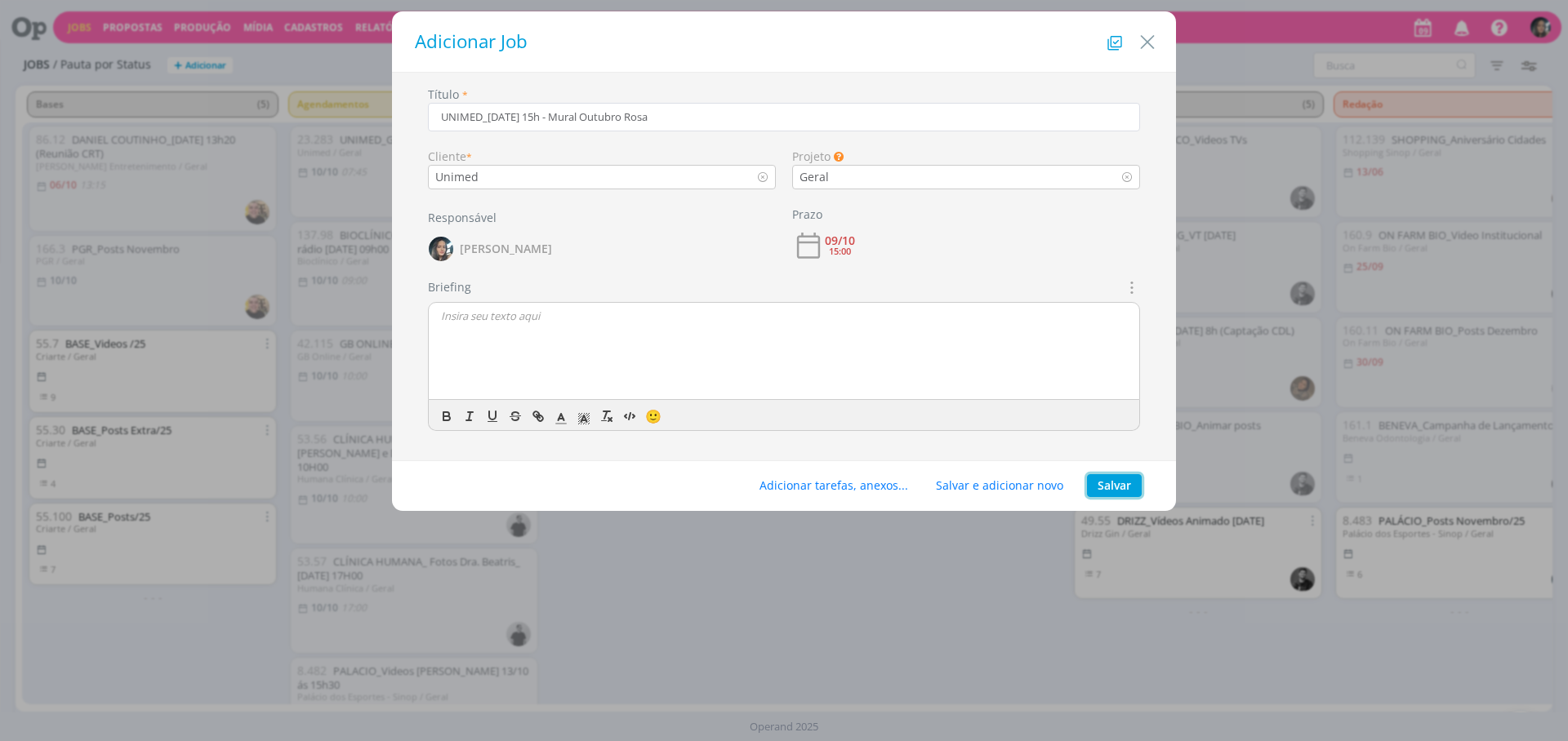
click at [1107, 478] on button "Salvar" at bounding box center [1114, 486] width 55 height 23
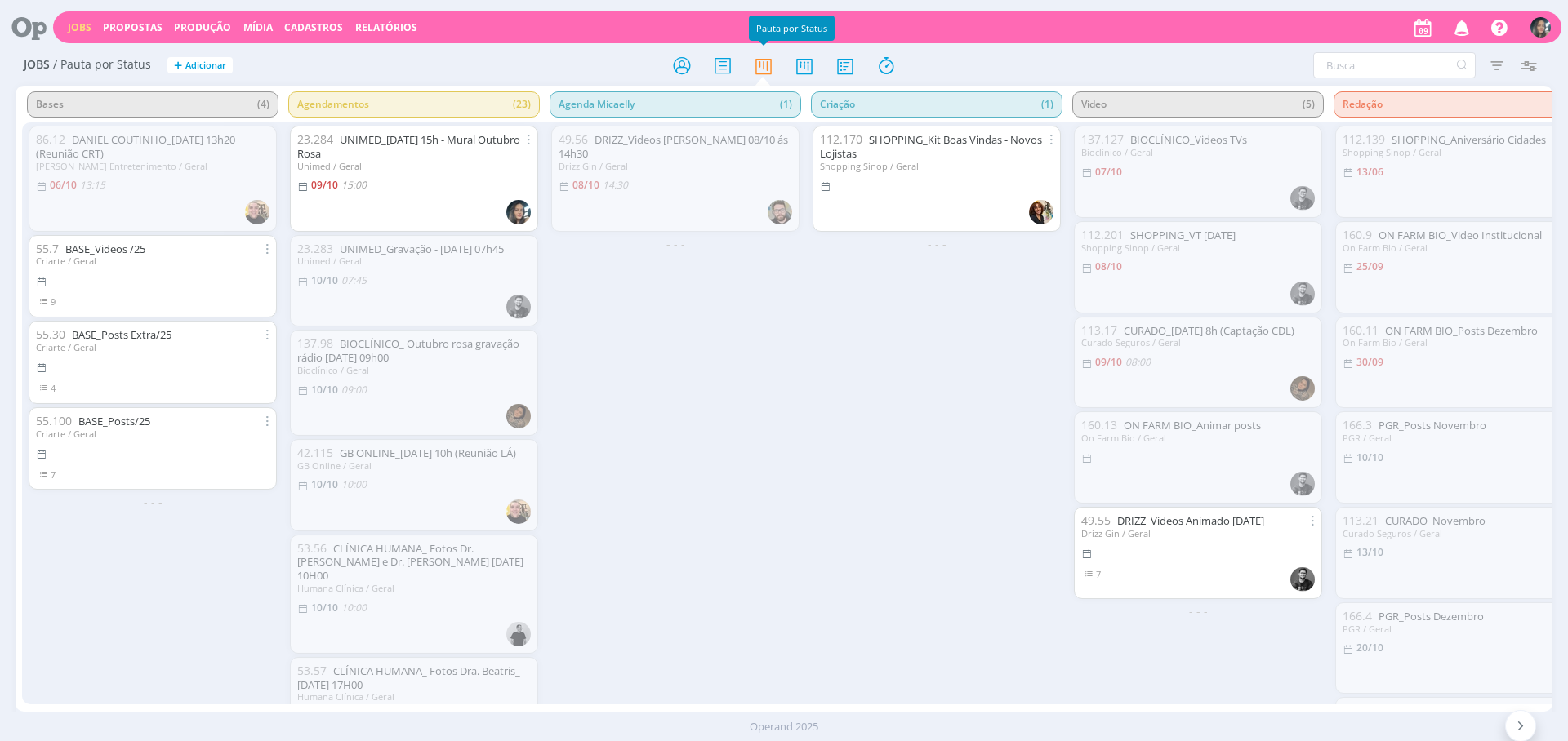
click at [693, 363] on div "49.56 DRIZZ_Videos Adriano 08/10 ás 14h30 Drizz Gin / Geral 08/10 14:30 - - -" at bounding box center [675, 413] width 261 height 581
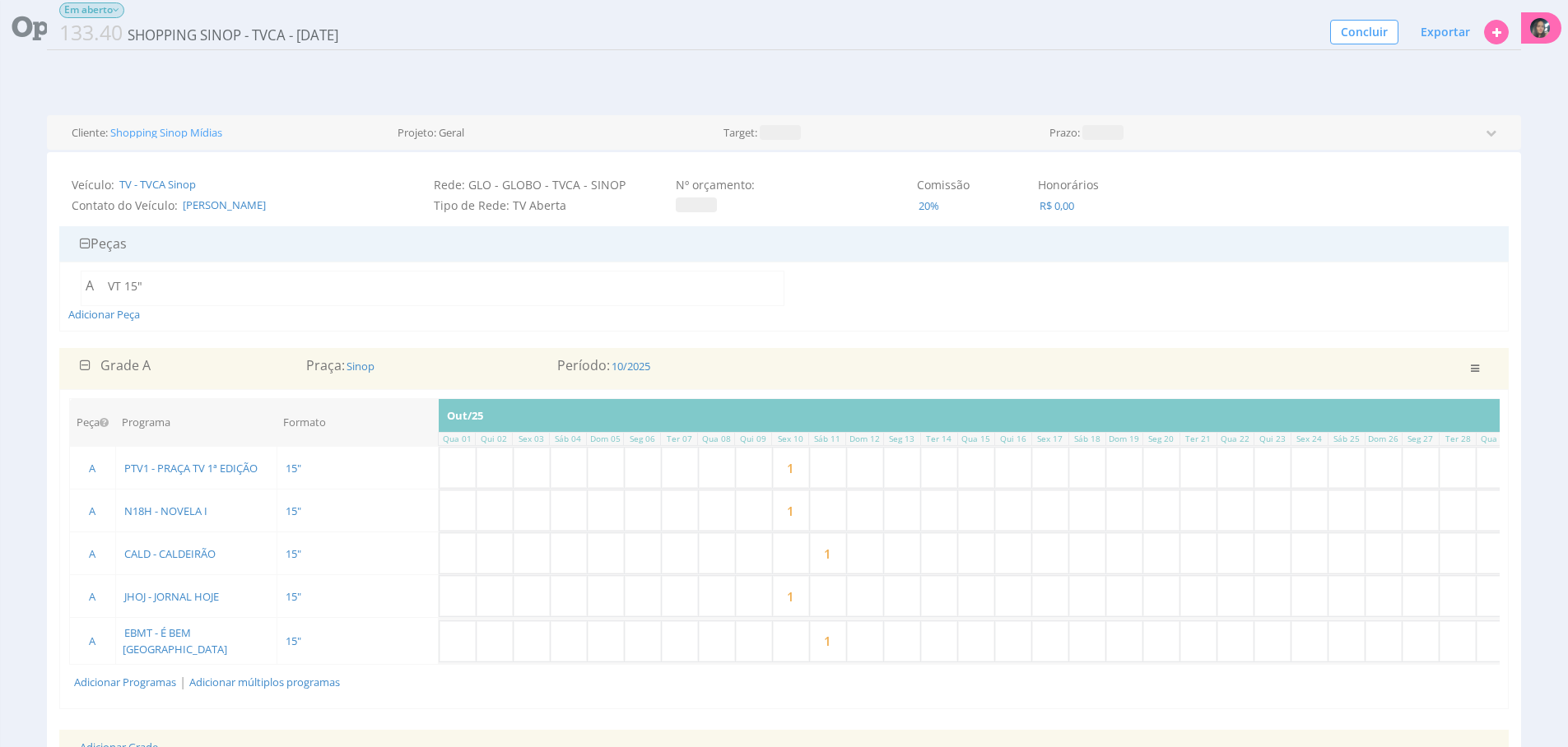
scroll to position [295, 0]
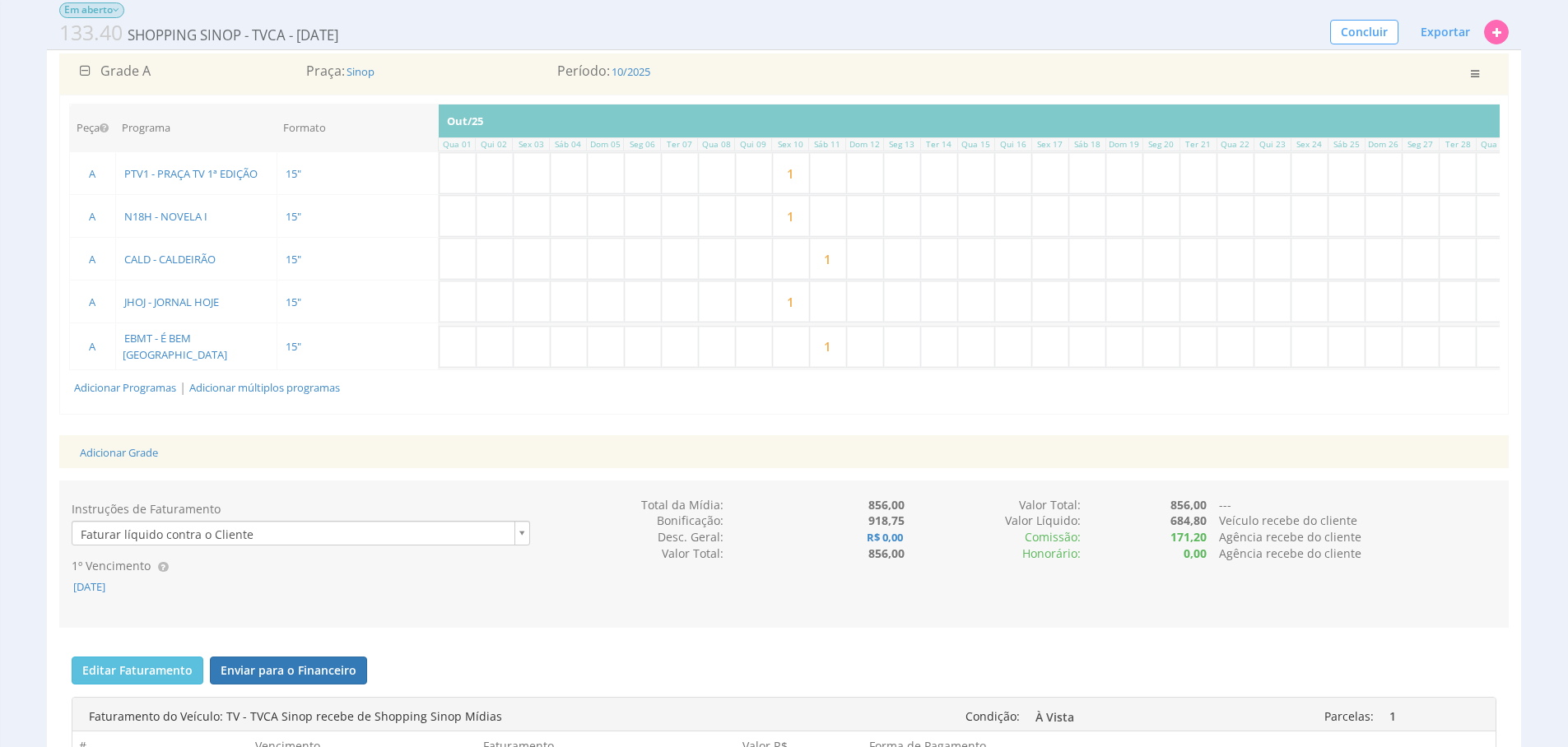
click at [1151, 414] on div "Peça Programa Formato Inserções [DATE] Qua 01 Qui 02 Sex 03 Sáb 04 Dom 05 Seg 0…" at bounding box center [784, 254] width 1449 height 319
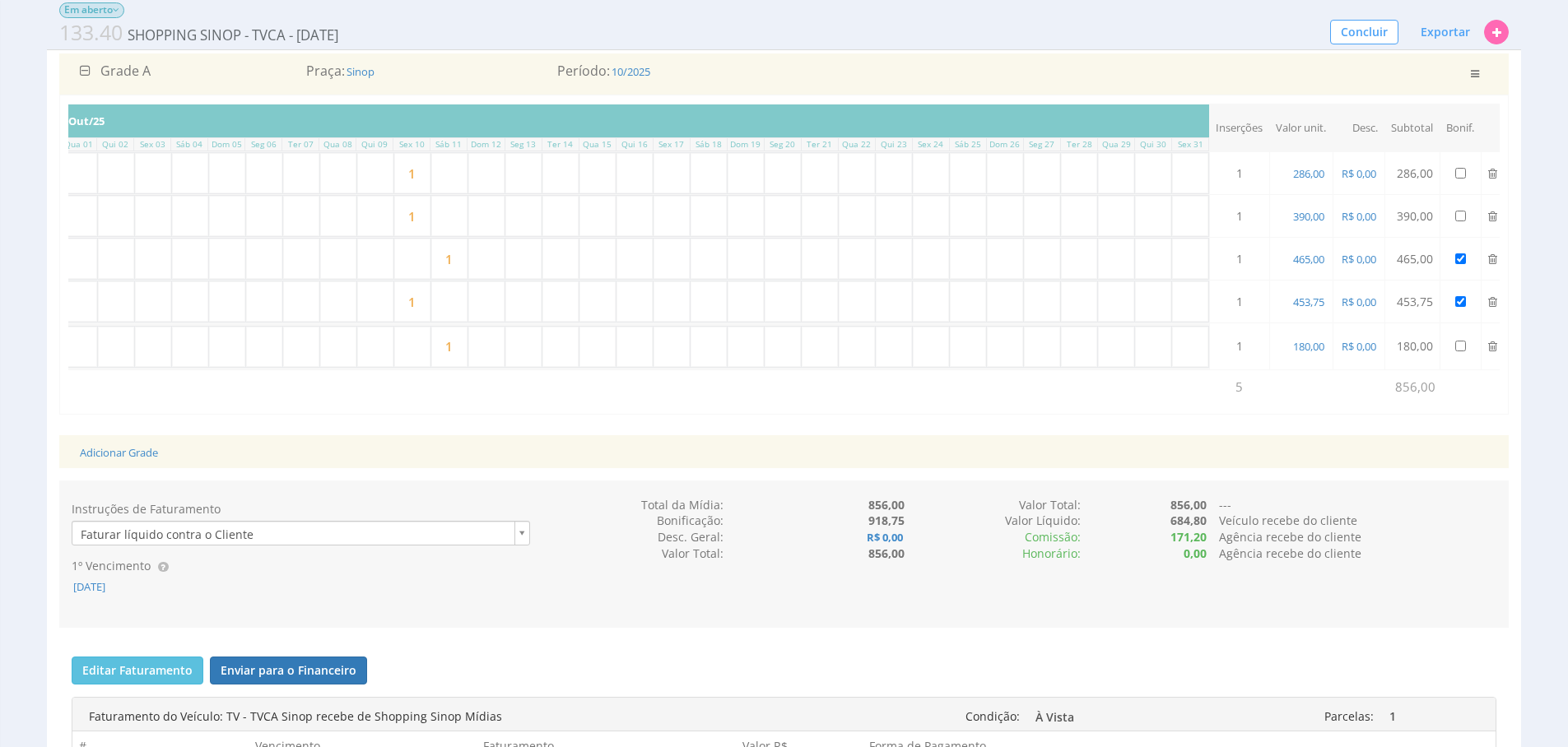
scroll to position [0, 391]
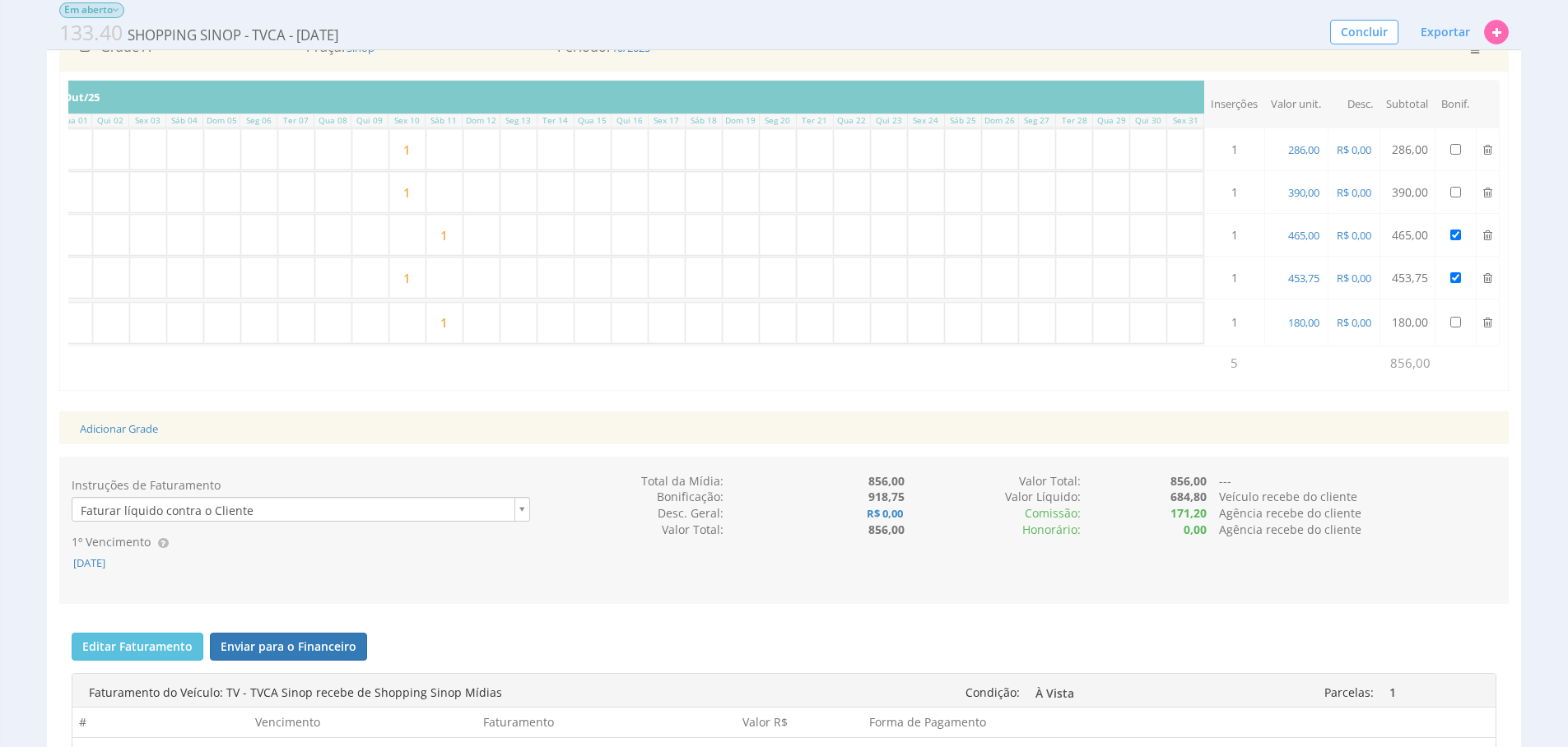
scroll to position [0, 383]
click at [449, 329] on input "1" at bounding box center [446, 323] width 36 height 40
click at [450, 329] on input "1" at bounding box center [446, 323] width 36 height 40
click at [1462, 235] on input "checkbox" at bounding box center [1456, 234] width 11 height 11
checkbox input "false"
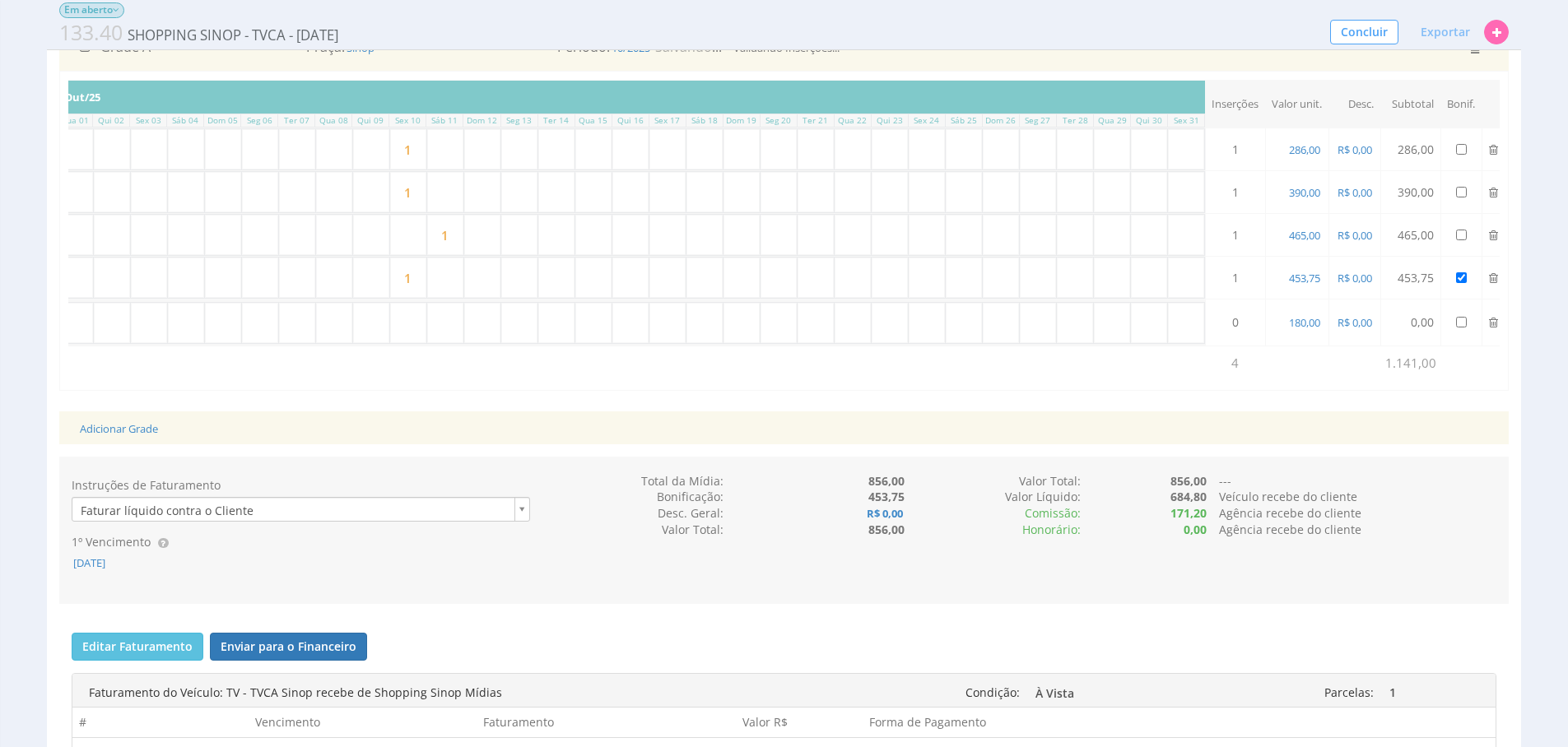
click at [1399, 578] on div "Instruções de Faturamento Faturar líquido contra o Cliente 1º Vencimento [DATE]…" at bounding box center [784, 531] width 1449 height 116
click at [437, 319] on input "text" at bounding box center [440, 323] width 36 height 40
type input "1"
drag, startPoint x: 1033, startPoint y: 574, endPoint x: 1013, endPoint y: 555, distance: 27.6
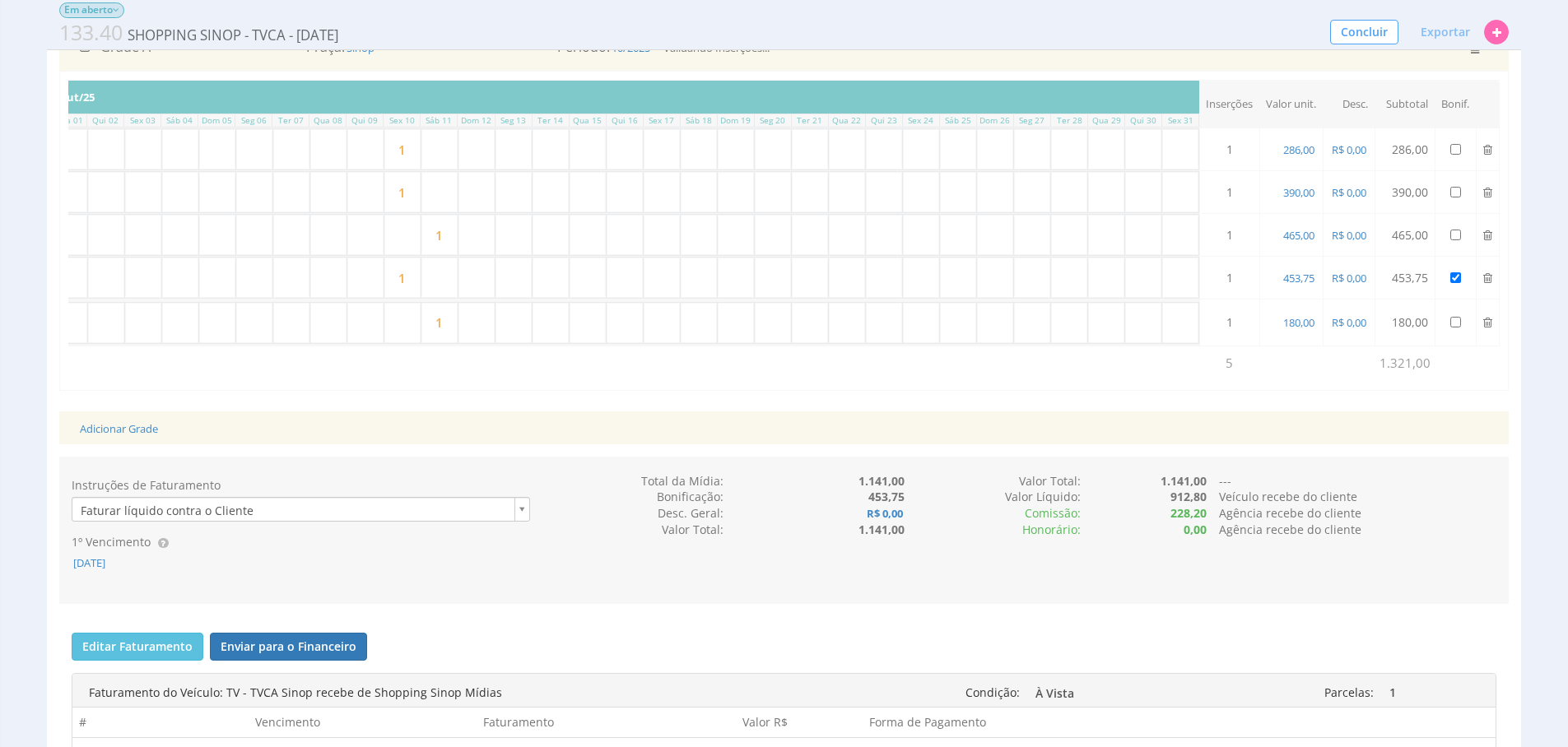
click at [1033, 574] on div "Instruções de Faturamento Faturar líquido contra o Cliente 1º Vencimento [DATE]…" at bounding box center [784, 531] width 1449 height 116
